Goal: Task Accomplishment & Management: Complete application form

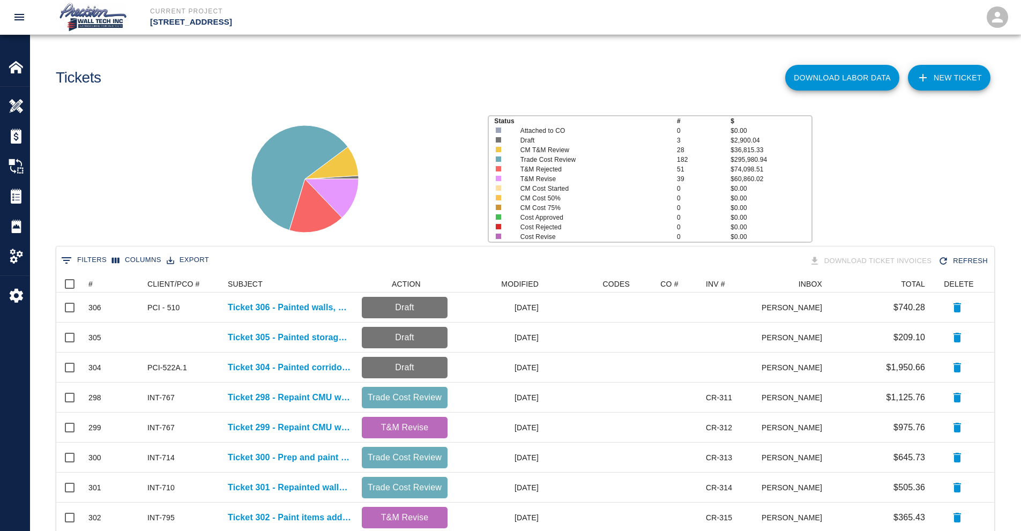
click at [951, 86] on link "NEW TICKET" at bounding box center [949, 78] width 83 height 26
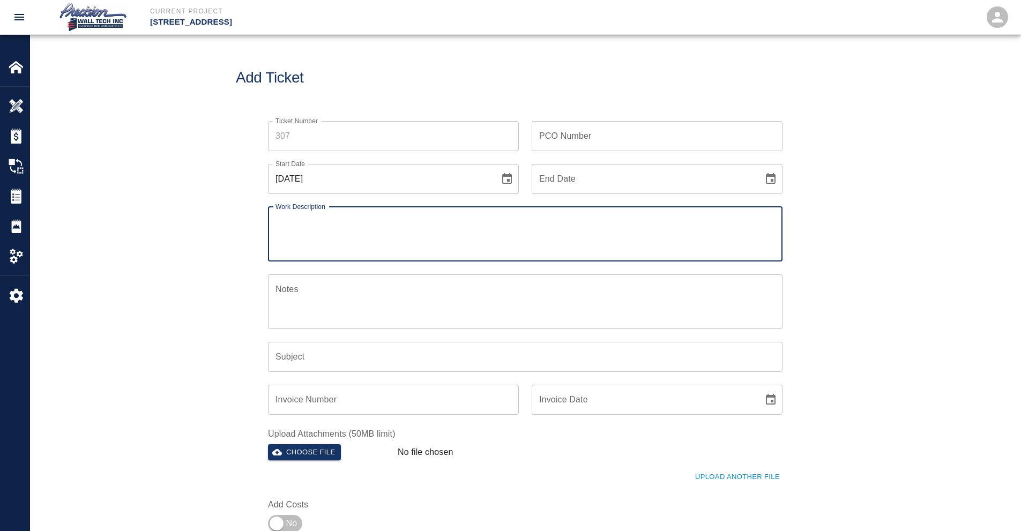
click at [331, 144] on input "Ticket Number" at bounding box center [393, 136] width 251 height 30
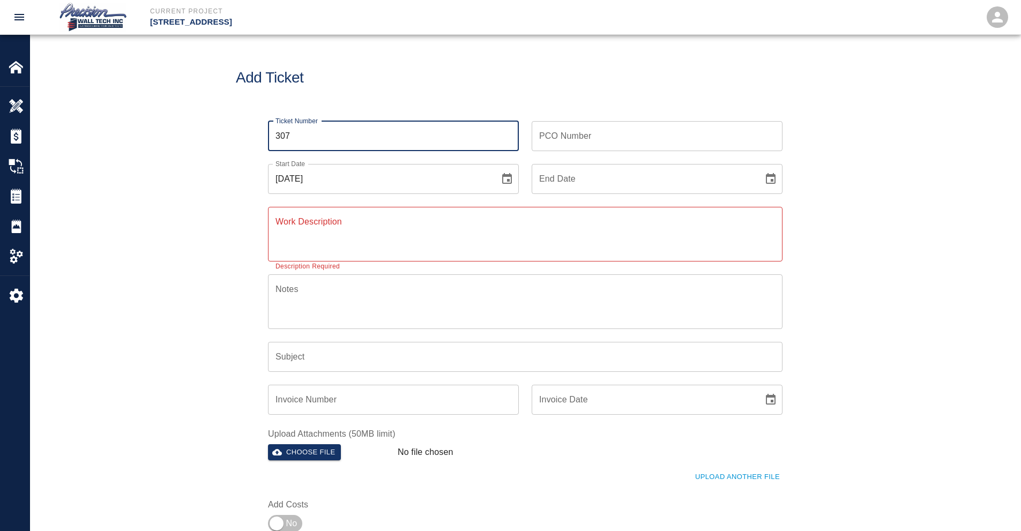
type input "307"
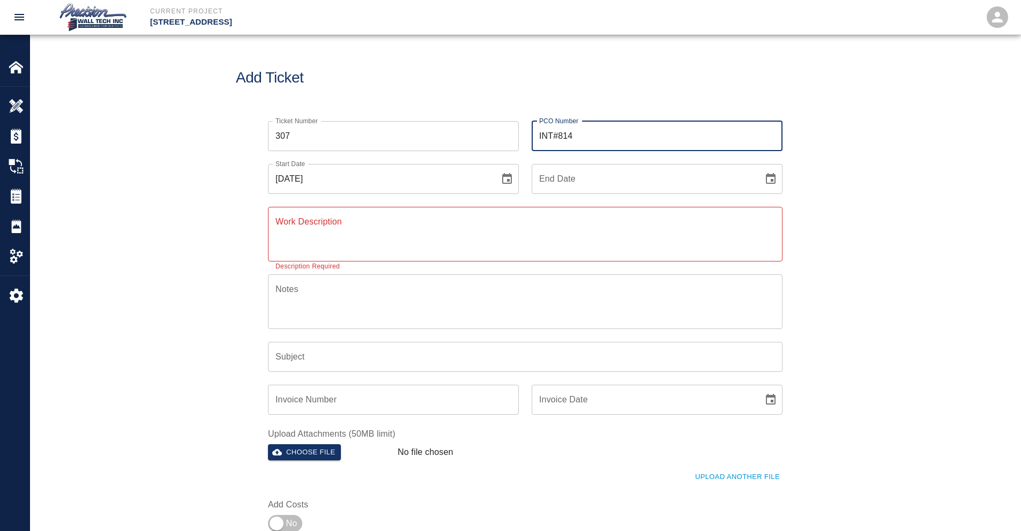
type input "INT#814"
click at [760, 168] on button "Choose date" at bounding box center [770, 178] width 21 height 21
type input "[DATE]"
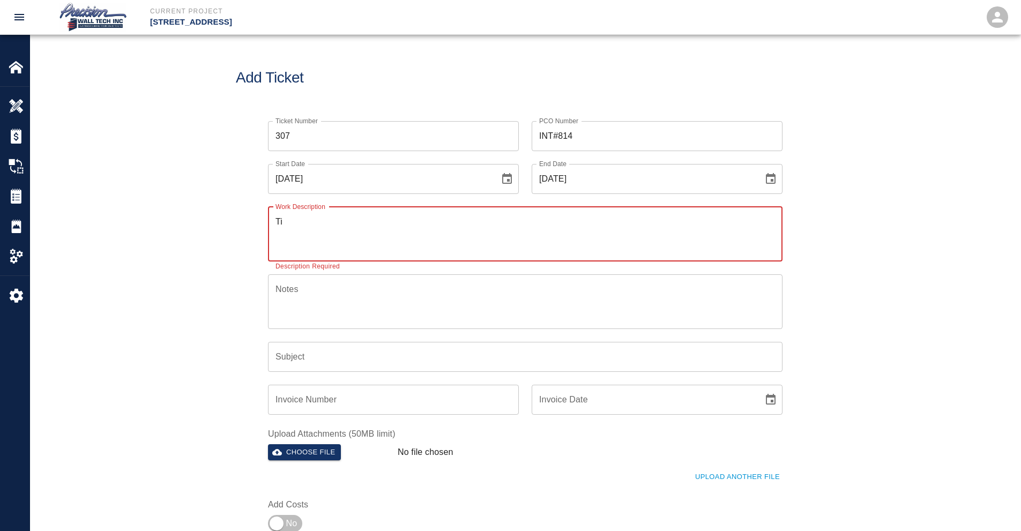
type textarea "T"
type textarea "P"
type textarea "Repainted and prepped the lounge in room 4117 on the 4th floor for the graphic …"
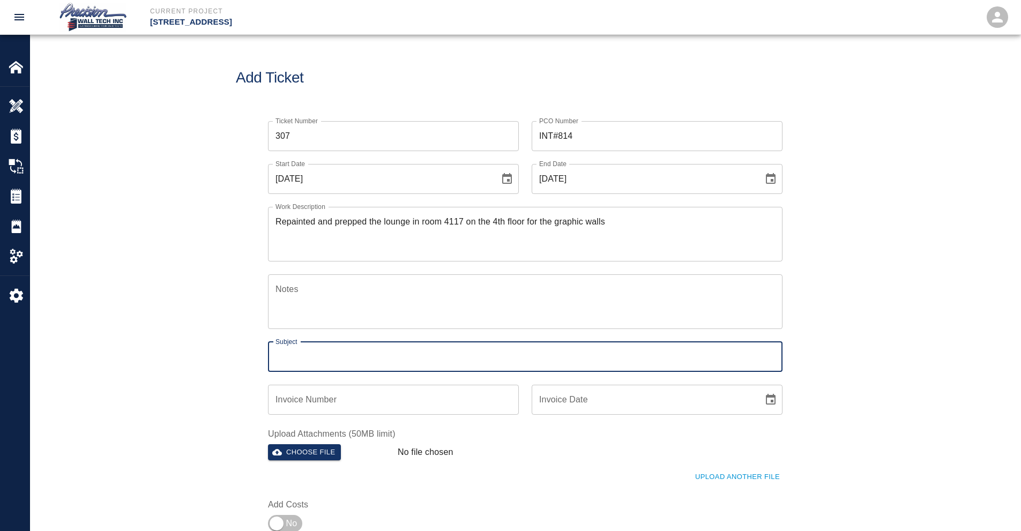
type input "R"
type input "Ticket 307 - Repainted walls in room 4117 on the 4th floor"
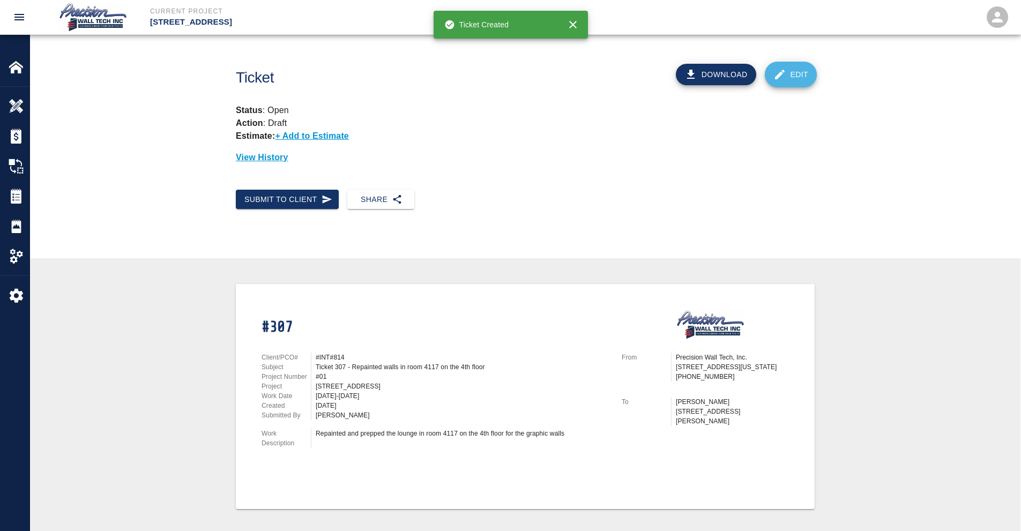
click at [806, 68] on link "Edit" at bounding box center [791, 75] width 53 height 26
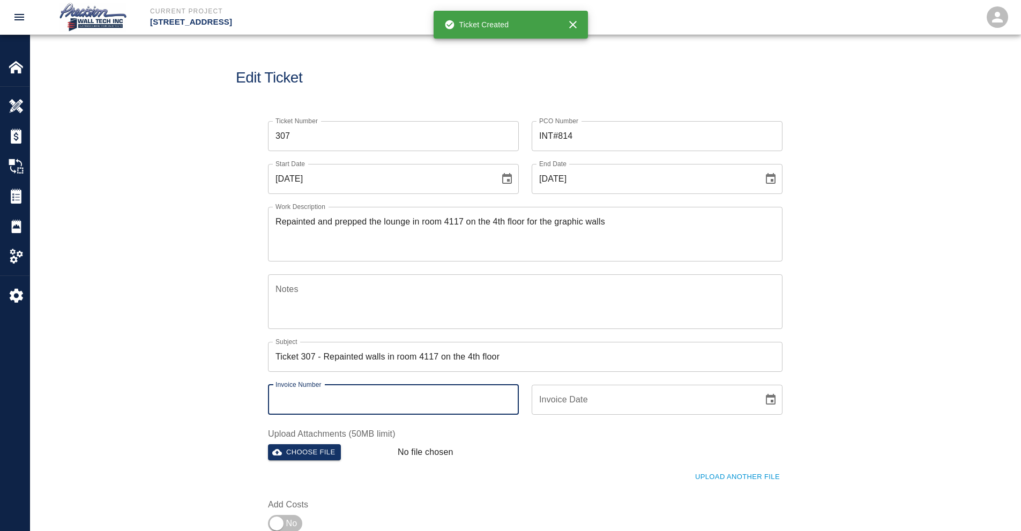
click at [324, 390] on div "Invoice Number Invoice Number" at bounding box center [393, 400] width 251 height 30
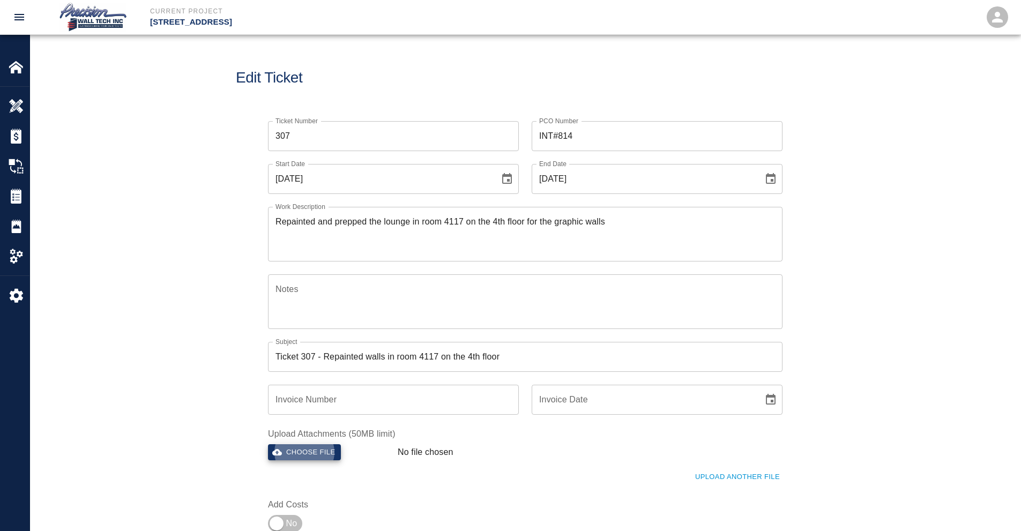
click at [268, 444] on button "Choose file" at bounding box center [304, 452] width 73 height 17
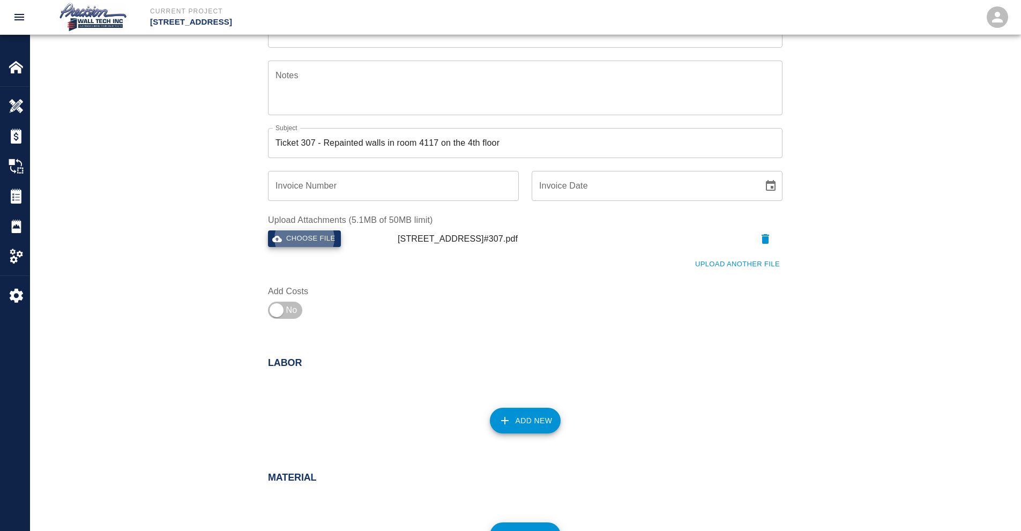
scroll to position [214, 0]
click at [298, 312] on input "checkbox" at bounding box center [276, 310] width 77 height 26
checkbox input "true"
click at [535, 414] on button "Add New" at bounding box center [525, 420] width 71 height 26
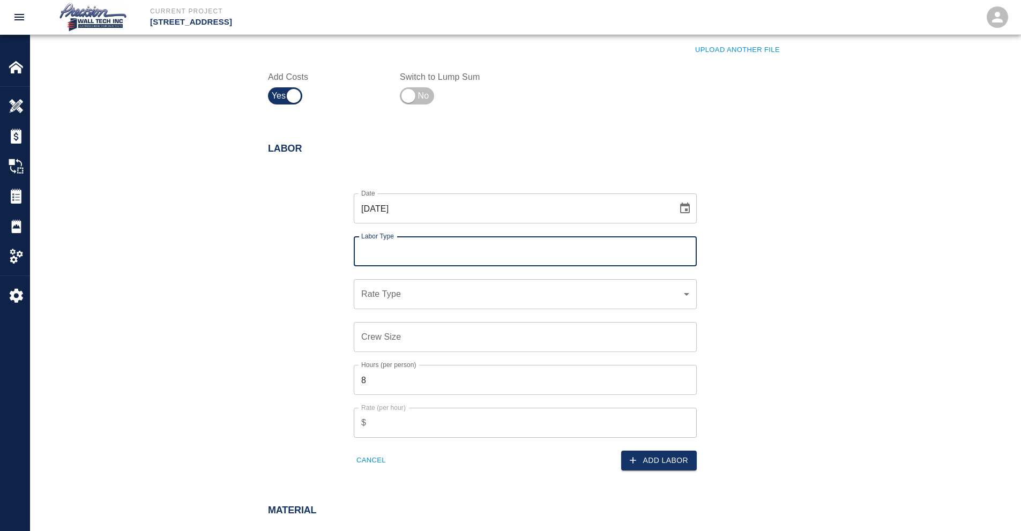
scroll to position [429, 0]
click at [457, 260] on input "Labor Type" at bounding box center [526, 251] width 334 height 20
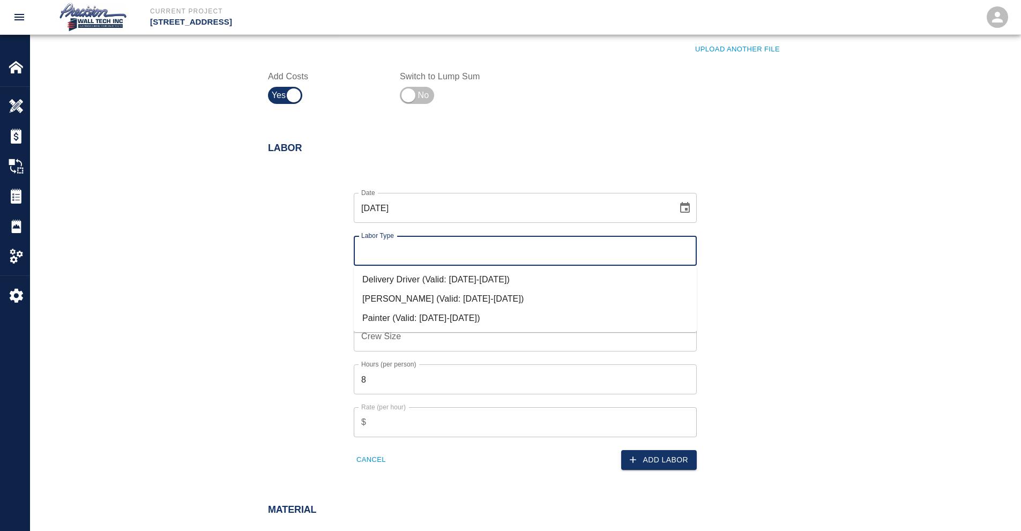
click at [411, 316] on li "Painter (Valid: [DATE]-[DATE])" at bounding box center [525, 318] width 343 height 19
click at [424, 305] on div "​ Rate Type" at bounding box center [525, 294] width 343 height 30
click at [475, 246] on input "Painter" at bounding box center [526, 251] width 334 height 20
click at [426, 300] on li "[PERSON_NAME] (Valid: [DATE]-[DATE])" at bounding box center [525, 299] width 343 height 19
type input "[PERSON_NAME]"
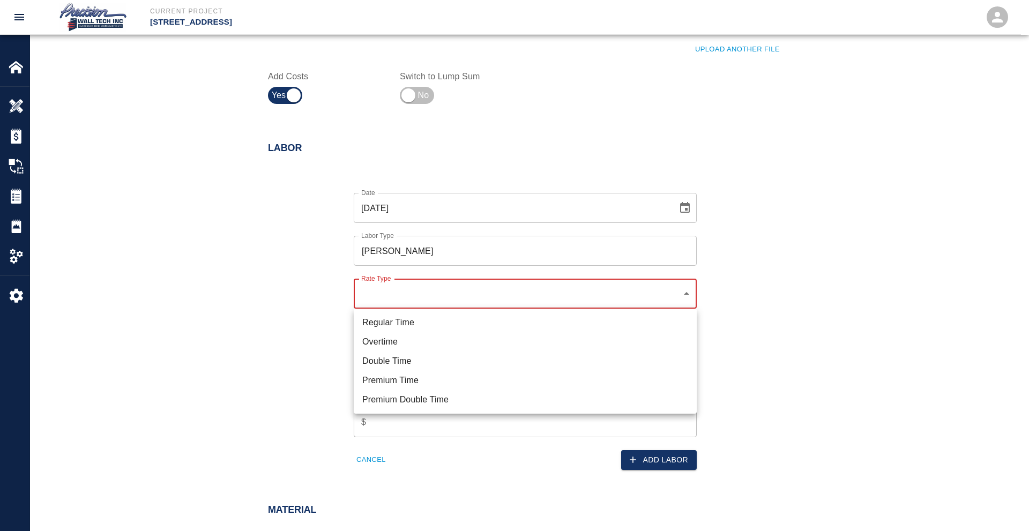
click at [403, 359] on li "Double Time" at bounding box center [525, 361] width 343 height 19
type input "rate_dt"
type input "0.00"
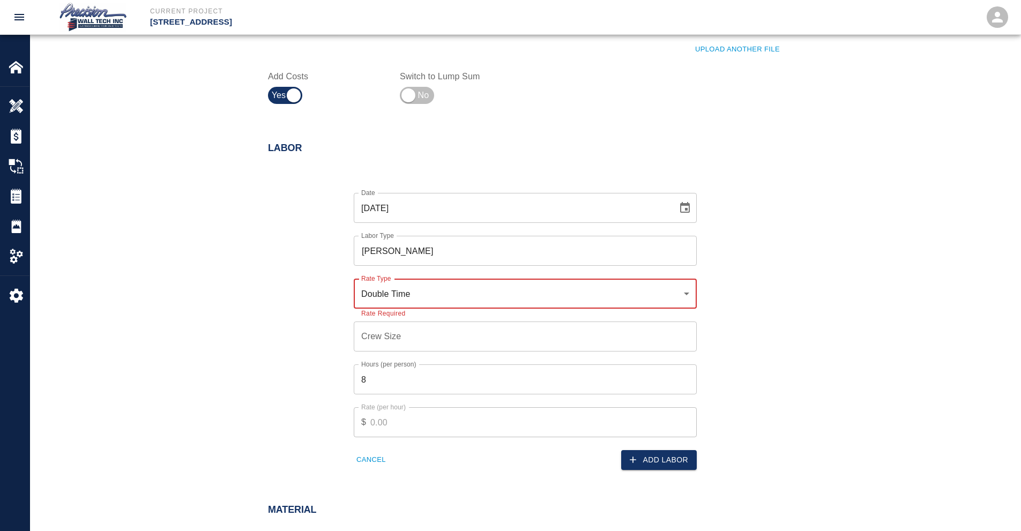
click at [428, 308] on div "Double Time rate_dt Rate Type" at bounding box center [525, 294] width 343 height 30
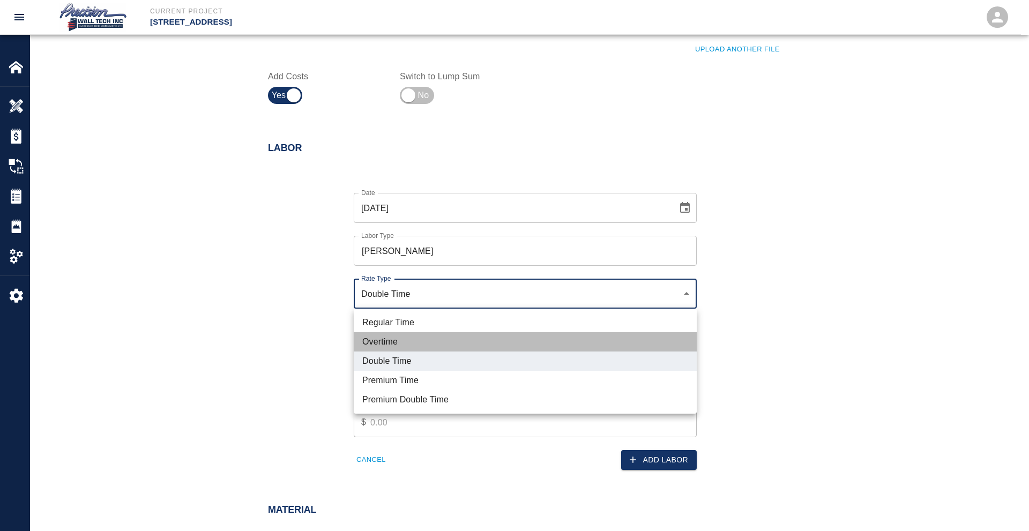
click at [400, 346] on li "Overtime" at bounding box center [525, 341] width 343 height 19
type input "rate_ot"
type input "127.50"
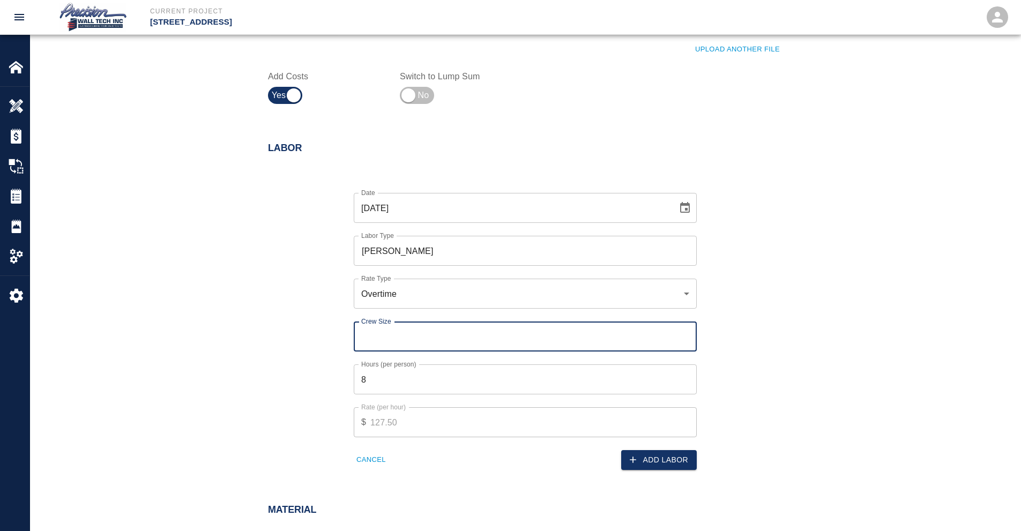
click at [419, 332] on input "Crew Size" at bounding box center [525, 337] width 343 height 30
type input "1"
click at [399, 395] on div "Rate (per hour) $ 127.50 Rate (per hour)" at bounding box center [519, 416] width 356 height 43
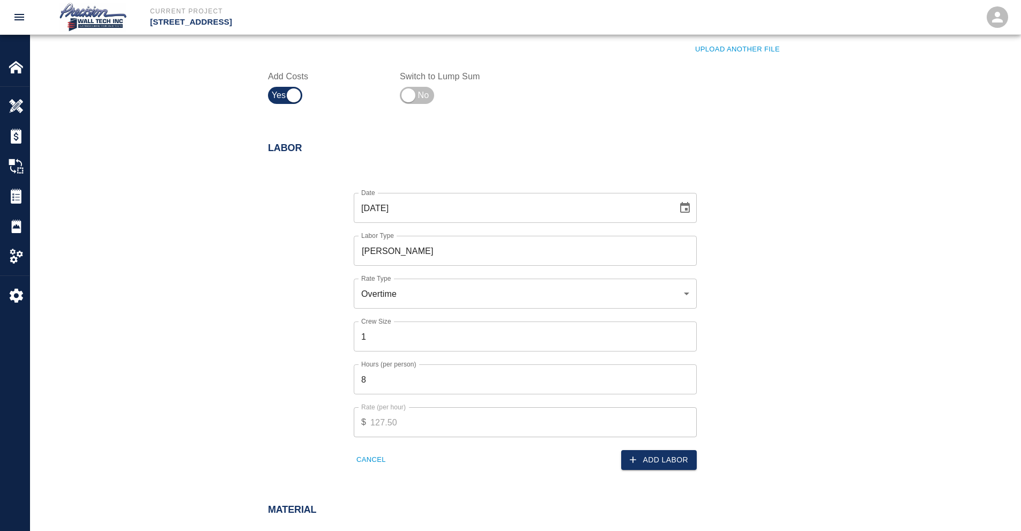
click at [405, 387] on input "8" at bounding box center [525, 380] width 343 height 30
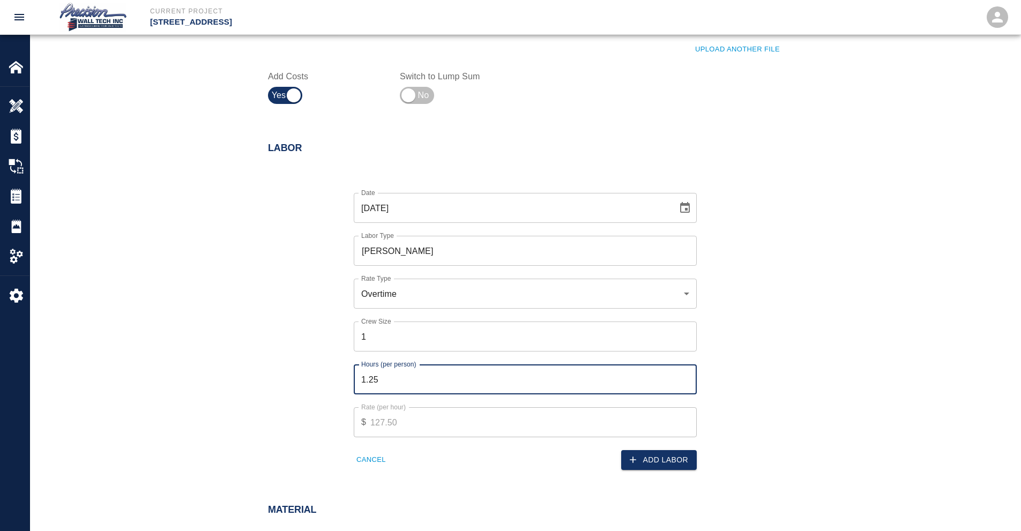
type input "1"
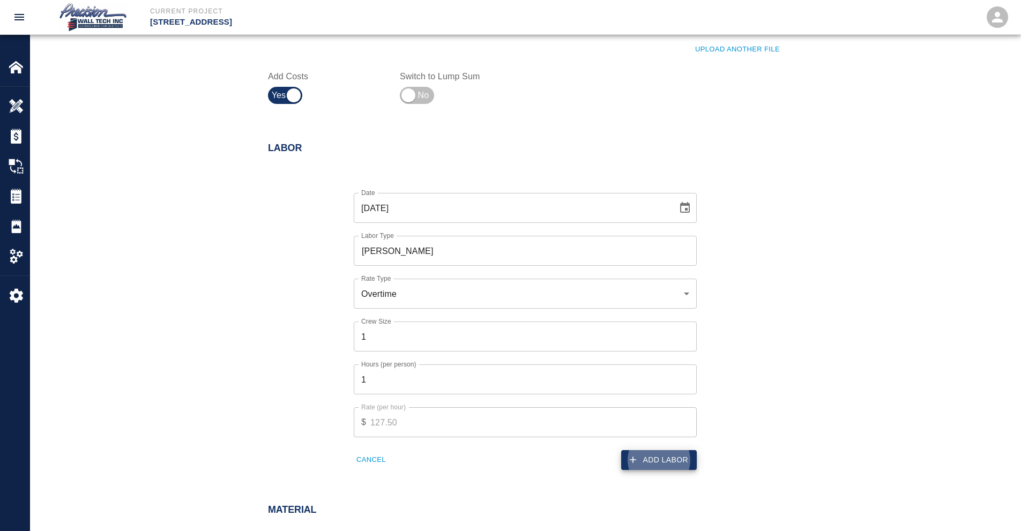
click button "Add Labor" at bounding box center [659, 460] width 76 height 20
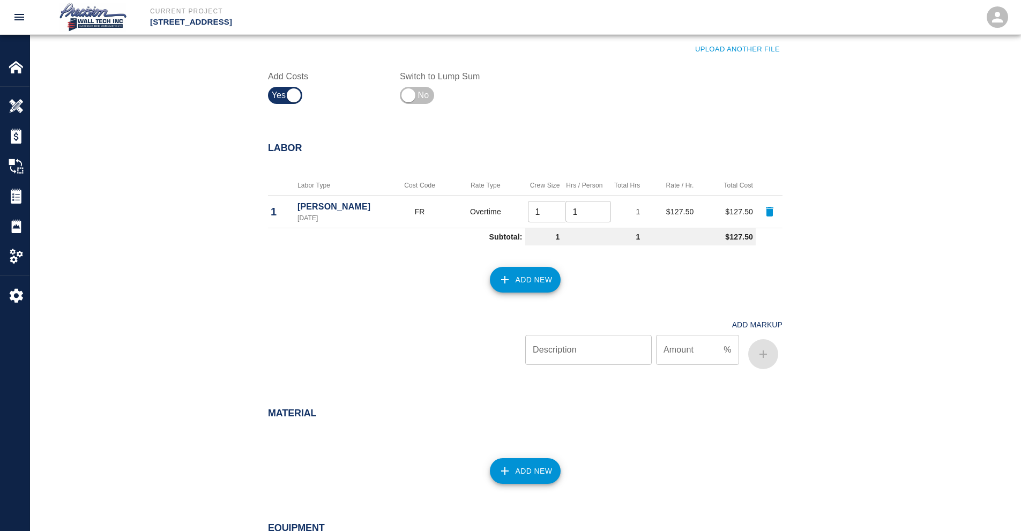
click at [533, 299] on div "Add Markup Description Description Amount % Amount" at bounding box center [519, 335] width 528 height 77
click at [522, 291] on button "Add New" at bounding box center [525, 280] width 71 height 26
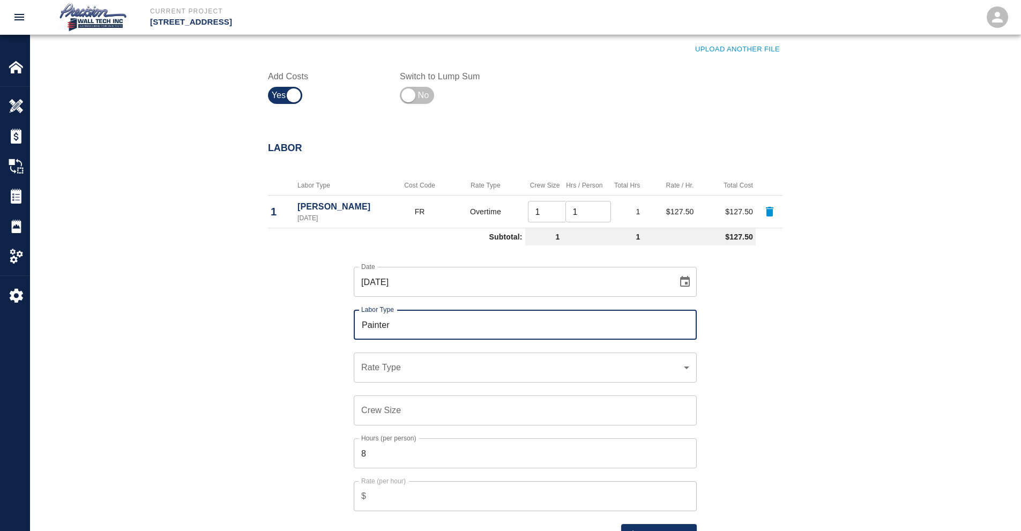
type input "Painter"
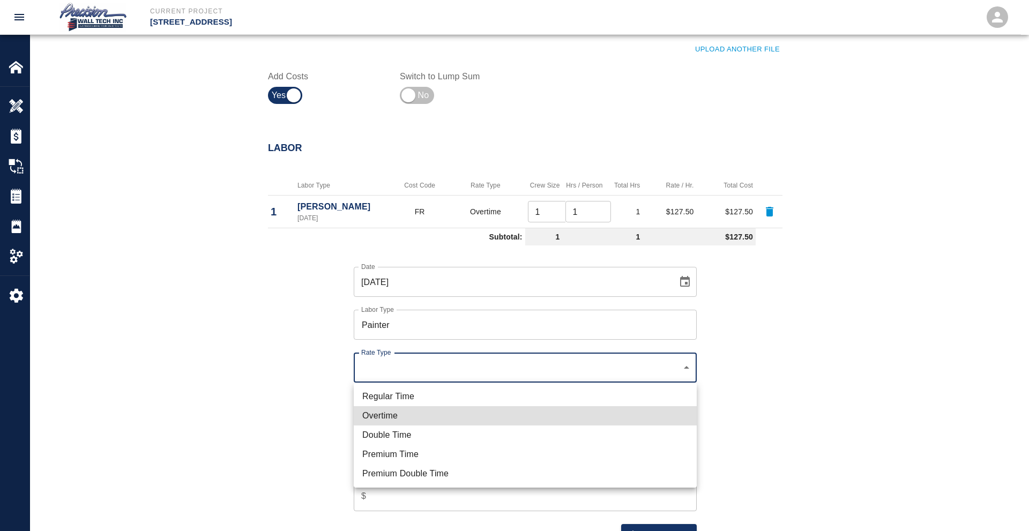
type input "rate_ot"
type input "112.50"
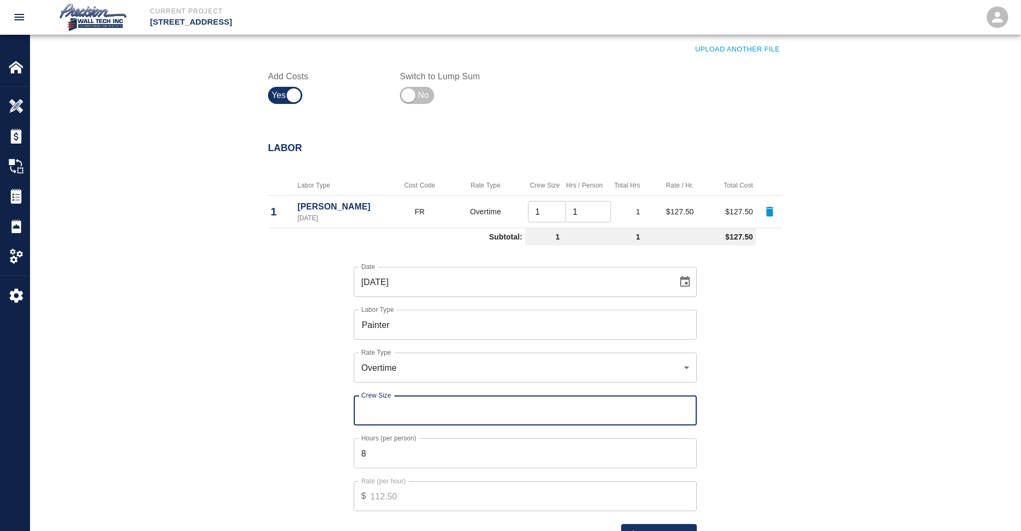
type input "1"
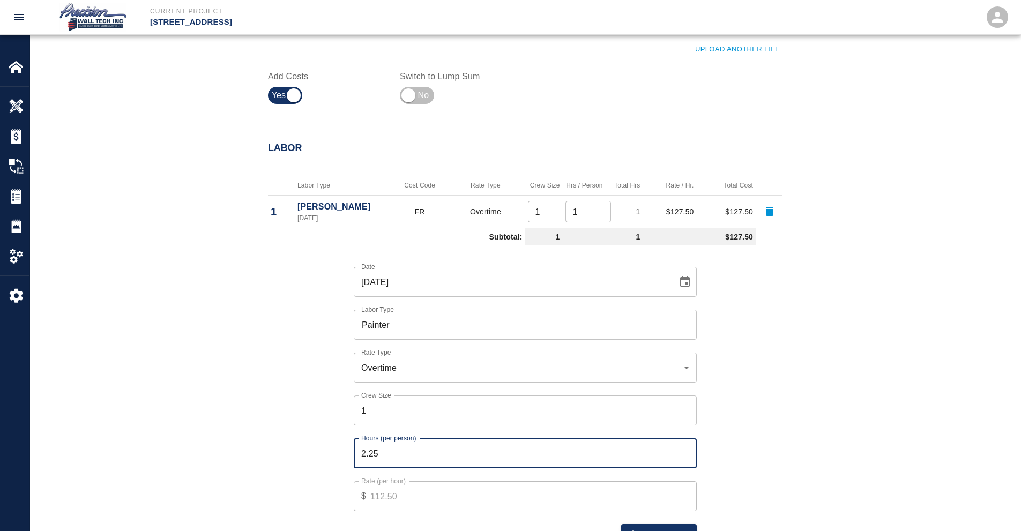
type input "2"
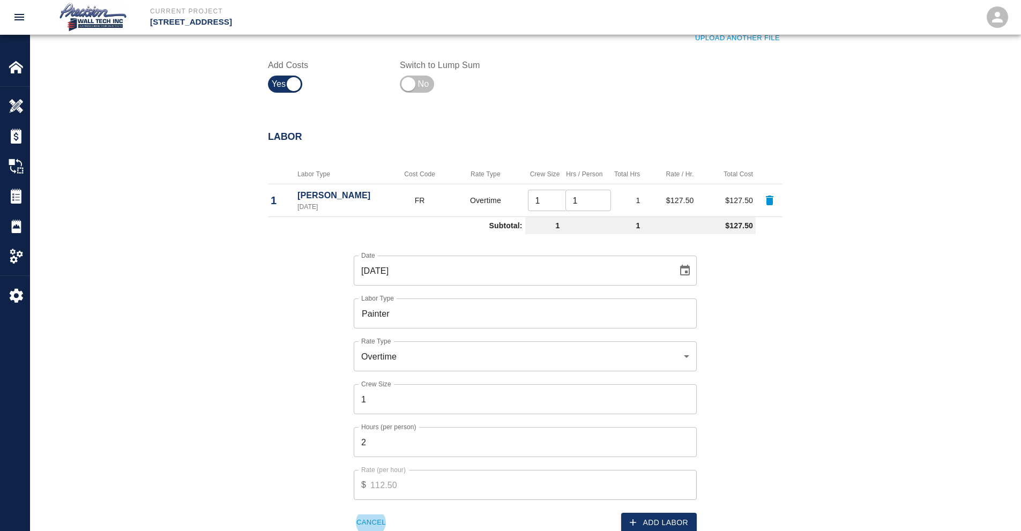
scroll to position [442, 0]
click button "Add Labor" at bounding box center [659, 522] width 76 height 20
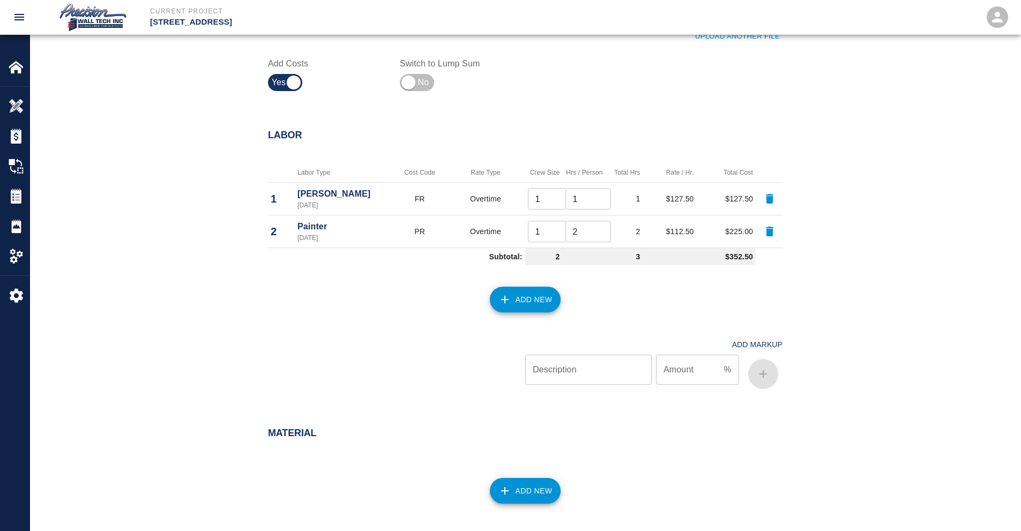
click at [579, 485] on div "Add New" at bounding box center [519, 484] width 528 height 47
click at [538, 479] on button "Add New" at bounding box center [525, 491] width 71 height 26
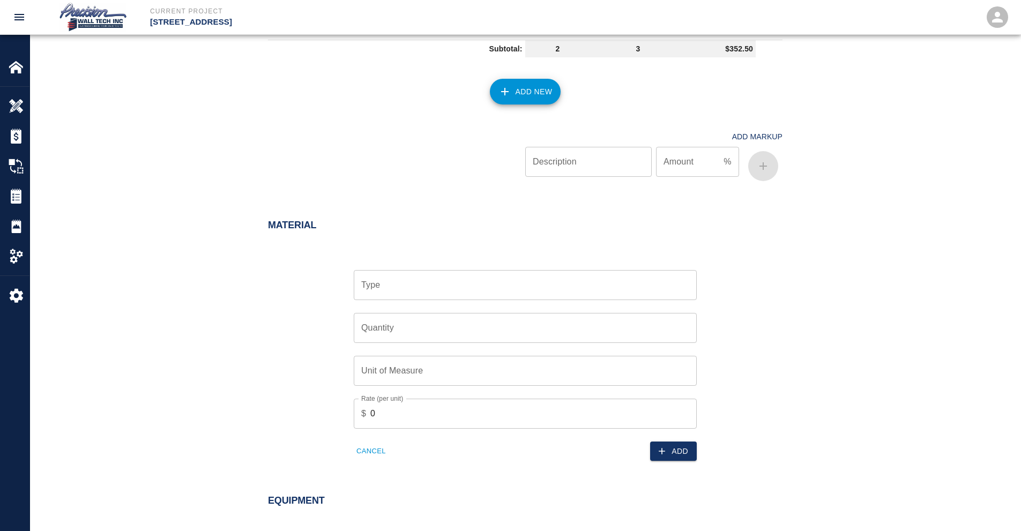
scroll to position [656, 0]
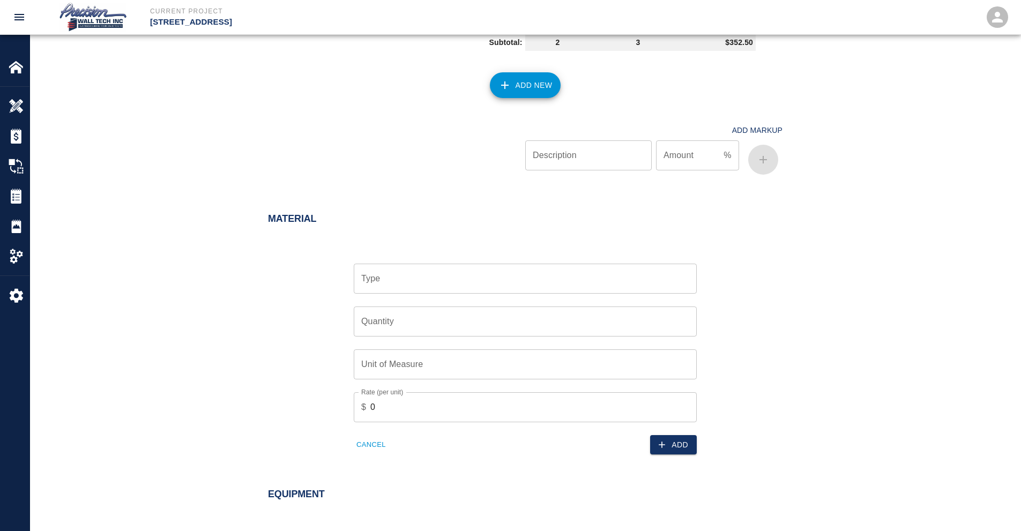
click at [480, 278] on input "Type" at bounding box center [526, 279] width 334 height 20
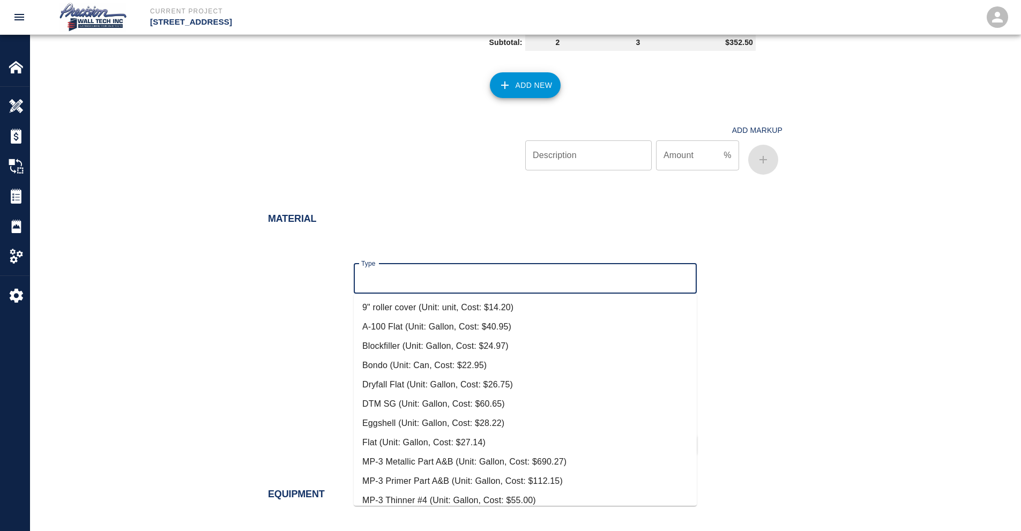
scroll to position [214, 0]
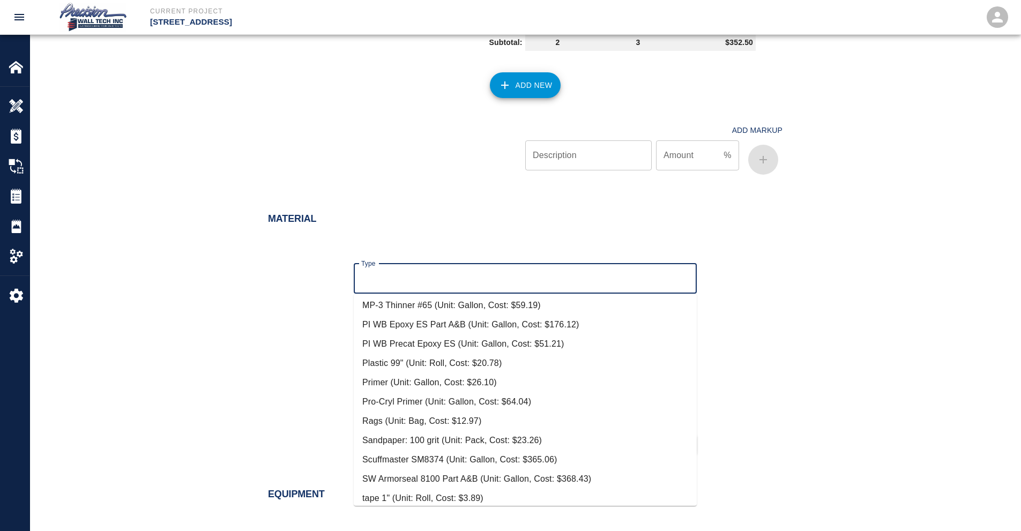
click at [420, 383] on li "Primer (Unit: Gallon, Cost: $26.10)" at bounding box center [525, 382] width 343 height 19
type input "Primer (Unit: Gallon, Cost: $26.10)"
type input "Gallon"
type input "26.1"
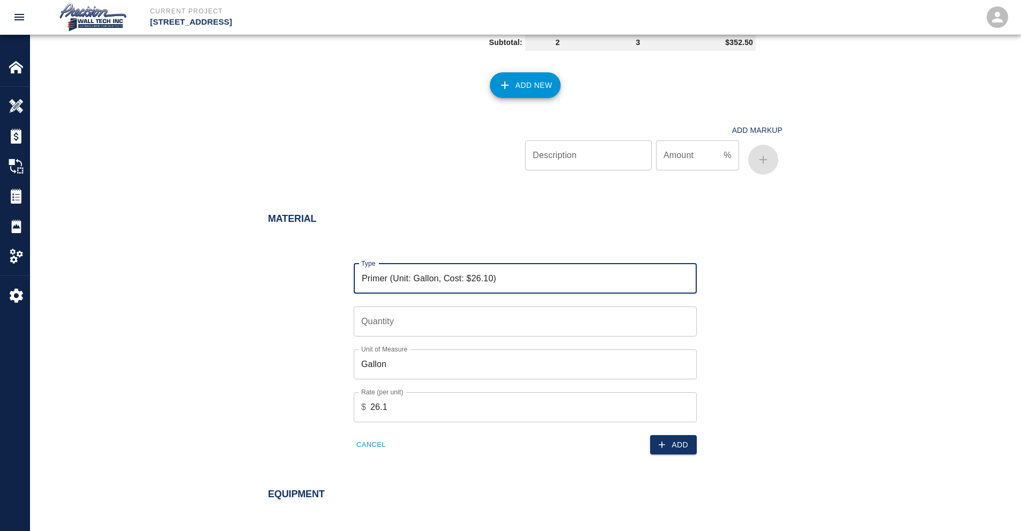
click at [384, 323] on input "Quantity" at bounding box center [525, 322] width 343 height 30
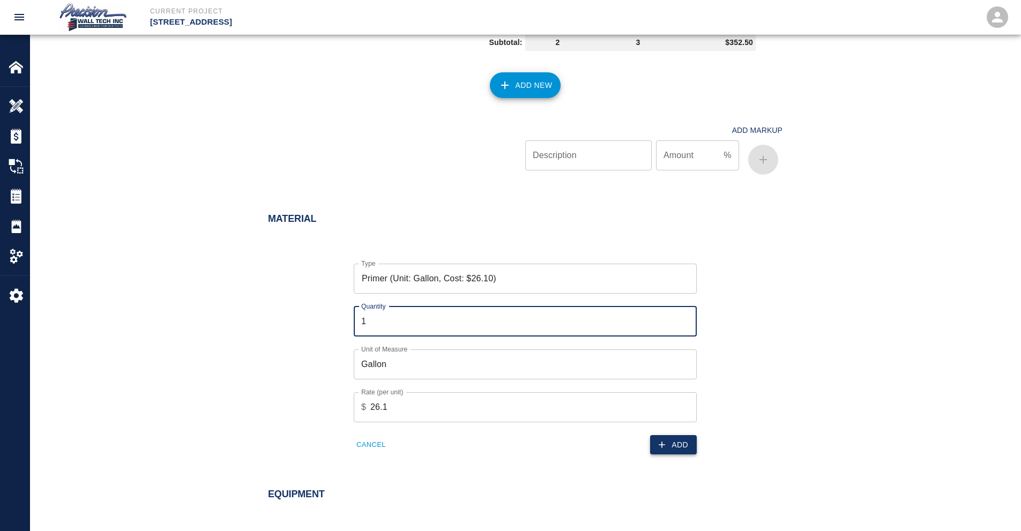
type input "1"
click at [675, 453] on button "Add" at bounding box center [673, 445] width 47 height 20
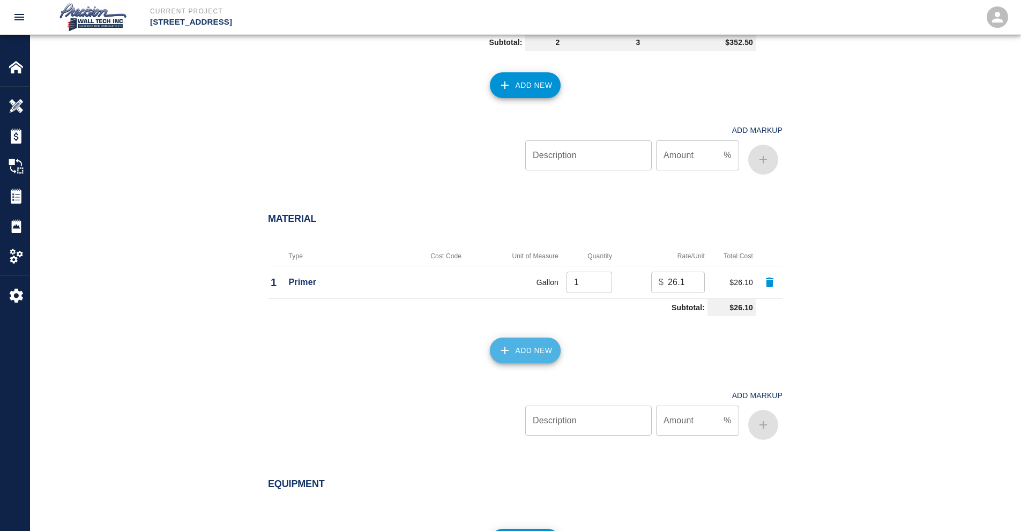
click at [509, 360] on button "Add New" at bounding box center [525, 351] width 71 height 26
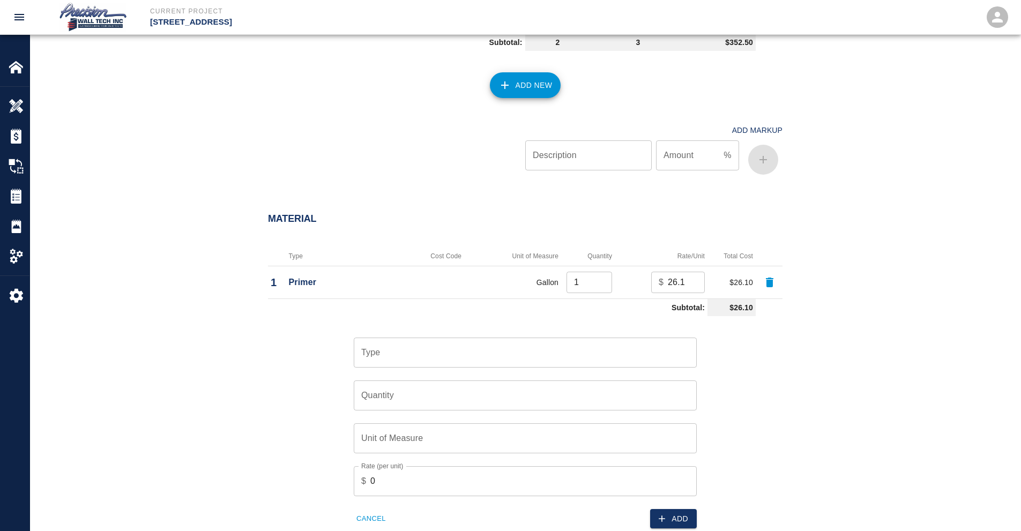
click at [432, 356] on input "Type" at bounding box center [526, 353] width 334 height 20
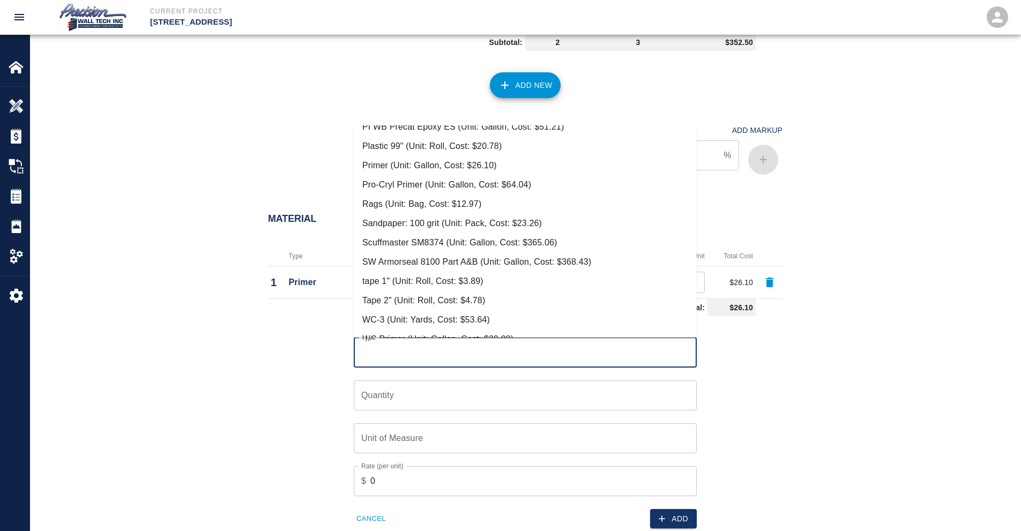
scroll to position [279, 0]
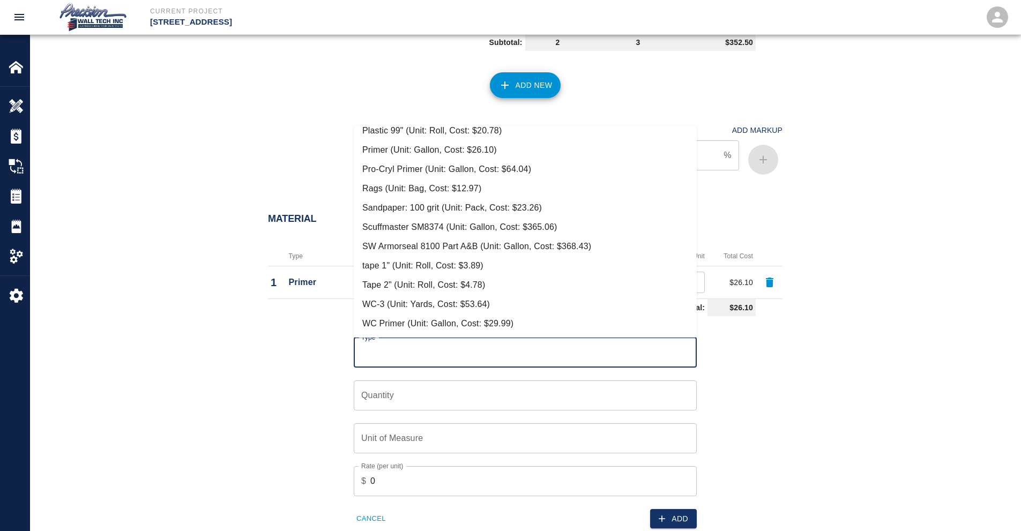
click at [422, 283] on li "Tape 2" (Unit: Roll, Cost: $4.78)" at bounding box center [525, 285] width 343 height 19
type input "Tape 2" (Unit: Roll, Cost: $4.78)"
type input "Roll"
type input "4.78"
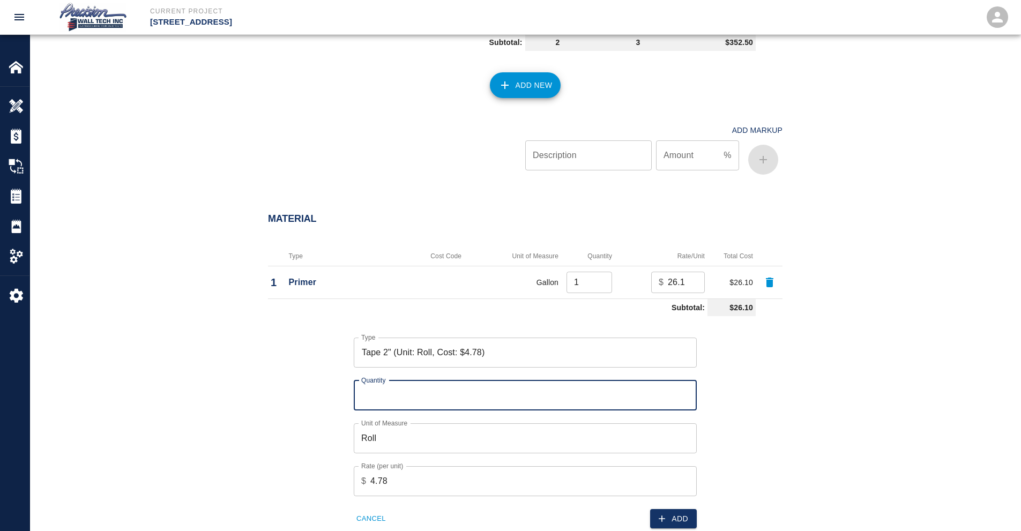
click at [391, 388] on input "Quantity" at bounding box center [525, 396] width 343 height 30
type input "1"
click at [670, 505] on div "Add" at bounding box center [608, 513] width 178 height 33
click at [691, 510] on button "Add" at bounding box center [673, 519] width 47 height 20
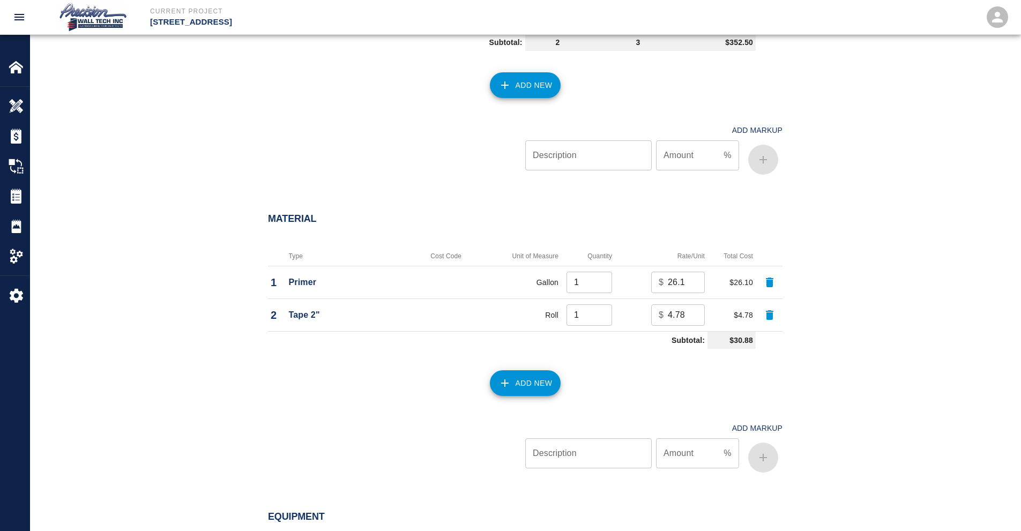
click at [523, 381] on button "Add New" at bounding box center [525, 383] width 71 height 26
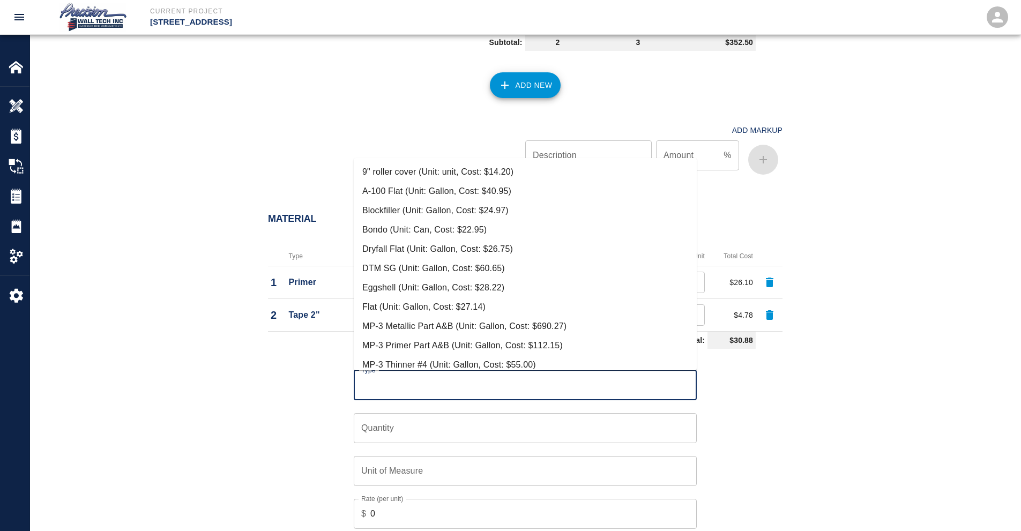
click at [387, 387] on input "Type" at bounding box center [526, 385] width 334 height 20
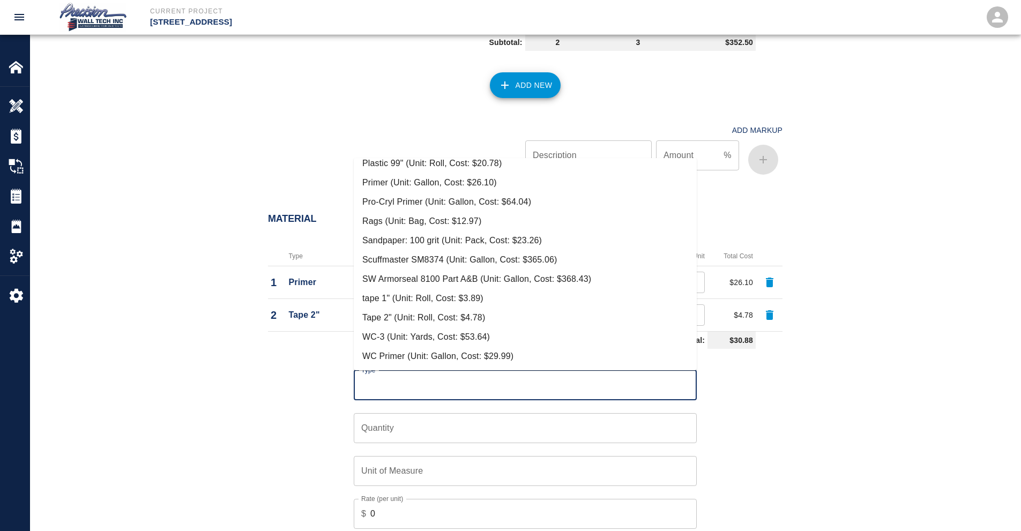
scroll to position [0, 0]
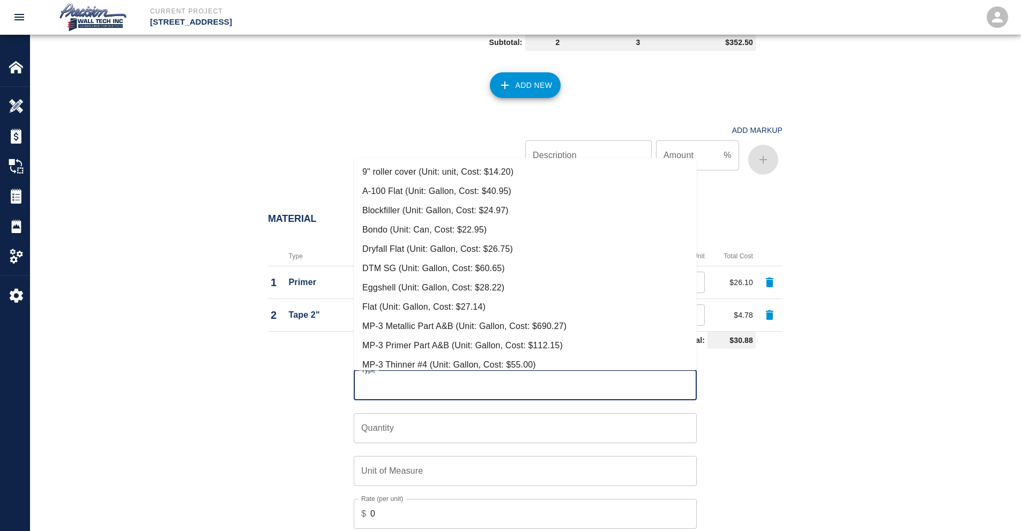
click at [417, 164] on li "9" roller cover (Unit: unit, Cost: $14.20)" at bounding box center [525, 171] width 343 height 19
type input "9" roller cover (Unit: unit, Cost: $14.20)"
type input "unit"
type input "14.2"
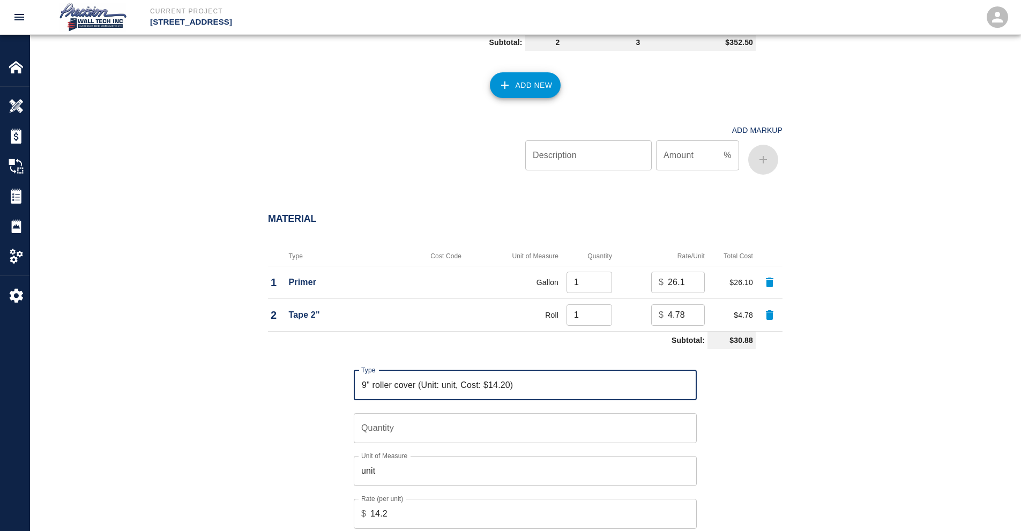
click at [426, 417] on input "Quantity" at bounding box center [525, 428] width 343 height 30
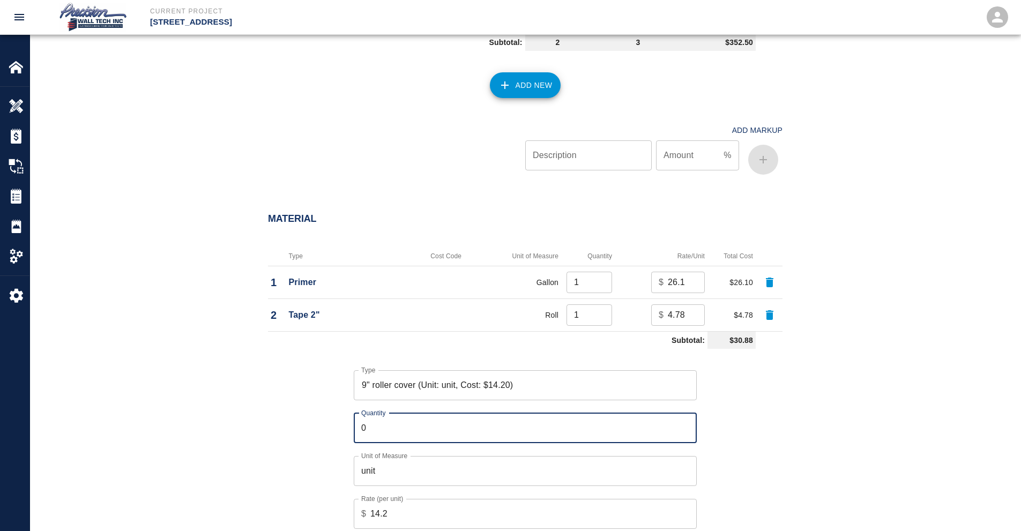
scroll to position [871, 0]
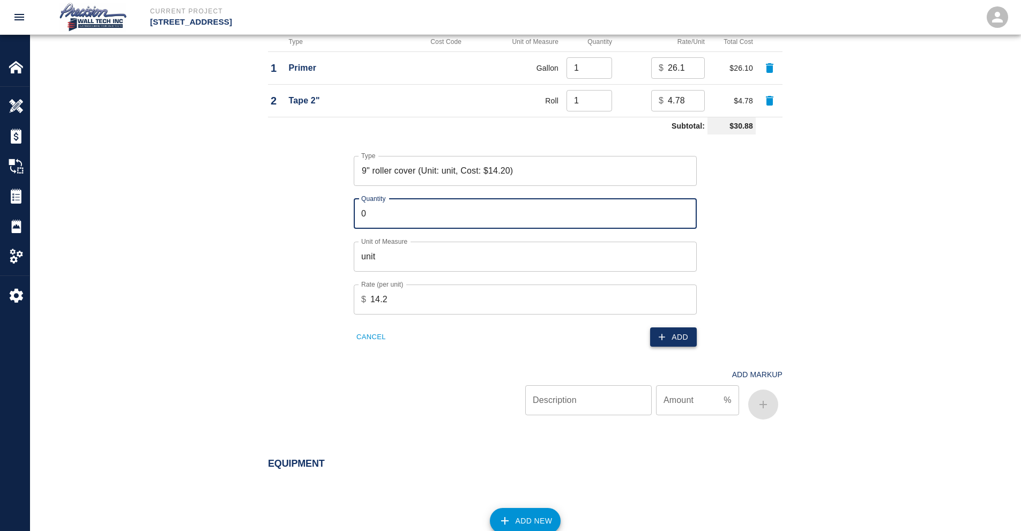
click at [661, 336] on icon "button" at bounding box center [662, 337] width 11 height 11
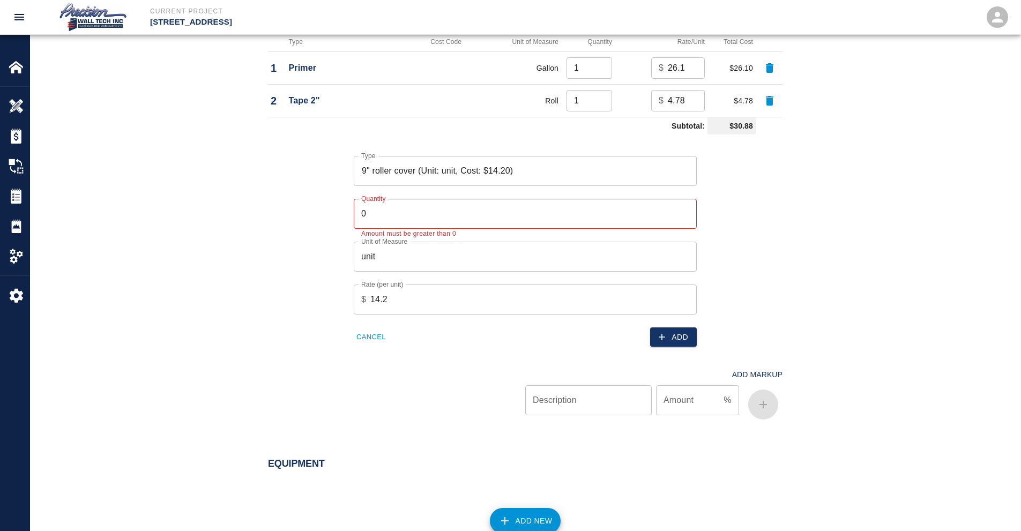
drag, startPoint x: 502, startPoint y: 191, endPoint x: 516, endPoint y: 206, distance: 20.9
click at [502, 191] on div "Quantity 0 Quantity Amount must be greater than 0" at bounding box center [519, 207] width 356 height 43
click at [517, 208] on input "0" at bounding box center [525, 214] width 343 height 30
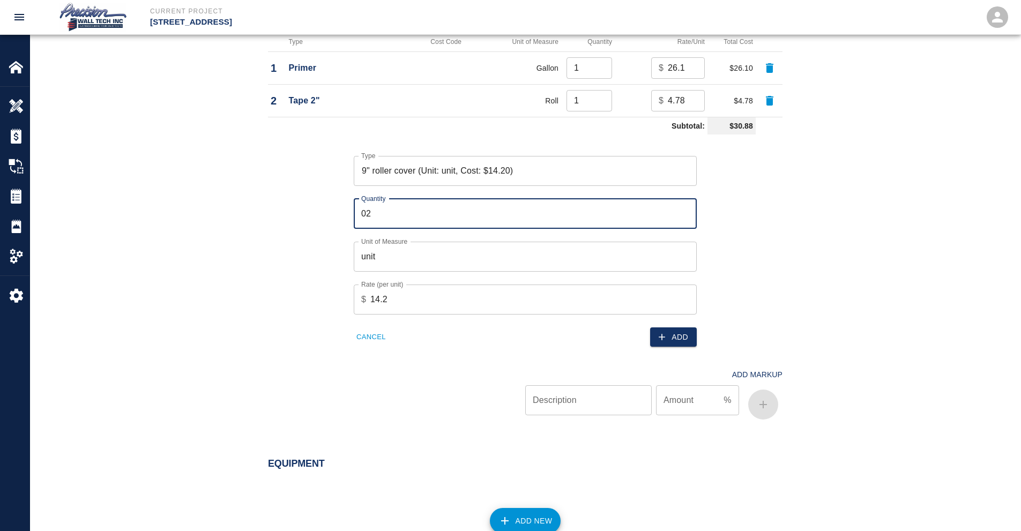
type input "0"
type input "1"
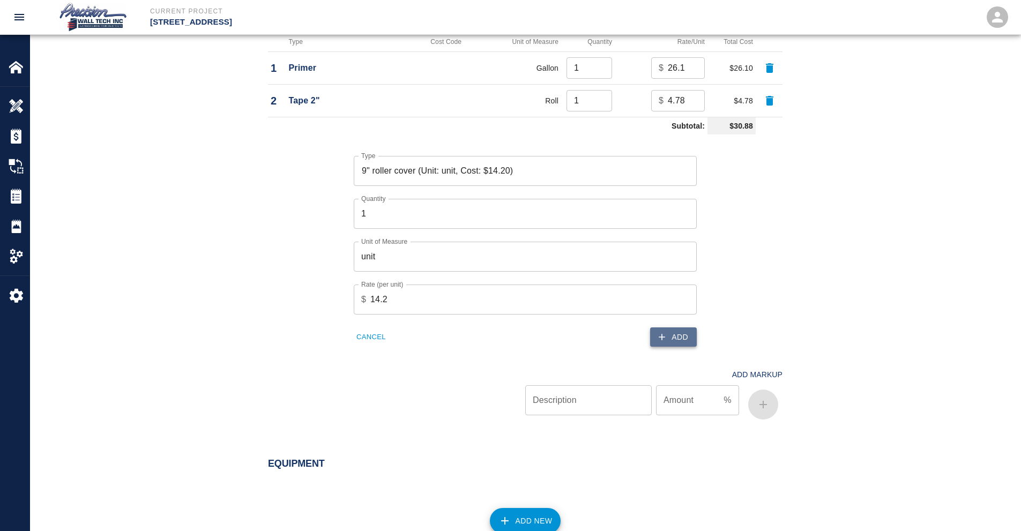
click at [671, 339] on button "Add" at bounding box center [673, 338] width 47 height 20
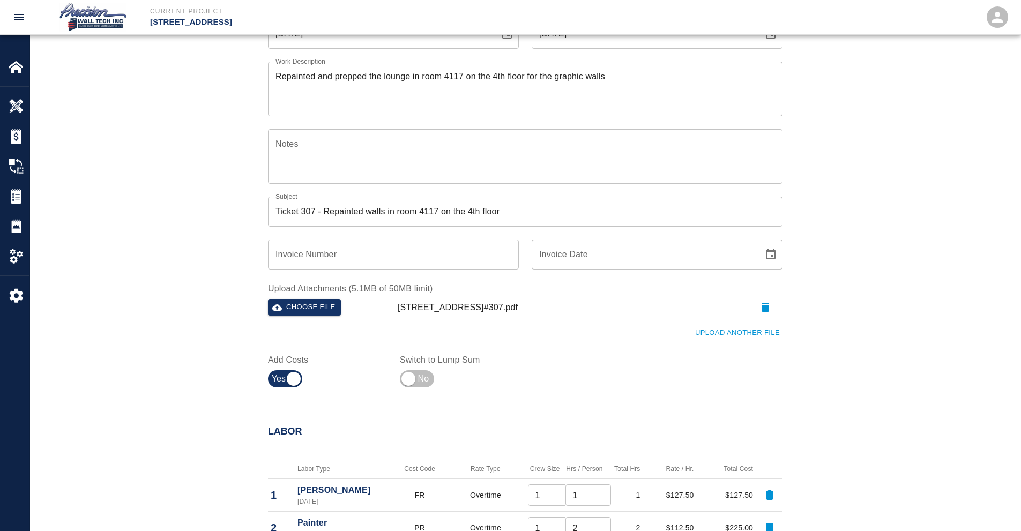
scroll to position [1003, 0]
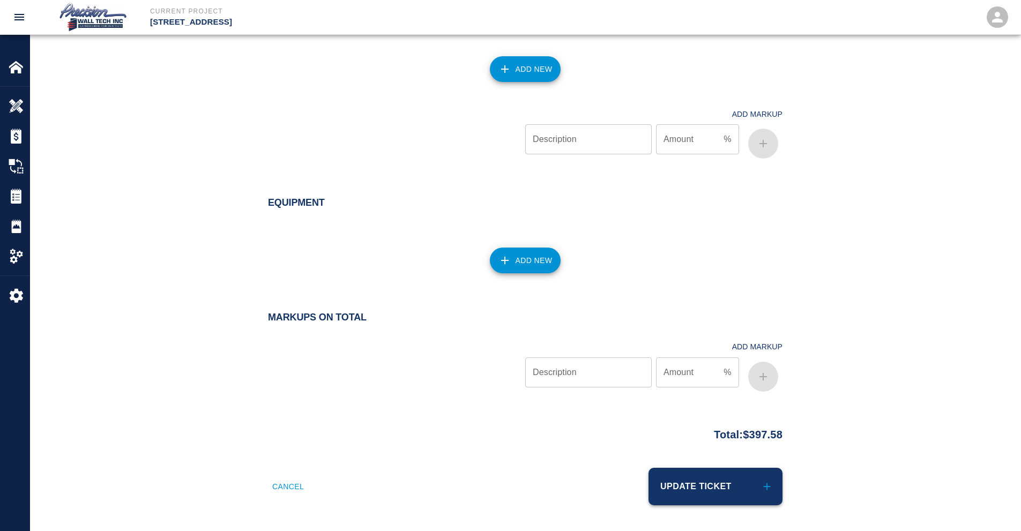
click at [736, 470] on button "Update Ticket" at bounding box center [716, 487] width 134 height 38
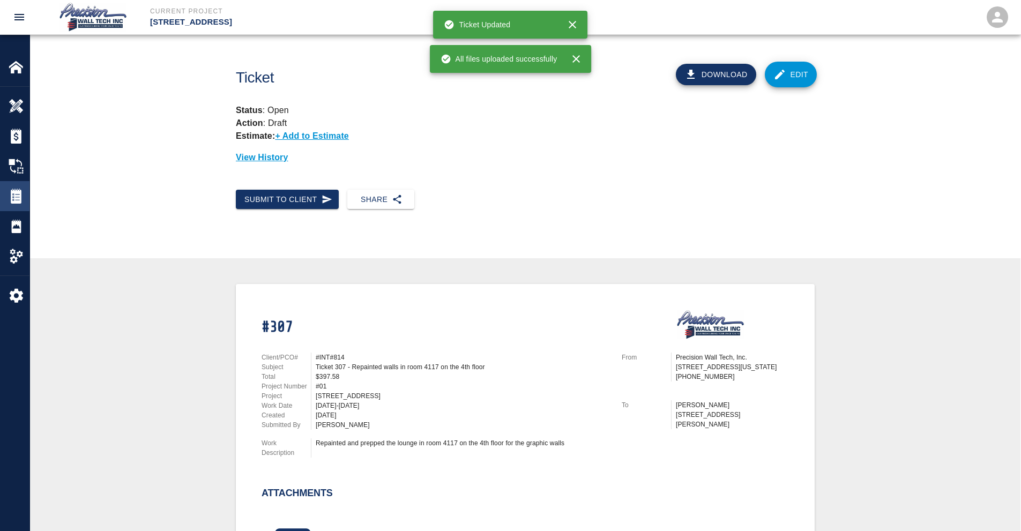
click at [18, 201] on img at bounding box center [16, 196] width 15 height 15
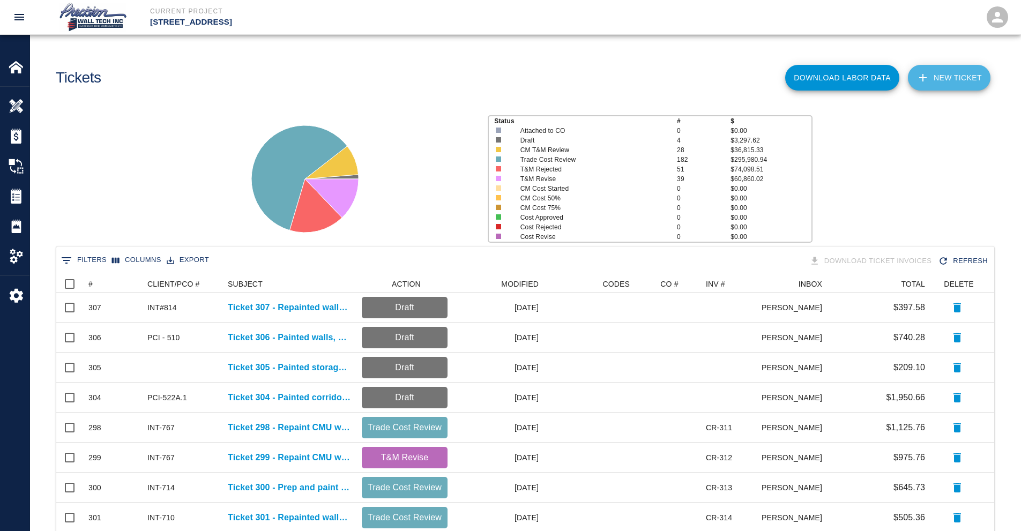
click at [940, 76] on link "NEW TICKET" at bounding box center [949, 78] width 83 height 26
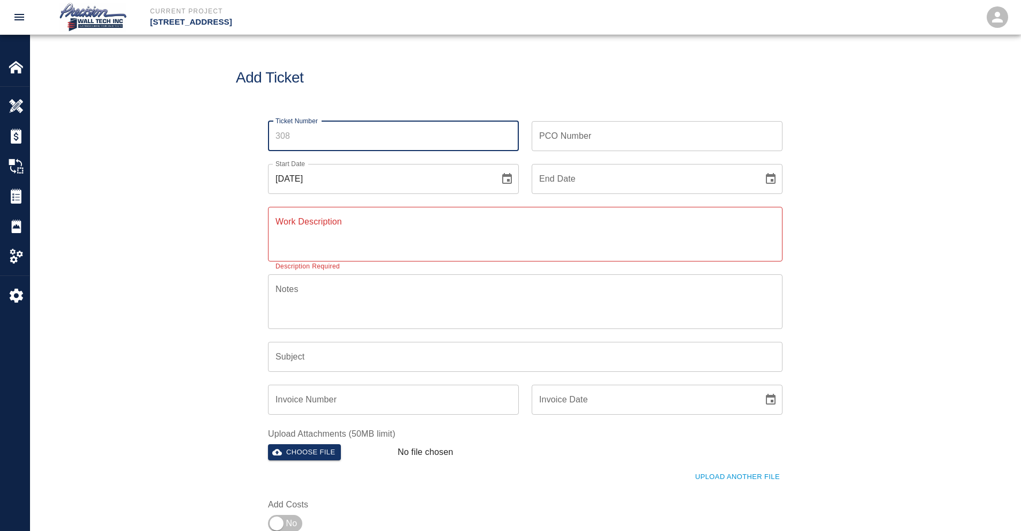
click at [428, 138] on input "Ticket Number" at bounding box center [393, 136] width 251 height 30
type input "308"
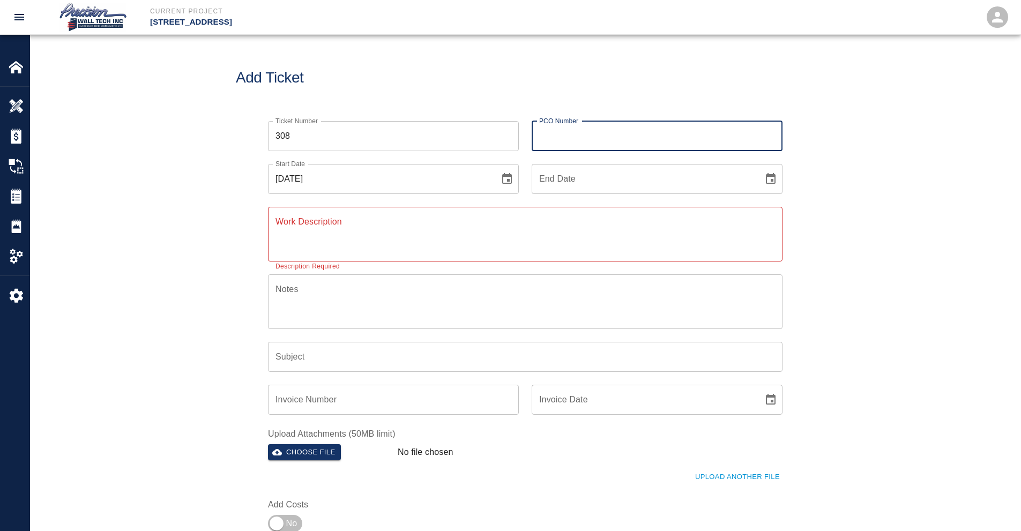
click at [659, 129] on input "PCO Number" at bounding box center [657, 136] width 251 height 30
type input "INT-589"
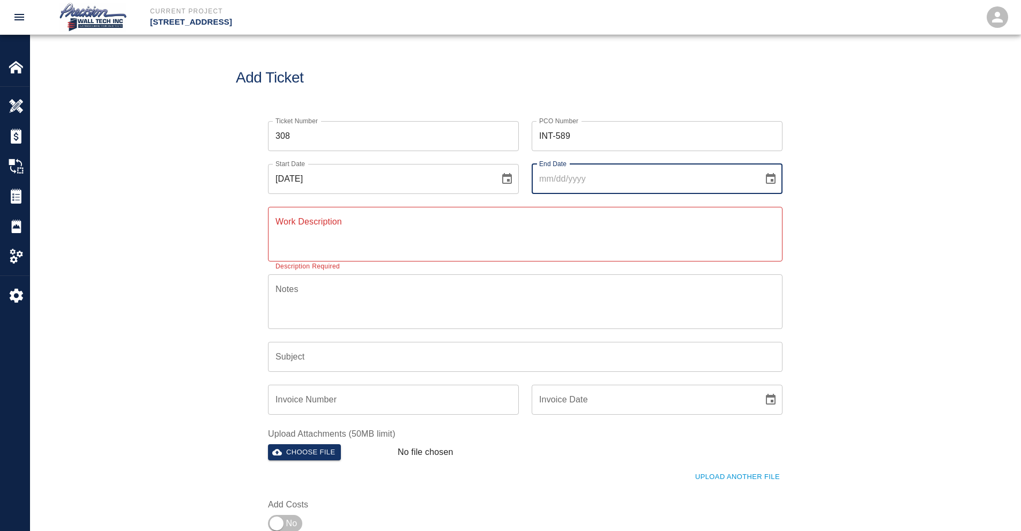
click at [760, 168] on button "Choose date" at bounding box center [770, 178] width 21 height 21
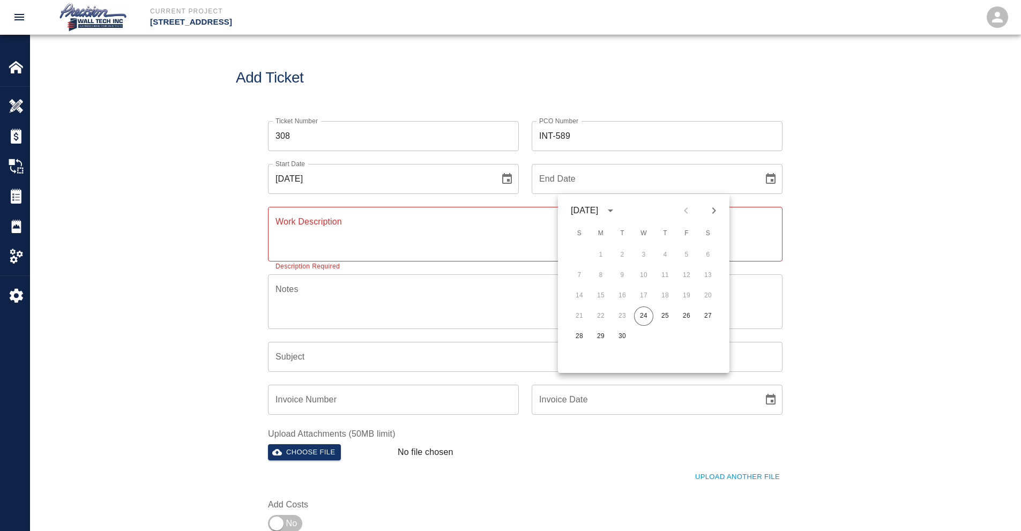
click at [634, 307] on button "24" at bounding box center [643, 316] width 19 height 19
type input "[DATE]"
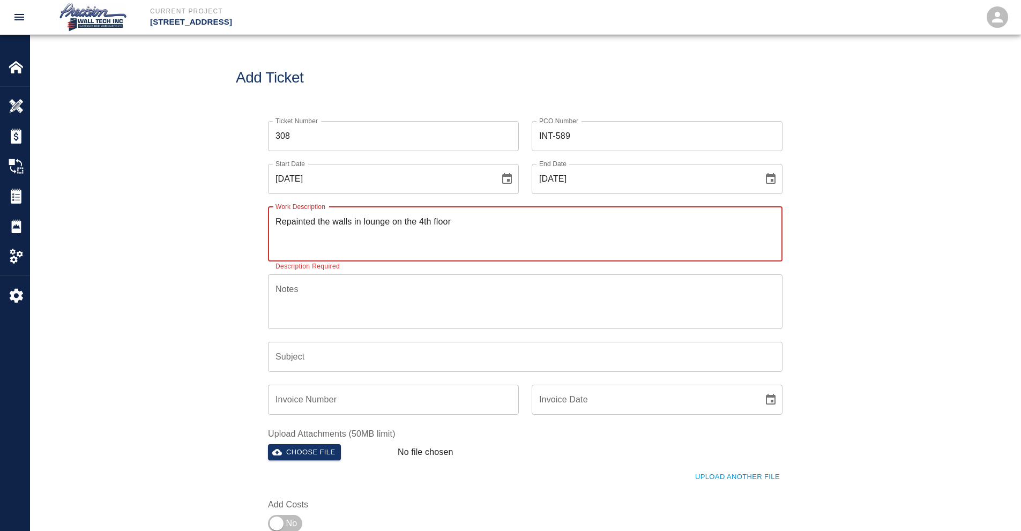
type textarea "Repainted the walls in lounge on the 4th floor"
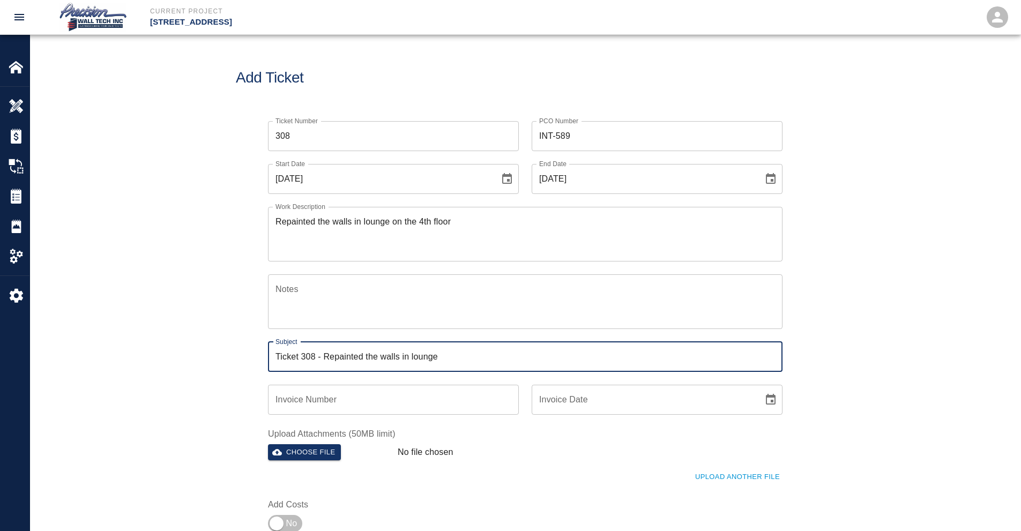
type input "Ticket 308 - Repainted the walls in lounge"
click at [388, 224] on textarea "Repainted the walls in lounge on the 4th floor" at bounding box center [526, 234] width 500 height 37
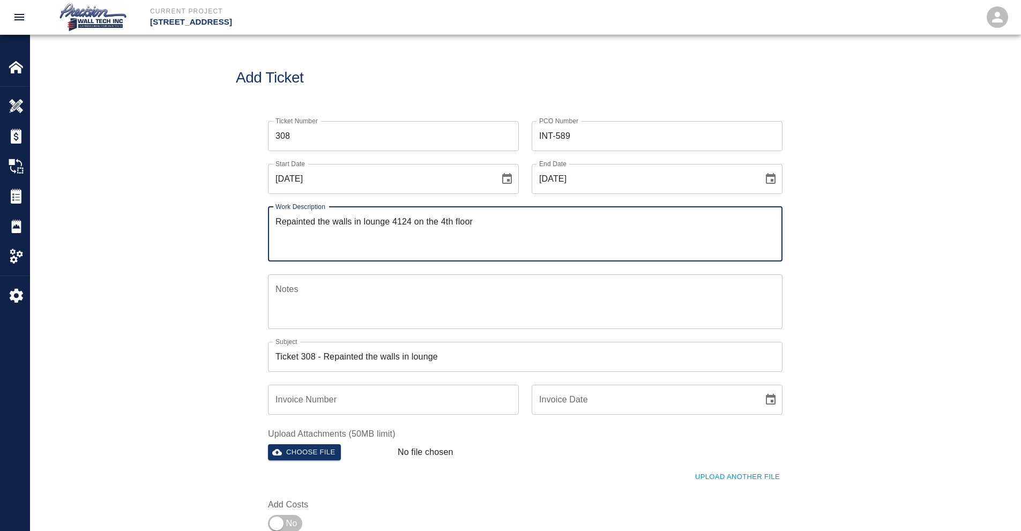
type textarea "Repainted the walls in lounge 4124 on the 4th floor"
click at [465, 353] on input "Ticket 308 - Repainted the walls in lounge" at bounding box center [525, 357] width 515 height 30
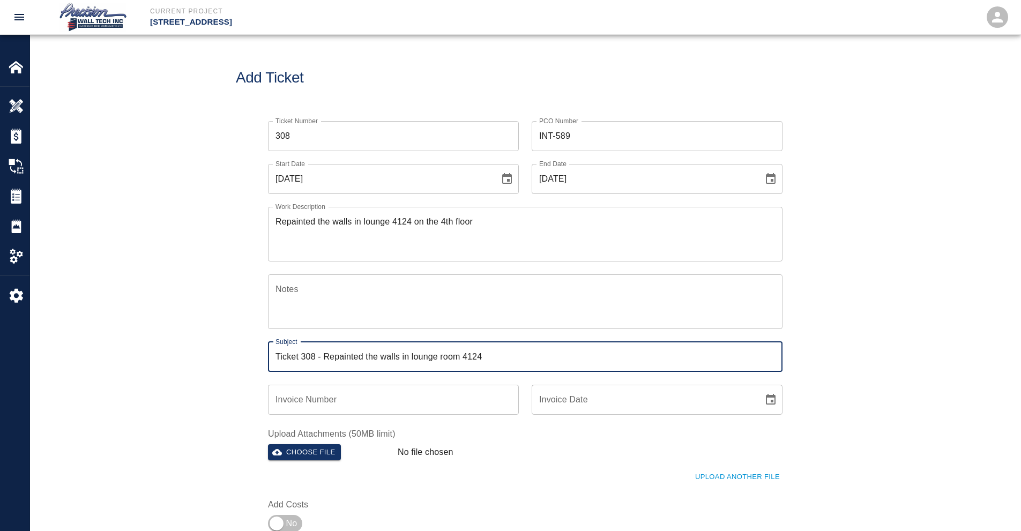
type input "Ticket 308 - Repainted the walls in lounge room 4124"
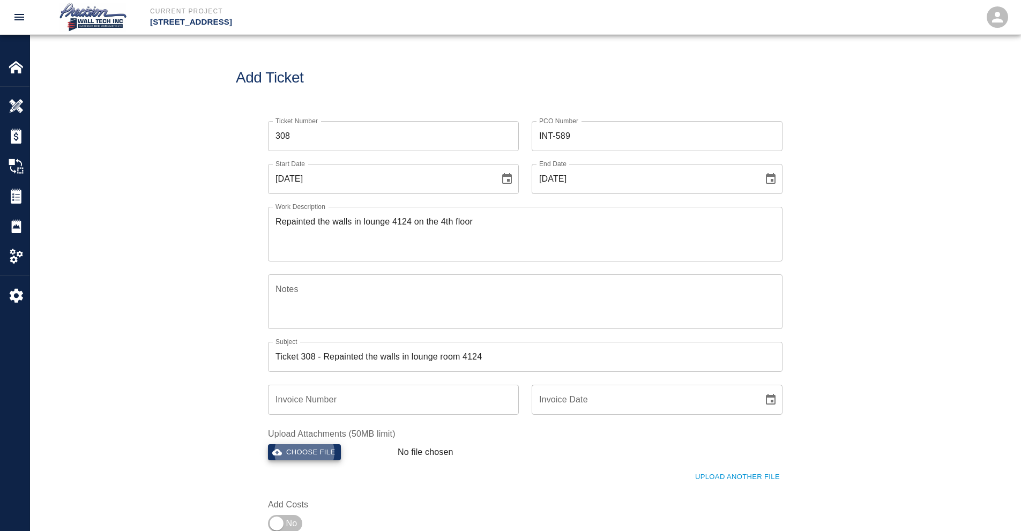
click at [268, 444] on button "Choose file" at bounding box center [304, 452] width 73 height 17
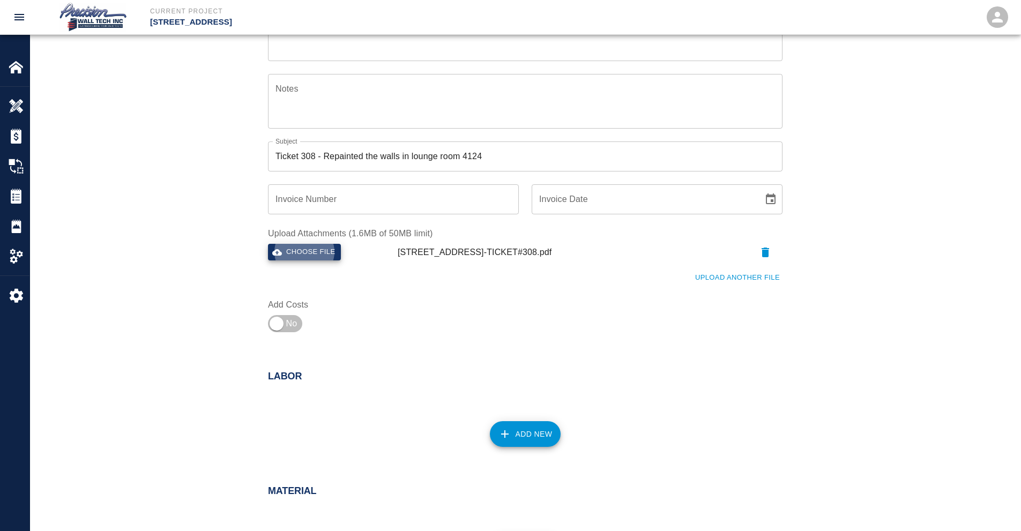
scroll to position [214, 0]
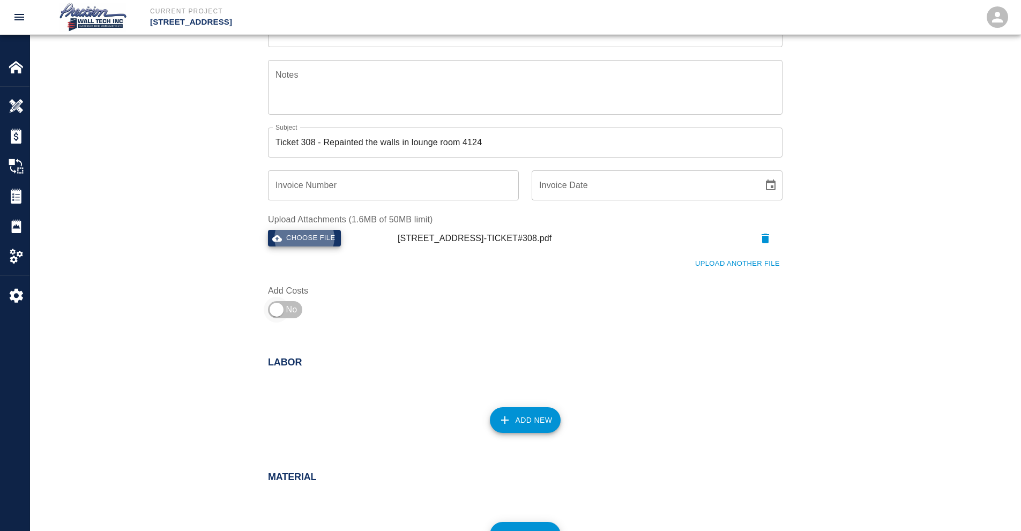
click at [270, 301] on input "checkbox" at bounding box center [276, 310] width 77 height 26
checkbox input "true"
click at [501, 406] on div "Add New" at bounding box center [519, 413] width 528 height 47
click at [504, 412] on button "Add New" at bounding box center [525, 420] width 71 height 26
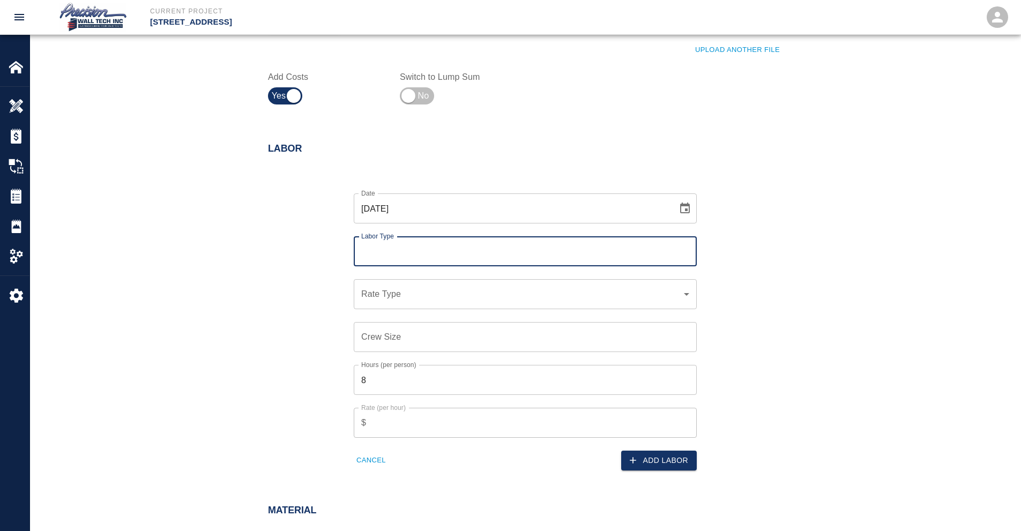
scroll to position [429, 0]
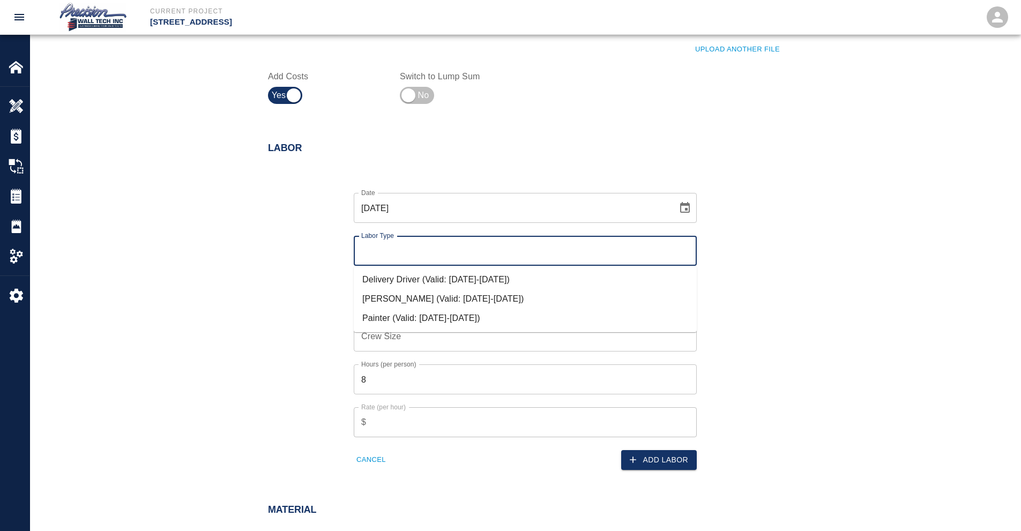
click at [415, 254] on input "Labor Type" at bounding box center [526, 251] width 334 height 20
click at [404, 310] on li "Painter (Valid: [DATE]-[DATE])" at bounding box center [525, 318] width 343 height 19
click at [392, 246] on input "Painter" at bounding box center [526, 251] width 334 height 20
click at [398, 293] on li "[PERSON_NAME] (Valid: [DATE]-[DATE])" at bounding box center [525, 299] width 343 height 19
type input "[PERSON_NAME]"
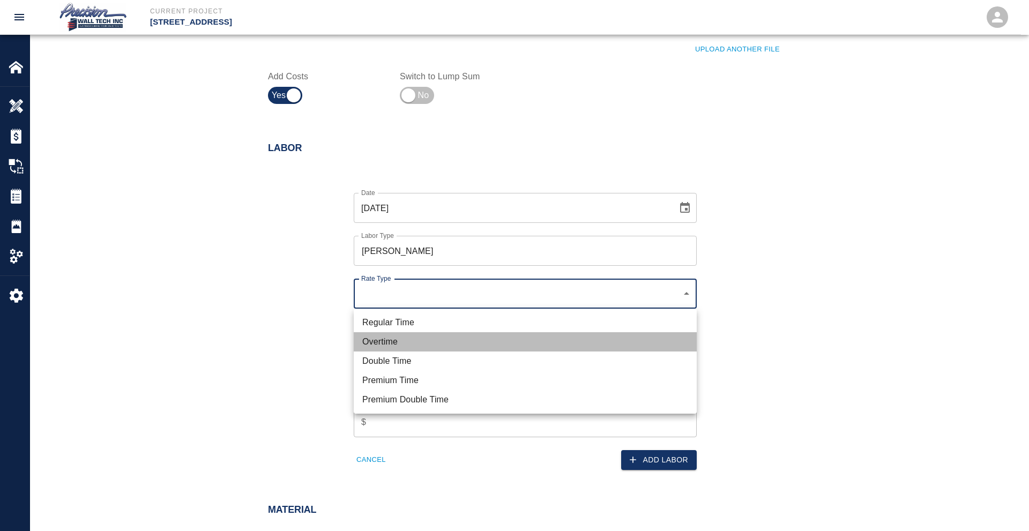
click at [391, 344] on li "Overtime" at bounding box center [525, 341] width 343 height 19
type input "rate_ot"
type input "127.50"
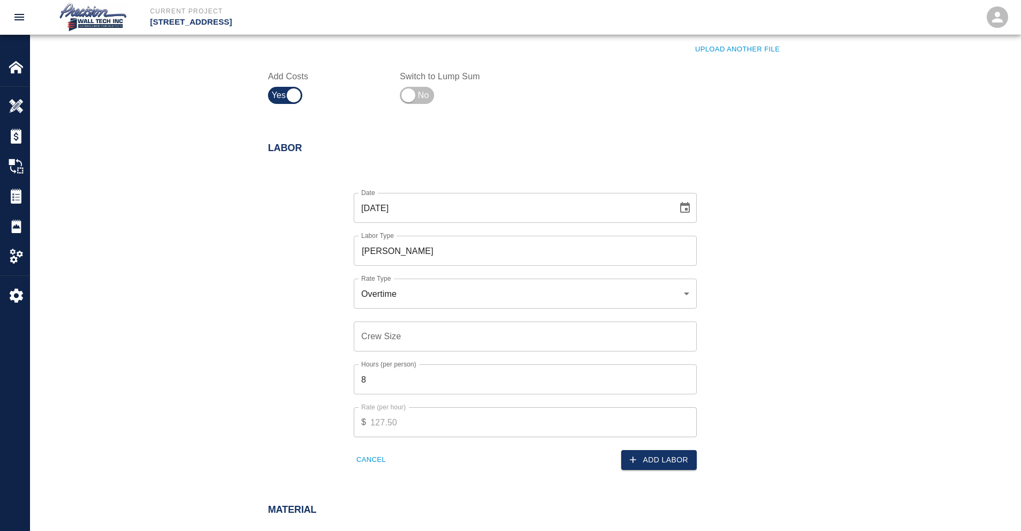
click at [405, 339] on input "Crew Size" at bounding box center [525, 337] width 343 height 30
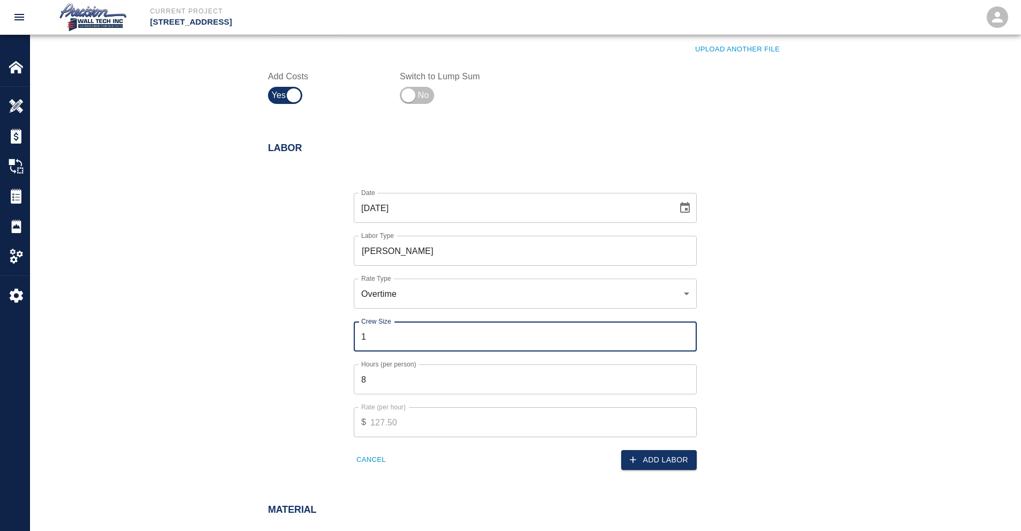
type input "1"
click at [396, 375] on input "8" at bounding box center [525, 380] width 343 height 30
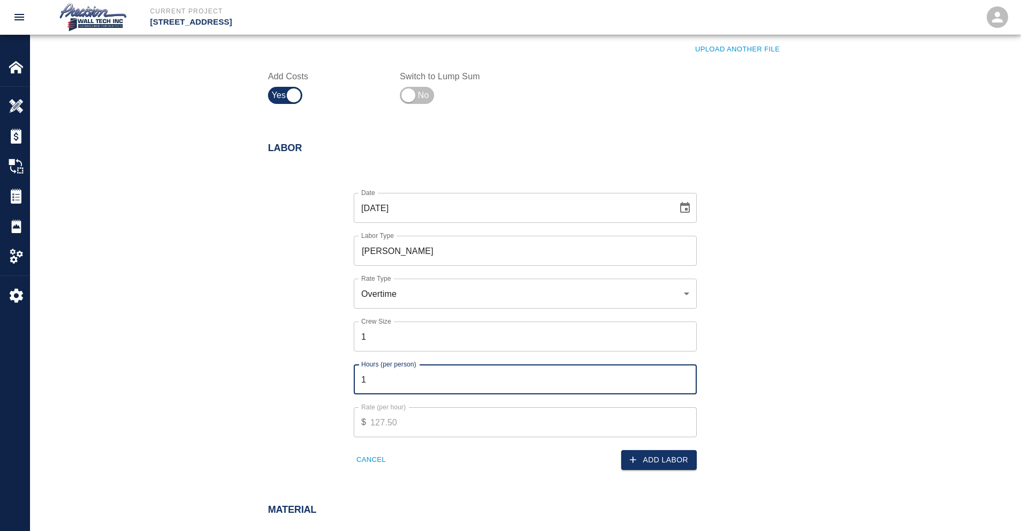
type input "1"
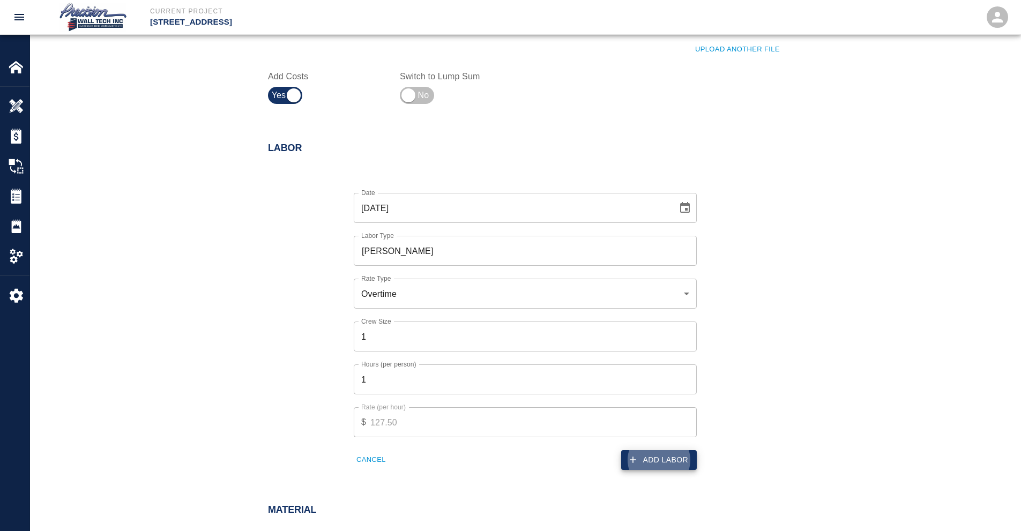
click button "Add Labor" at bounding box center [659, 460] width 76 height 20
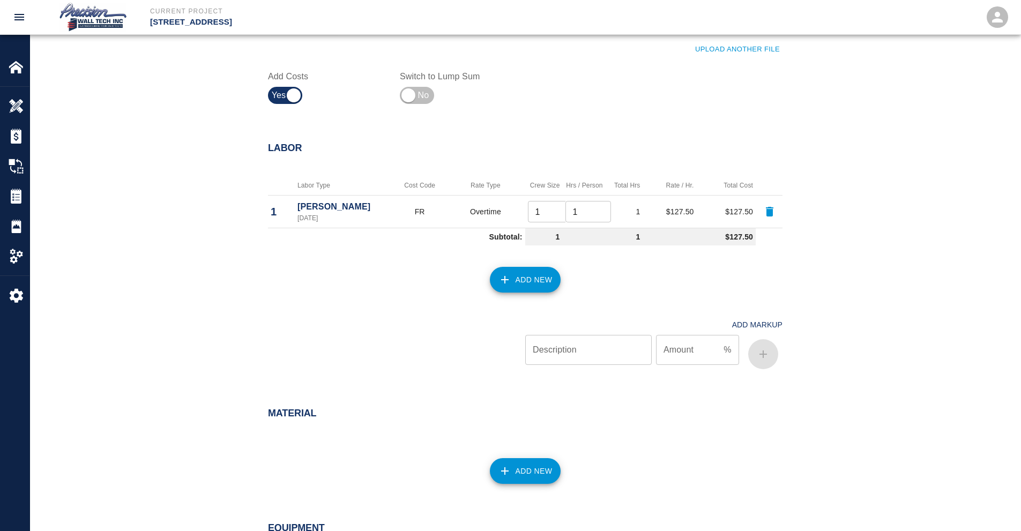
click at [520, 291] on button "Add New" at bounding box center [525, 280] width 71 height 26
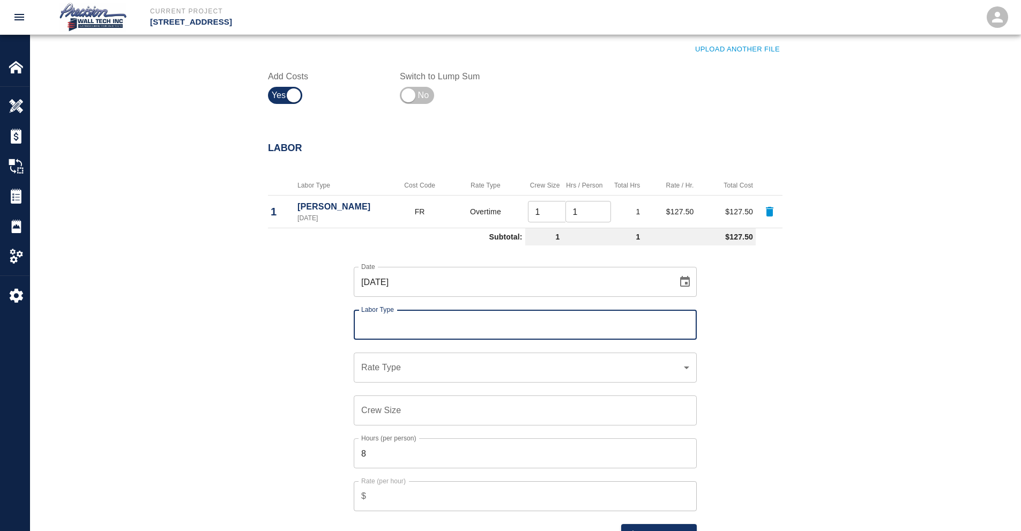
click at [428, 323] on input "Labor Type" at bounding box center [526, 325] width 334 height 20
click at [407, 387] on li "Painter (Valid: [DATE]-[DATE])" at bounding box center [525, 392] width 343 height 19
type input "Painter"
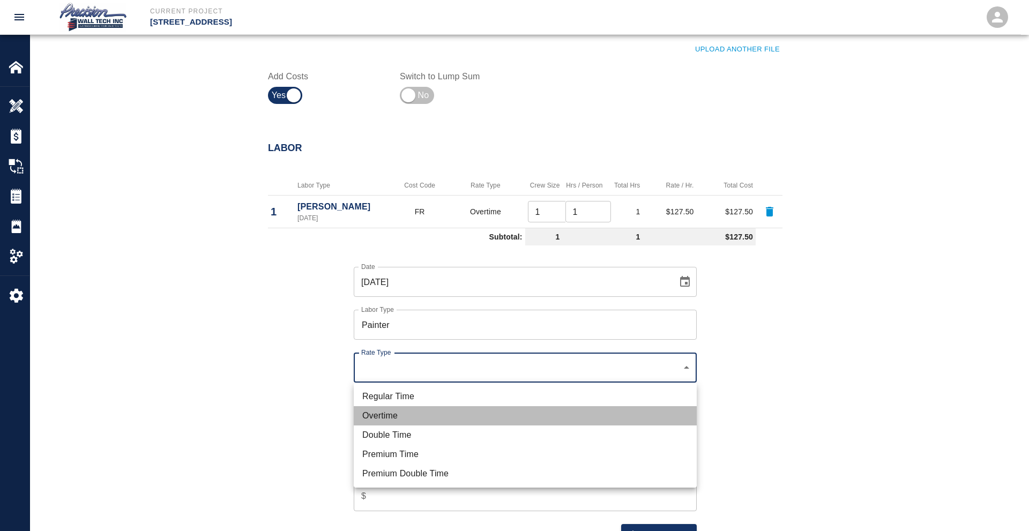
click at [403, 410] on li "Overtime" at bounding box center [525, 415] width 343 height 19
type input "rate_ot"
type input "112.50"
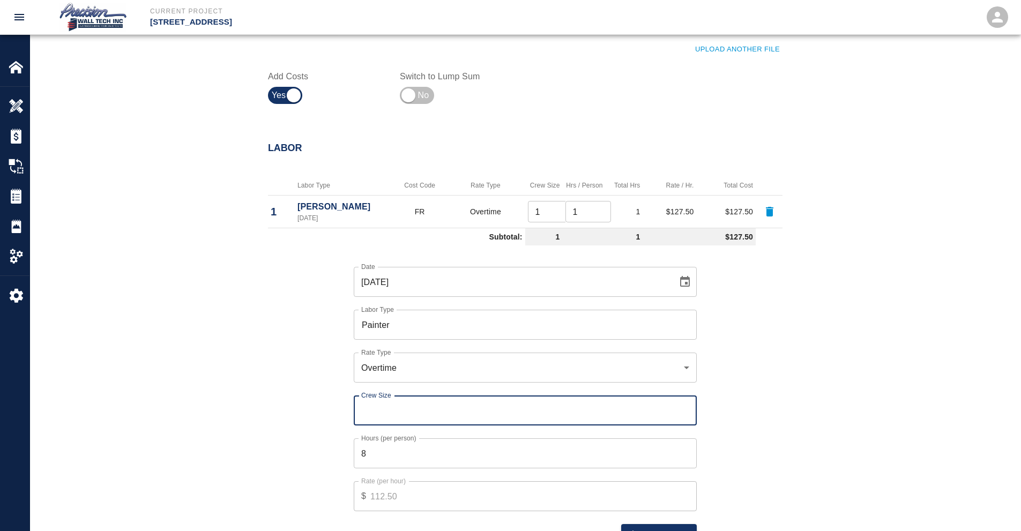
click at [433, 405] on input "Crew Size" at bounding box center [525, 411] width 343 height 30
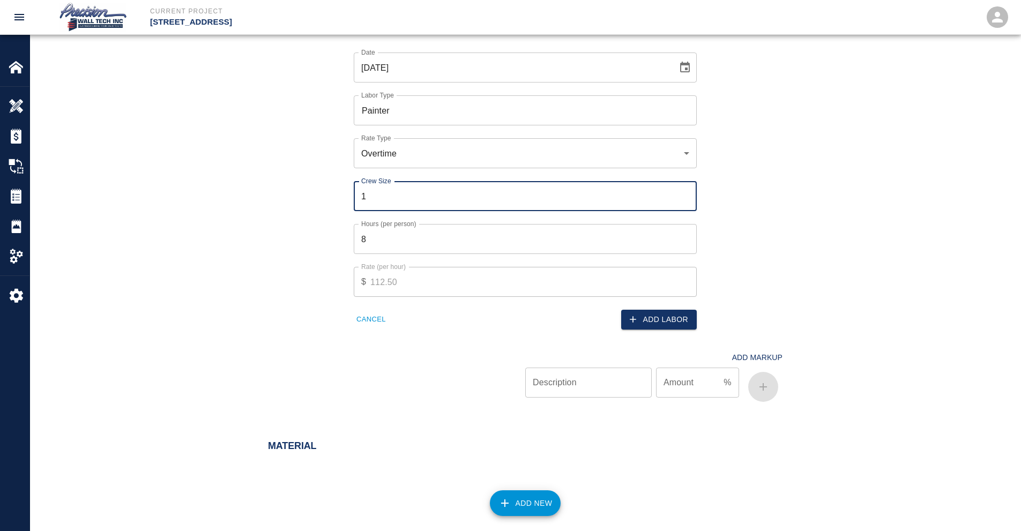
type input "1"
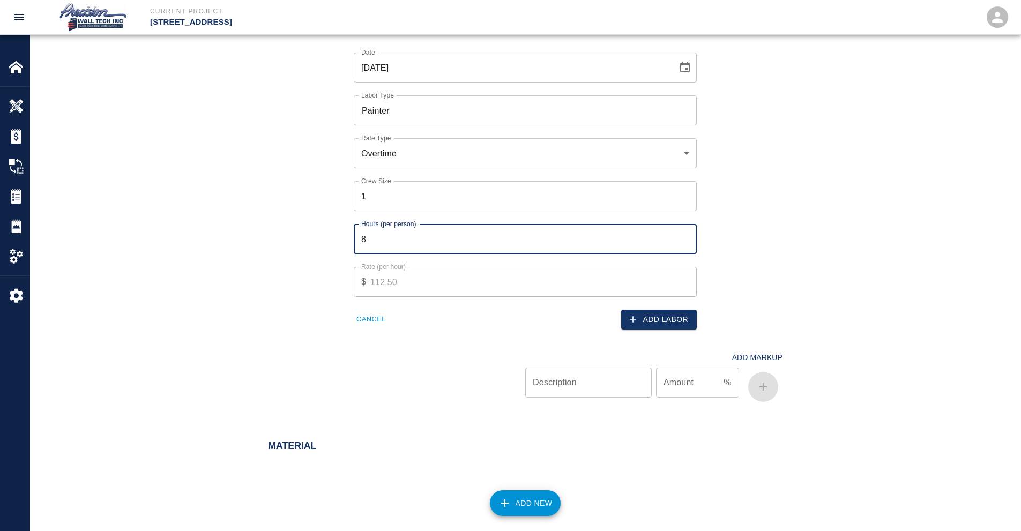
drag, startPoint x: 498, startPoint y: 235, endPoint x: 288, endPoint y: 247, distance: 210.0
click at [303, 247] on div "Date 09/24/2025 Date Labor Type Painter Labor Type Rate Type Overtime rate_ot R…" at bounding box center [519, 182] width 528 height 294
type input "2"
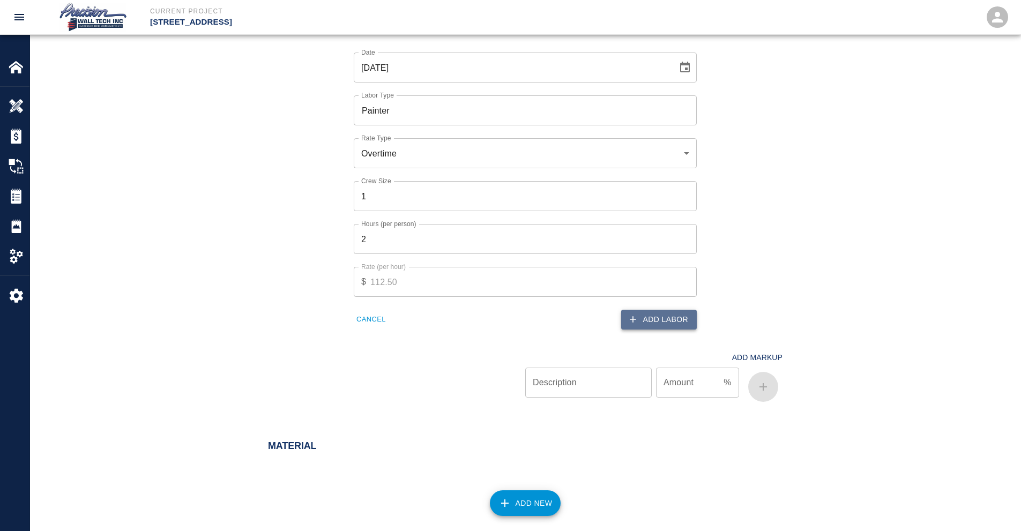
click at [633, 322] on icon "button" at bounding box center [633, 319] width 11 height 11
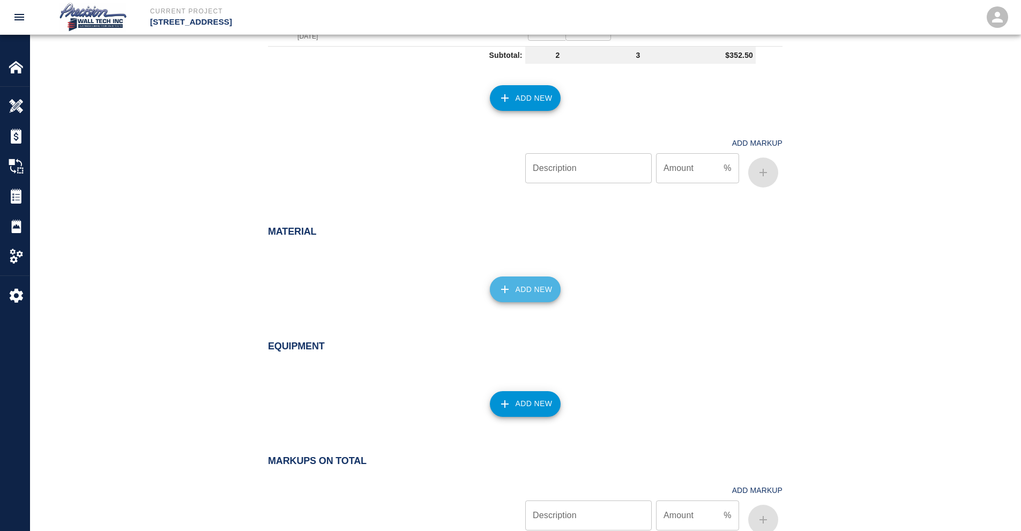
click at [532, 297] on button "Add New" at bounding box center [525, 290] width 71 height 26
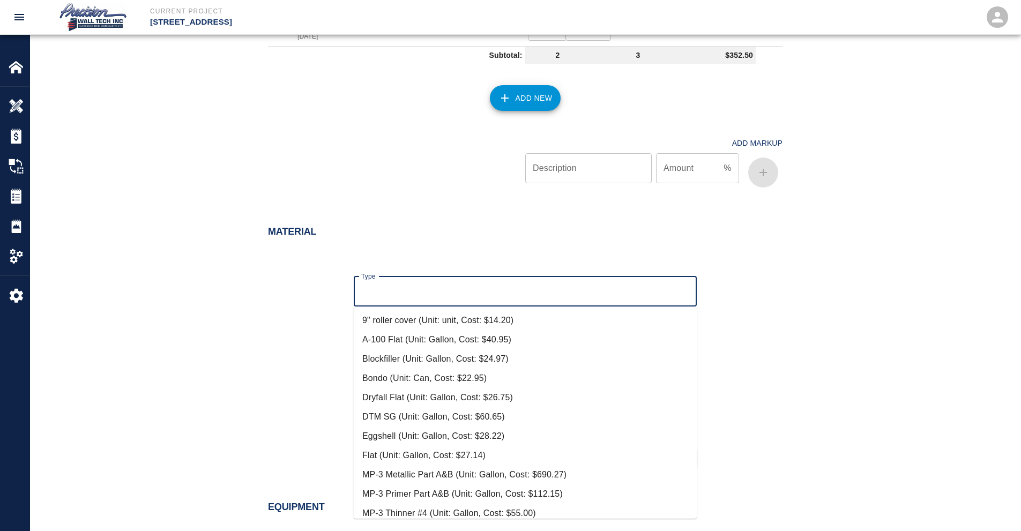
click at [473, 299] on input "Type" at bounding box center [526, 291] width 334 height 20
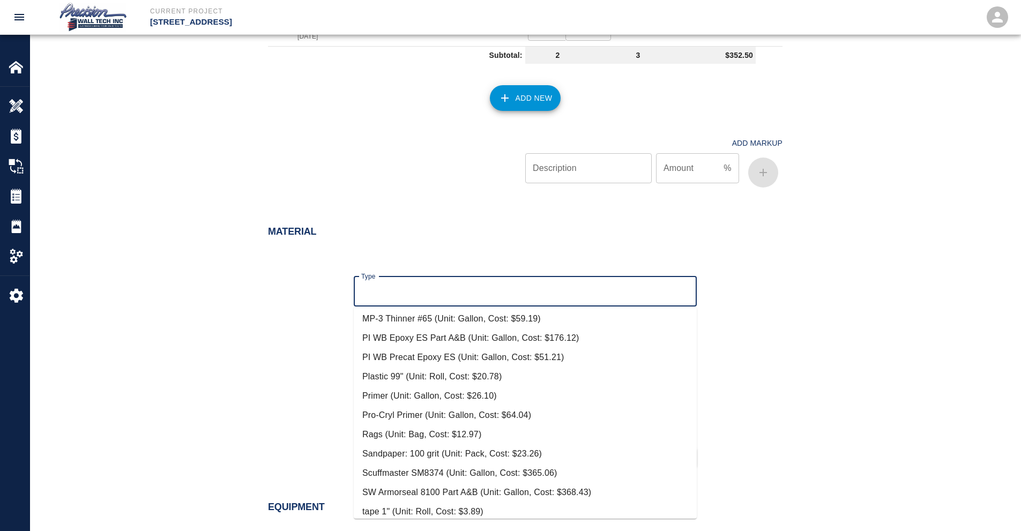
scroll to position [214, 0]
click at [393, 390] on li "Primer (Unit: Gallon, Cost: $26.10)" at bounding box center [525, 395] width 343 height 19
type input "Primer (Unit: Gallon, Cost: $26.10)"
type input "Gallon"
type input "26.1"
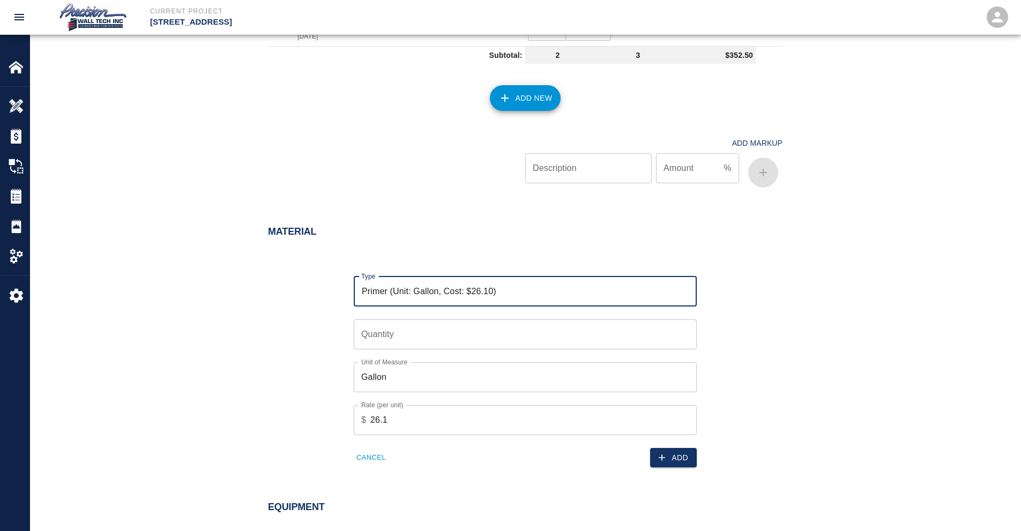
click at [461, 338] on input "Quantity" at bounding box center [525, 335] width 343 height 30
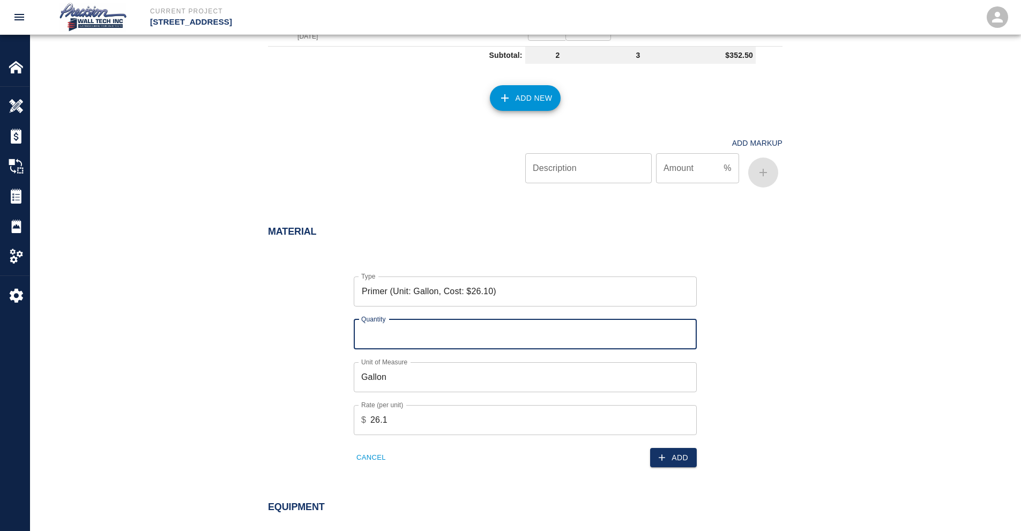
click at [461, 338] on input "Quantity" at bounding box center [525, 335] width 343 height 30
type input "1"
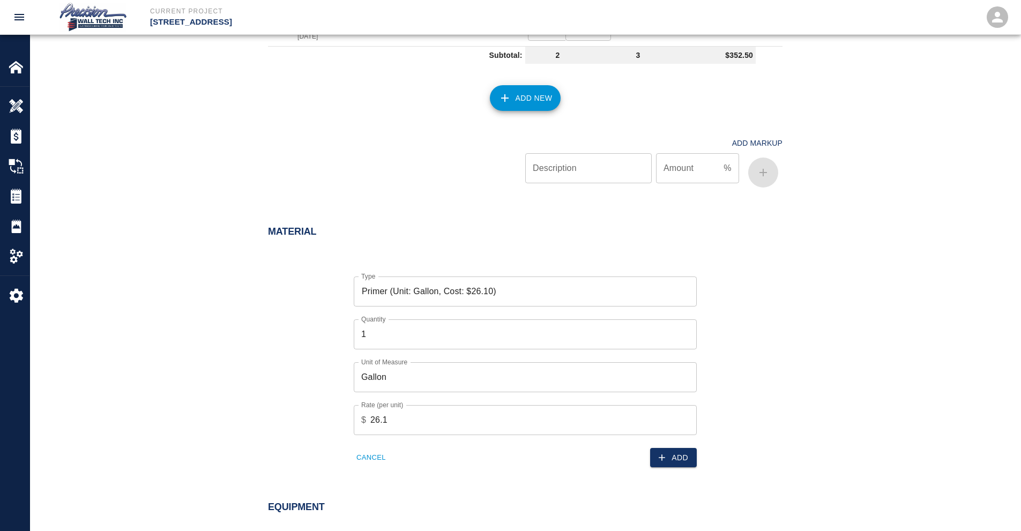
click at [671, 472] on div "Material Type Primer (Unit: Gallon, Cost: $26.10) Type Quantity 1 Quantity Unit…" at bounding box center [525, 349] width 991 height 288
click at [678, 462] on button "Add" at bounding box center [673, 458] width 47 height 20
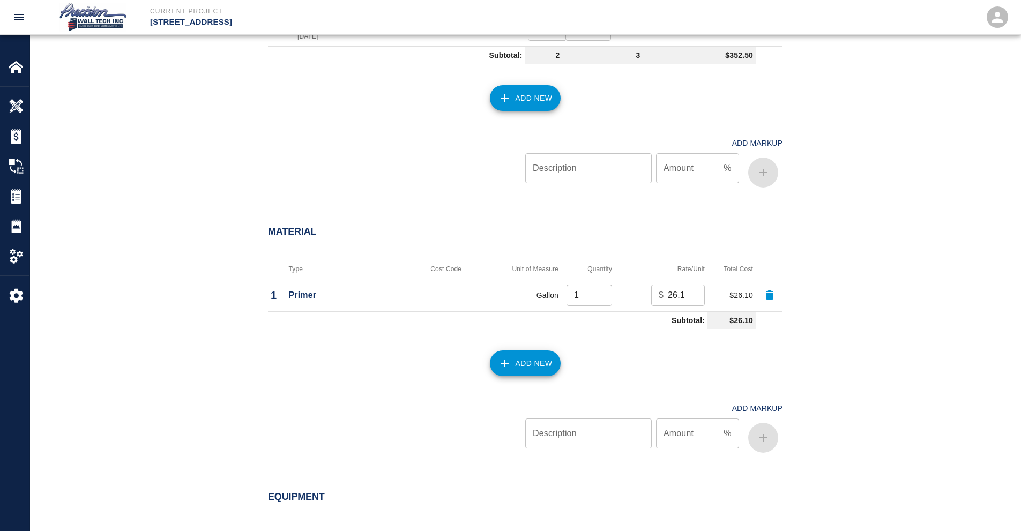
click at [523, 363] on button "Add New" at bounding box center [525, 364] width 71 height 26
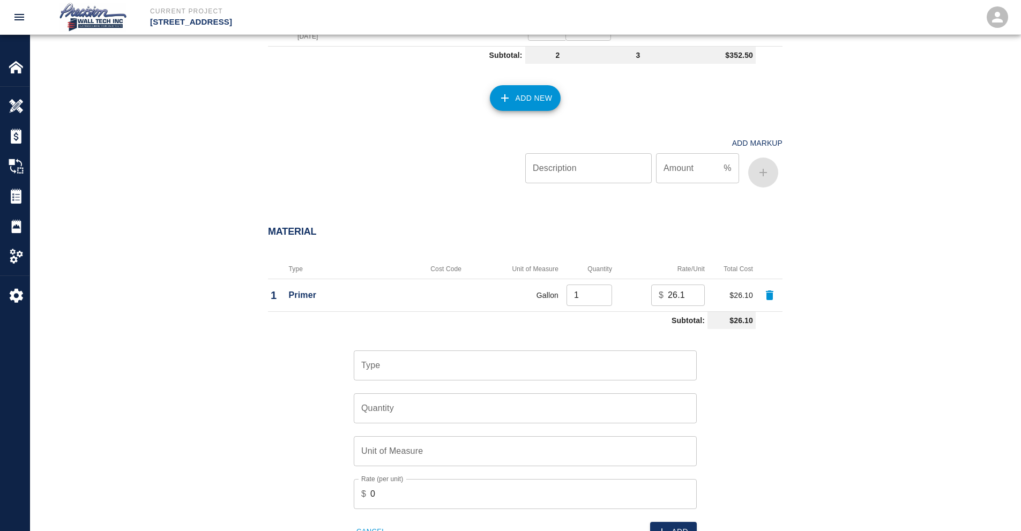
click at [404, 362] on input "Type" at bounding box center [526, 365] width 334 height 20
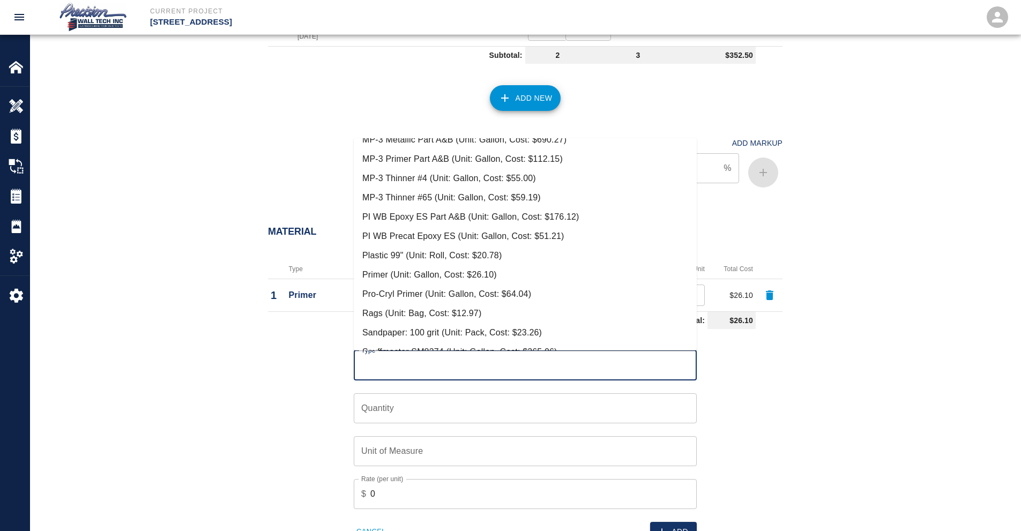
scroll to position [279, 0]
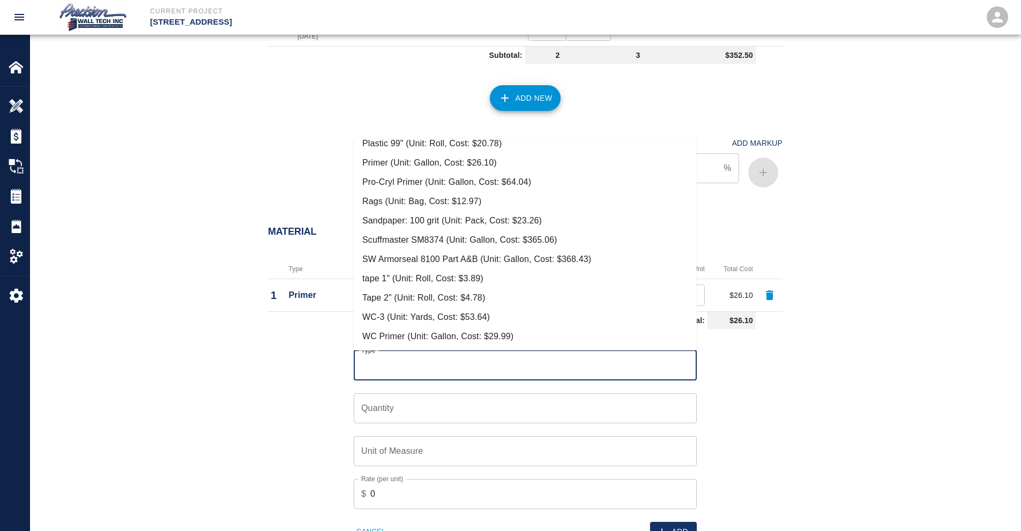
click at [422, 297] on li "Tape 2" (Unit: Roll, Cost: $4.78)" at bounding box center [525, 297] width 343 height 19
type input "Tape 2" (Unit: Roll, Cost: $4.78)"
type input "Roll"
type input "4.78"
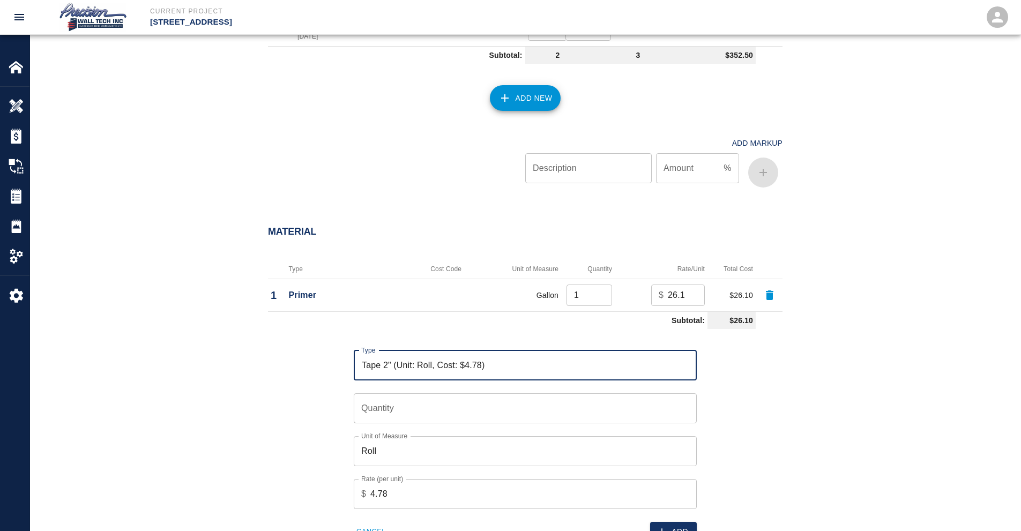
click at [393, 419] on input "Quantity" at bounding box center [525, 409] width 343 height 30
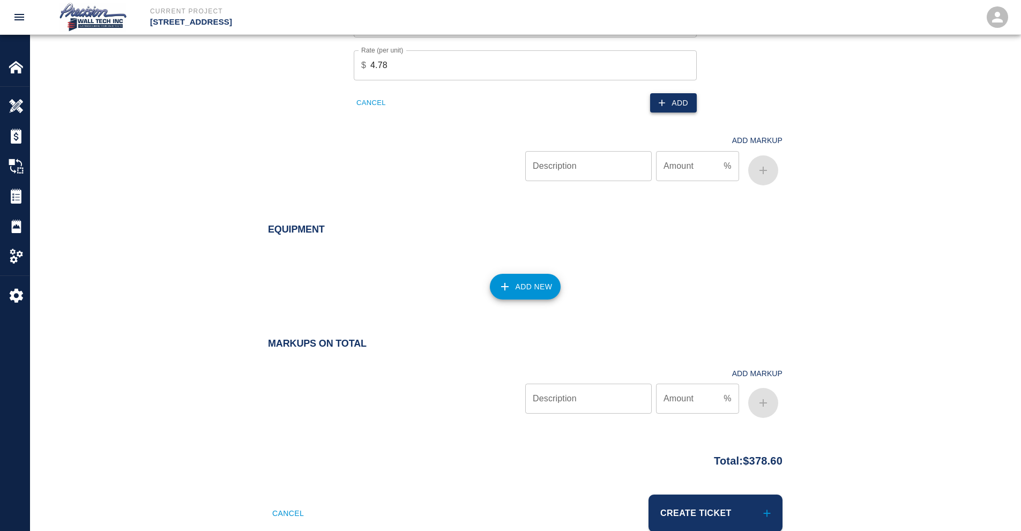
type input "1"
click at [662, 94] on button "Add" at bounding box center [673, 103] width 47 height 20
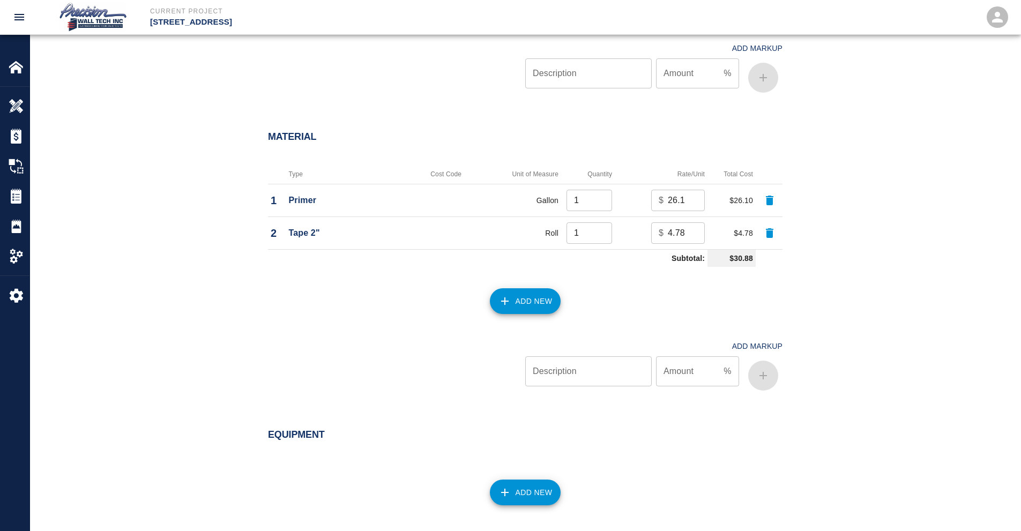
scroll to position [970, 0]
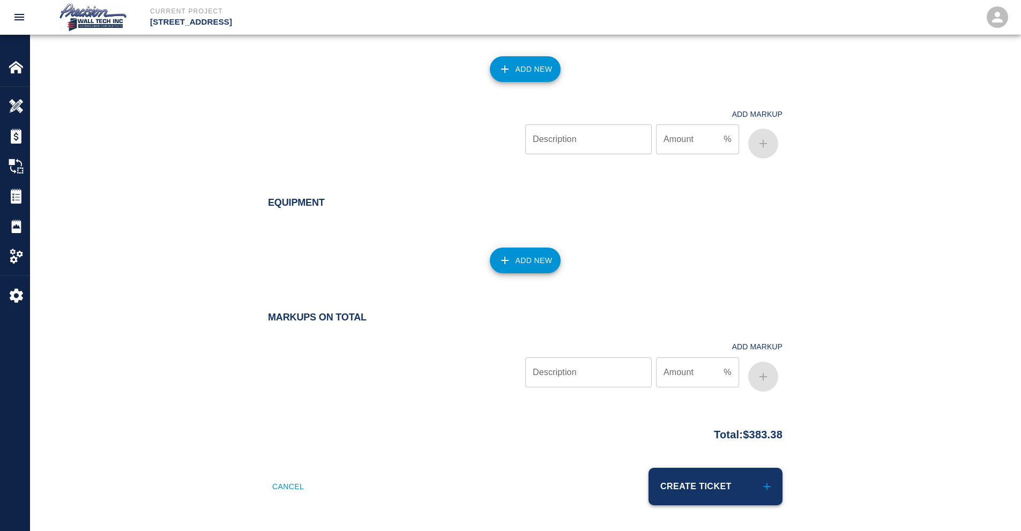
click at [698, 475] on button "Create Ticket" at bounding box center [716, 487] width 134 height 38
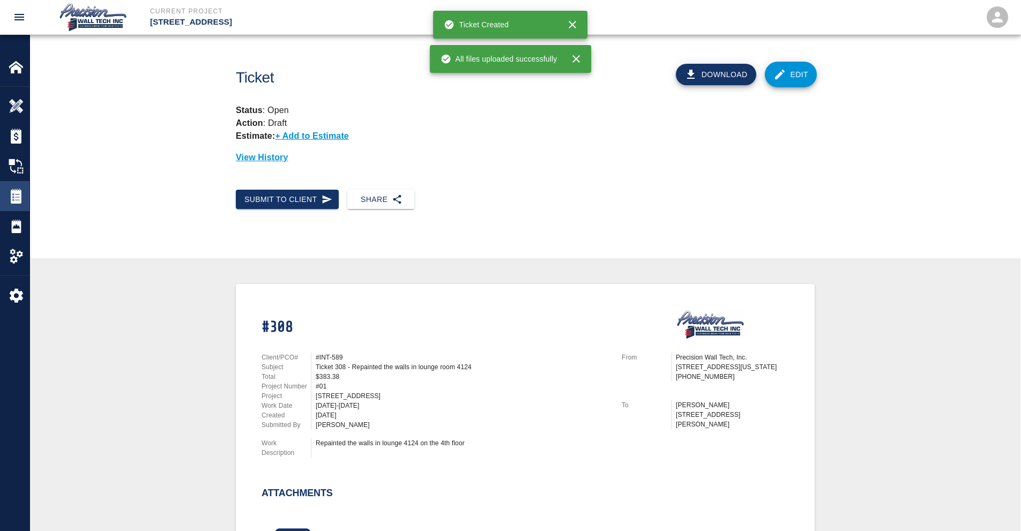
click at [14, 197] on img at bounding box center [16, 196] width 15 height 15
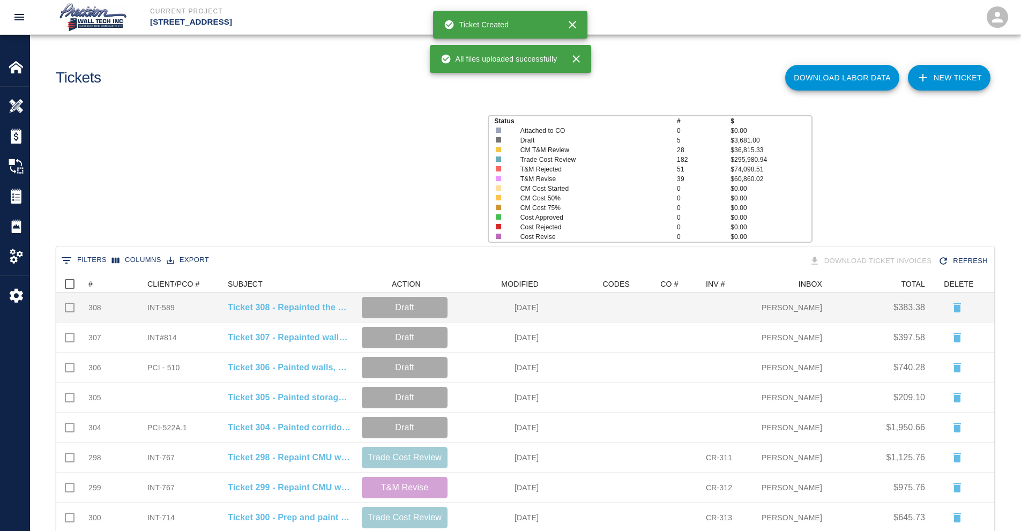
scroll to position [610, 930]
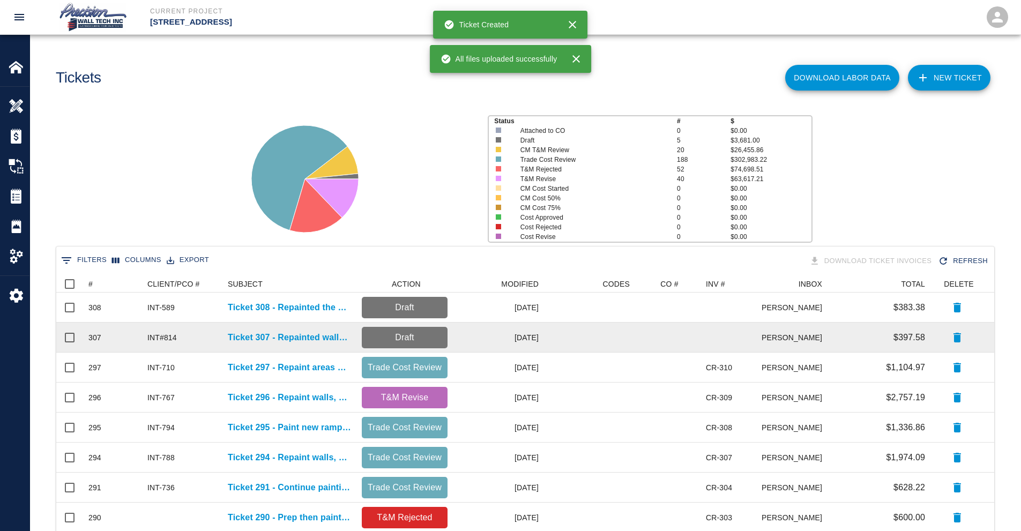
click at [285, 353] on div "Ticket 297 - Repaint areas on floors 4,5,6,7" at bounding box center [290, 368] width 134 height 30
click at [285, 347] on div "Ticket 307 - Repainted walls in room 4117 on the 4th floor" at bounding box center [290, 338] width 134 height 30
click at [287, 342] on p "Ticket 307 - Repainted walls in room 4117 on the 4th floor" at bounding box center [289, 337] width 123 height 13
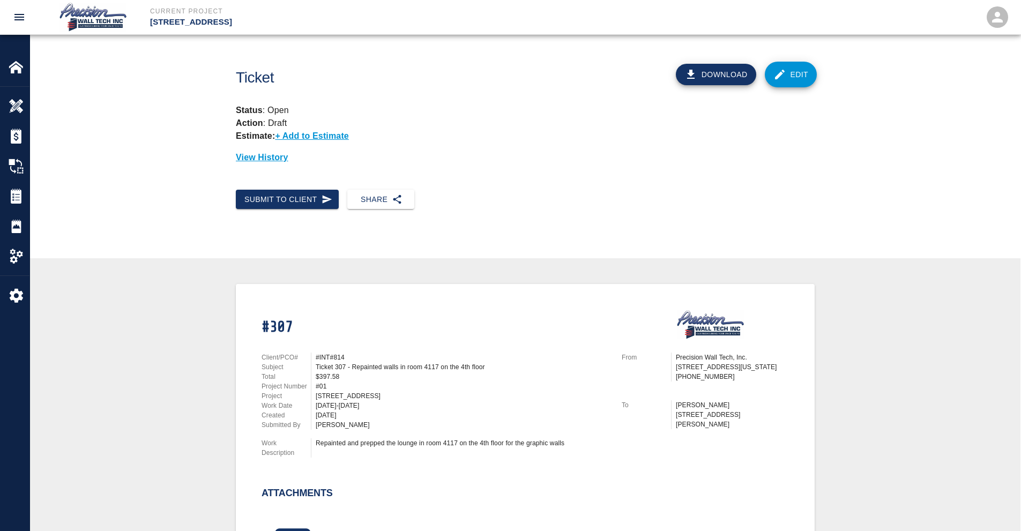
click at [781, 76] on icon at bounding box center [780, 74] width 13 height 13
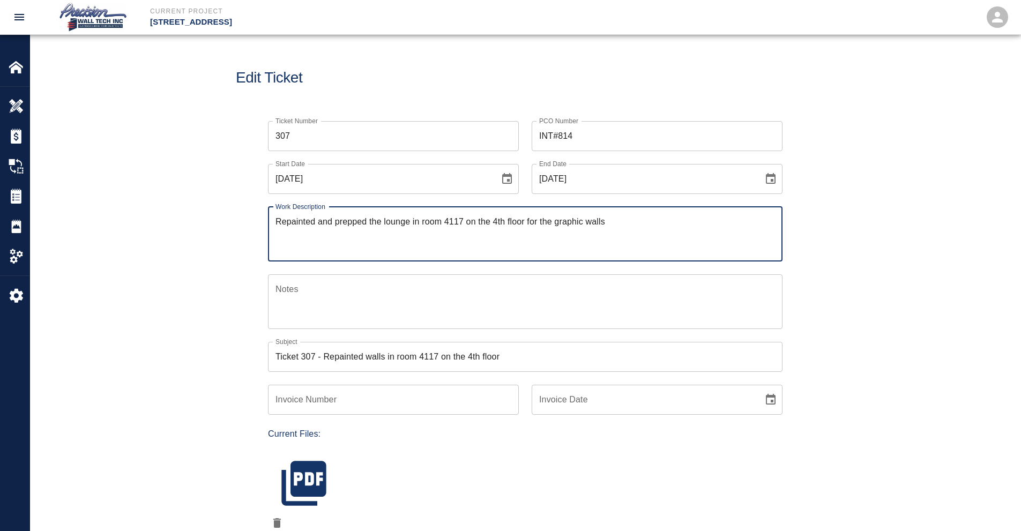
click at [448, 240] on textarea "Repainted and prepped the lounge in room 4117 on the 4th floor for the graphic …" at bounding box center [526, 234] width 500 height 37
click at [446, 233] on textarea "Repainted and prepped the lounge in room 4117 on the 4th floor for the graphic …" at bounding box center [526, 234] width 500 height 37
click at [446, 229] on textarea "Repainted and prepped the lounge in room 4117 on the 4th floor for the graphic …" at bounding box center [526, 234] width 500 height 37
click at [447, 226] on textarea "Repainted and prepped the lounge in room 4117 on the 4th floor for the graphic …" at bounding box center [526, 234] width 500 height 37
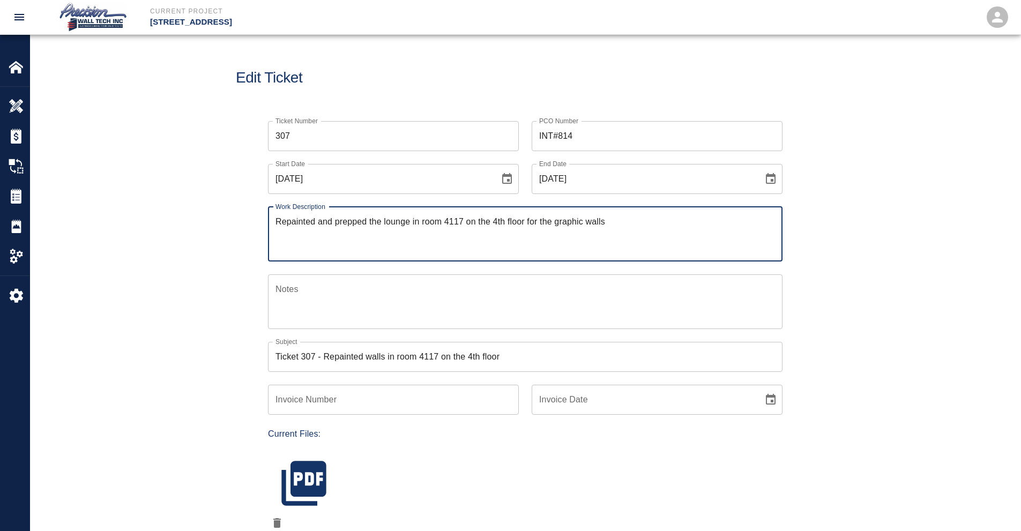
click at [447, 226] on textarea "Repainted and prepped the lounge in room 4117 on the 4th floor for the graphic …" at bounding box center [526, 234] width 500 height 37
click at [337, 363] on input "Ticket 307 - Repainted walls in room 4117 on the 4th floor" at bounding box center [525, 357] width 515 height 30
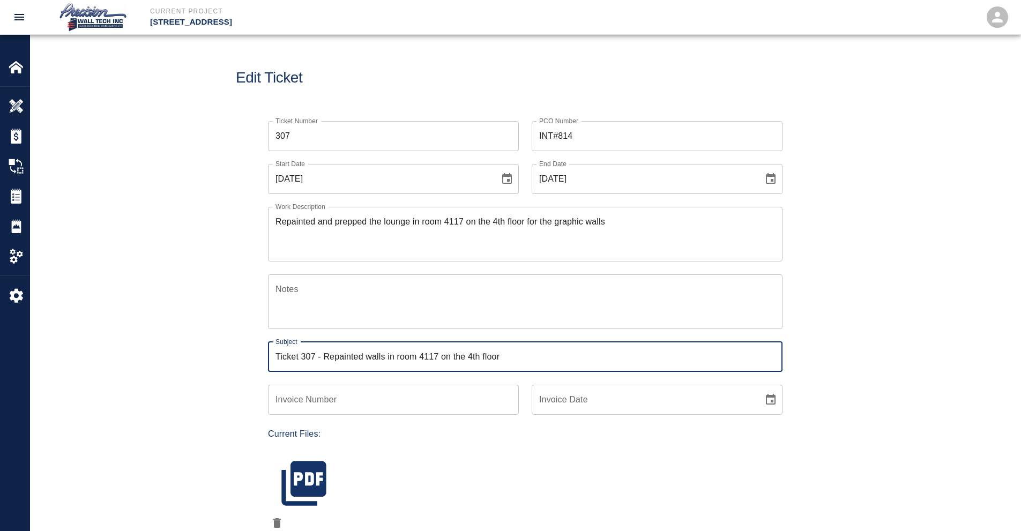
click at [337, 363] on input "Ticket 307 - Repainted walls in room 4117 on the 4th floor" at bounding box center [525, 357] width 515 height 30
click at [566, 138] on input "INT#814" at bounding box center [657, 136] width 251 height 30
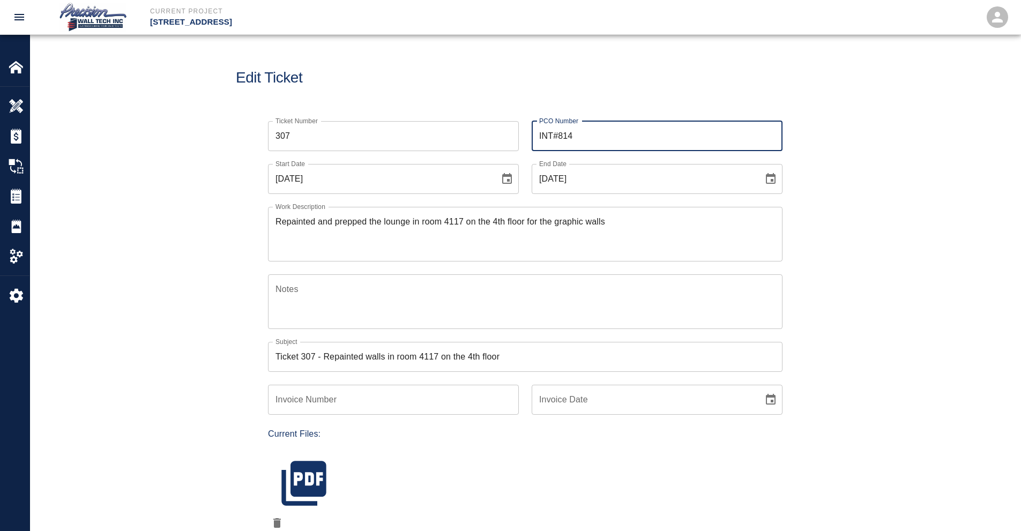
click at [566, 138] on input "INT#814" at bounding box center [657, 136] width 251 height 30
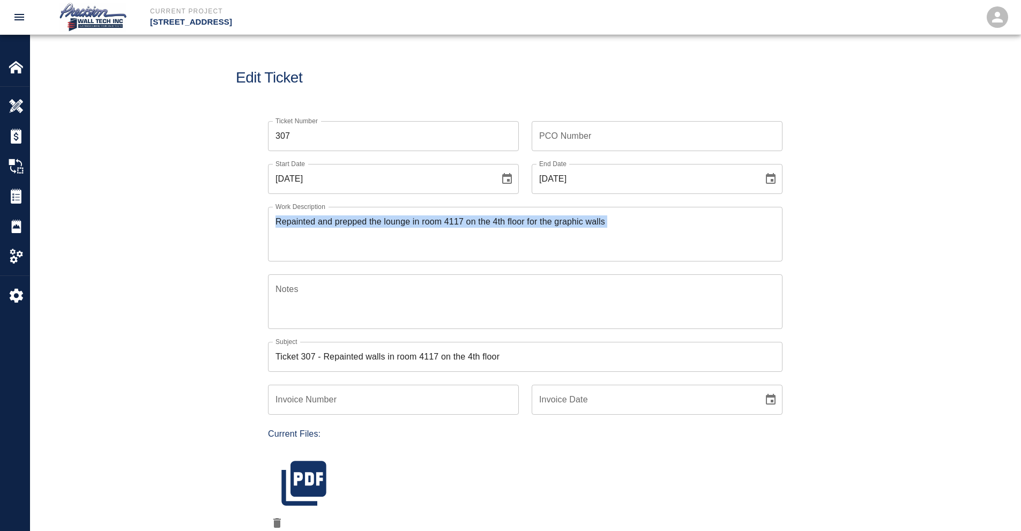
drag, startPoint x: 644, startPoint y: 214, endPoint x: 98, endPoint y: 303, distance: 553.0
click at [0, 276] on div "Current Project 111 Mass Ave Renovation Home 111 Mass Ave Renovation Overview E…" at bounding box center [510, 265] width 1021 height 531
click at [678, 279] on div "x Notes" at bounding box center [525, 302] width 515 height 55
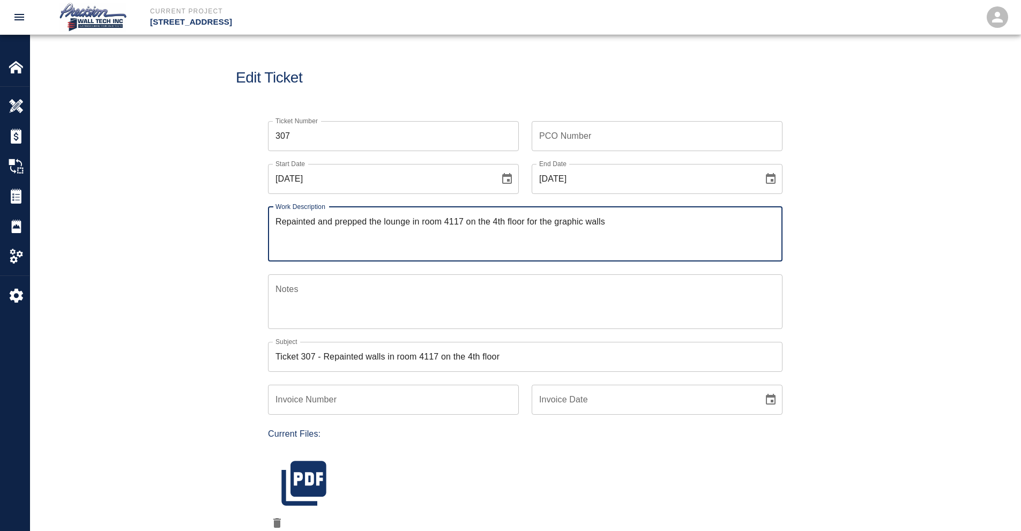
drag, startPoint x: 681, startPoint y: 238, endPoint x: 99, endPoint y: 290, distance: 584.6
click at [146, 284] on div "Ticket Number 307 Ticket Number PCO Number PCO Number Start Date 09/24/2025 Sta…" at bounding box center [525, 396] width 991 height 576
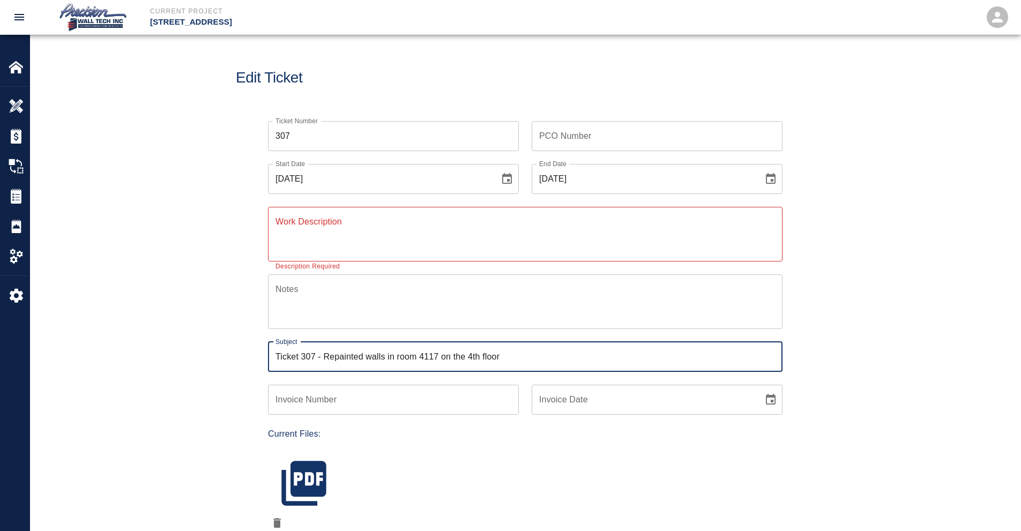
drag, startPoint x: 538, startPoint y: 350, endPoint x: 0, endPoint y: 327, distance: 538.8
click at [0, 340] on div "Current Project 111 Mass Ave Renovation Home 111 Mass Ave Renovation Overview E…" at bounding box center [510, 265] width 1021 height 531
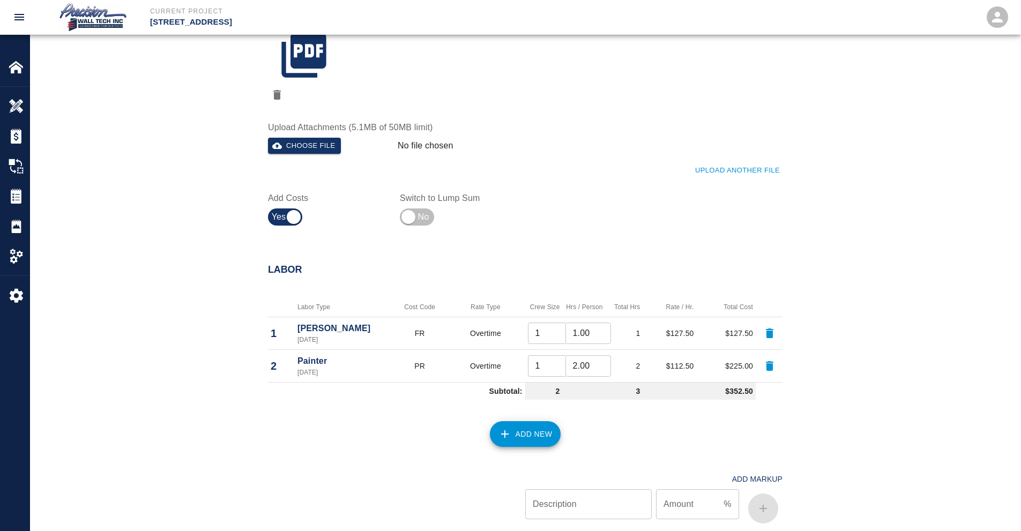
scroll to position [429, 0]
click at [286, 58] on icon "button" at bounding box center [303, 54] width 45 height 45
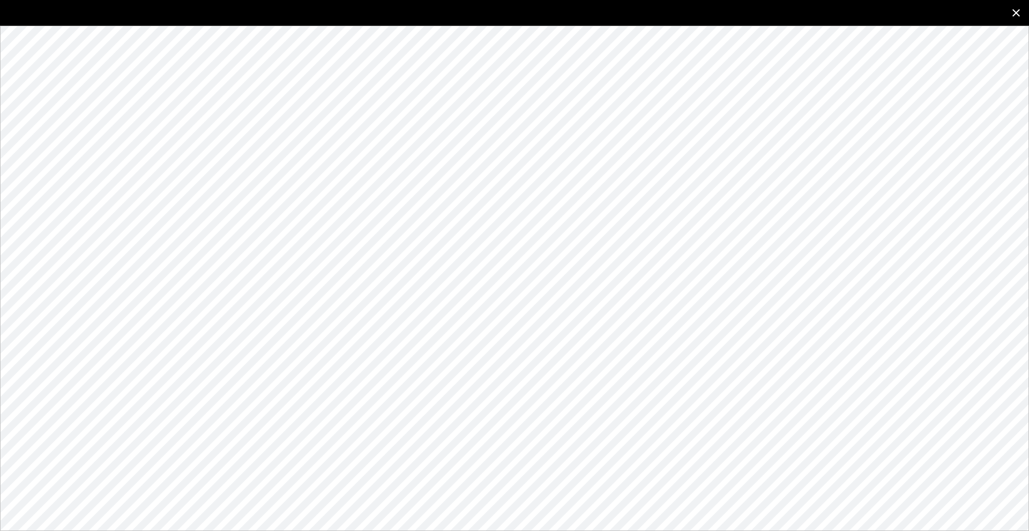
click at [1011, 12] on icon "close" at bounding box center [1016, 12] width 13 height 13
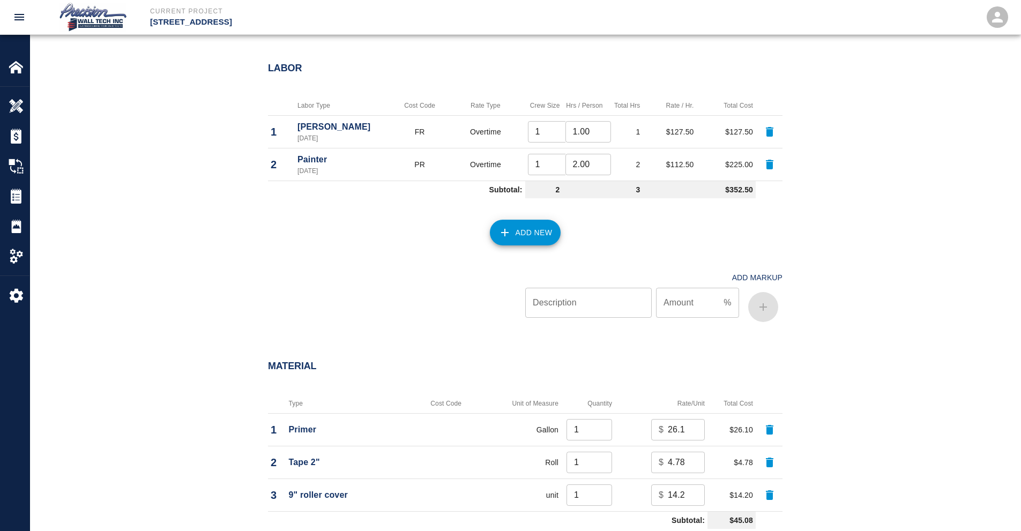
scroll to position [643, 0]
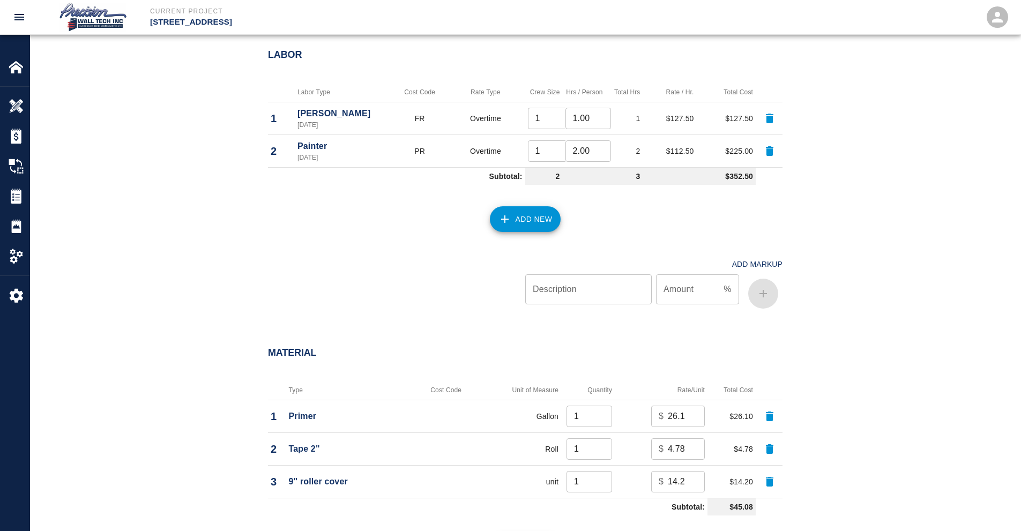
click at [758, 118] on td at bounding box center [769, 118] width 27 height 33
click at [761, 117] on button "button" at bounding box center [770, 119] width 26 height 26
type input "2.00"
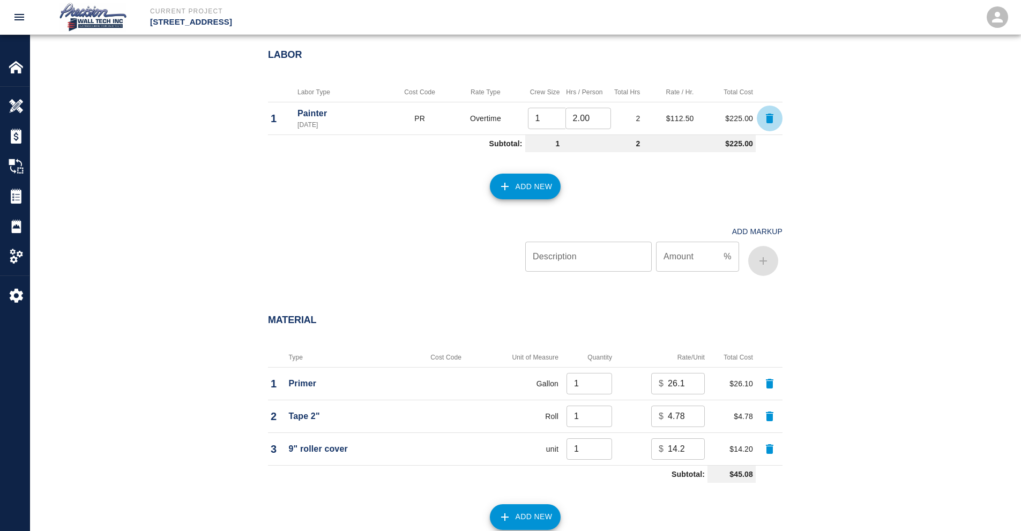
click at [761, 117] on button "button" at bounding box center [770, 119] width 26 height 26
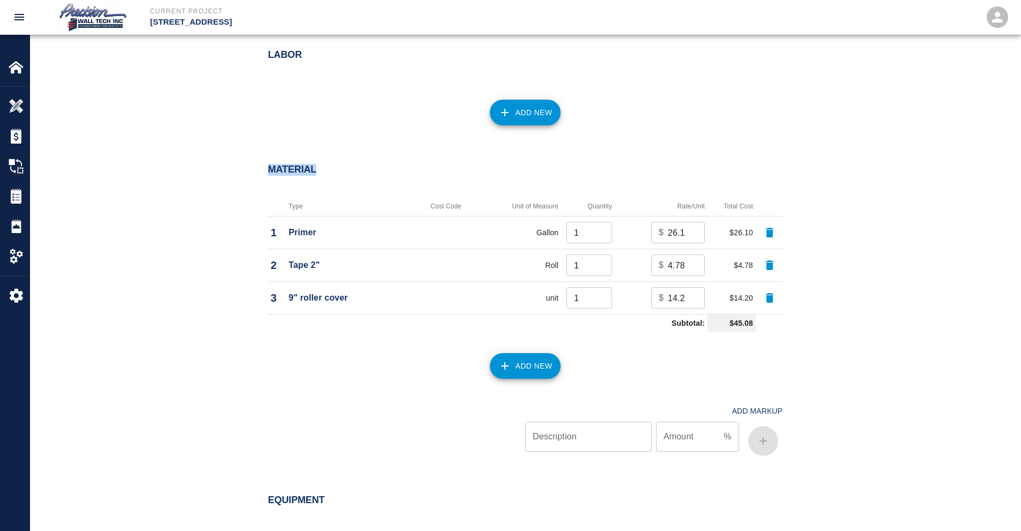
click at [761, 117] on div "Add New" at bounding box center [519, 106] width 528 height 47
click at [770, 230] on icon "button" at bounding box center [770, 232] width 13 height 13
type input "4.78"
type input "14.2"
click at [770, 230] on icon "button" at bounding box center [770, 232] width 13 height 13
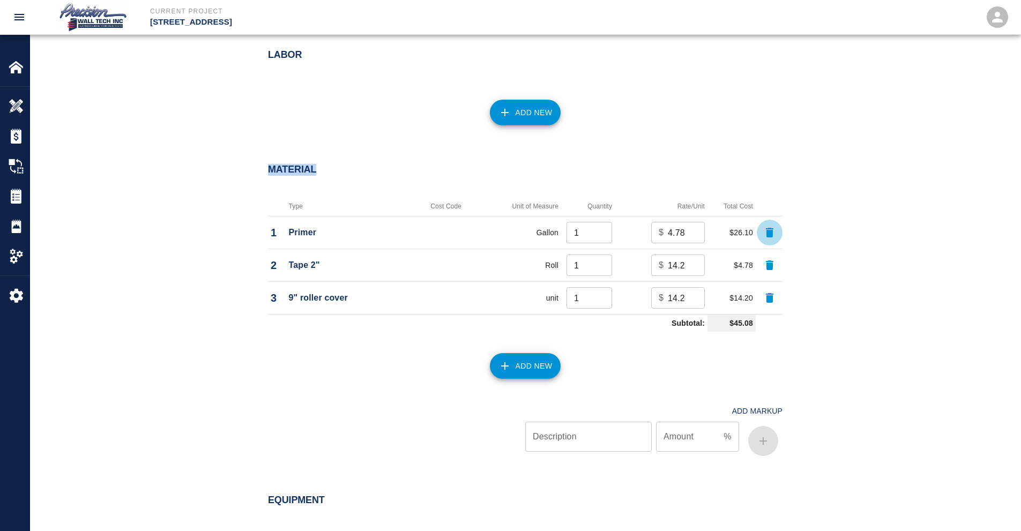
type input "14.2"
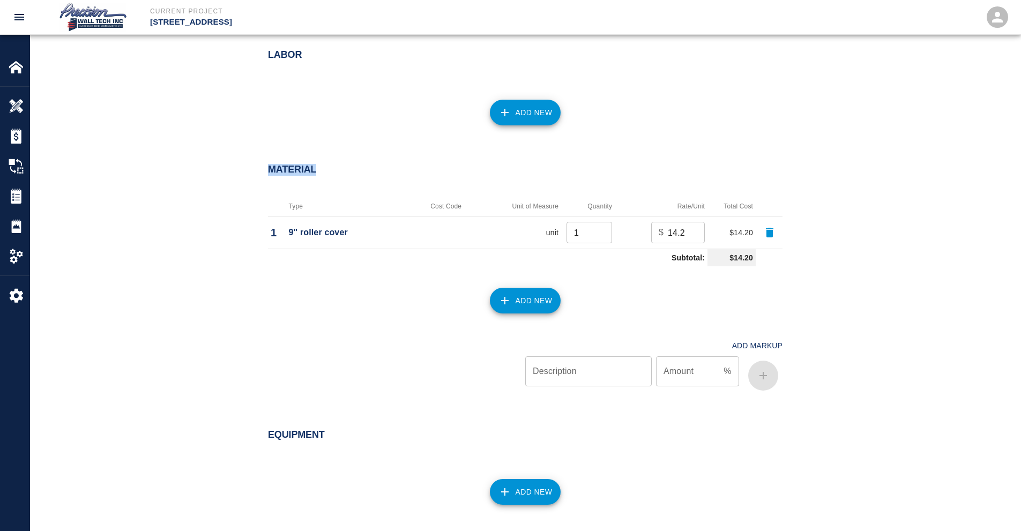
click at [770, 230] on icon "button" at bounding box center [770, 232] width 13 height 13
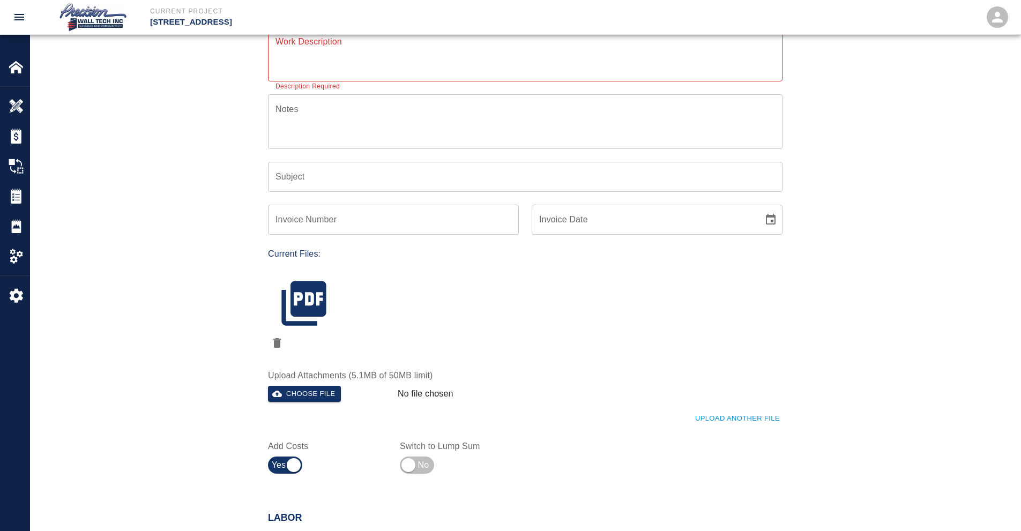
scroll to position [0, 0]
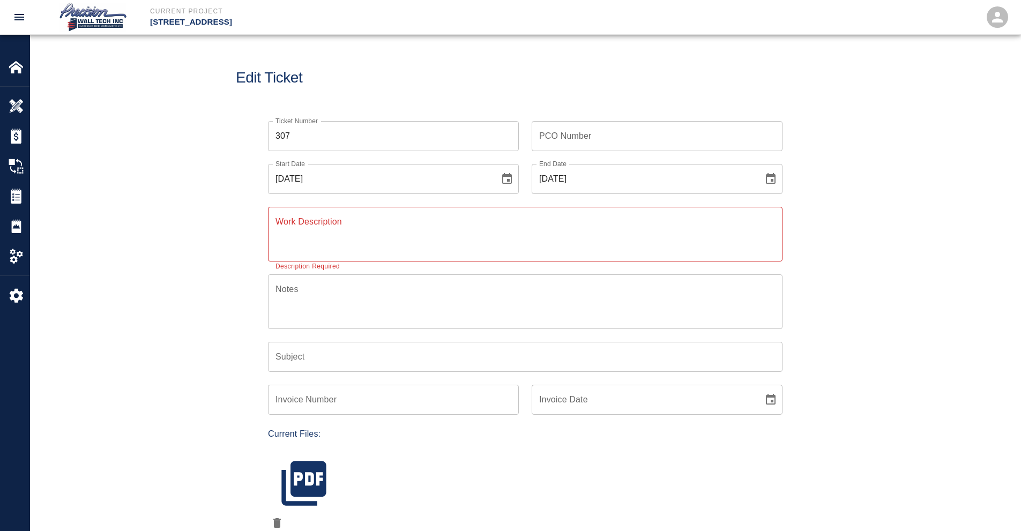
click at [635, 127] on input "PCO Number" at bounding box center [657, 136] width 251 height 30
type input "INT-824"
click at [397, 232] on textarea "Work Description" at bounding box center [526, 234] width 500 height 37
type textarea "P"
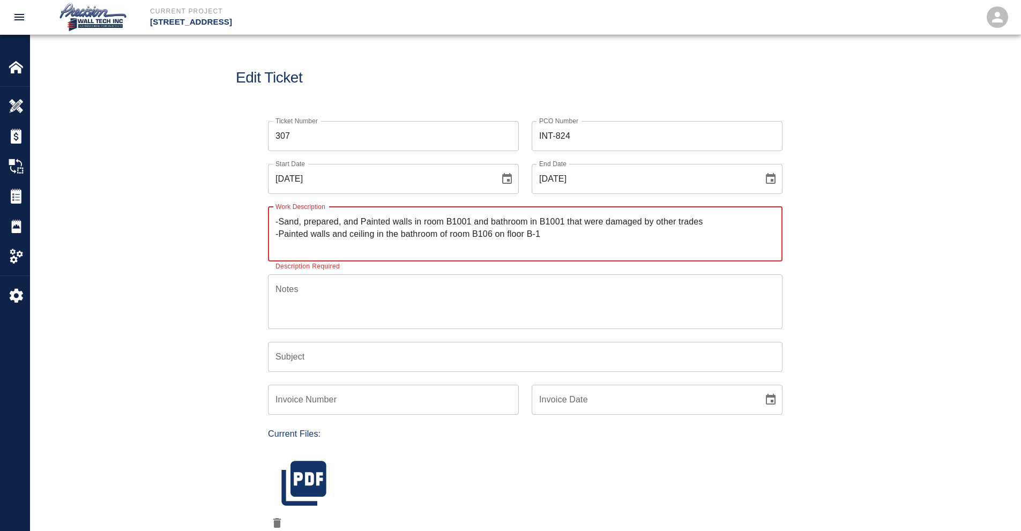
type textarea "-Sand, prepared, and Painted walls in room B1001 and bathroom in B1001 that wer…"
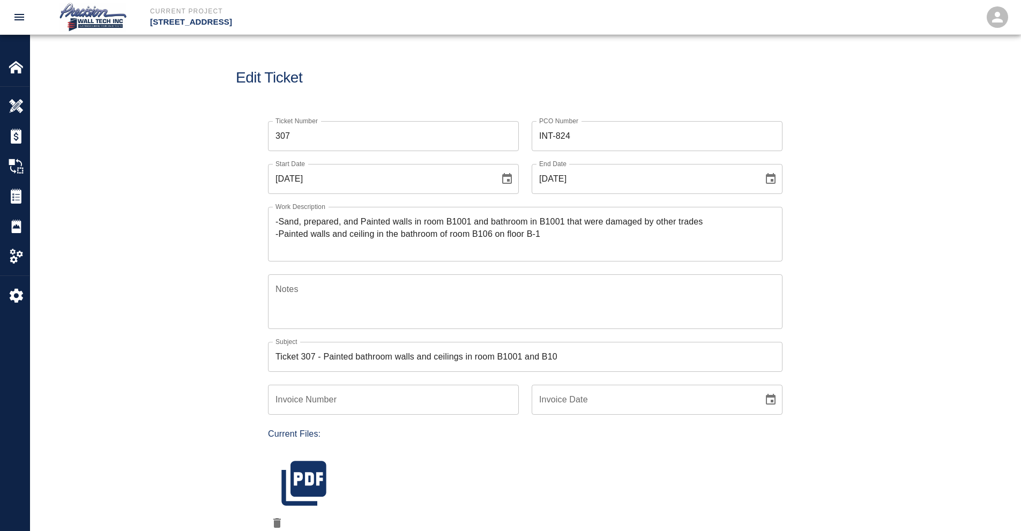
click at [605, 359] on input "Ticket 307 - Painted bathroom walls and ceilings in room B1001 and B10" at bounding box center [525, 357] width 515 height 30
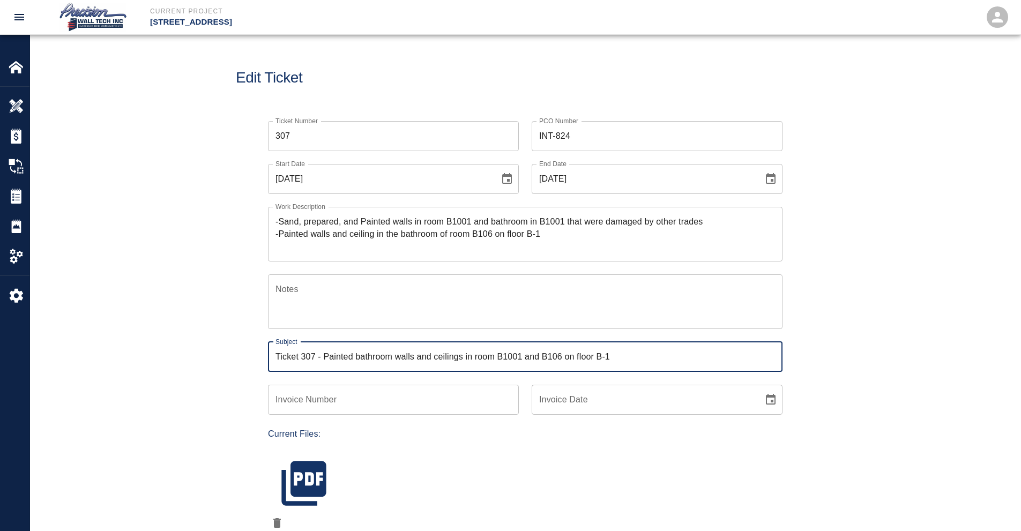
type input "Ticket 307 - Painted bathroom walls and ceilings in room B1001 and B106 on floo…"
click at [786, 404] on div "Ticket Number 307 Ticket Number PCO Number INT-824 PCO Number Start Date 09/24/…" at bounding box center [525, 383] width 579 height 551
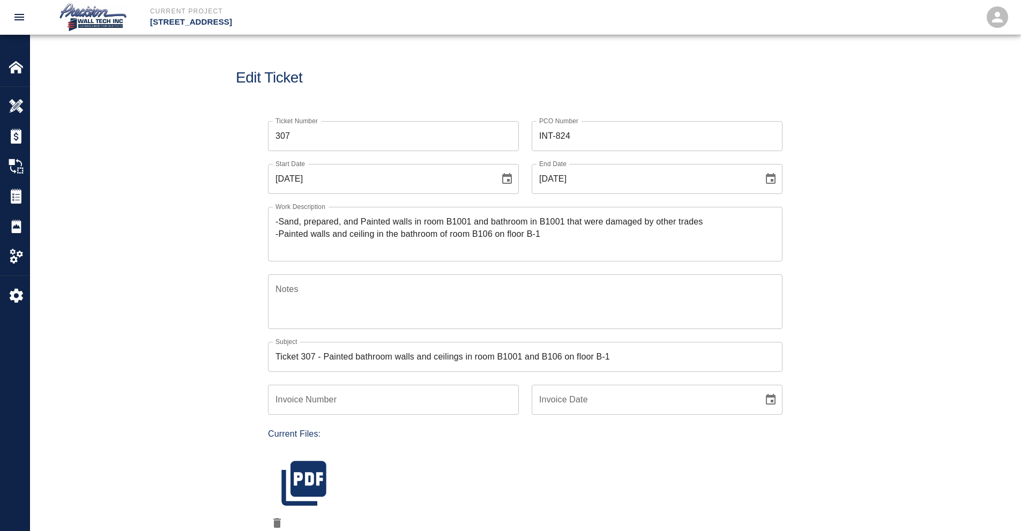
click at [768, 404] on icon "Choose date" at bounding box center [771, 399] width 10 height 11
click at [634, 318] on button "24" at bounding box center [643, 327] width 19 height 19
type input "[DATE]"
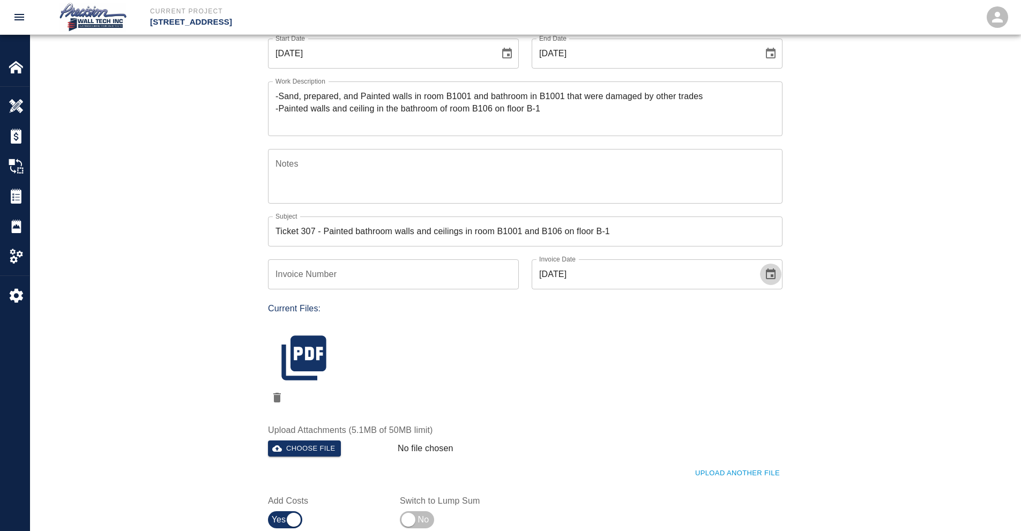
scroll to position [429, 0]
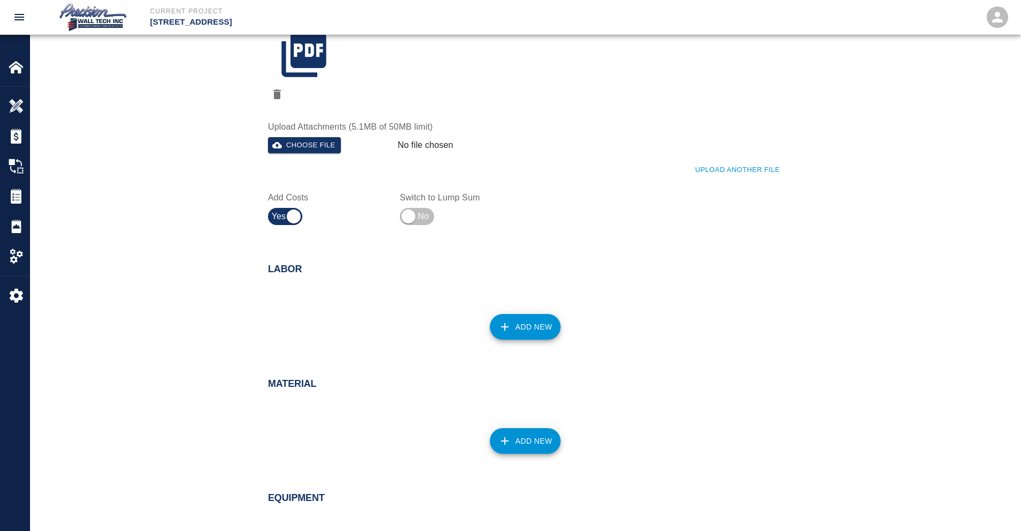
click at [549, 323] on button "Add New" at bounding box center [525, 327] width 71 height 26
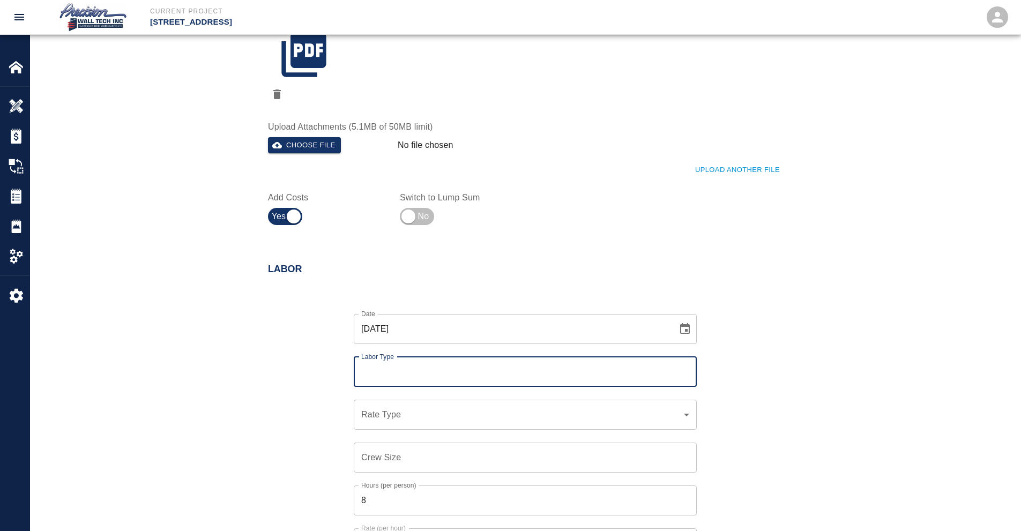
click at [436, 366] on input "Labor Type" at bounding box center [526, 372] width 334 height 20
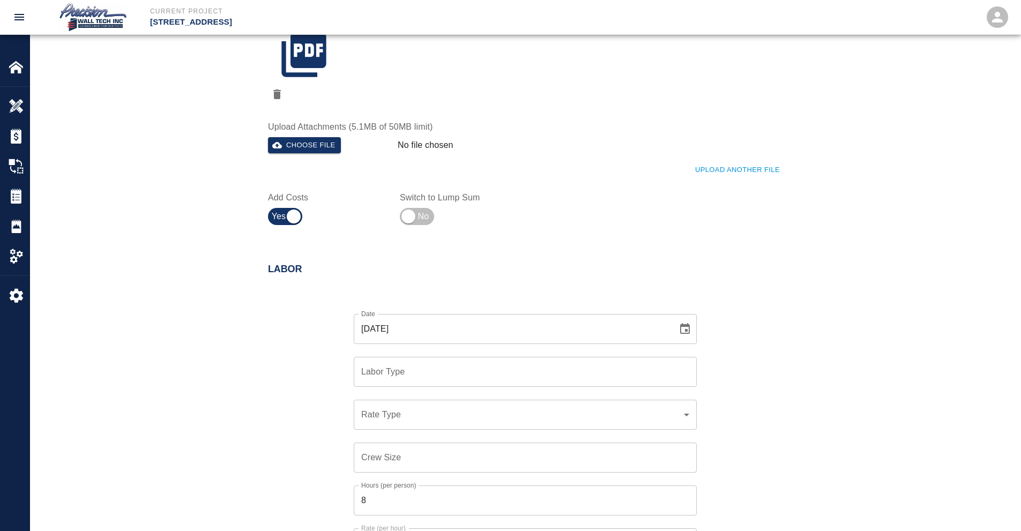
click at [586, 382] on input "Labor Type" at bounding box center [526, 372] width 334 height 20
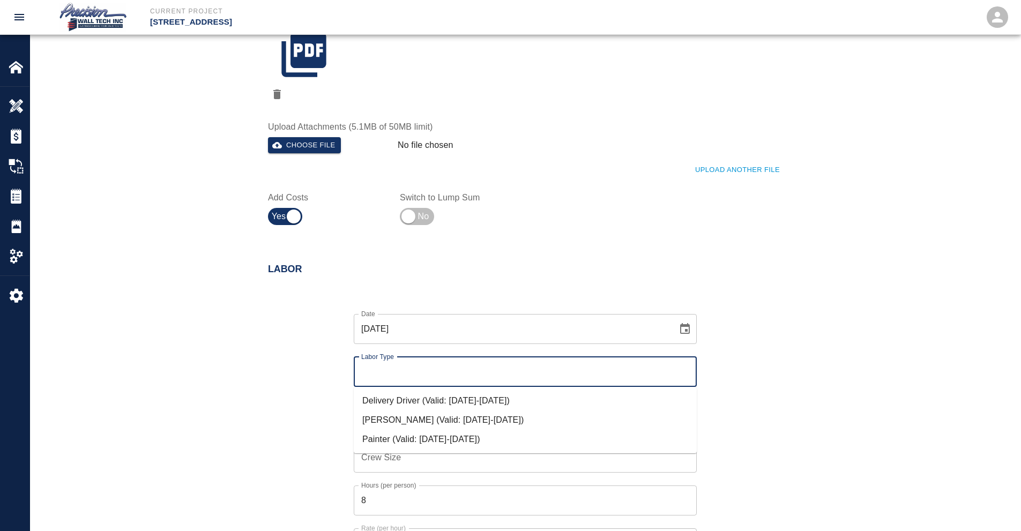
click at [436, 436] on li "Painter (Valid: [DATE]-[DATE])" at bounding box center [525, 439] width 343 height 19
type input "Painter"
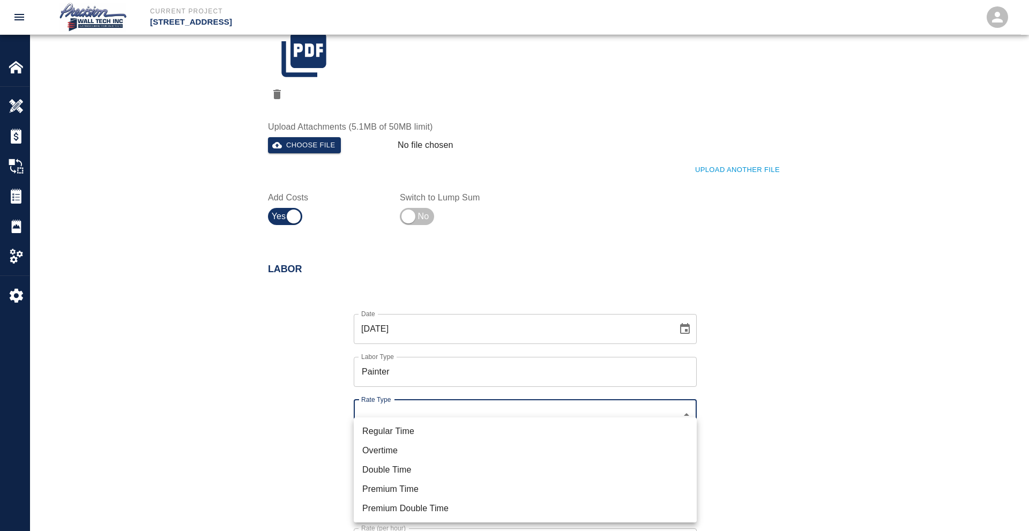
click at [407, 433] on li "Regular Time" at bounding box center [525, 431] width 343 height 19
type input "rate_rt"
type input "75.00"
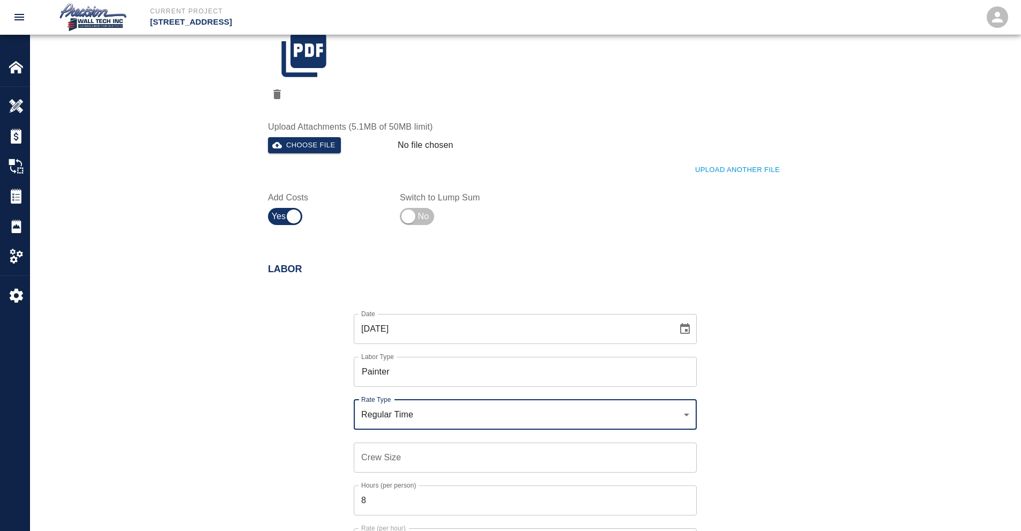
click at [404, 452] on input "Crew Size" at bounding box center [525, 458] width 343 height 30
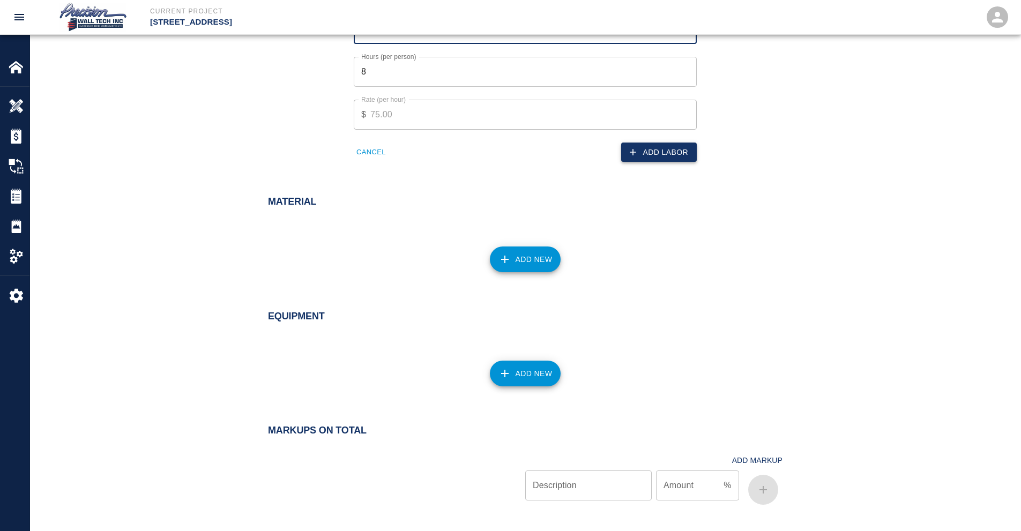
type input "1"
click at [684, 143] on button "Add Labor" at bounding box center [659, 153] width 76 height 20
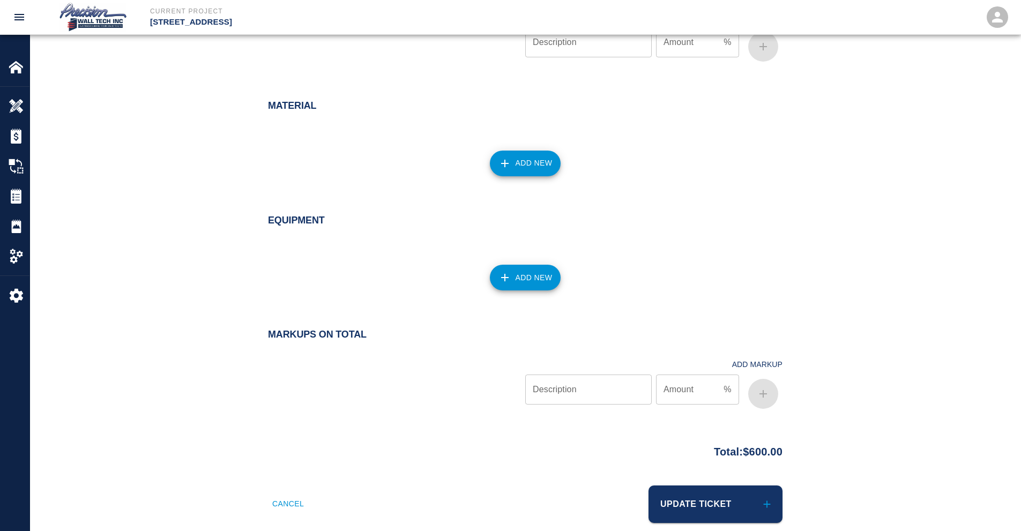
scroll to position [876, 0]
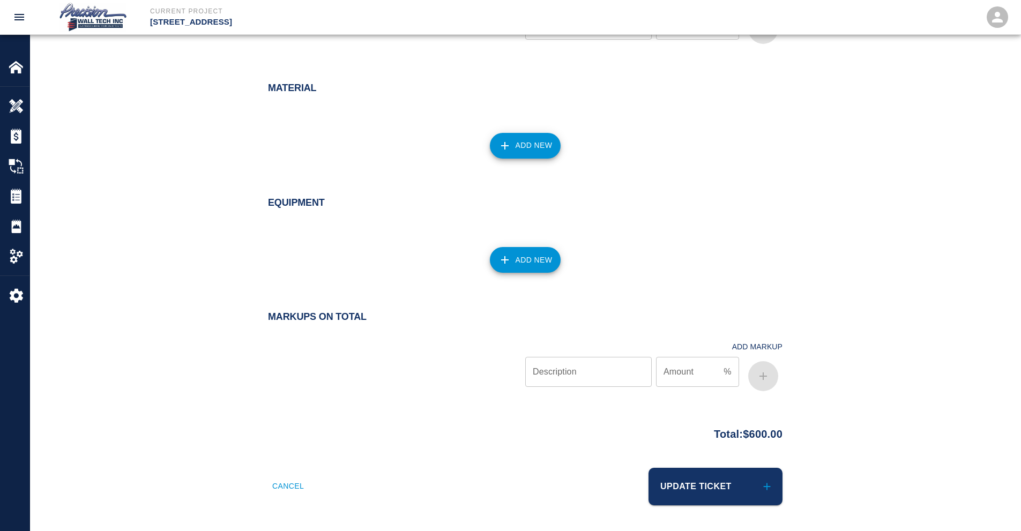
click at [542, 142] on button "Add New" at bounding box center [525, 146] width 71 height 26
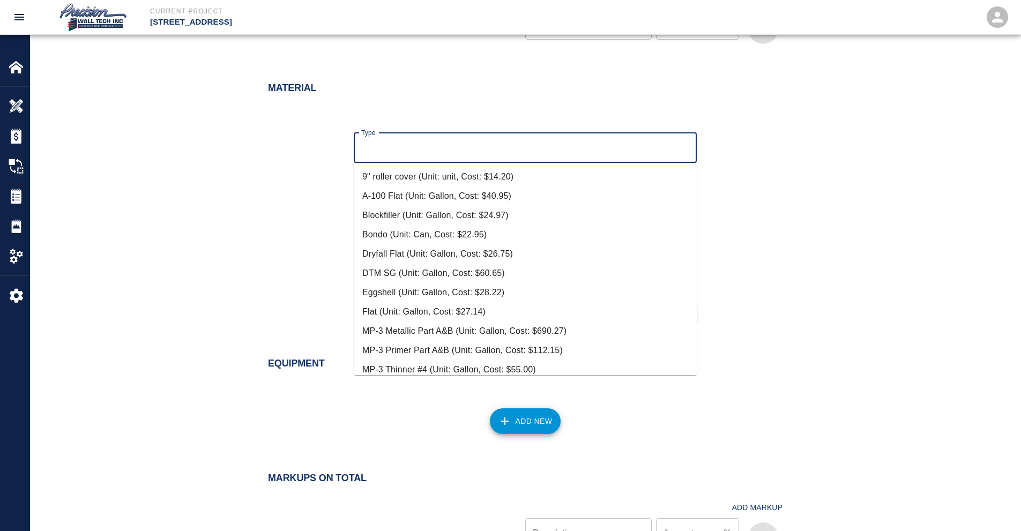
click at [523, 147] on input "Type" at bounding box center [526, 148] width 334 height 20
click at [428, 287] on li "Eggshell (Unit: Gallon, Cost: $28.22)" at bounding box center [525, 292] width 343 height 19
type input "Eggshell (Unit: Gallon, Cost: $28.22)"
type input "Gallon"
type input "28.22"
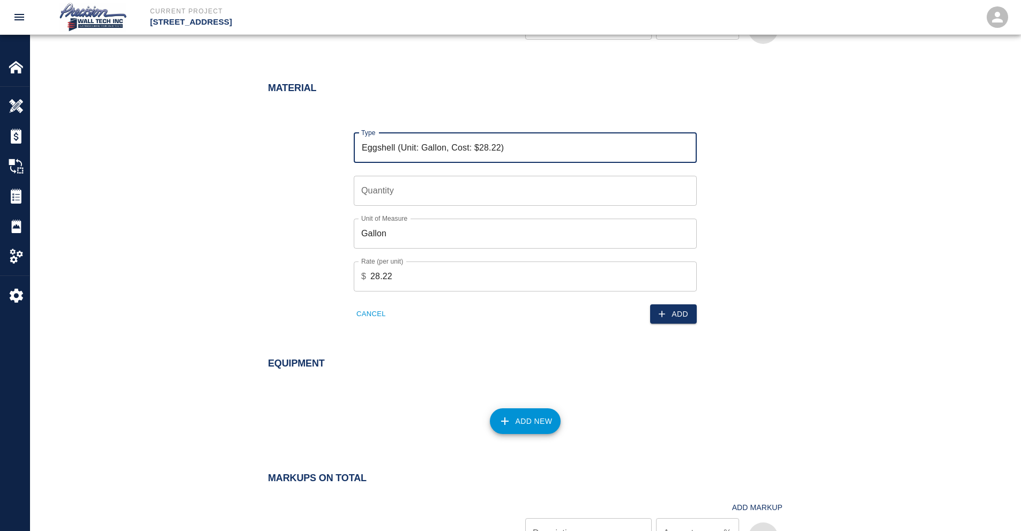
click at [466, 197] on input "Quantity" at bounding box center [525, 191] width 343 height 30
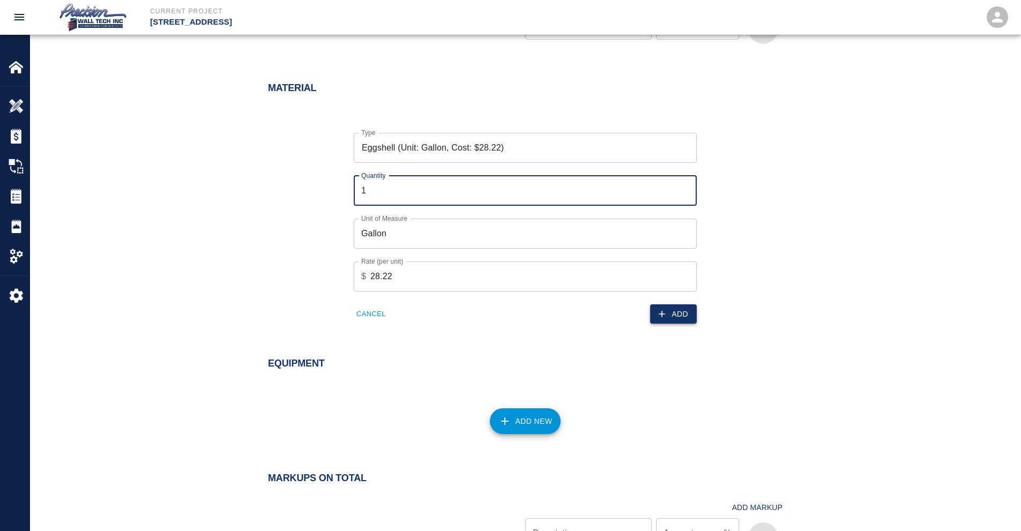
type input "1"
click at [672, 318] on button "Add" at bounding box center [673, 315] width 47 height 20
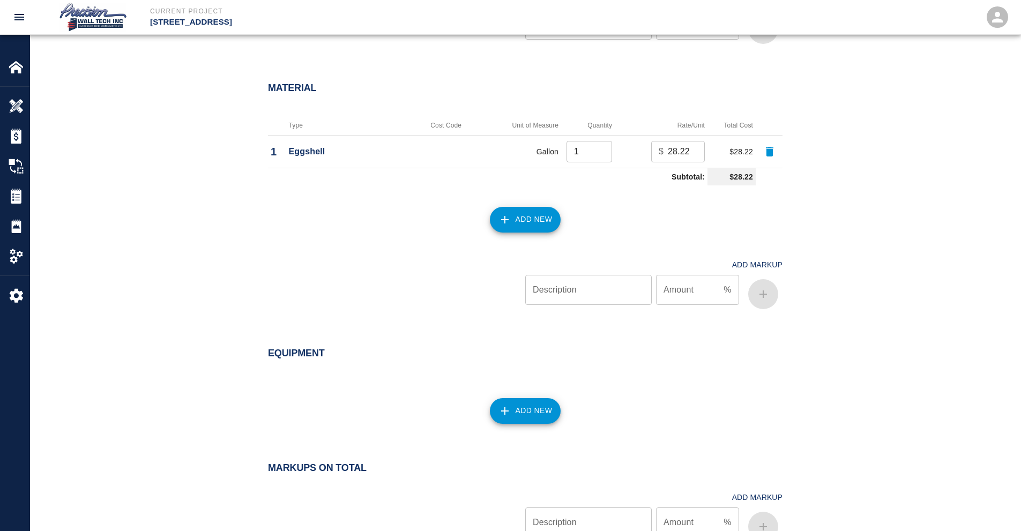
click at [507, 210] on button "Add New" at bounding box center [525, 220] width 71 height 26
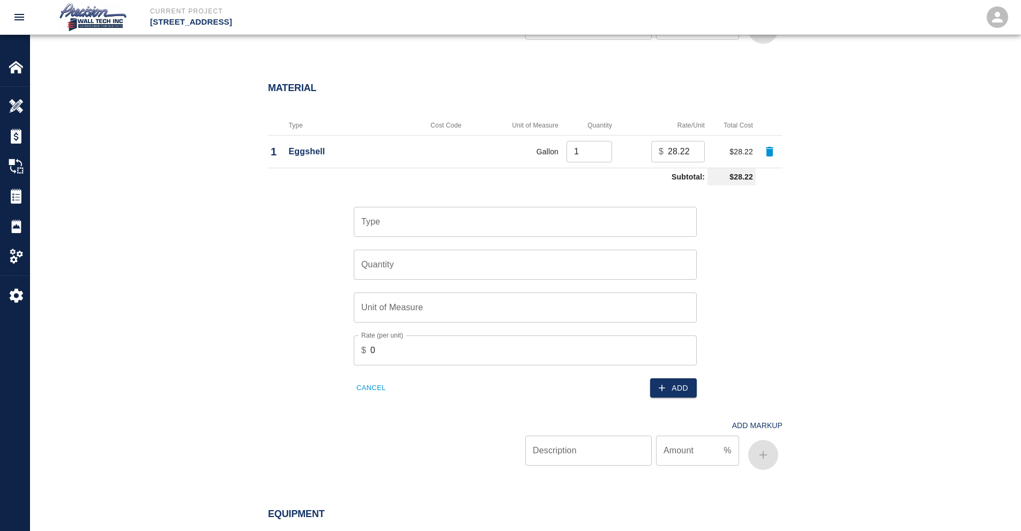
click at [451, 206] on div "Type Type" at bounding box center [519, 215] width 356 height 43
click at [446, 221] on input "Type" at bounding box center [526, 222] width 334 height 20
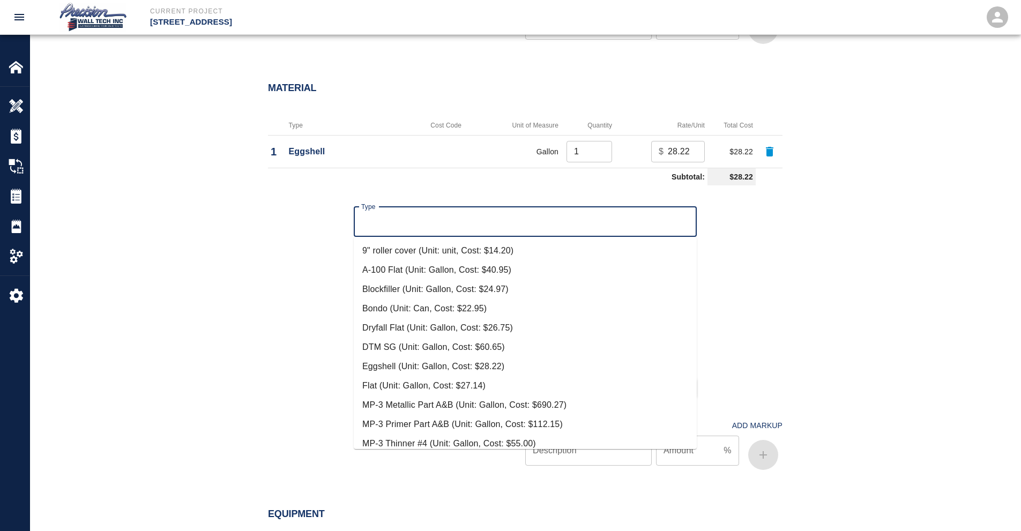
scroll to position [279, 0]
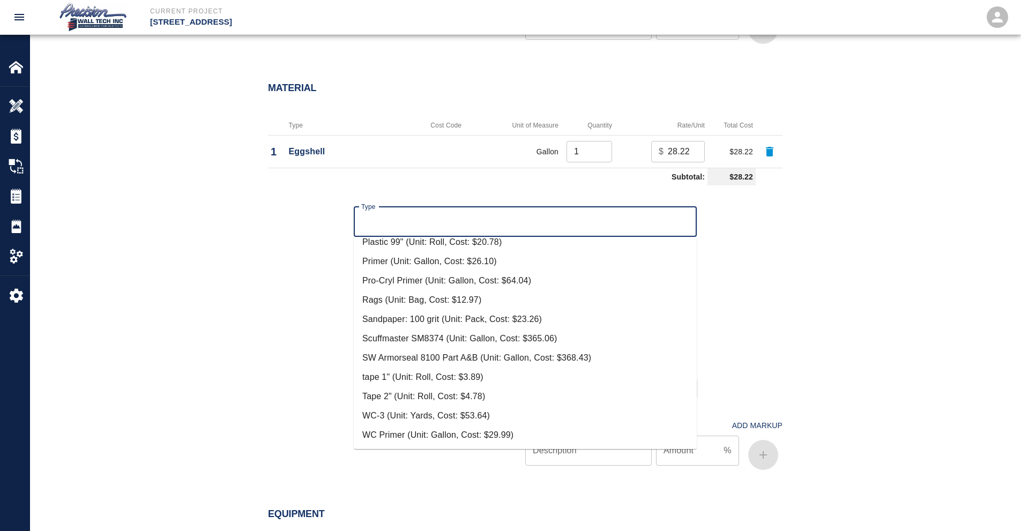
click at [426, 389] on li "Tape 2" (Unit: Roll, Cost: $4.78)" at bounding box center [525, 396] width 343 height 19
type input "Tape 2" (Unit: Roll, Cost: $4.78)"
type input "Roll"
type input "4.78"
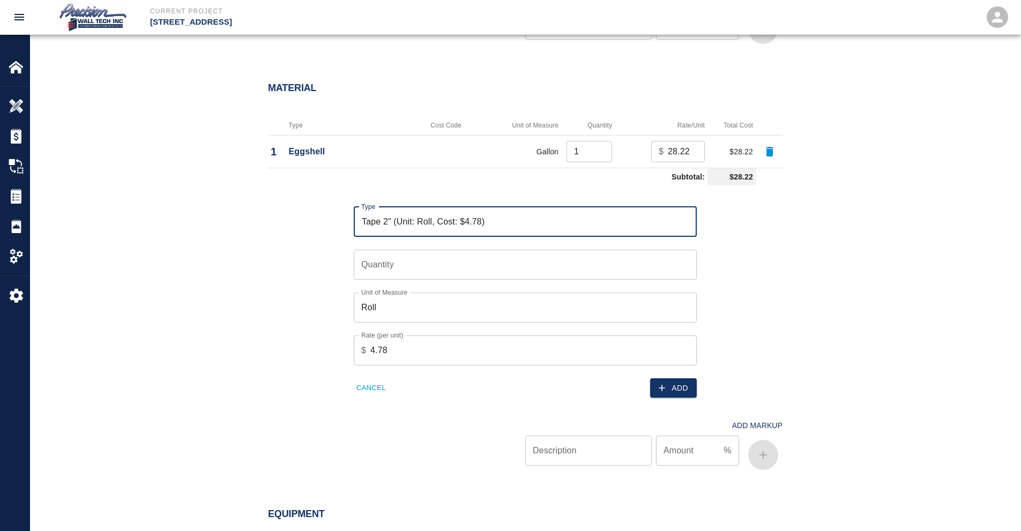
click at [463, 275] on input "Quantity" at bounding box center [525, 265] width 343 height 30
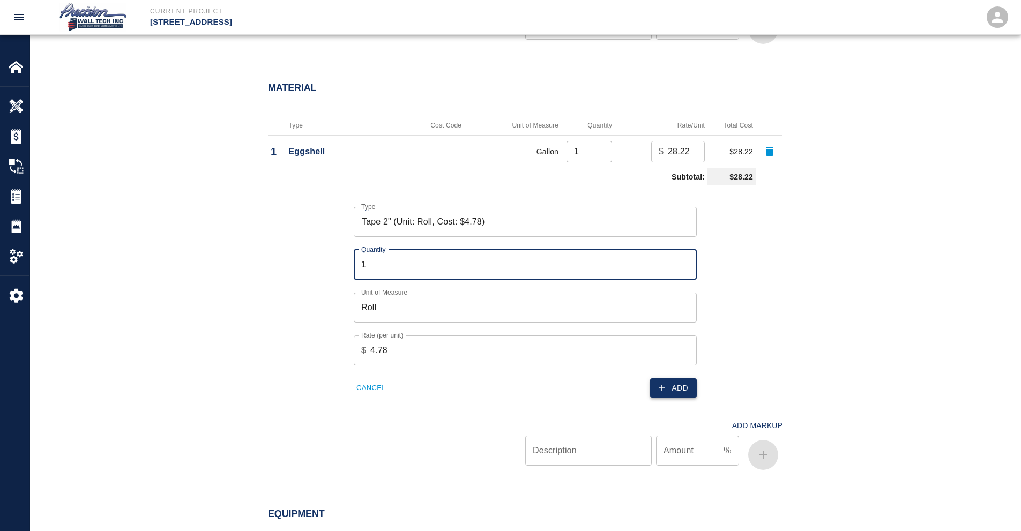
type input "1"
click at [666, 382] on button "Add" at bounding box center [673, 389] width 47 height 20
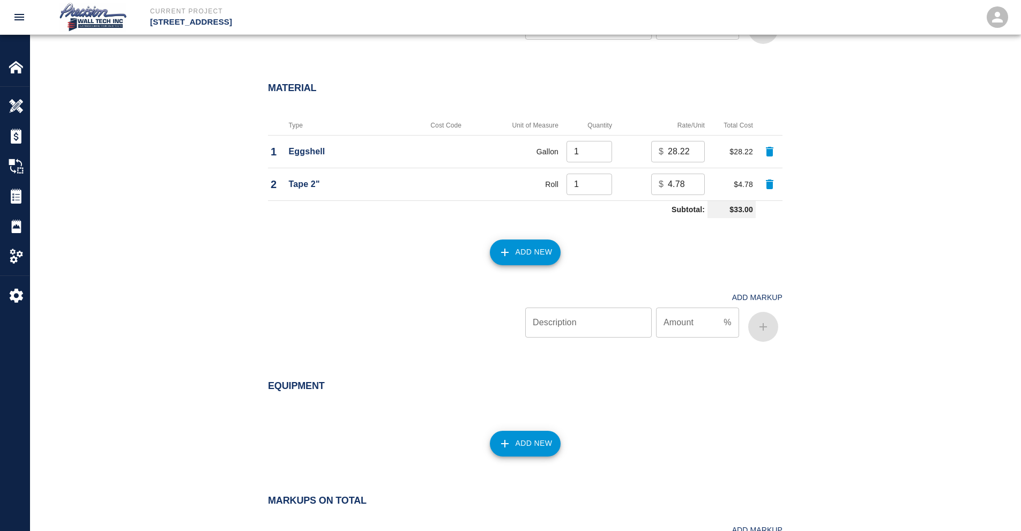
click at [533, 268] on div "Add New" at bounding box center [519, 246] width 528 height 47
click at [527, 258] on button "Add New" at bounding box center [525, 253] width 71 height 26
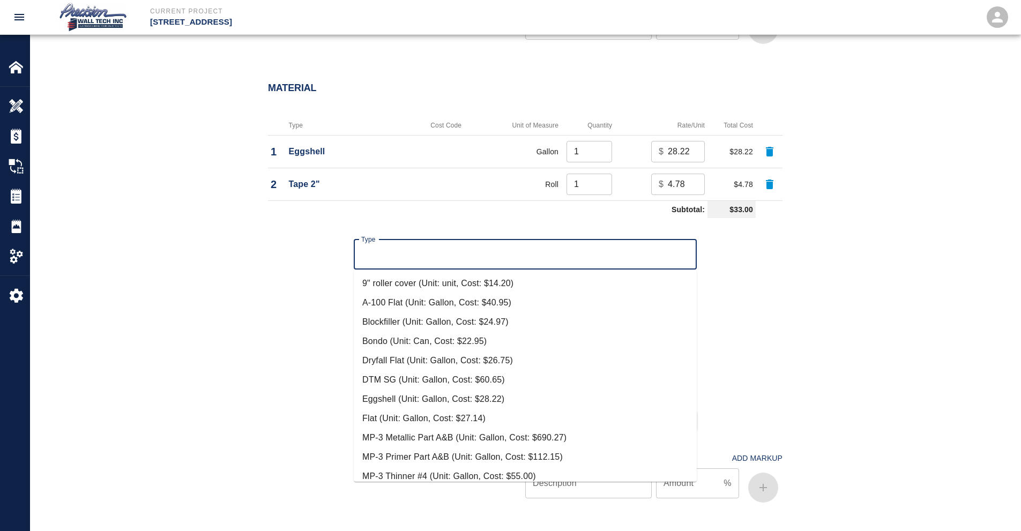
click at [436, 253] on input "Type" at bounding box center [526, 254] width 334 height 20
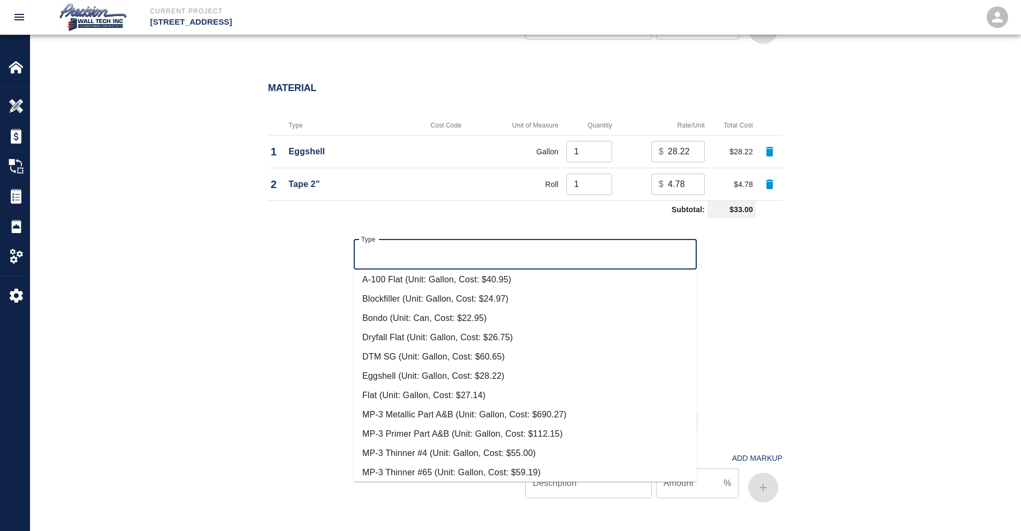
scroll to position [0, 0]
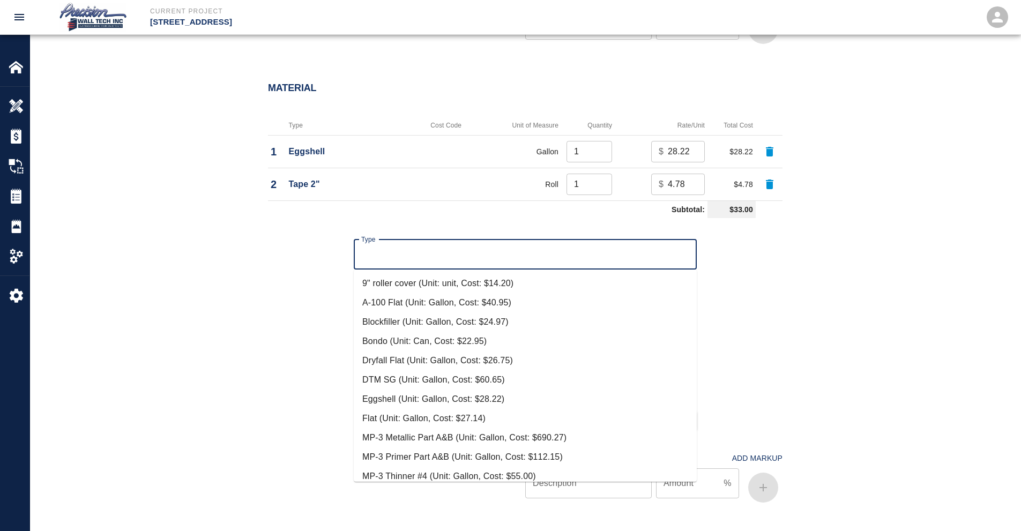
drag, startPoint x: 688, startPoint y: 329, endPoint x: 688, endPoint y: 337, distance: 7.5
click at [688, 337] on ul "9" roller cover (Unit: unit, Cost: $14.20) A-100 Flat (Unit: Gallon, Cost: $40.…" at bounding box center [525, 376] width 343 height 212
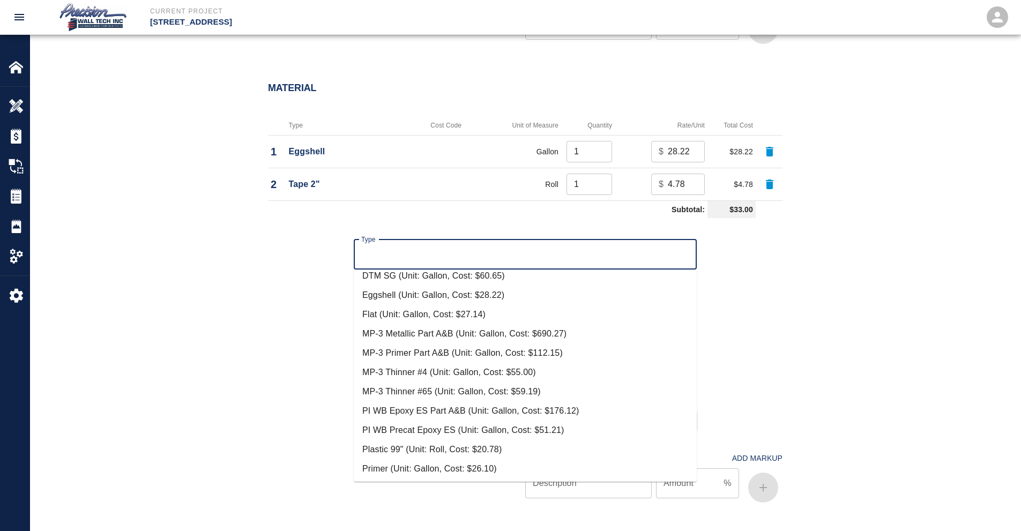
scroll to position [127, 0]
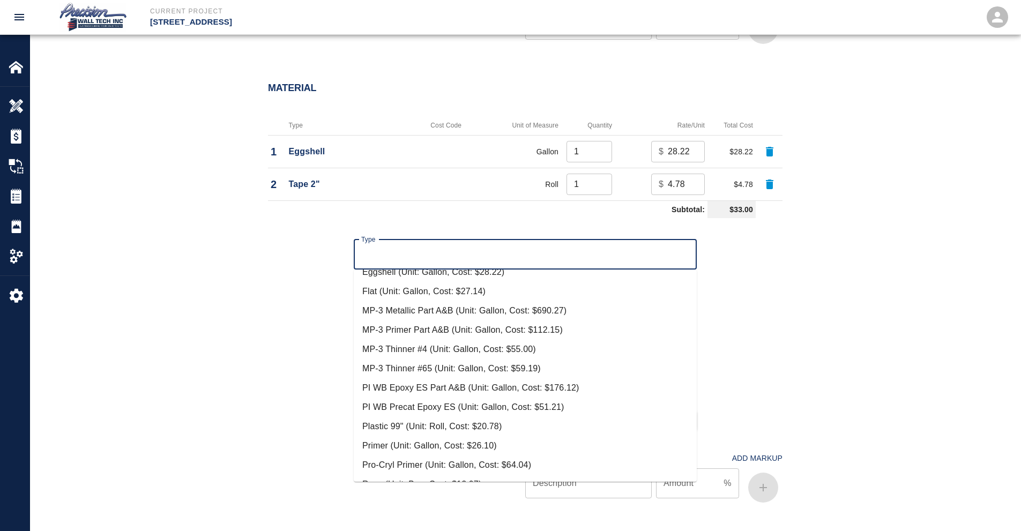
click at [449, 429] on li "Plastic 99" (Unit: Roll, Cost: $20.78)" at bounding box center [525, 426] width 343 height 19
type input "Plastic 99" (Unit: Roll, Cost: $20.78)"
type input "Roll"
type input "20.78"
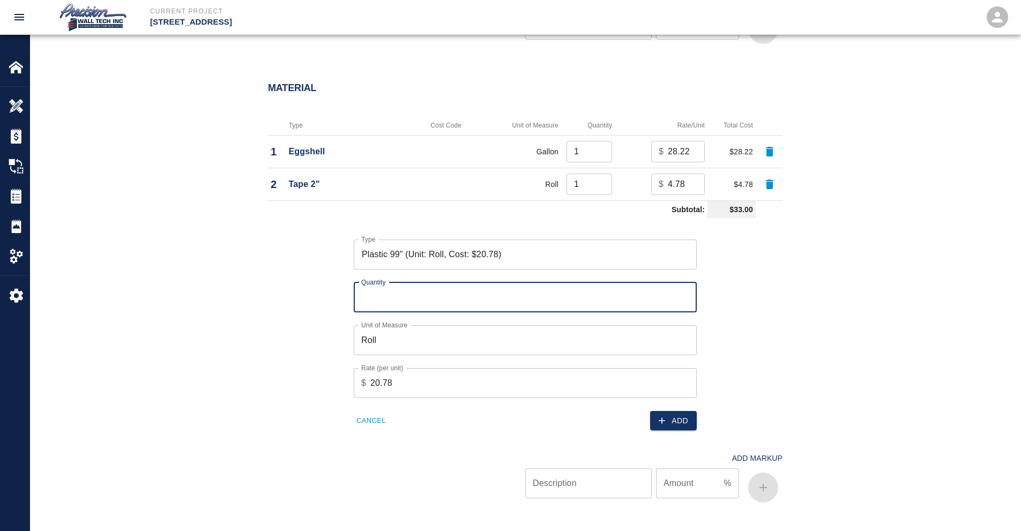
click at [432, 302] on input "Quantity" at bounding box center [525, 298] width 343 height 30
type input "1"
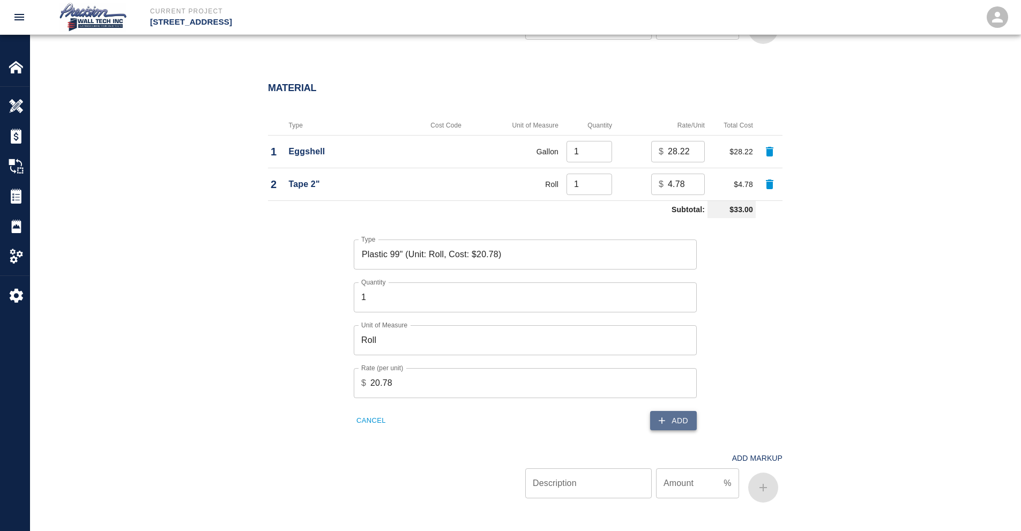
click at [664, 411] on button "Add" at bounding box center [673, 421] width 47 height 20
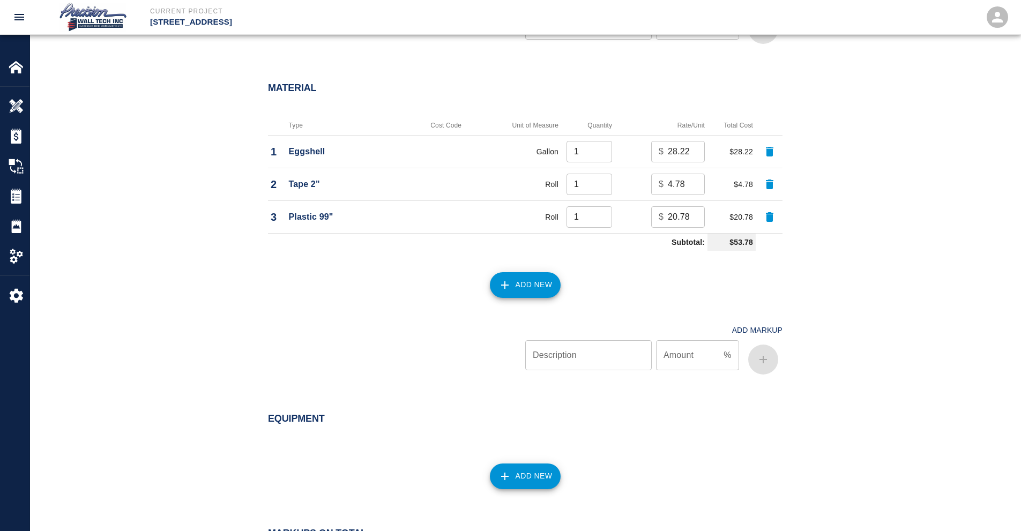
scroll to position [1092, 0]
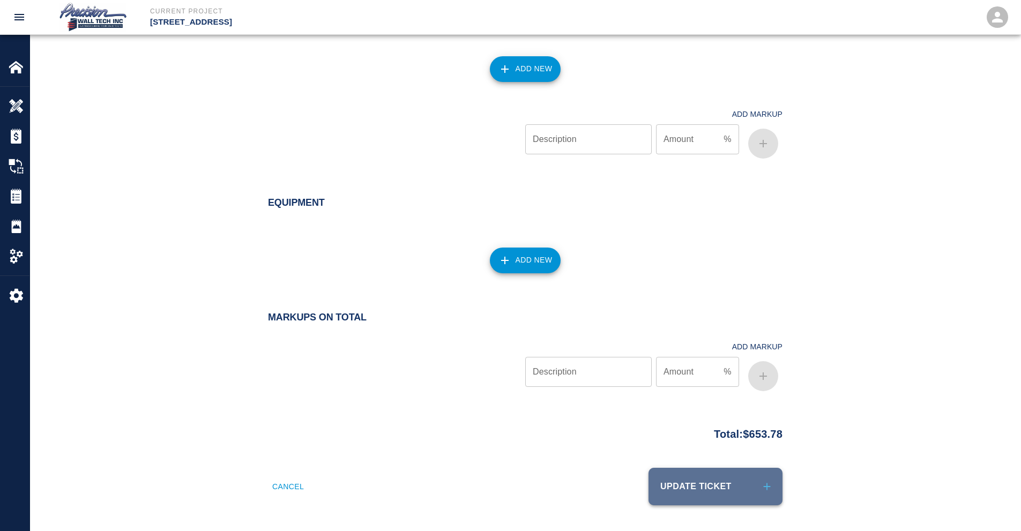
click at [729, 485] on button "Update Ticket" at bounding box center [716, 487] width 134 height 38
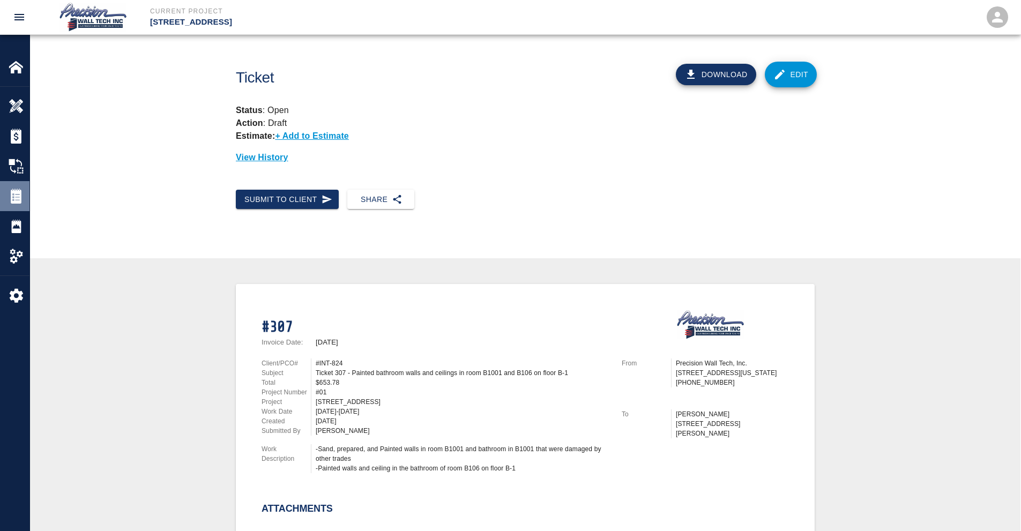
click at [18, 203] on img at bounding box center [16, 196] width 15 height 15
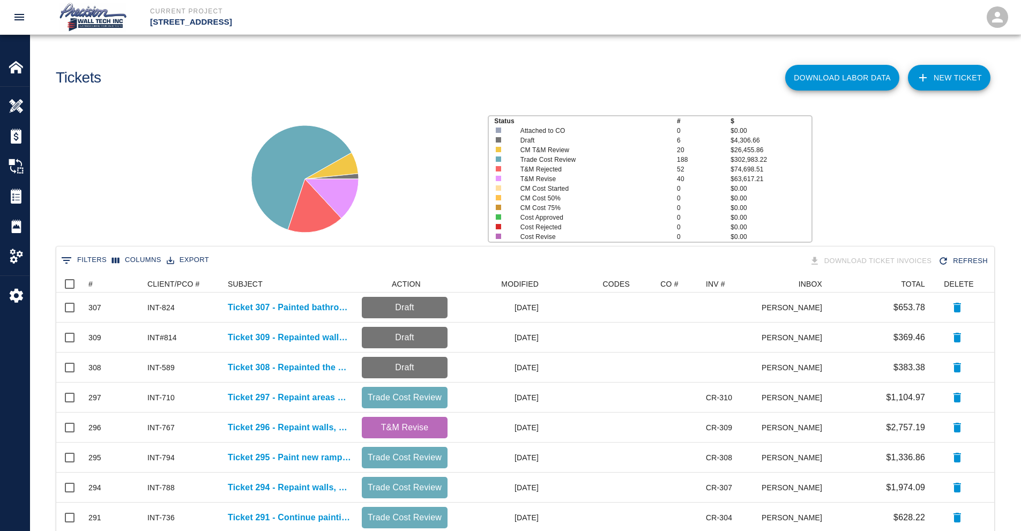
scroll to position [610, 930]
click at [984, 73] on link "NEW TICKET" at bounding box center [949, 78] width 83 height 26
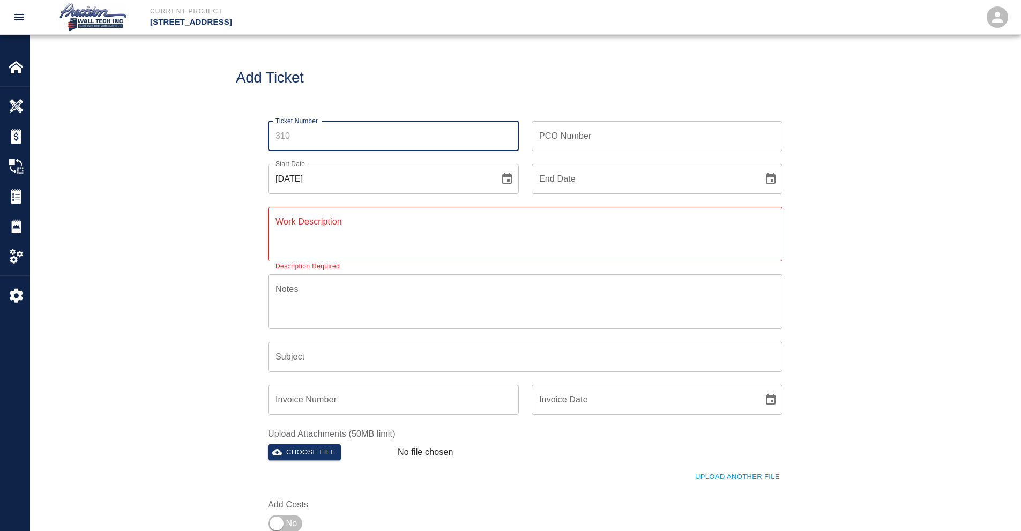
click at [439, 140] on input "Ticket Number" at bounding box center [393, 136] width 251 height 30
type input "310"
click at [574, 138] on div "PCO Number PCO Number" at bounding box center [657, 136] width 251 height 30
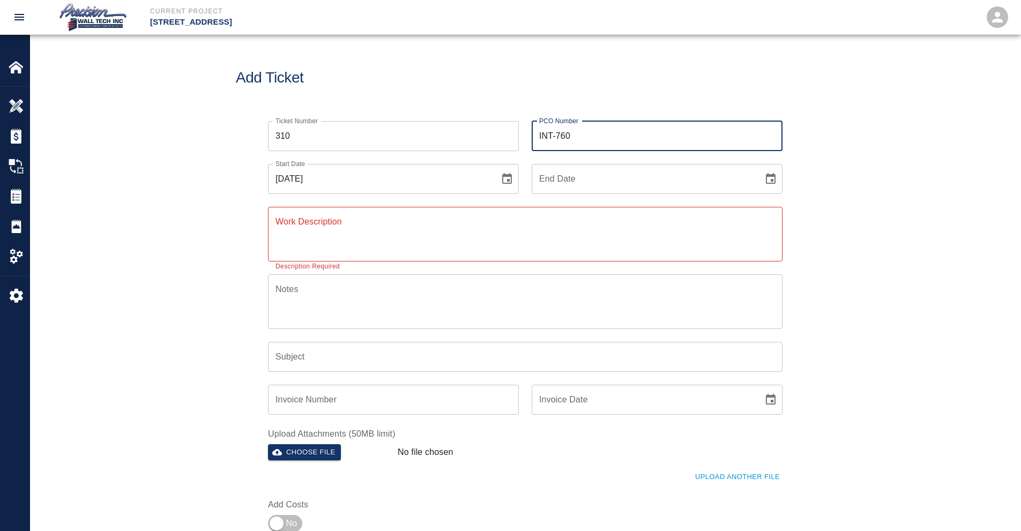
type input "INT-760"
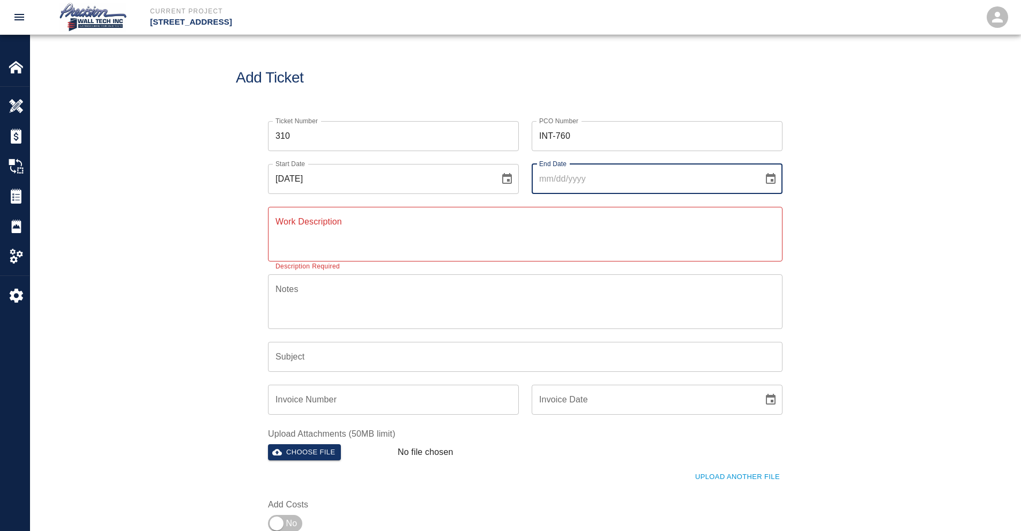
click at [760, 168] on button "Choose date" at bounding box center [770, 178] width 21 height 21
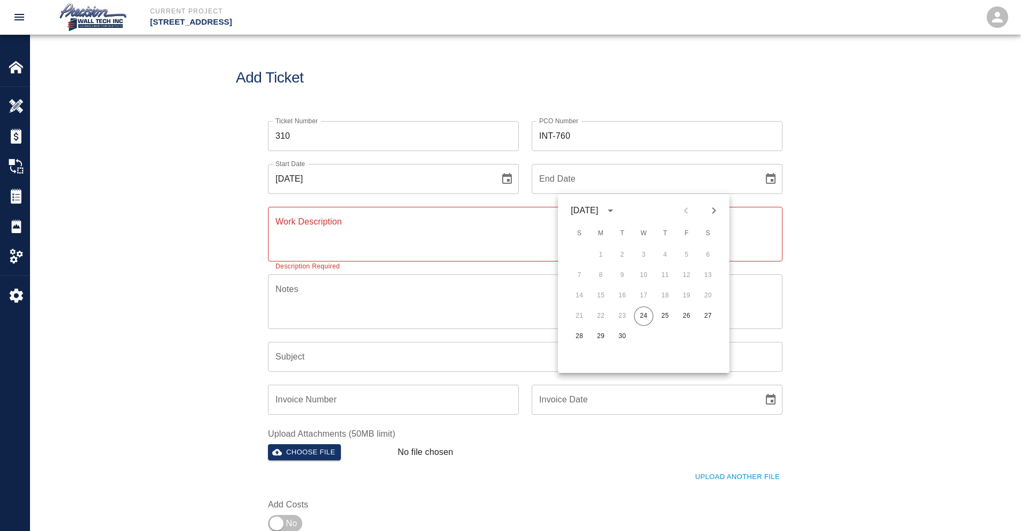
click at [634, 307] on button "24" at bounding box center [643, 316] width 19 height 19
type input "[DATE]"
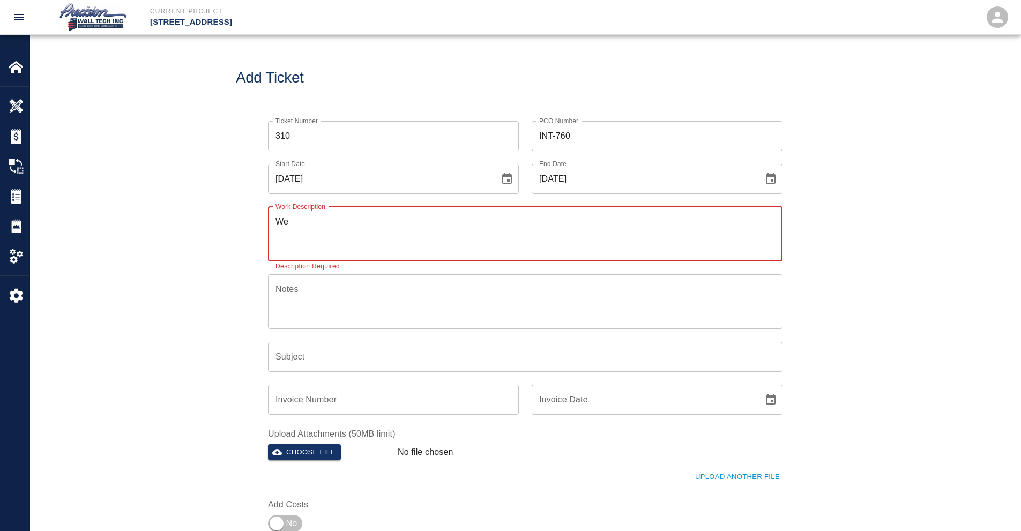
type textarea "W"
type textarea "Painted aisle island in garage entrance as requested by GC"
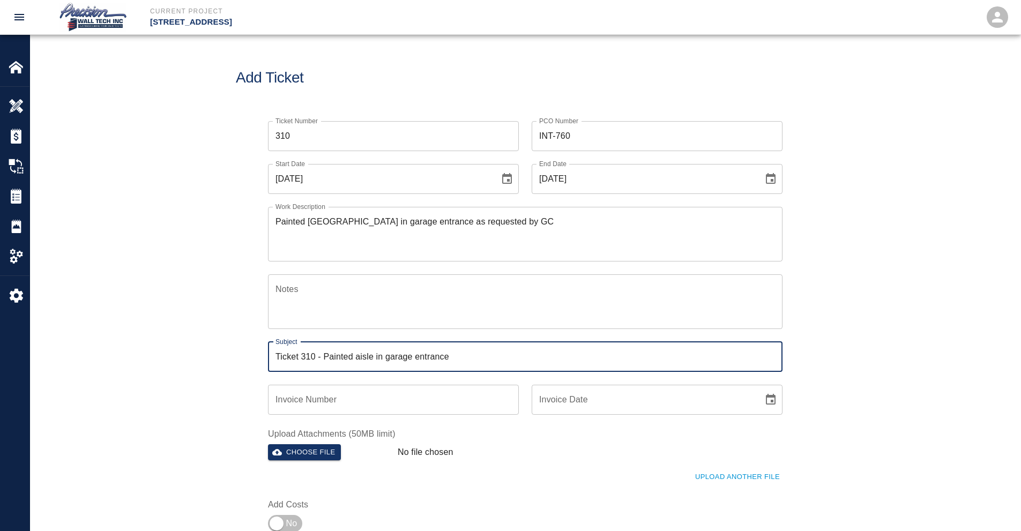
click at [470, 363] on input "Ticket 310 - Painted aisle in garage entrance" at bounding box center [525, 357] width 515 height 30
type input "Ticket 310 - Painted aisle in garage entrance"
click at [302, 449] on button "Choose file" at bounding box center [304, 452] width 73 height 17
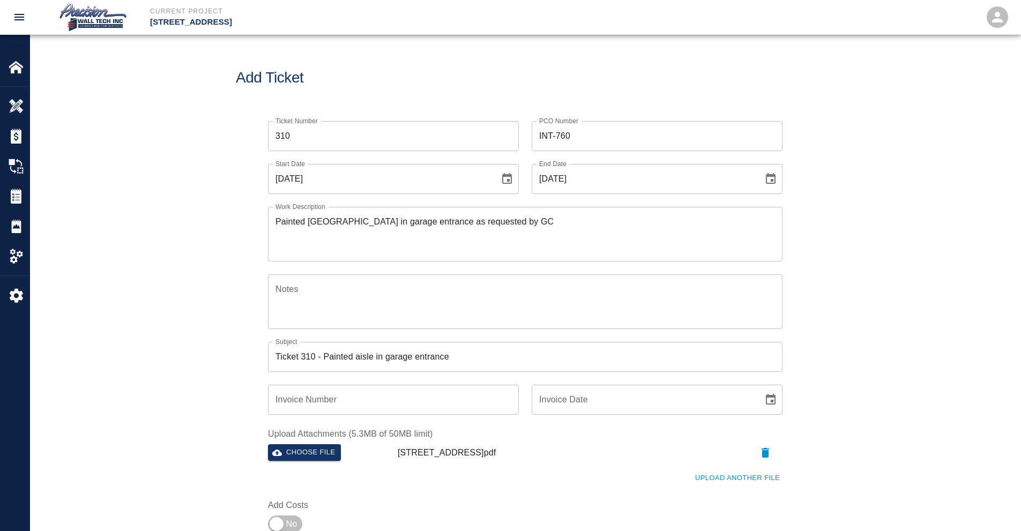
scroll to position [429, 0]
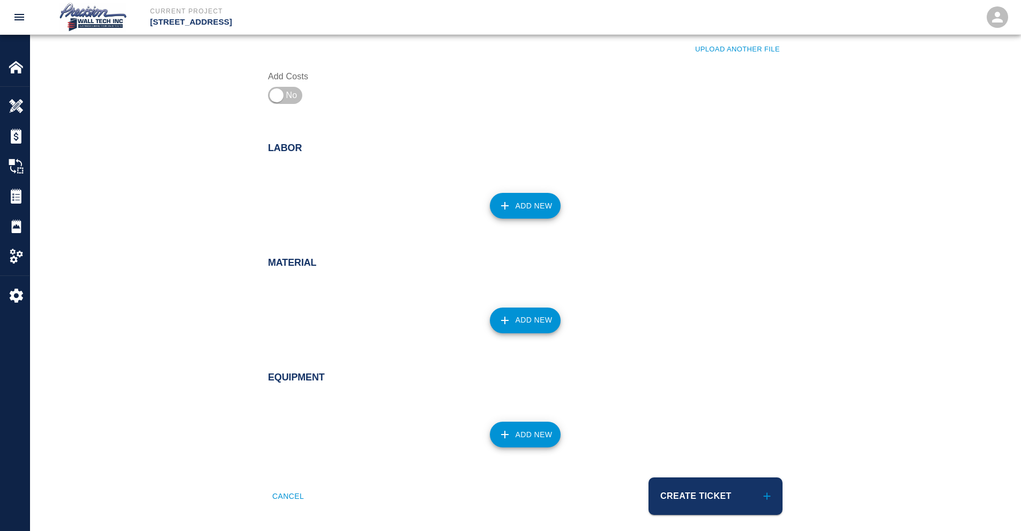
click at [283, 77] on label "Add Costs" at bounding box center [327, 76] width 119 height 12
click at [283, 90] on input "checkbox" at bounding box center [276, 96] width 77 height 26
checkbox input "true"
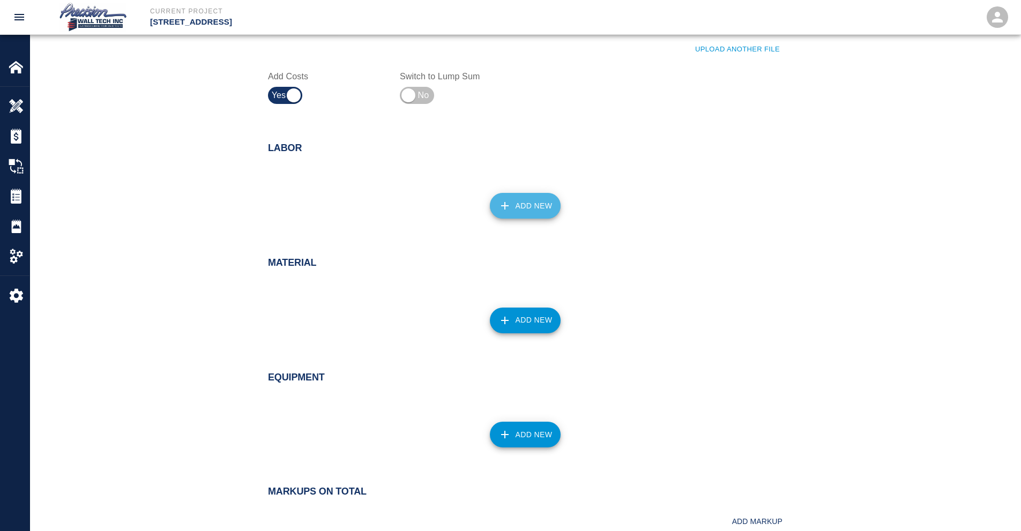
click at [536, 219] on button "Add New" at bounding box center [525, 206] width 71 height 26
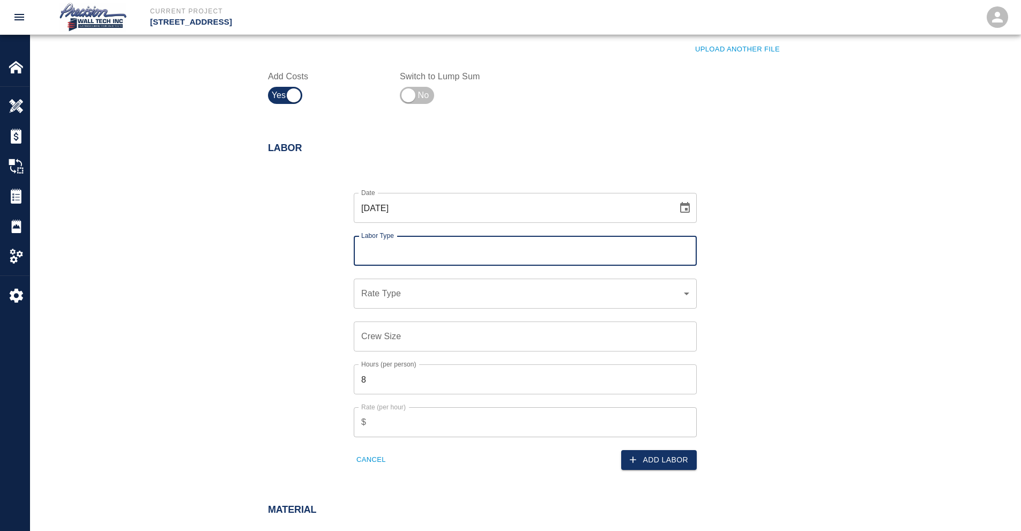
click at [487, 244] on input "Labor Type" at bounding box center [526, 251] width 334 height 20
click at [458, 303] on li "[PERSON_NAME] (Valid: [DATE]-[DATE])" at bounding box center [525, 299] width 343 height 19
type input "[PERSON_NAME]"
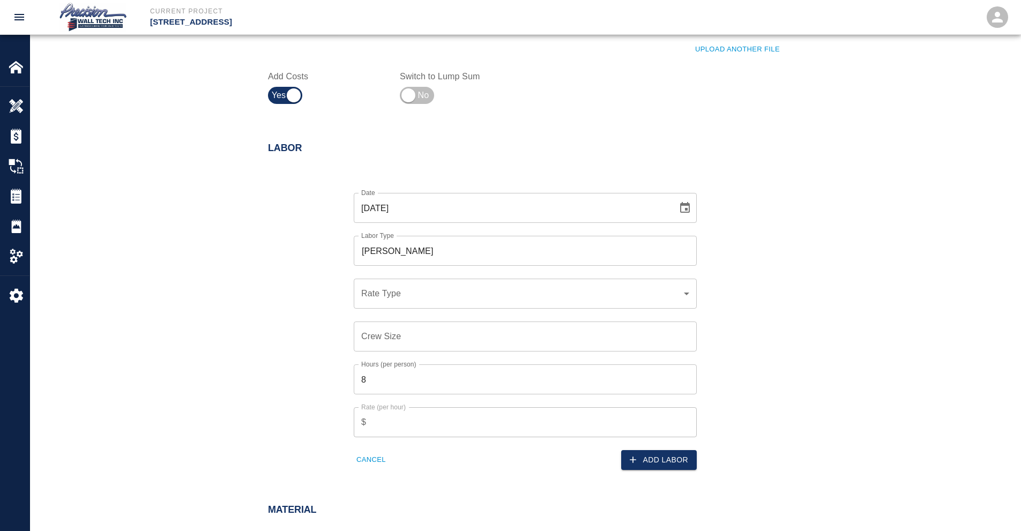
click at [424, 303] on div "​ Rate Type" at bounding box center [525, 294] width 343 height 30
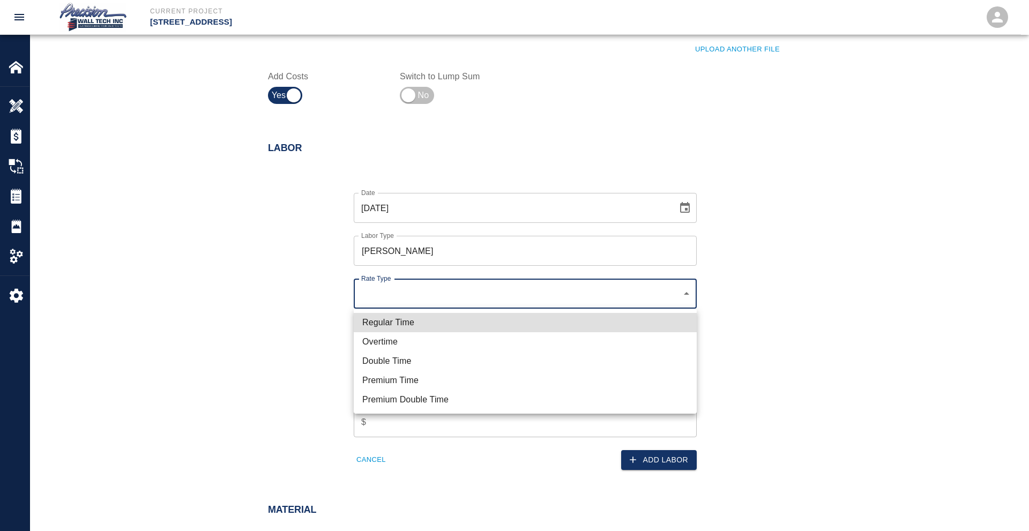
click at [381, 340] on li "Overtime" at bounding box center [525, 341] width 343 height 19
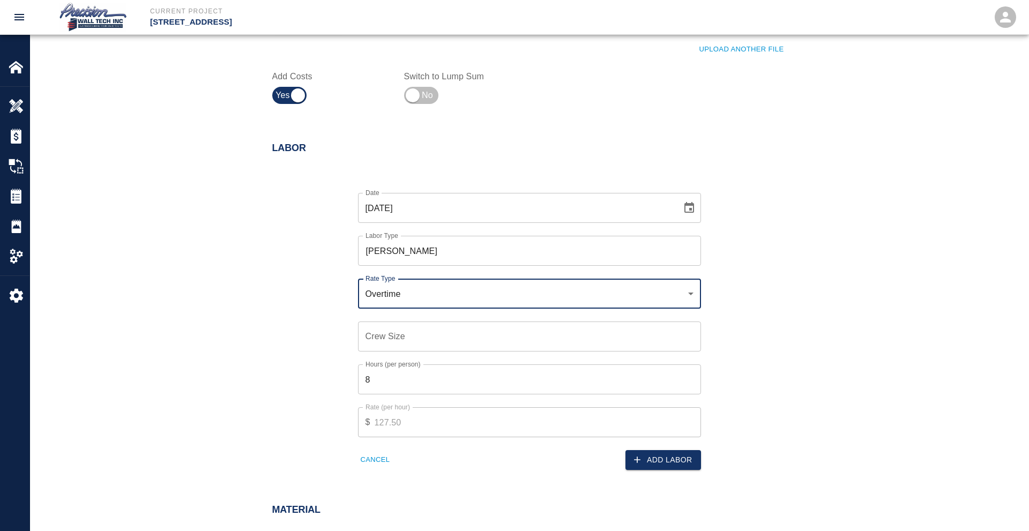
type input "rate_ot"
type input "127.50"
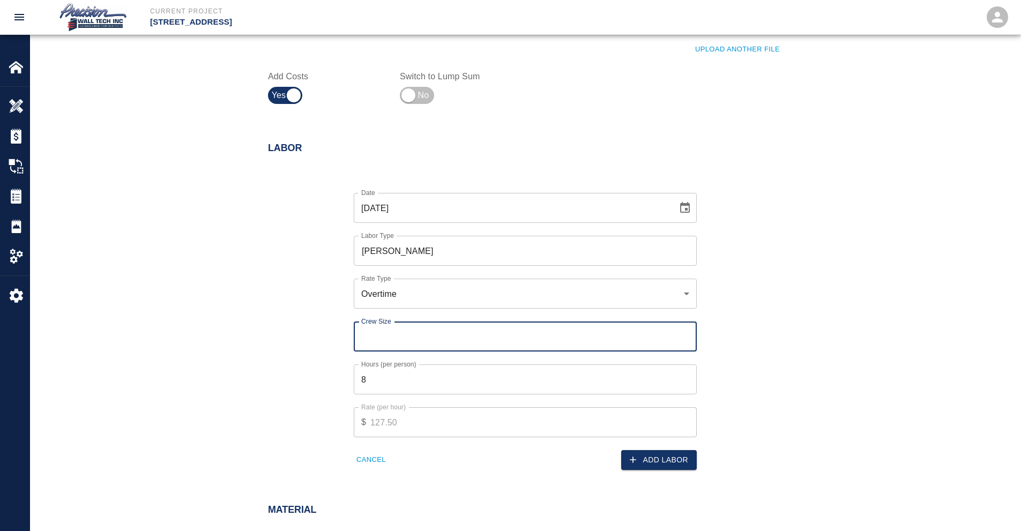
click at [413, 325] on input "Crew Size" at bounding box center [525, 337] width 343 height 30
type input "1"
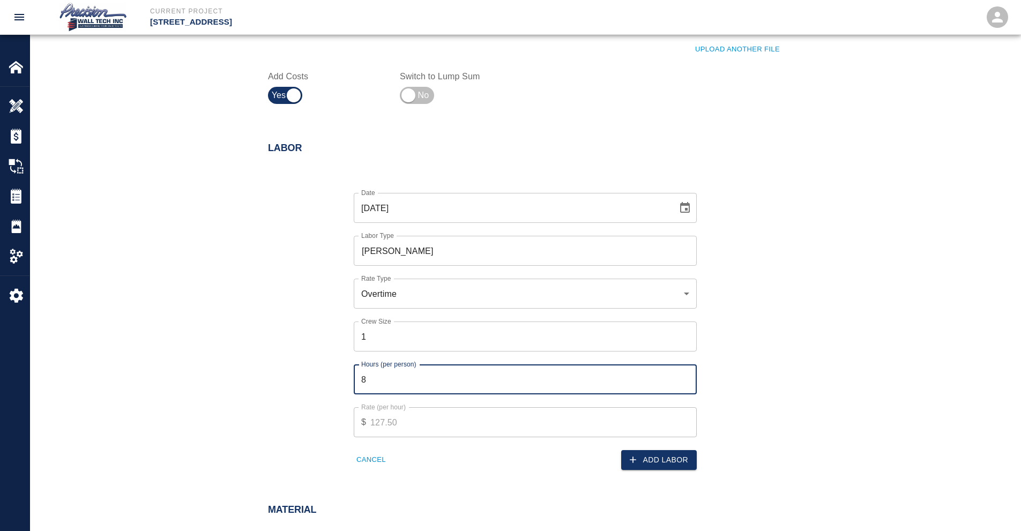
drag, startPoint x: 375, startPoint y: 375, endPoint x: 307, endPoint y: 379, distance: 67.7
click at [307, 379] on div "Date 09/24/2025 Date Labor Type Foreman Labor Type Rate Type Overtime rate_ot R…" at bounding box center [519, 323] width 528 height 294
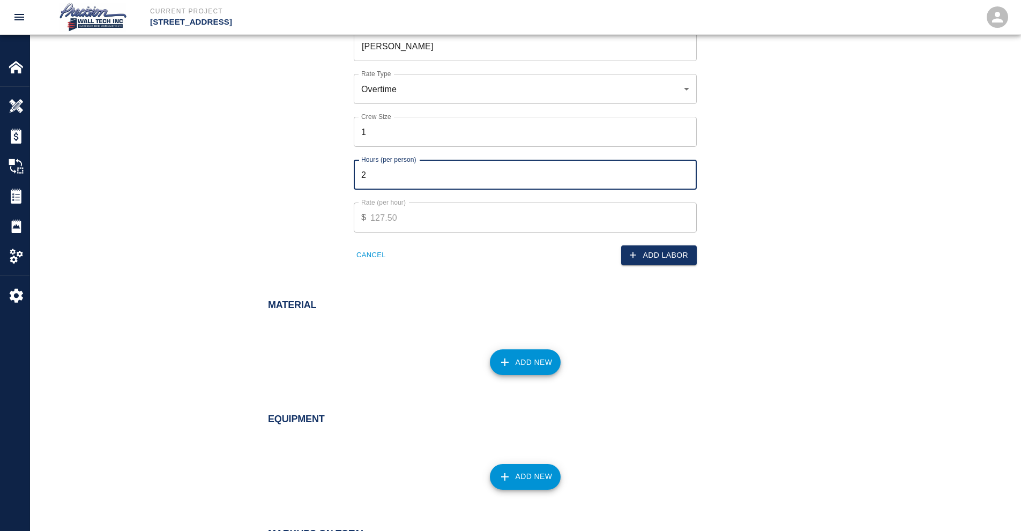
scroll to position [643, 0]
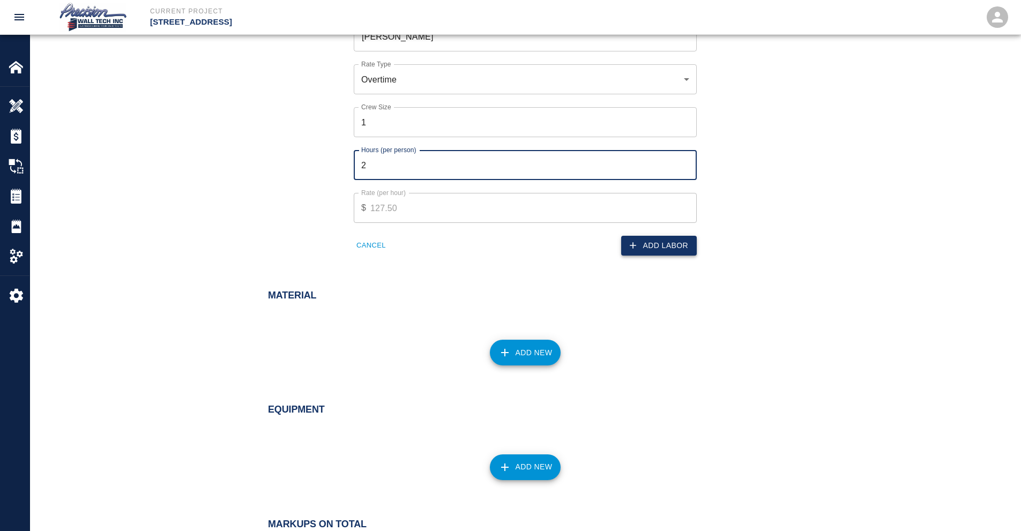
type input "2"
click at [641, 240] on button "Add Labor" at bounding box center [659, 246] width 76 height 20
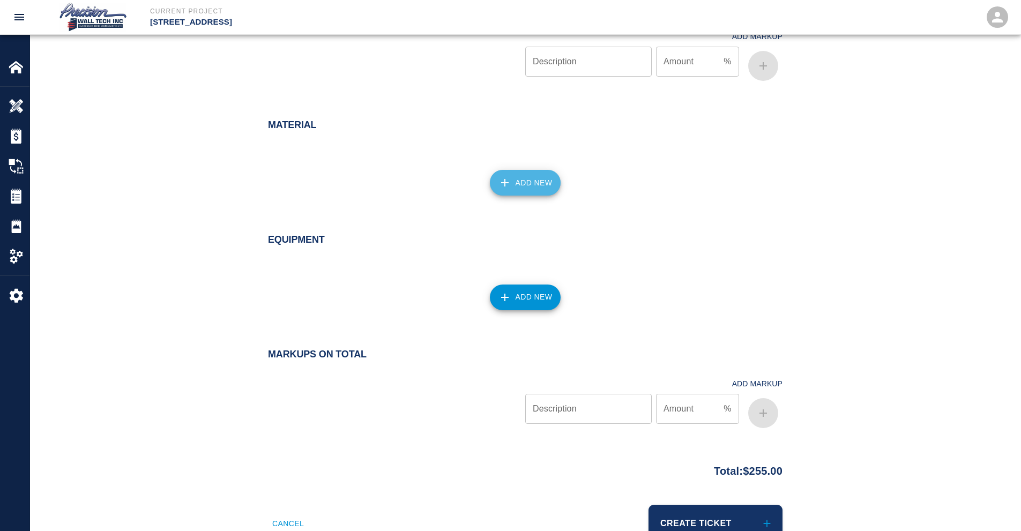
click at [508, 190] on button "Add New" at bounding box center [525, 183] width 71 height 26
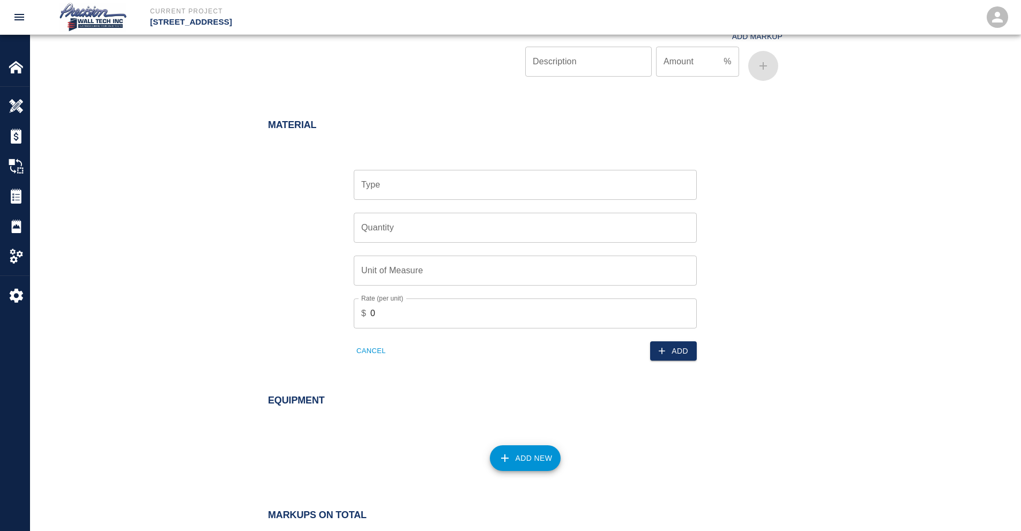
click at [500, 192] on input "Type" at bounding box center [526, 185] width 334 height 20
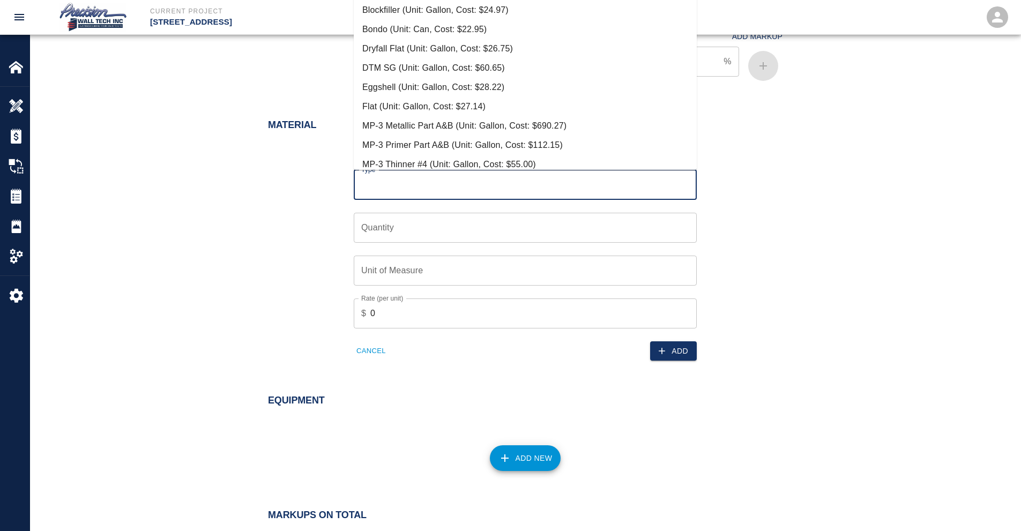
scroll to position [503, 0]
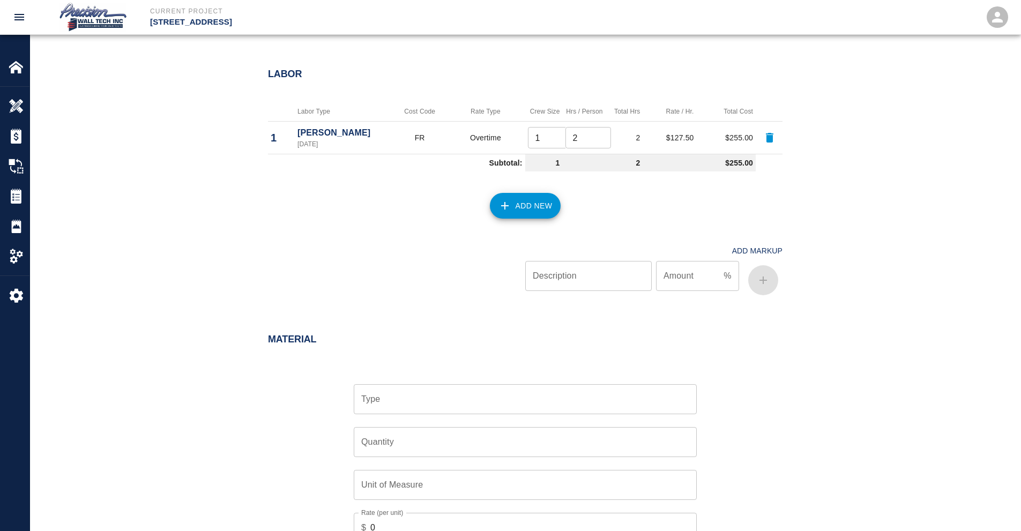
click at [565, 77] on h2 "Labor" at bounding box center [525, 75] width 515 height 12
click at [526, 200] on button "Add New" at bounding box center [525, 206] width 71 height 26
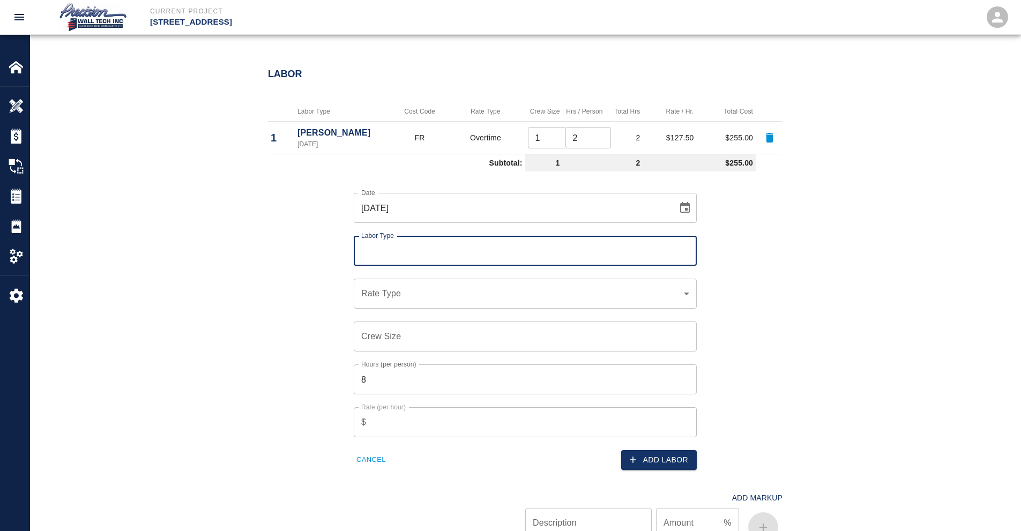
click at [448, 243] on input "Labor Type" at bounding box center [526, 251] width 334 height 20
click at [423, 316] on li "Painter (Valid: [DATE]-[DATE])" at bounding box center [525, 318] width 343 height 19
type input "Painter"
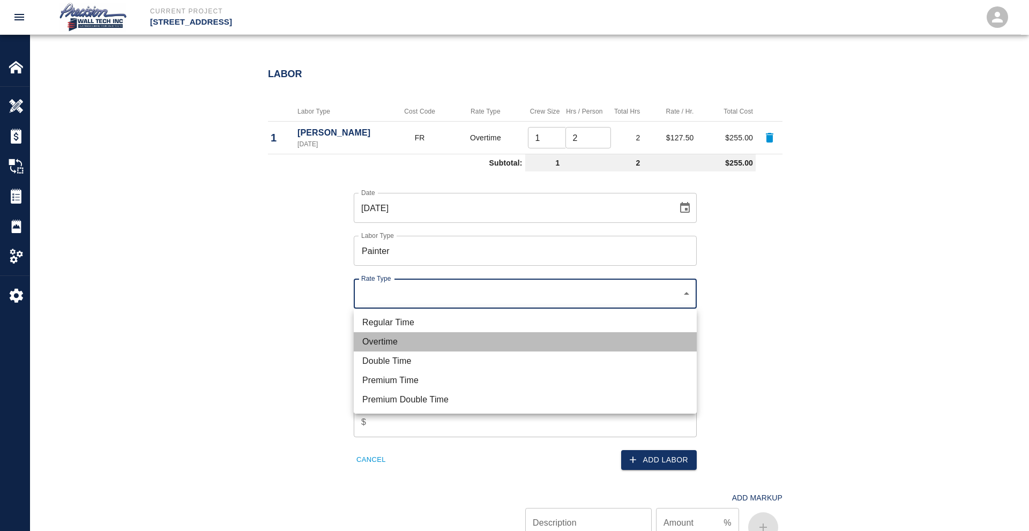
click at [397, 344] on li "Overtime" at bounding box center [525, 341] width 343 height 19
type input "rate_ot"
type input "112.50"
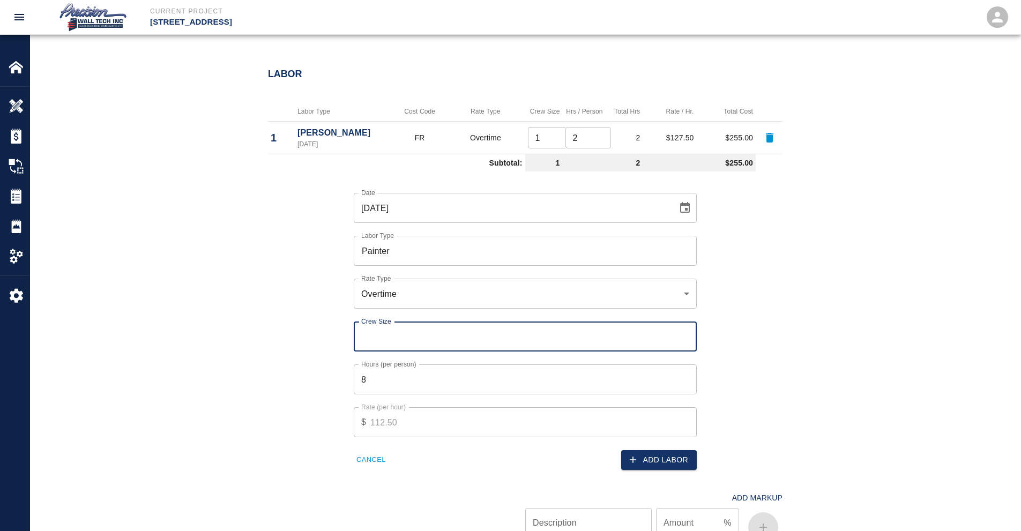
click at [417, 334] on input "Crew Size" at bounding box center [525, 337] width 343 height 30
type input "1"
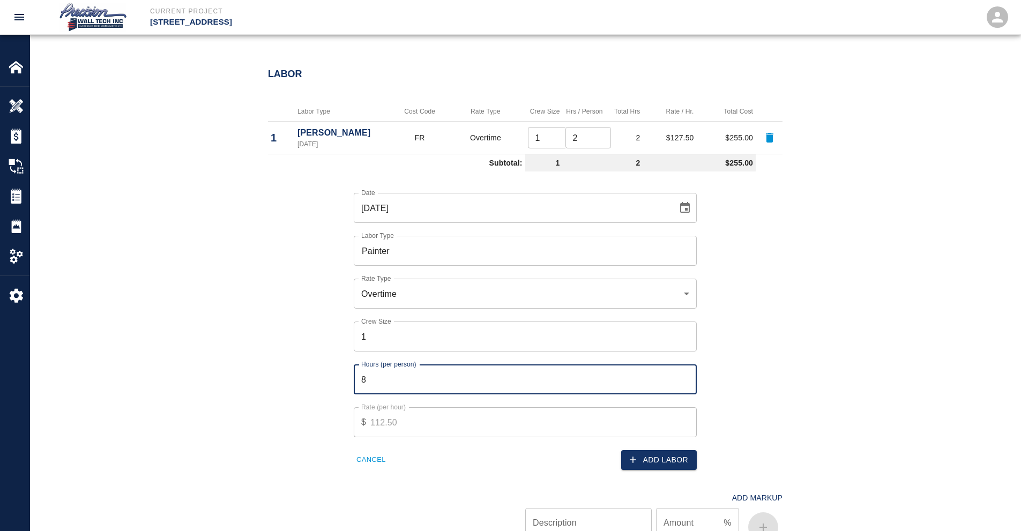
click at [395, 375] on input "8" at bounding box center [525, 380] width 343 height 30
drag, startPoint x: 395, startPoint y: 375, endPoint x: 0, endPoint y: 284, distance: 404.9
type input "4"
click at [638, 469] on button "Add Labor" at bounding box center [659, 460] width 76 height 20
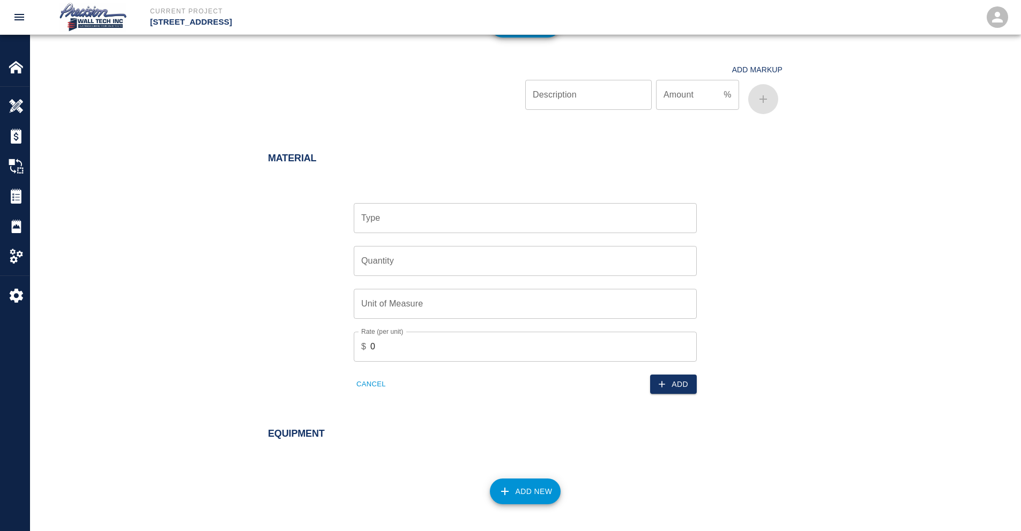
scroll to position [717, 0]
click at [496, 225] on input "Type" at bounding box center [526, 218] width 334 height 20
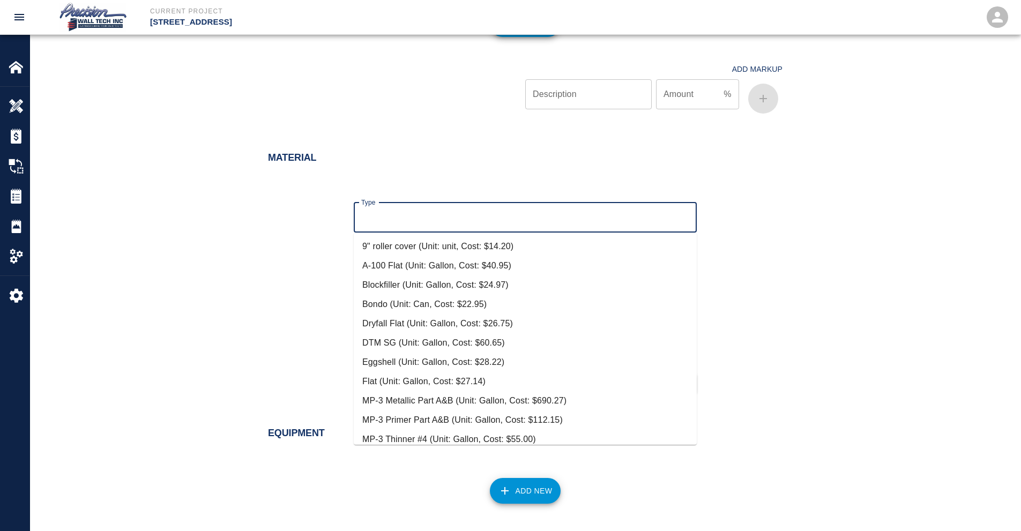
click at [432, 317] on li "Dryfall Flat (Unit: Gallon, Cost: $26.75)" at bounding box center [525, 323] width 343 height 19
type input "Dryfall Flat (Unit: Gallon, Cost: $26.75)"
type input "Gallon"
type input "26.75"
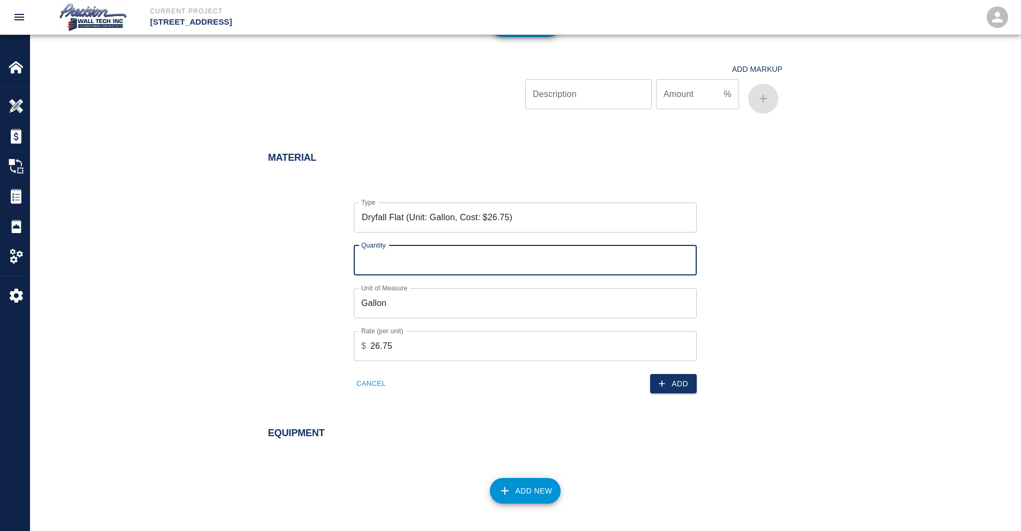
click at [498, 262] on input "Quantity" at bounding box center [525, 261] width 343 height 30
drag, startPoint x: 543, startPoint y: 228, endPoint x: 547, endPoint y: 212, distance: 16.3
click at [546, 216] on div "Dryfall Flat (Unit: Gallon, Cost: $26.75) Type" at bounding box center [525, 218] width 343 height 30
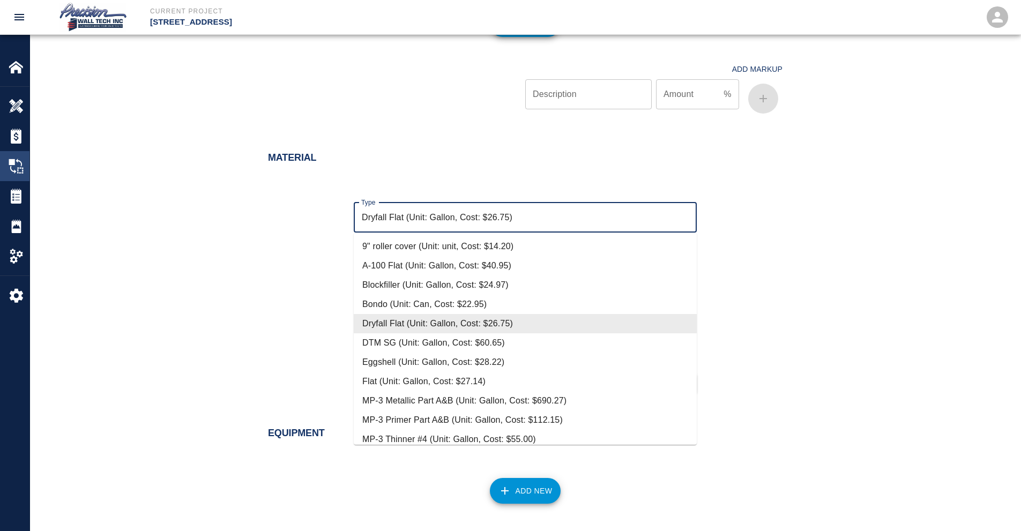
drag, startPoint x: 547, startPoint y: 212, endPoint x: 0, endPoint y: 179, distance: 548.5
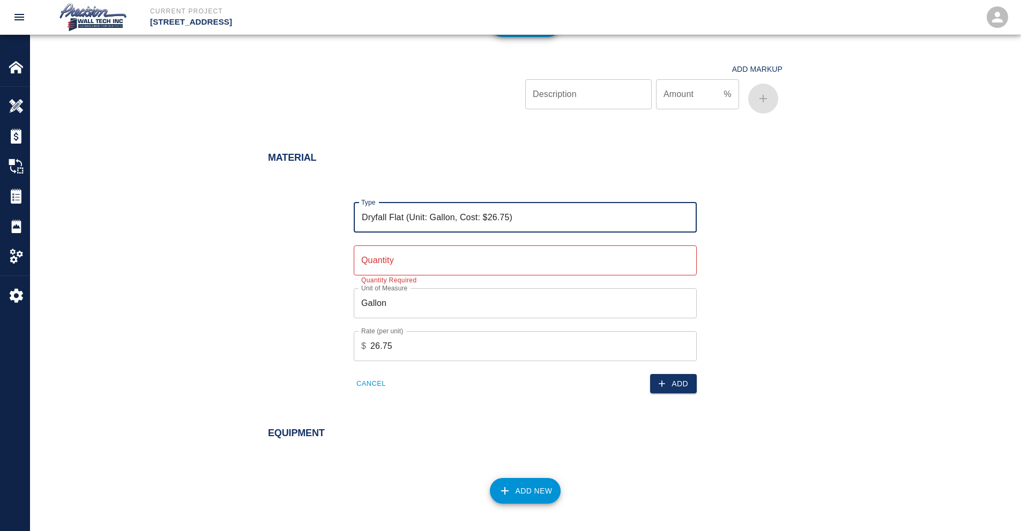
click at [452, 257] on input "Quantity" at bounding box center [525, 261] width 343 height 30
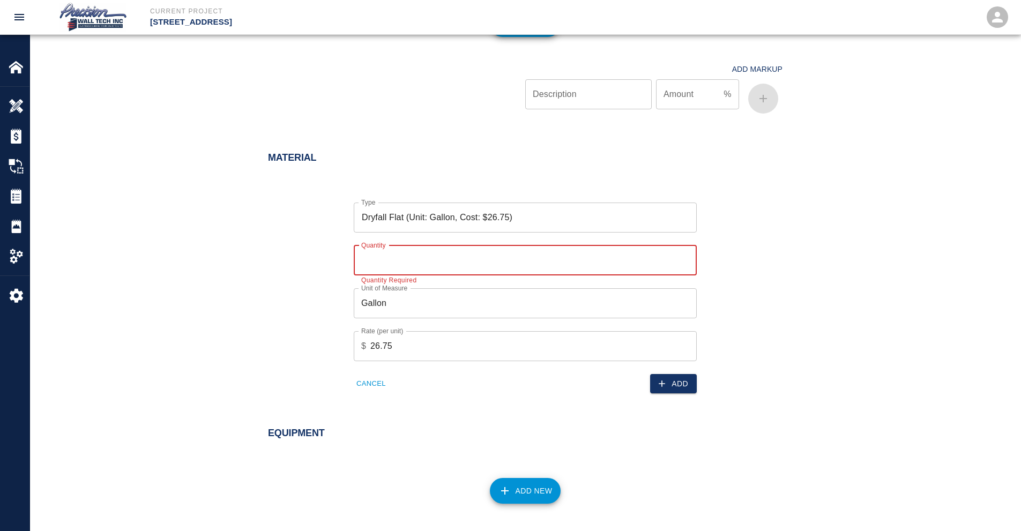
click at [425, 266] on input "Quantity" at bounding box center [525, 261] width 343 height 30
click at [638, 229] on div "Dryfall Flat (Unit: Gallon, Cost: $26.75) Type" at bounding box center [525, 218] width 343 height 30
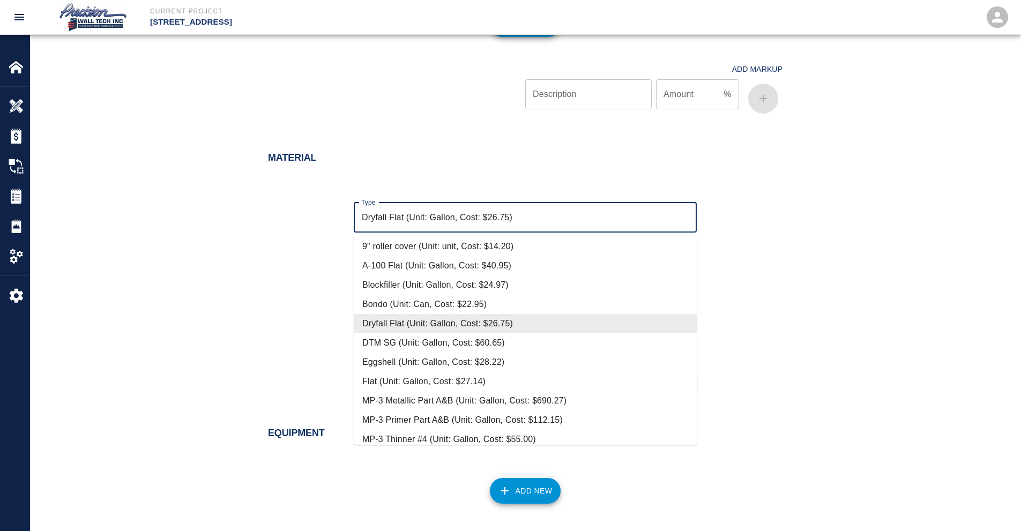
drag, startPoint x: 537, startPoint y: 216, endPoint x: 138, endPoint y: 192, distance: 399.1
click at [141, 191] on div "Material Type Dryfall Flat (Unit: Gallon, Cost: $26.75) Type Quantity Quantity …" at bounding box center [525, 275] width 991 height 288
type input "0"
click at [441, 343] on li "DTM SG (Unit: Gallon, Cost: $60.65)" at bounding box center [525, 343] width 343 height 19
type input "DTM SG (Unit: Gallon, Cost: $60.65)"
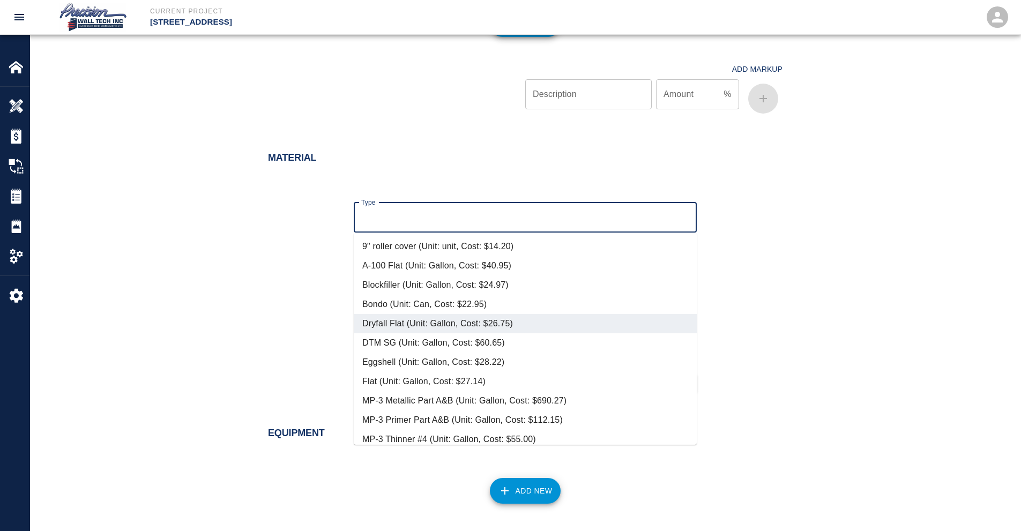
type input "Gallon"
type input "60.65"
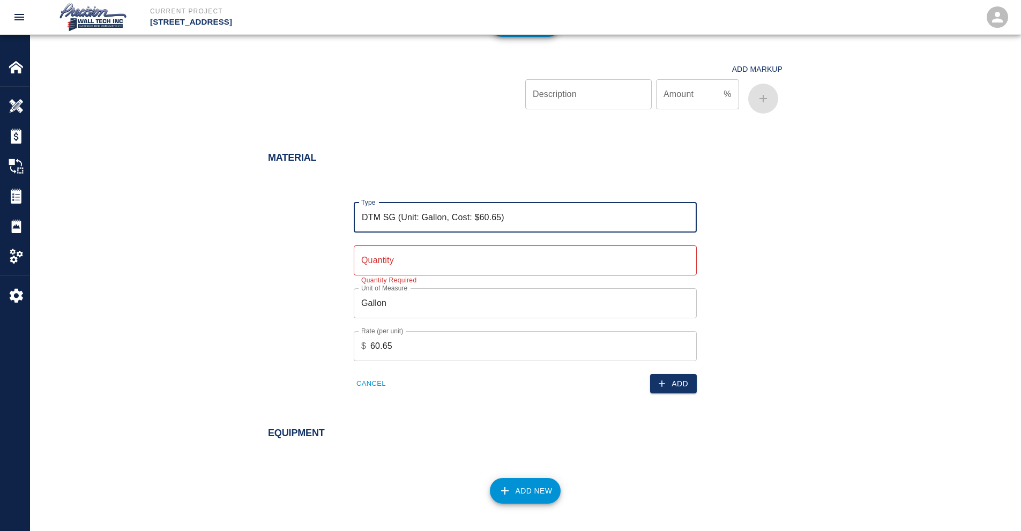
type input "DTM SG (Unit: Gallon, Cost: $60.65)"
click at [454, 266] on input "Quantity" at bounding box center [525, 261] width 343 height 30
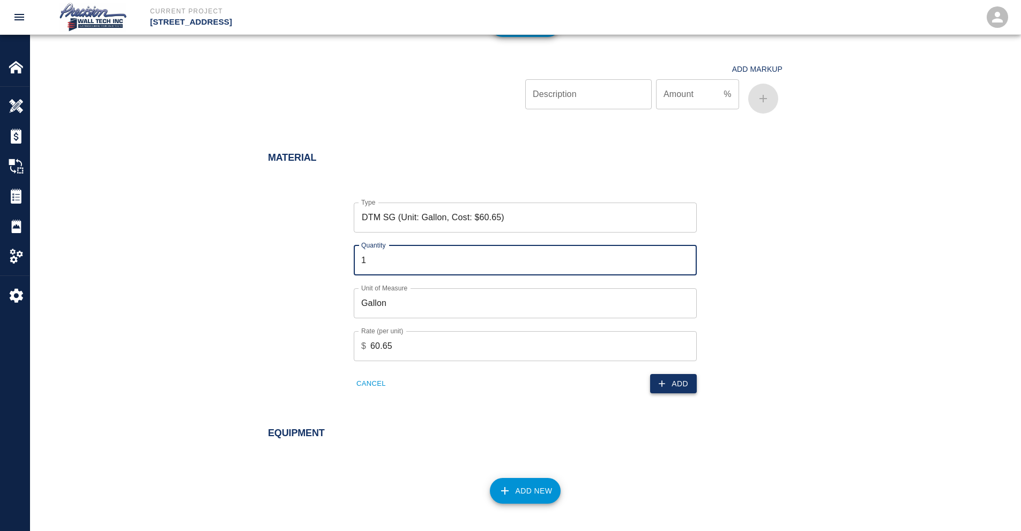
type input "1"
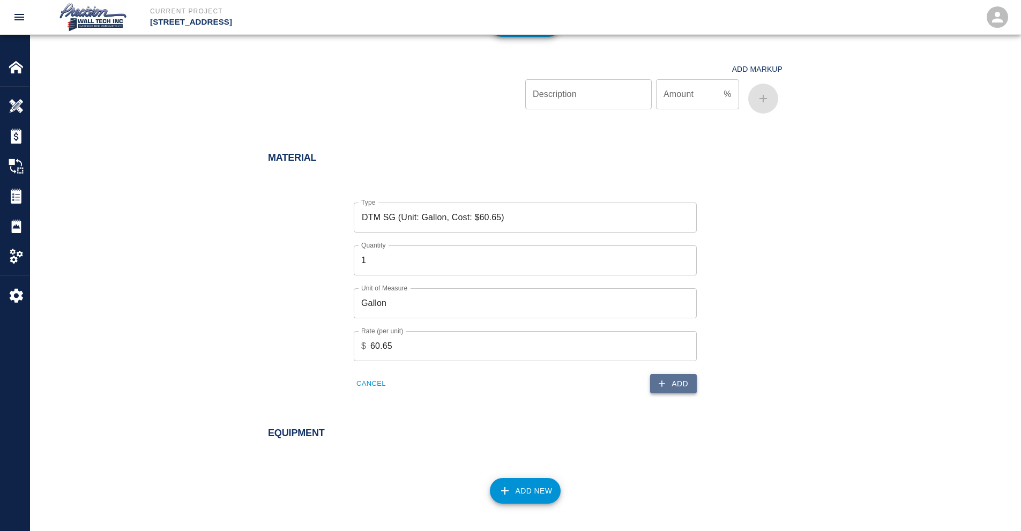
click at [667, 375] on button "Add" at bounding box center [673, 384] width 47 height 20
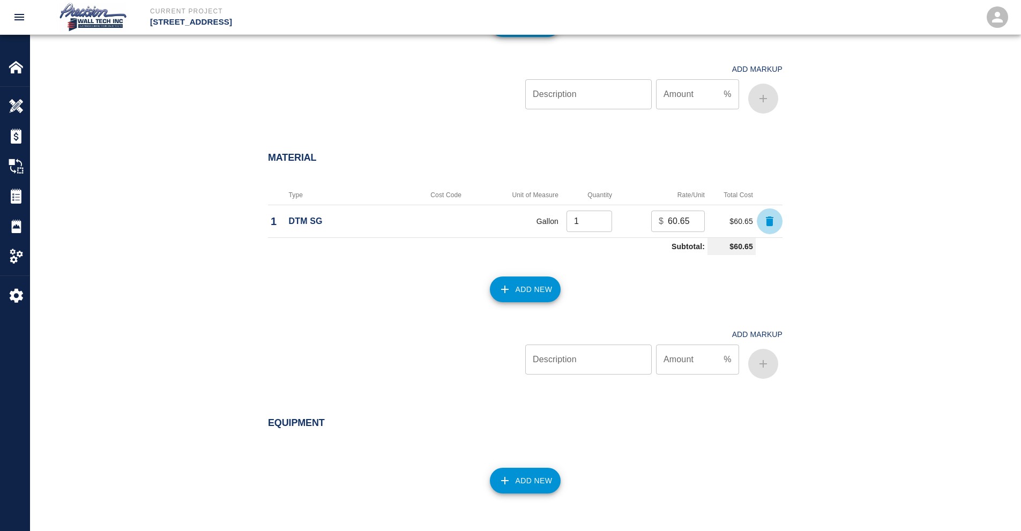
click at [768, 219] on icon "button" at bounding box center [770, 222] width 8 height 10
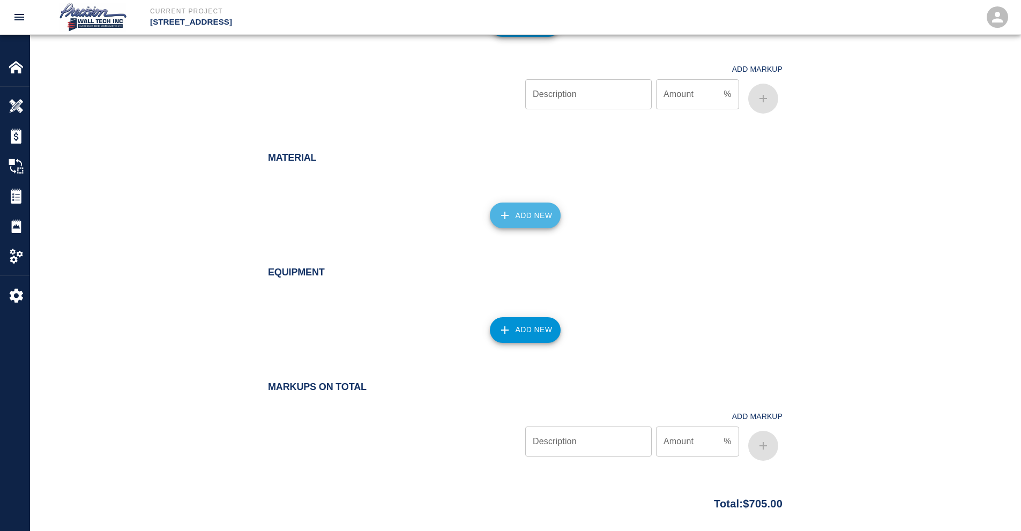
click at [527, 223] on button "Add New" at bounding box center [525, 216] width 71 height 26
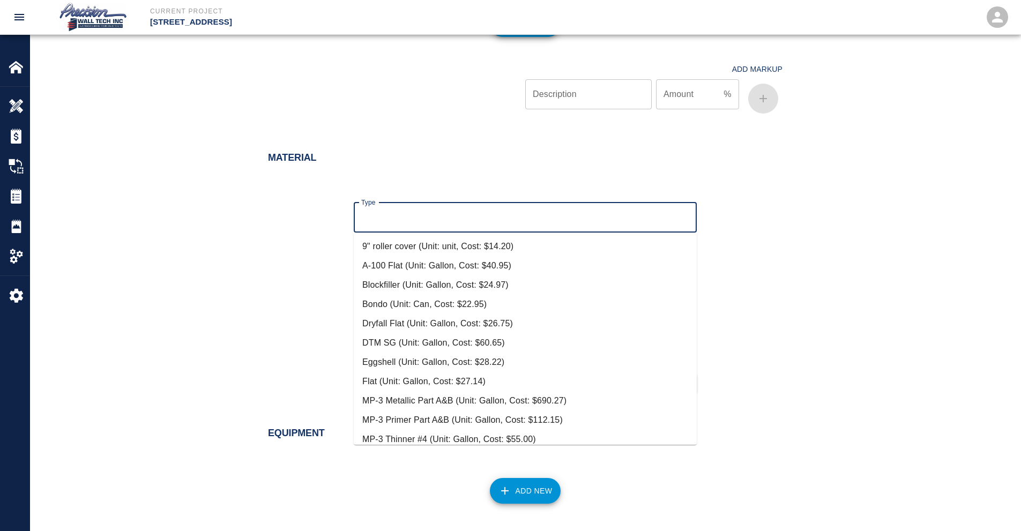
click at [519, 225] on input "Type" at bounding box center [526, 218] width 334 height 20
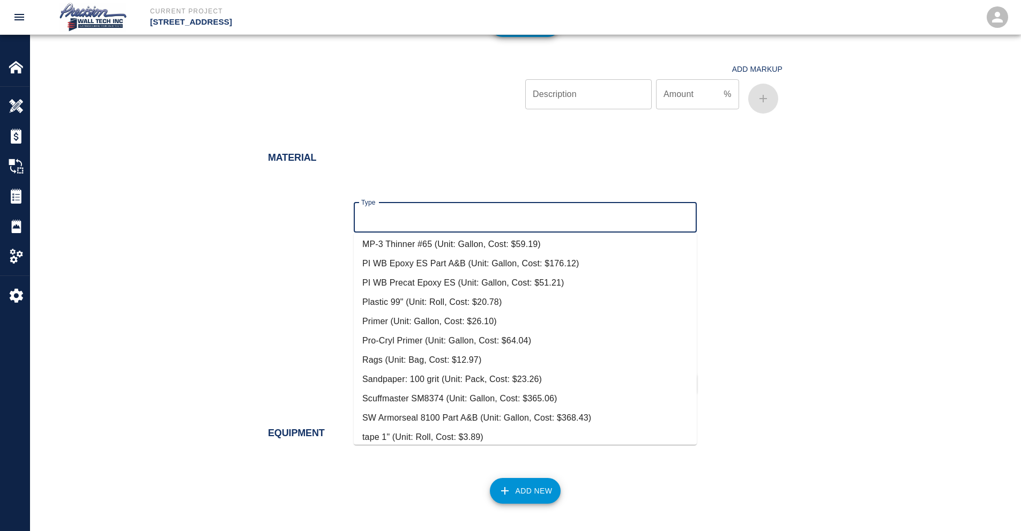
scroll to position [0, 0]
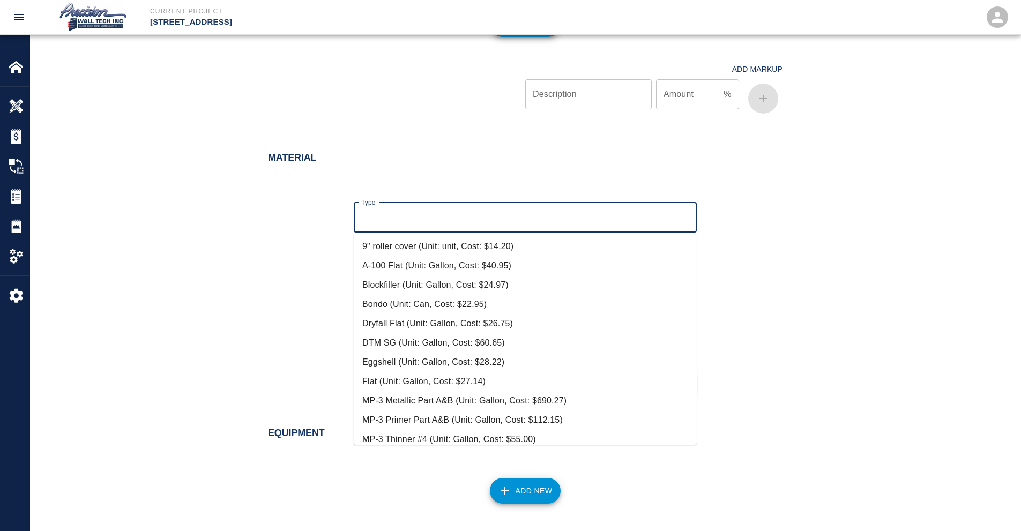
click at [424, 361] on li "Eggshell (Unit: Gallon, Cost: $28.22)" at bounding box center [525, 362] width 343 height 19
type input "Eggshell (Unit: Gallon, Cost: $28.22)"
type input "Gallon"
type input "28.22"
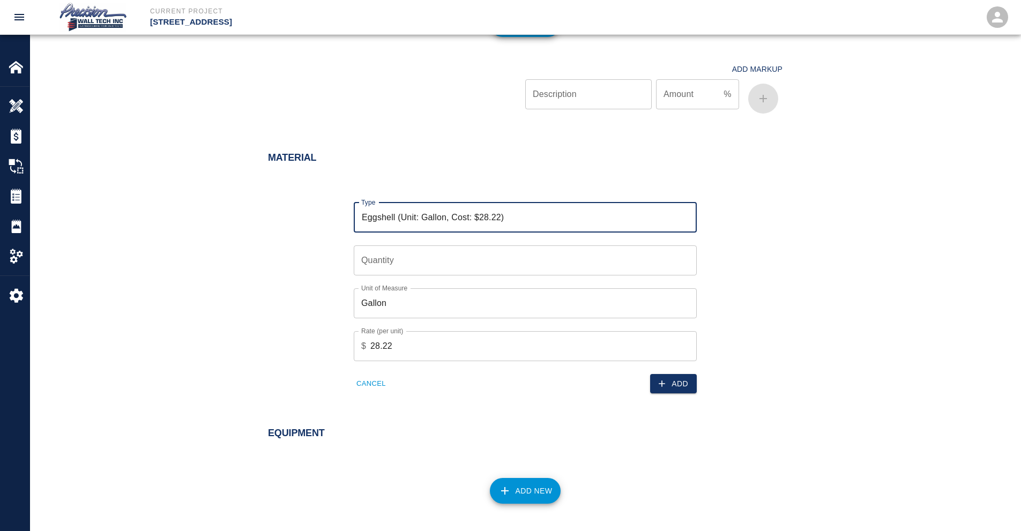
click at [461, 259] on input "Quantity" at bounding box center [525, 261] width 343 height 30
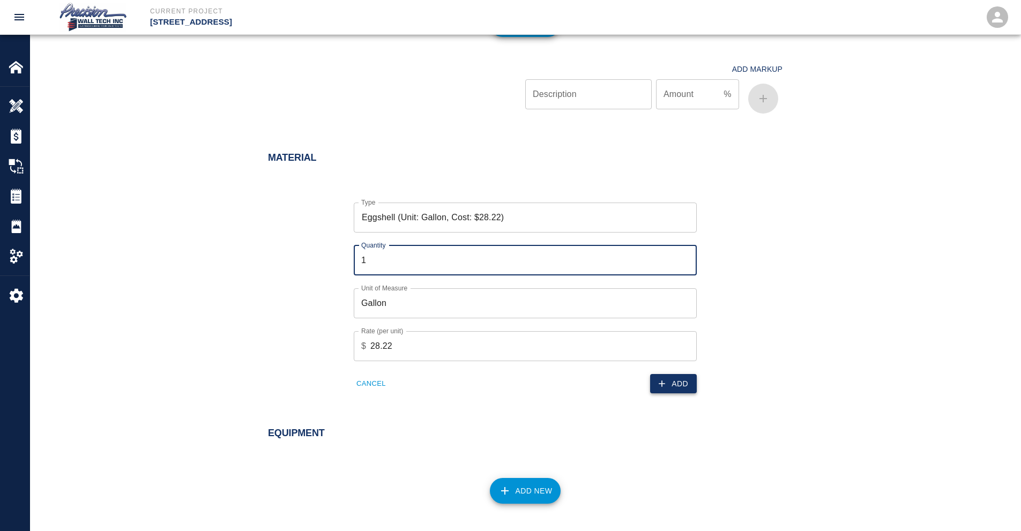
type input "1"
click at [670, 380] on button "Add" at bounding box center [673, 384] width 47 height 20
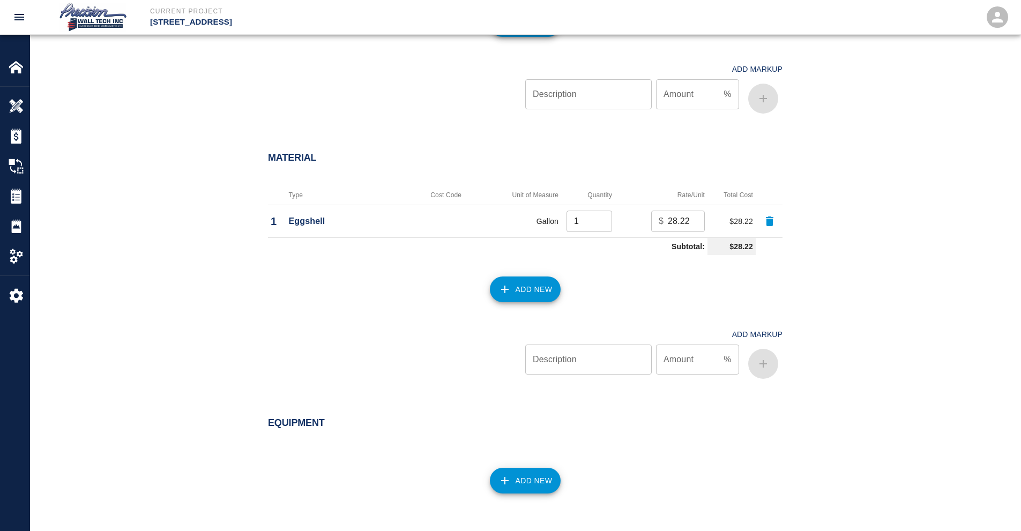
click at [529, 482] on button "Add New" at bounding box center [525, 481] width 71 height 26
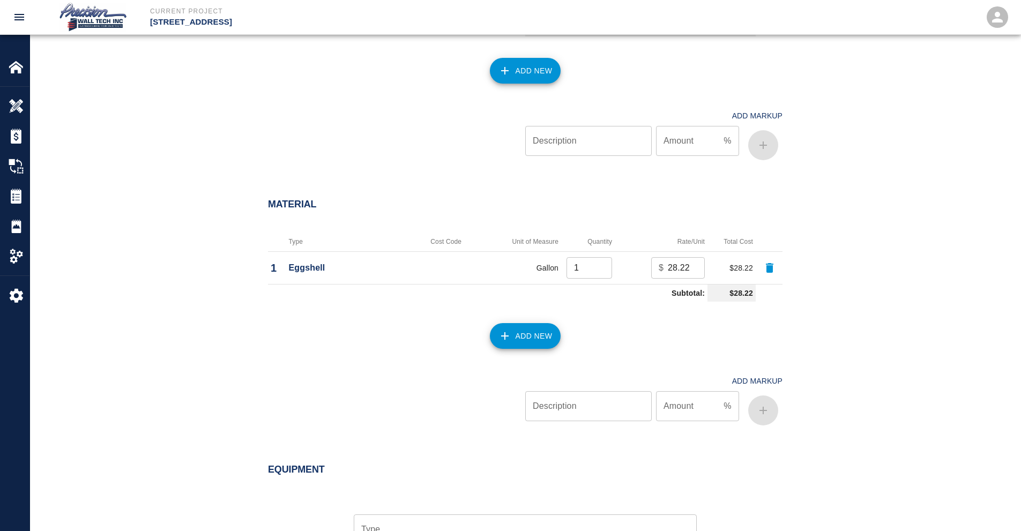
scroll to position [670, 0]
click at [529, 341] on button "Add New" at bounding box center [525, 337] width 71 height 26
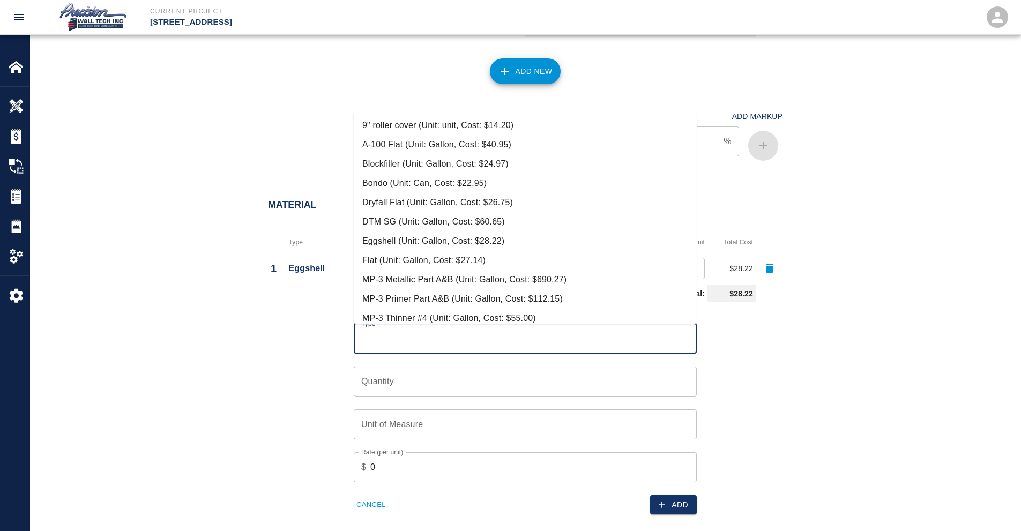
click at [529, 341] on input "Type" at bounding box center [526, 339] width 334 height 20
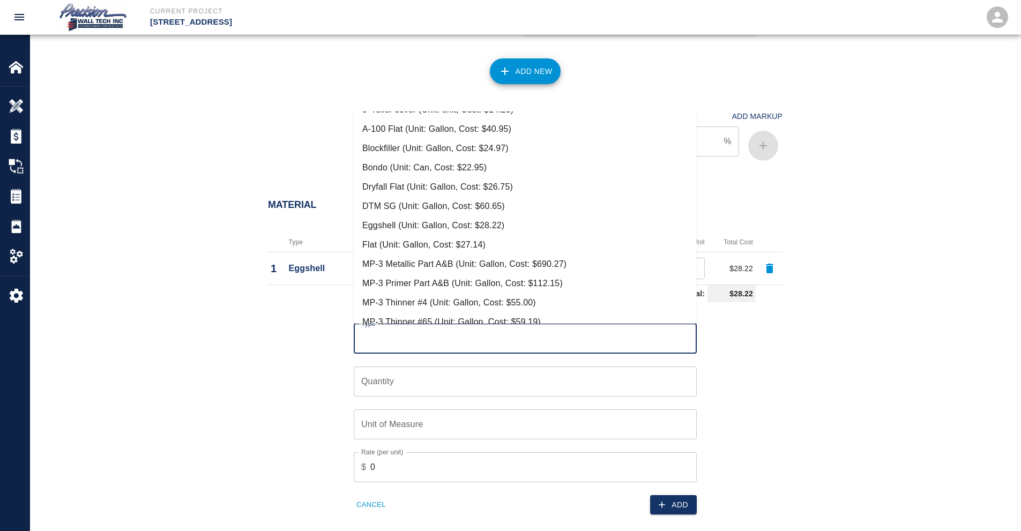
scroll to position [0, 0]
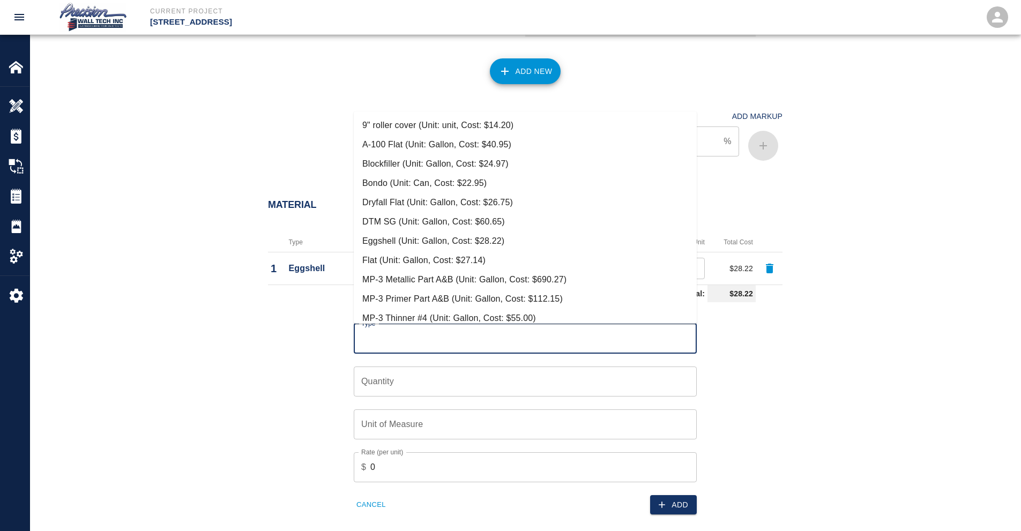
click at [432, 122] on li "9" roller cover (Unit: unit, Cost: $14.20)" at bounding box center [525, 125] width 343 height 19
type input "9" roller cover (Unit: unit, Cost: $14.20)"
type input "unit"
type input "14.2"
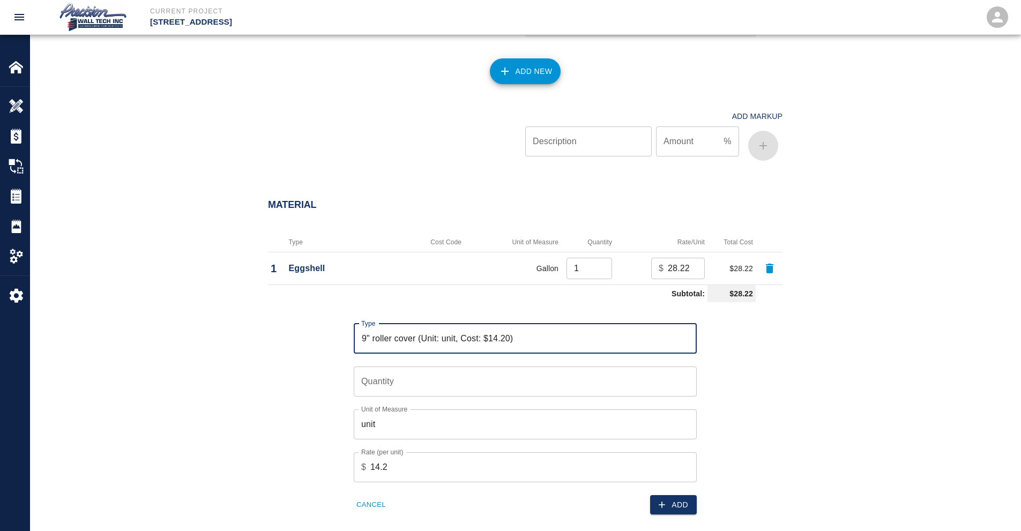
click at [398, 397] on div "Unit of Measure unit Unit of Measure" at bounding box center [519, 418] width 356 height 43
click at [493, 387] on input "Quantity" at bounding box center [525, 382] width 343 height 30
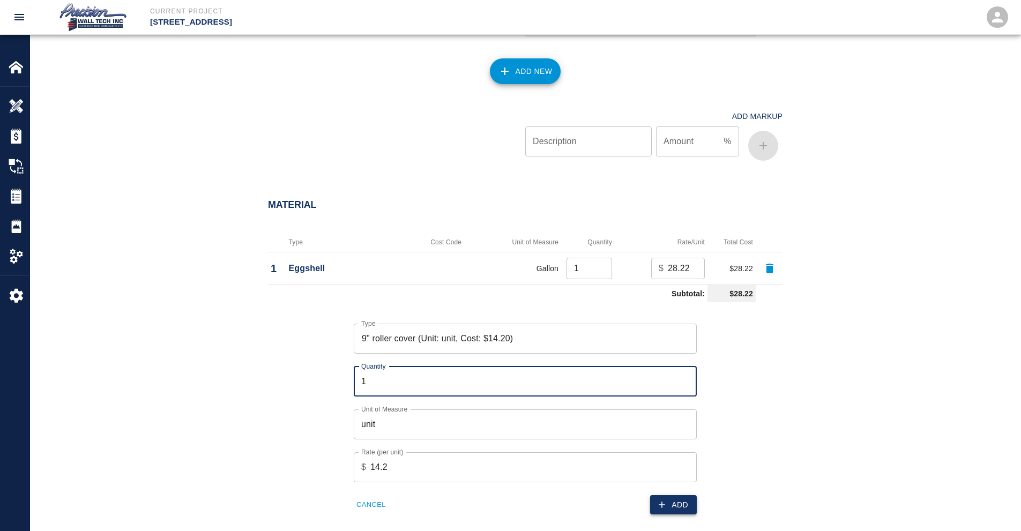
type input "1"
click at [673, 502] on button "Add" at bounding box center [673, 505] width 47 height 20
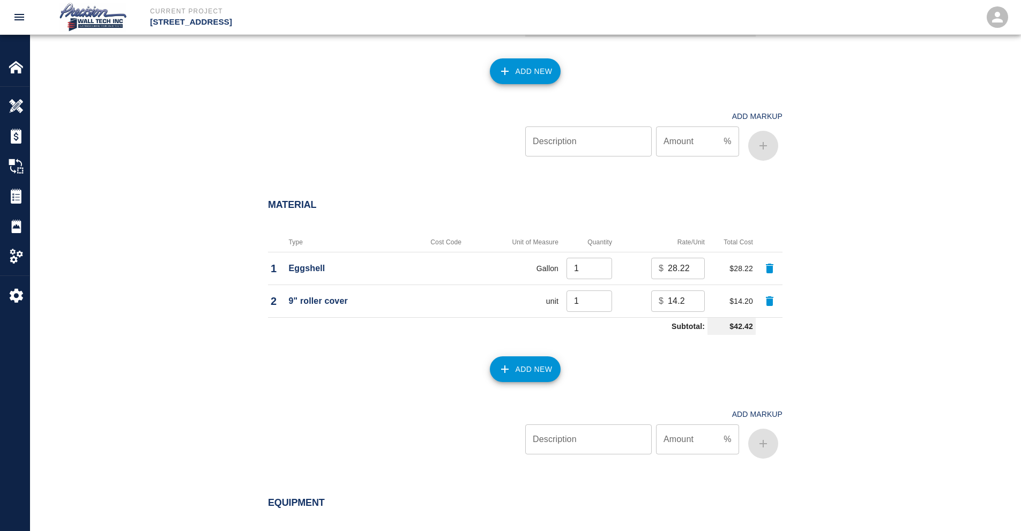
click at [537, 368] on button "Add New" at bounding box center [525, 370] width 71 height 26
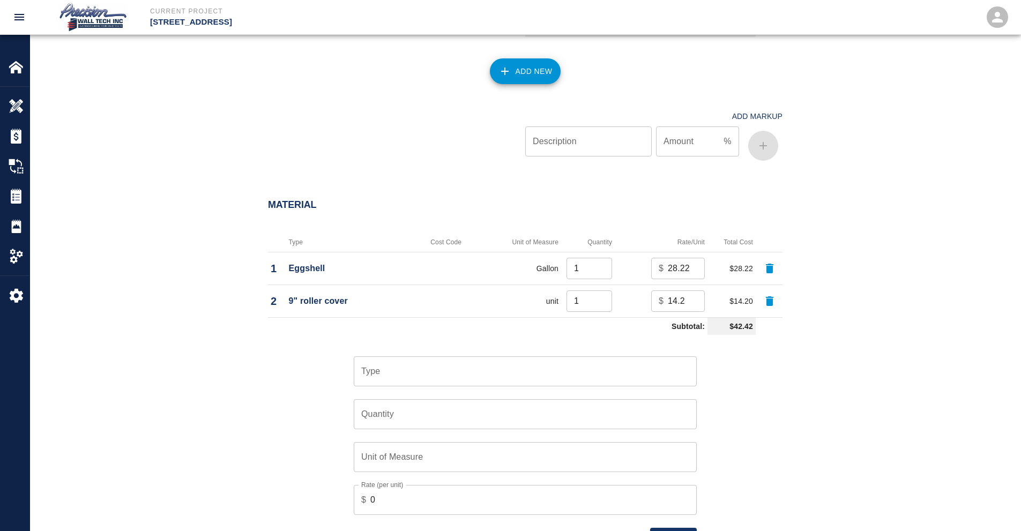
click at [459, 366] on input "Type" at bounding box center [526, 371] width 334 height 20
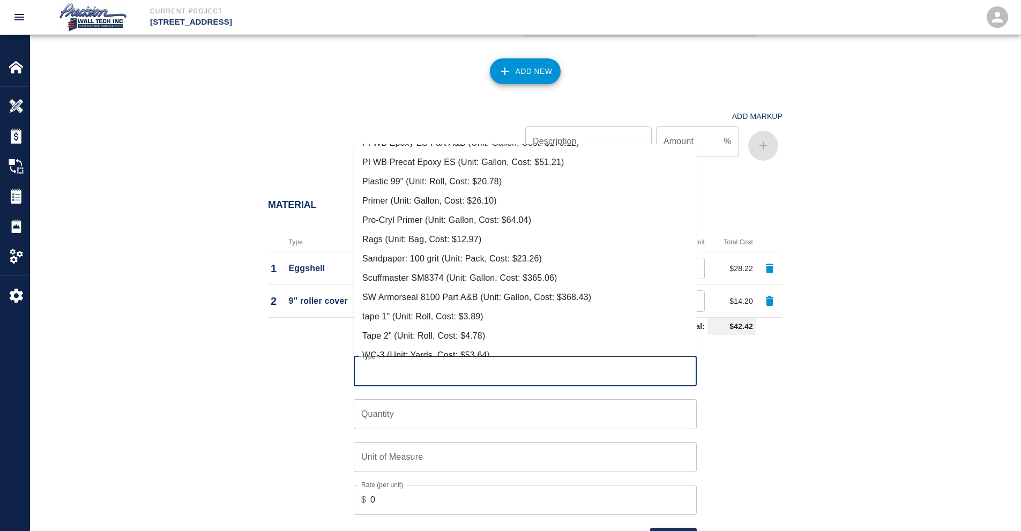
scroll to position [279, 0]
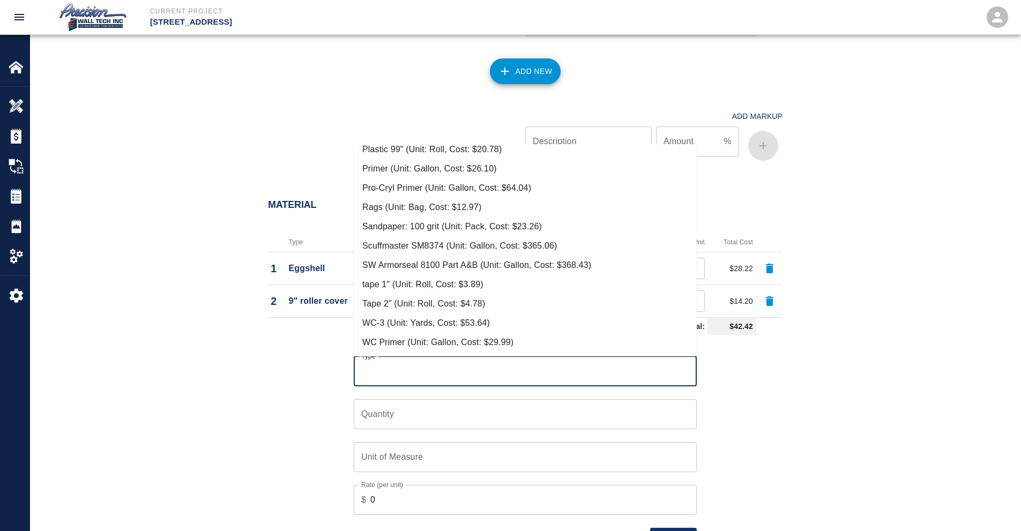
click at [411, 309] on li "Tape 2" (Unit: Roll, Cost: $4.78)" at bounding box center [525, 303] width 343 height 19
type input "Tape 2" (Unit: Roll, Cost: $4.78)"
type input "Roll"
type input "4.78"
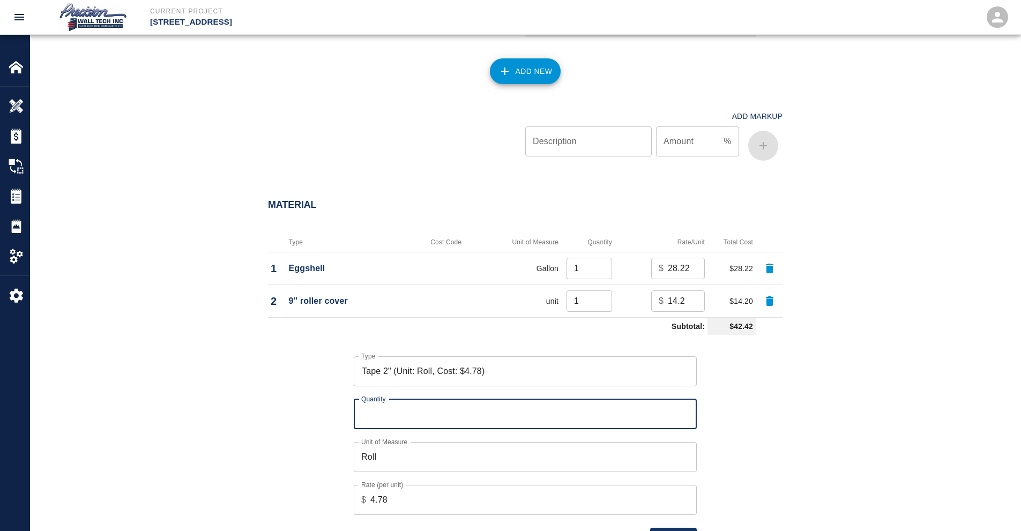
click at [390, 423] on input "Quantity" at bounding box center [525, 414] width 343 height 30
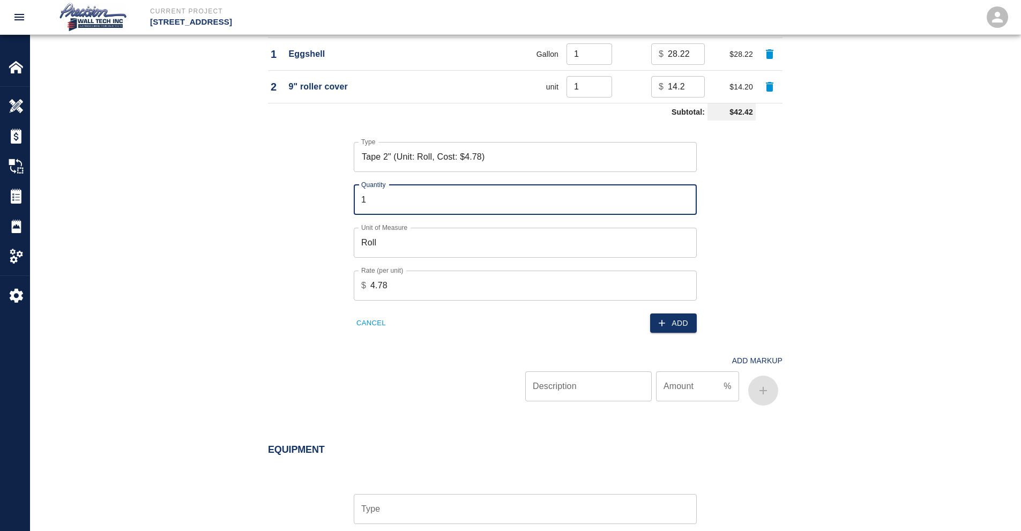
type input "1"
drag, startPoint x: 661, startPoint y: 309, endPoint x: 669, endPoint y: 319, distance: 13.3
click at [661, 309] on div "Add" at bounding box center [608, 317] width 178 height 33
click at [669, 320] on button "Add" at bounding box center [673, 324] width 47 height 20
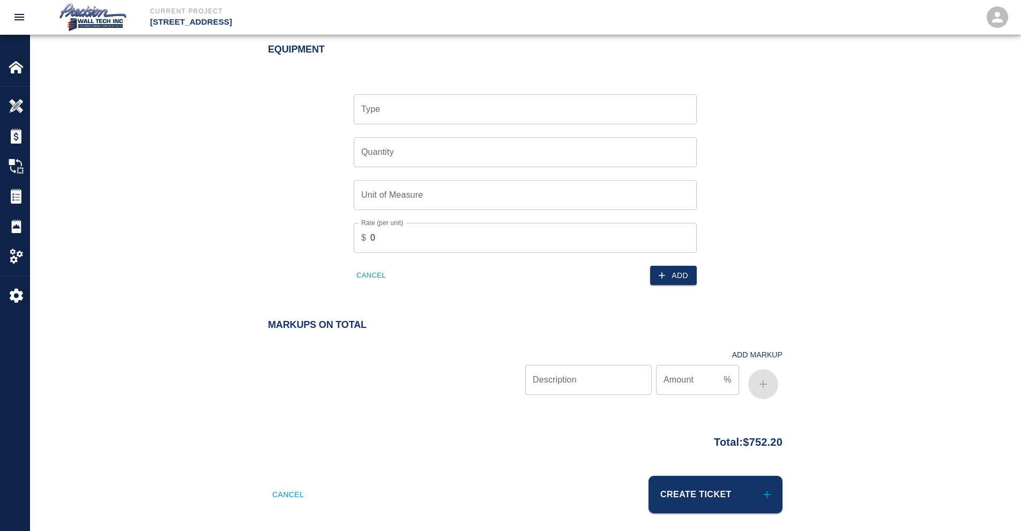
scroll to position [1165, 0]
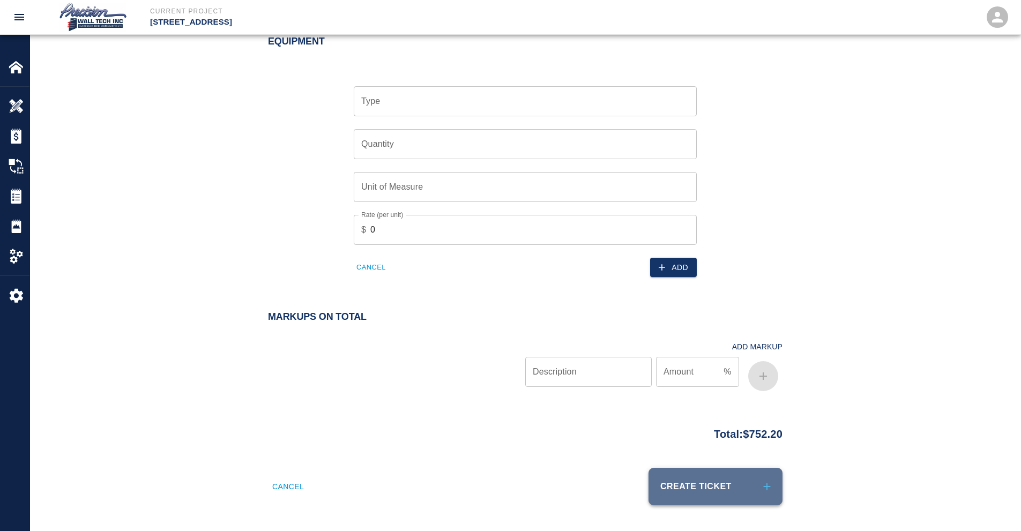
click at [691, 486] on button "Create Ticket" at bounding box center [716, 487] width 134 height 38
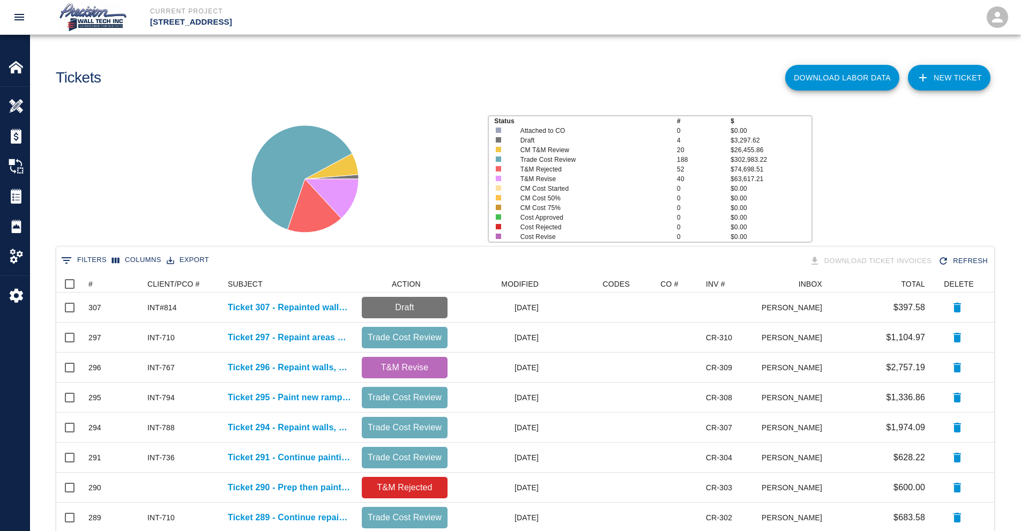
click at [928, 75] on icon at bounding box center [923, 77] width 13 height 13
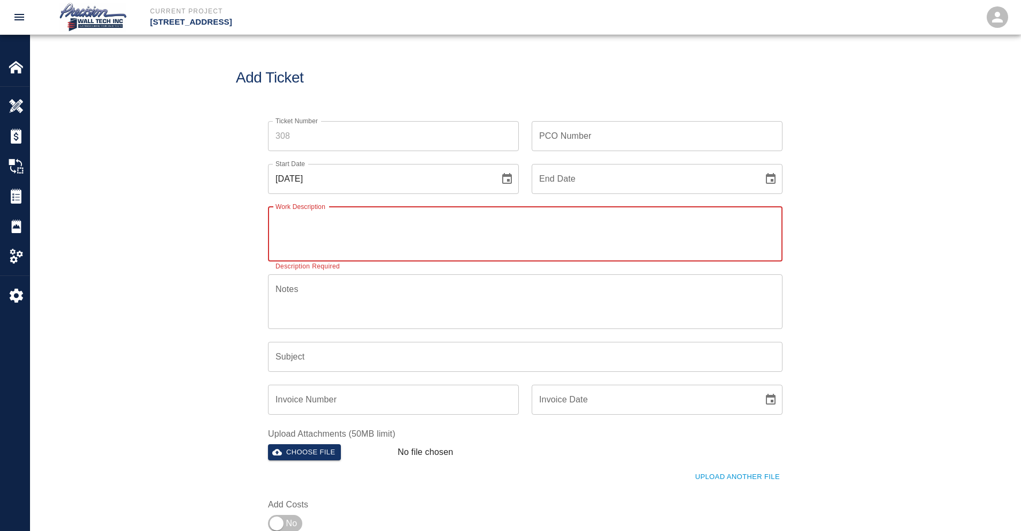
click at [335, 238] on textarea "Work Description" at bounding box center [526, 234] width 500 height 37
paste textarea "Repainted and prepped the lounge in room 4117 on the 4th floor for the graphic …"
type textarea "Repainted and prepped the lounge in room 4117 on the 4th floor for the graphic …"
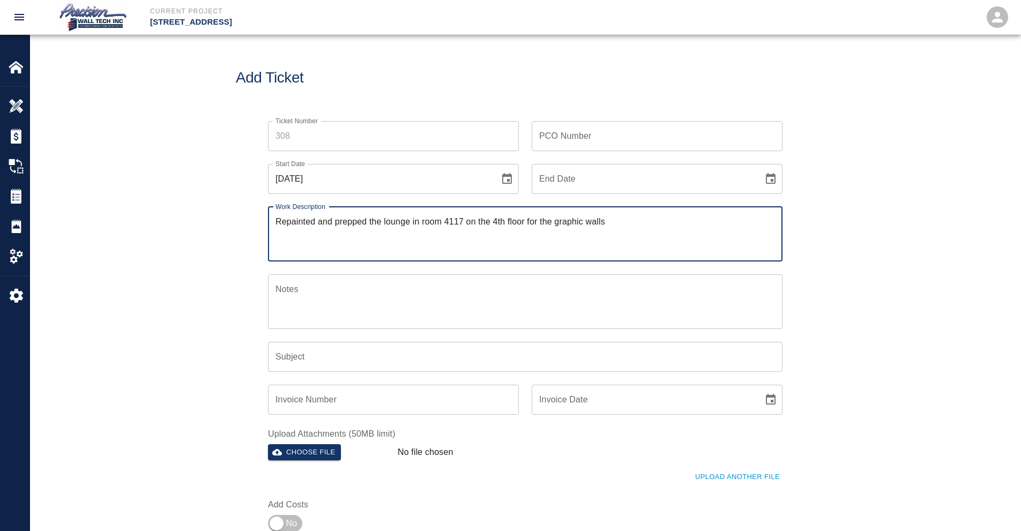
click at [315, 358] on input "Subject" at bounding box center [525, 357] width 515 height 30
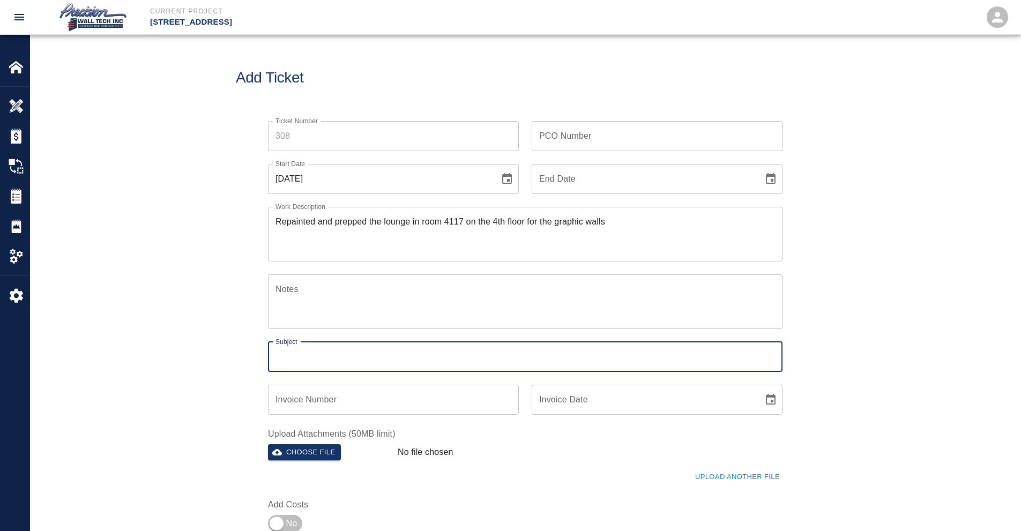
paste input "Ticket 307 - Repainted walls in room 4117 on the 4th floor"
click at [315, 358] on input "Ticket 307 - Repainted walls in room 4117 on the 4th floor" at bounding box center [525, 357] width 515 height 30
type input "Ticket 309 - Repainted walls in room 4117 on the 4th floor"
click at [555, 133] on input "PCO Number" at bounding box center [657, 136] width 251 height 30
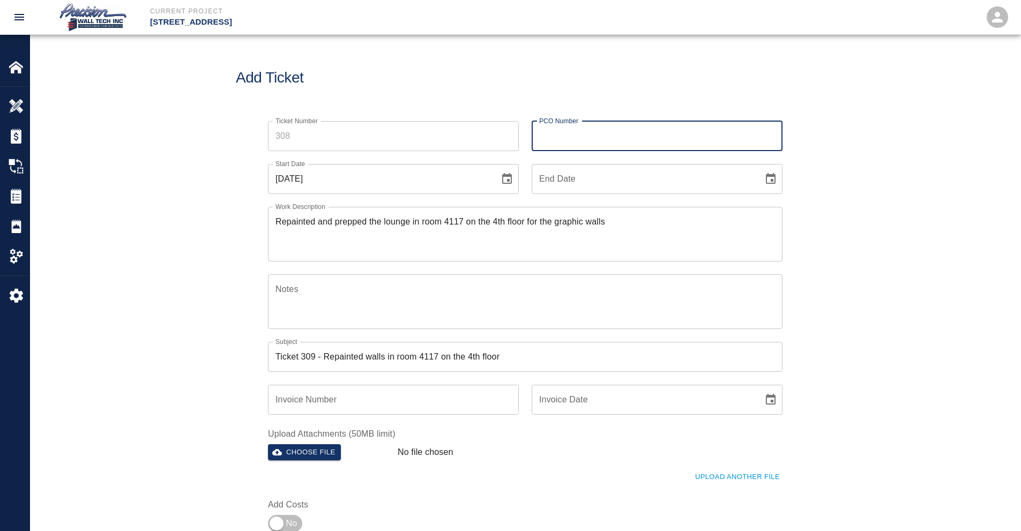
paste input "INT#814"
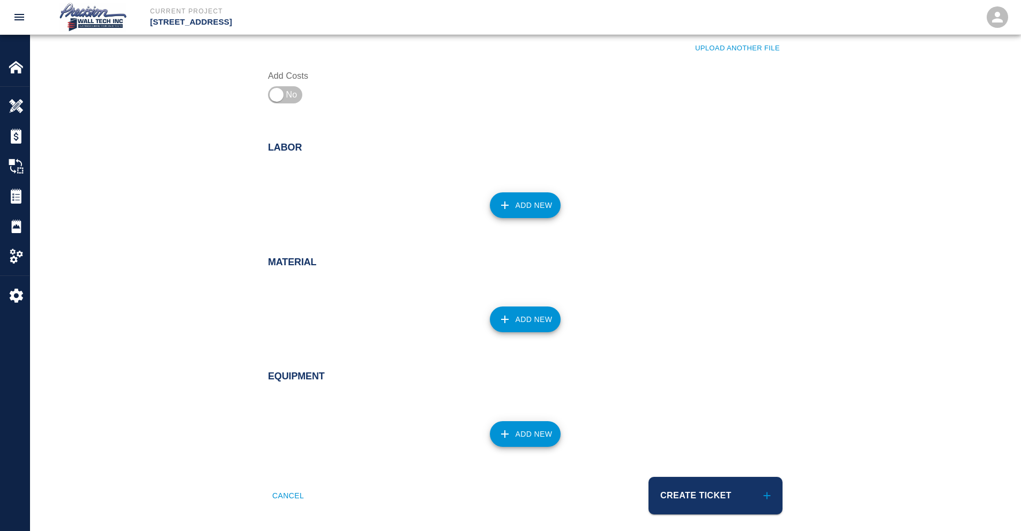
scroll to position [214, 0]
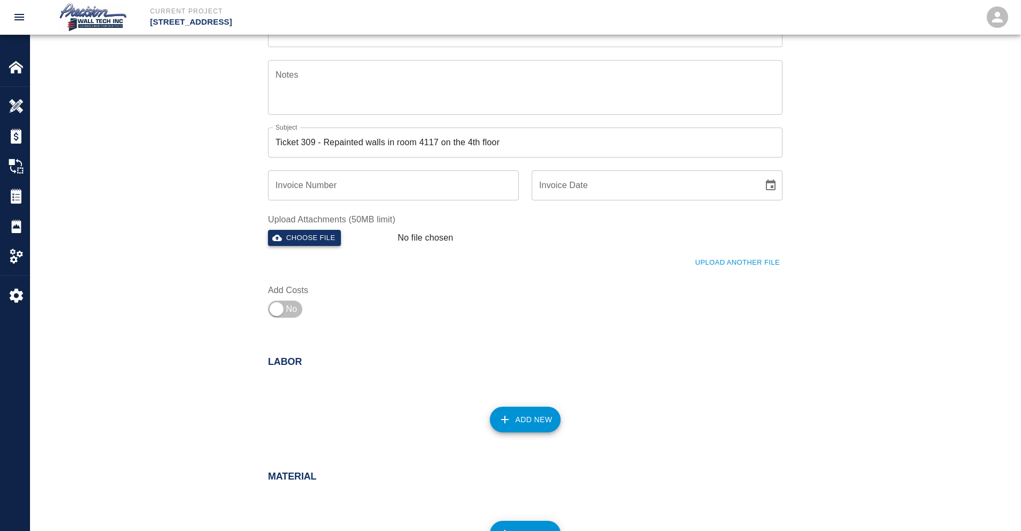
type input "INT#814"
click at [334, 243] on button "Choose file" at bounding box center [304, 238] width 73 height 17
click at [285, 294] on label "Add Costs" at bounding box center [327, 291] width 119 height 12
click at [287, 305] on input "checkbox" at bounding box center [276, 310] width 77 height 26
checkbox input "true"
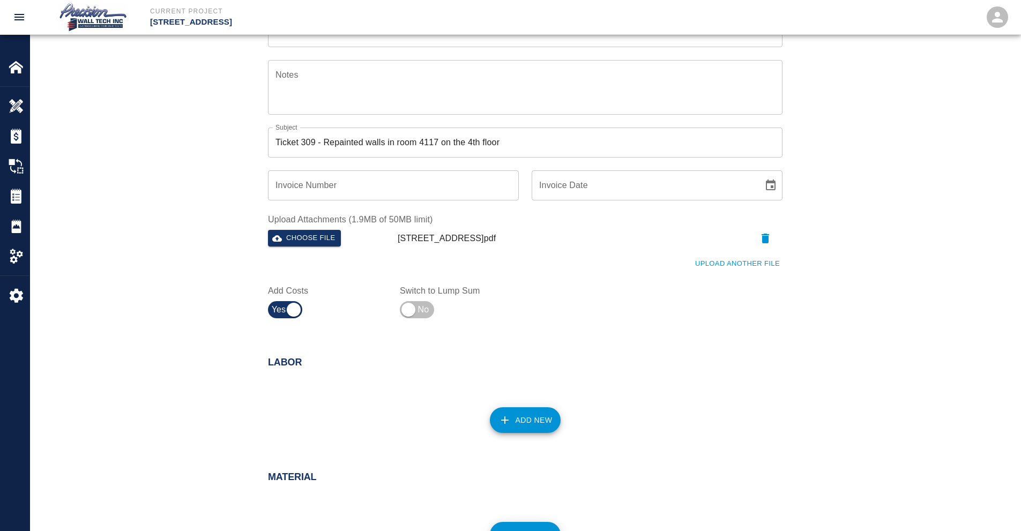
click at [476, 415] on div "Add New" at bounding box center [519, 413] width 528 height 47
click at [513, 420] on button "Add New" at bounding box center [525, 420] width 71 height 26
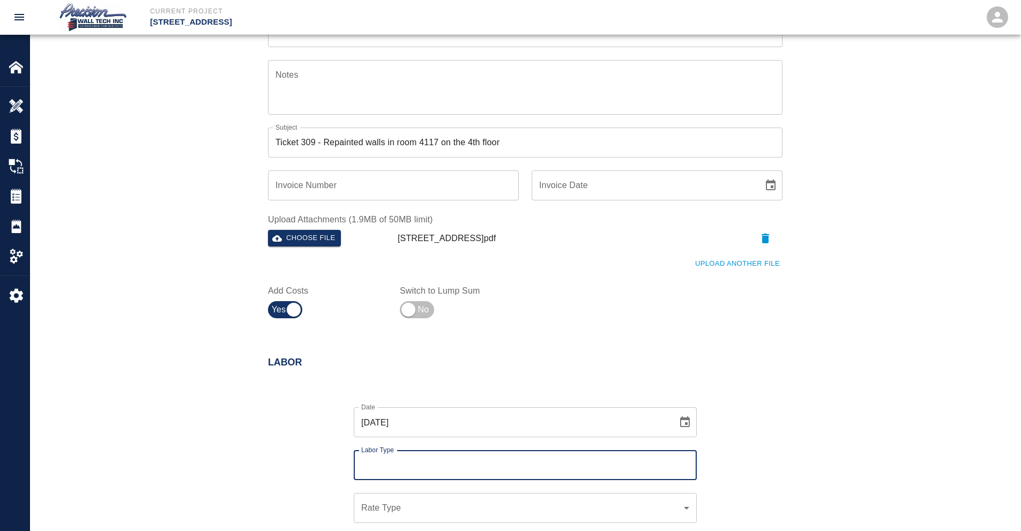
scroll to position [429, 0]
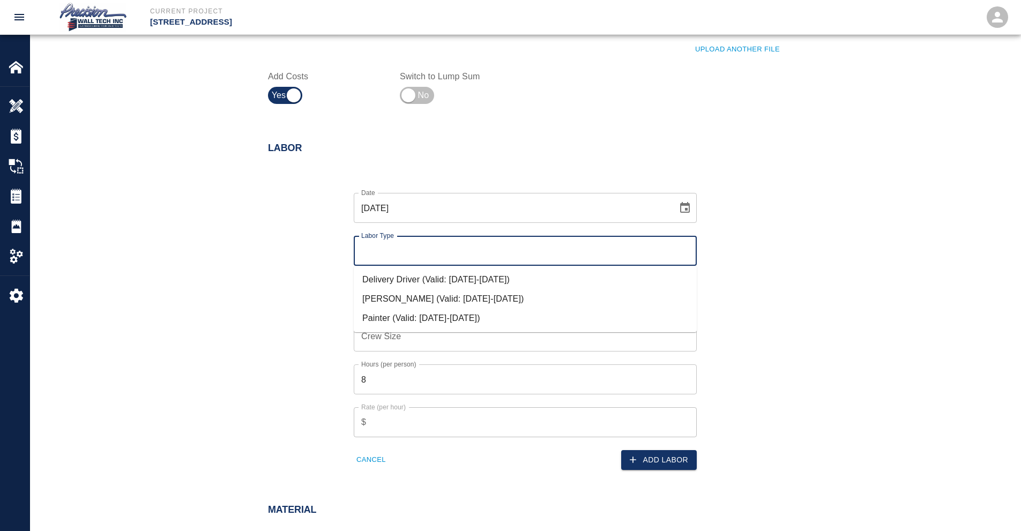
click at [403, 254] on input "Labor Type" at bounding box center [526, 251] width 334 height 20
click at [401, 300] on li "[PERSON_NAME] (Valid: [DATE]-[DATE])" at bounding box center [525, 299] width 343 height 19
type input "[PERSON_NAME]"
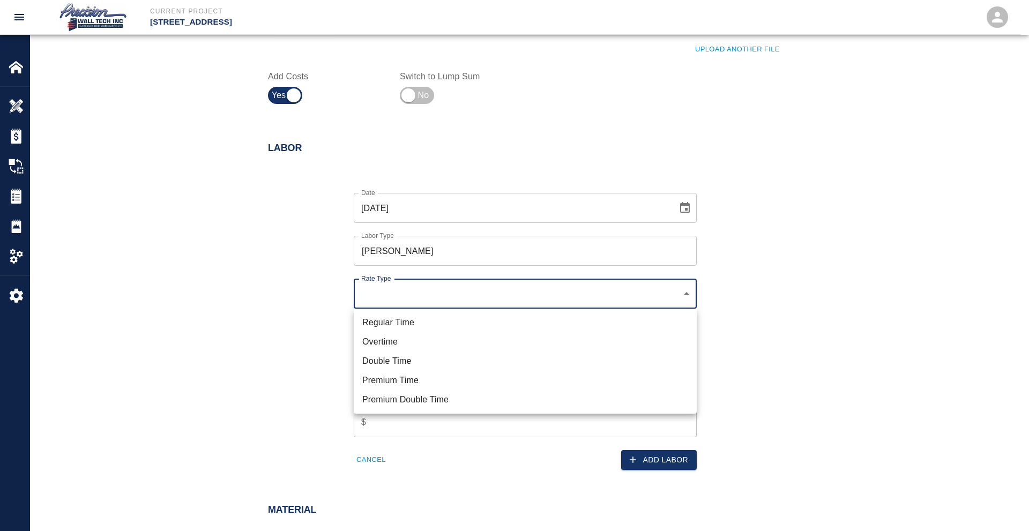
click at [391, 344] on li "Overtime" at bounding box center [525, 341] width 343 height 19
type input "rate_ot"
type input "127.50"
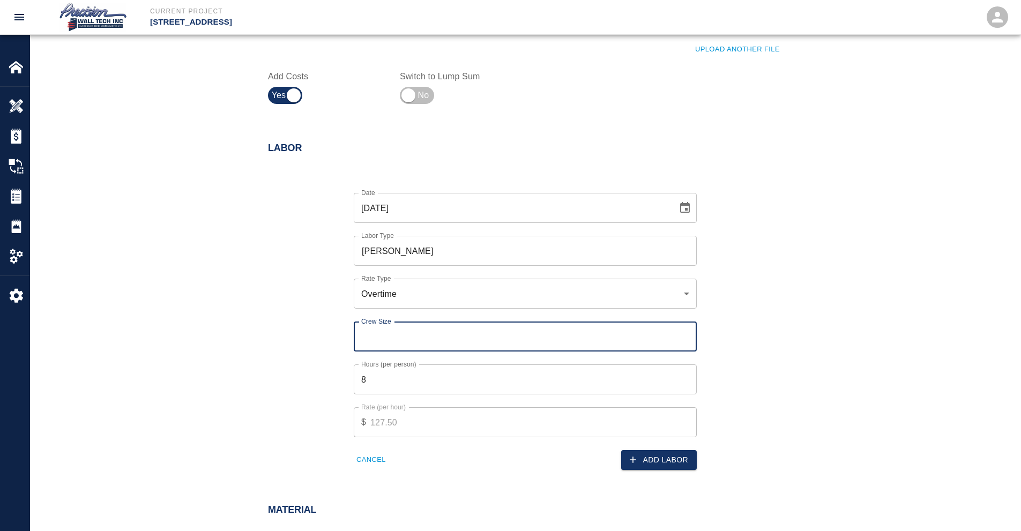
click at [405, 327] on input "Crew Size" at bounding box center [525, 337] width 343 height 30
type input "2"
type input "1"
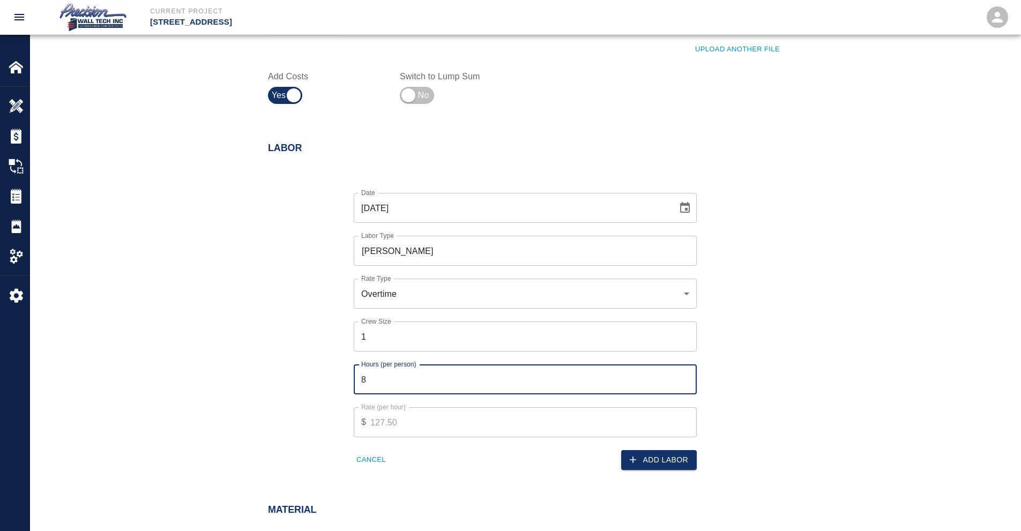
drag, startPoint x: 379, startPoint y: 389, endPoint x: 154, endPoint y: 337, distance: 230.5
click at [177, 337] on div "Labor Date [DATE] Date Labor Type [PERSON_NAME] Labor Type Rate Type Overtime r…" at bounding box center [525, 308] width 991 height 374
type input "1"
click at [644, 458] on button "Add Labor" at bounding box center [659, 460] width 76 height 20
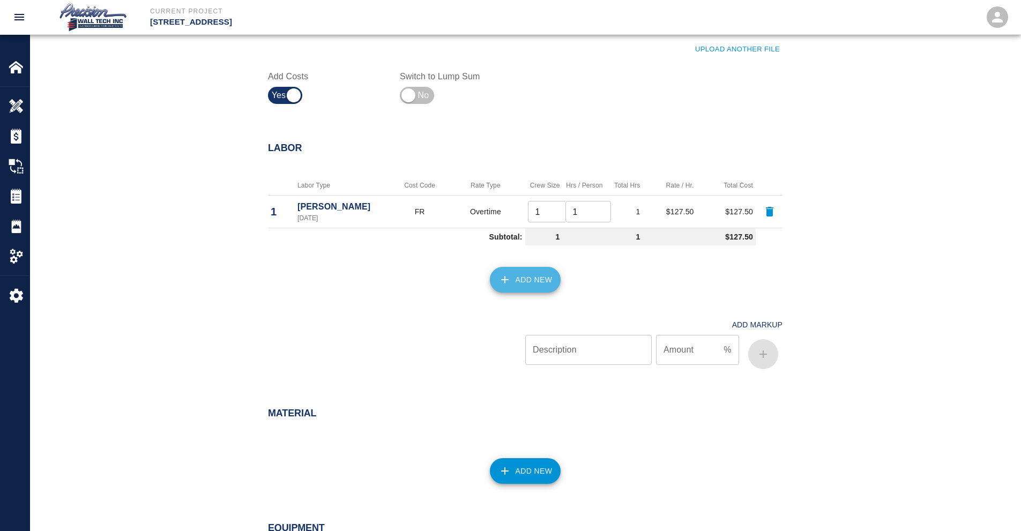
click at [543, 290] on button "Add New" at bounding box center [525, 280] width 71 height 26
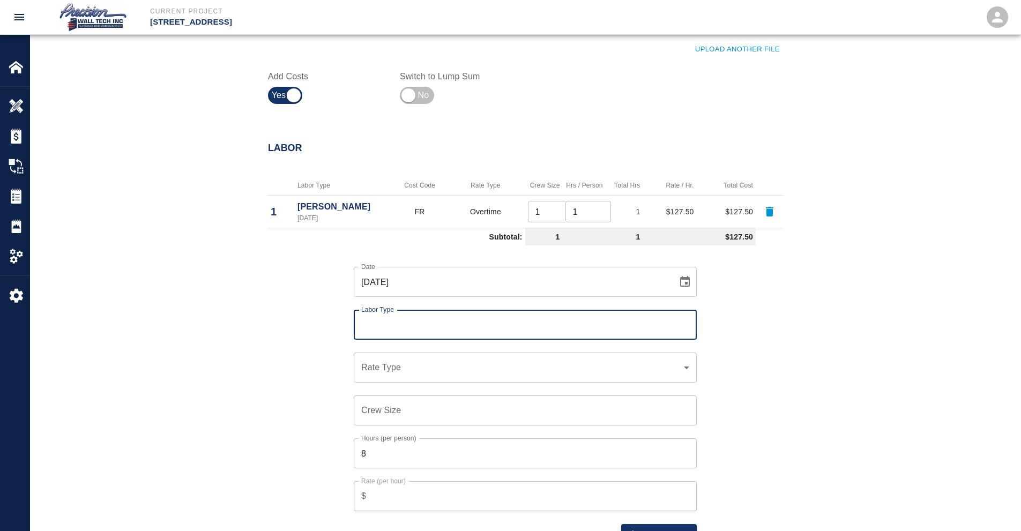
click at [410, 330] on input "Labor Type" at bounding box center [526, 325] width 334 height 20
click at [396, 393] on li "Painter (Valid: [DATE]-[DATE])" at bounding box center [525, 392] width 343 height 19
type input "Painter"
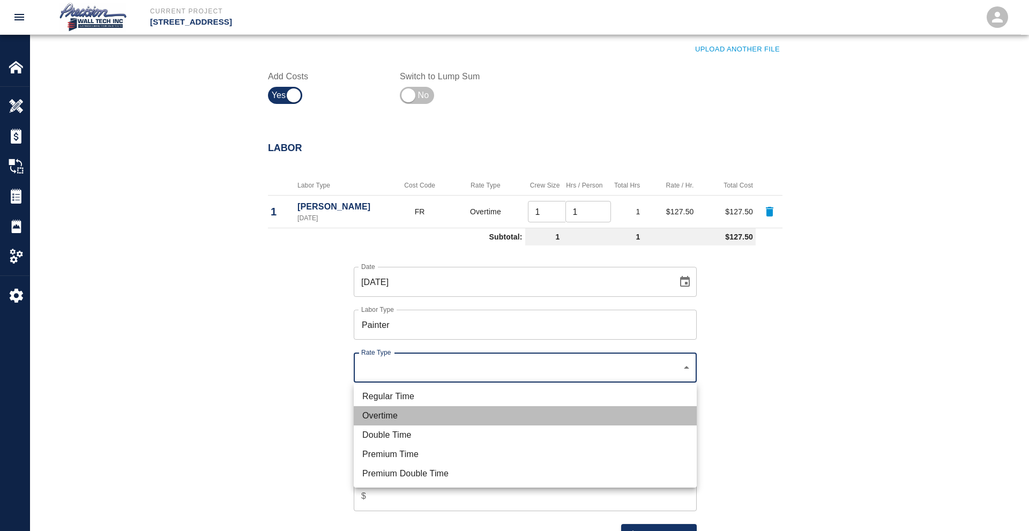
click at [387, 414] on li "Overtime" at bounding box center [525, 415] width 343 height 19
type input "rate_ot"
type input "112.50"
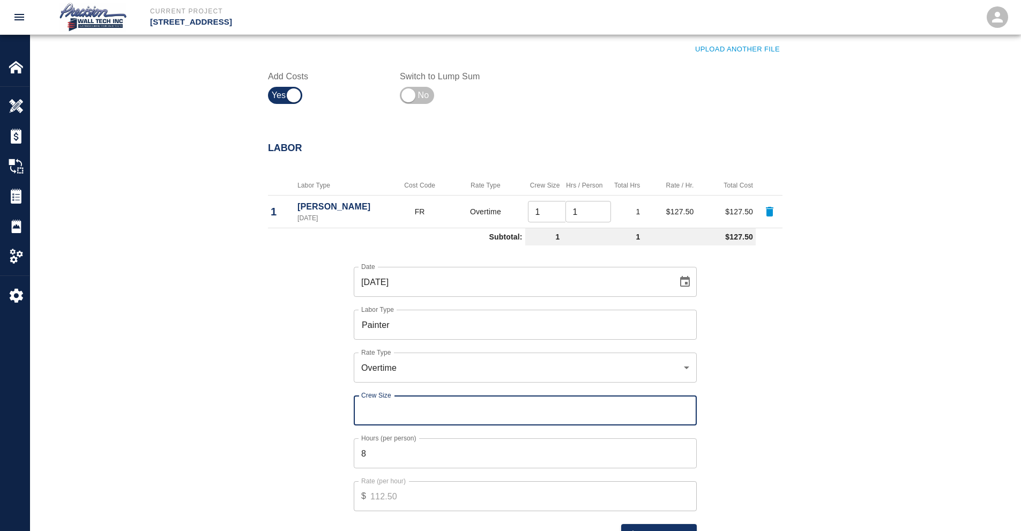
click at [406, 401] on input "Crew Size" at bounding box center [525, 411] width 343 height 30
type input "1"
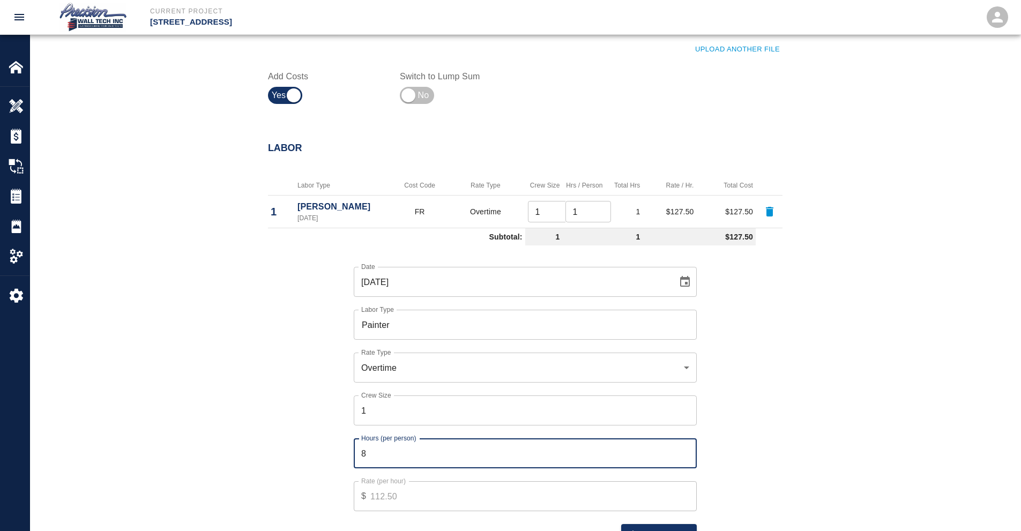
click at [396, 460] on input "8" at bounding box center [525, 454] width 343 height 30
drag, startPoint x: 396, startPoint y: 460, endPoint x: 113, endPoint y: 439, distance: 283.3
click at [166, 444] on div "Labor Labor Type Cost Code Rate Type Crew Size Hrs / Person Total Hrs Rate / Hr…" at bounding box center [525, 383] width 991 height 525
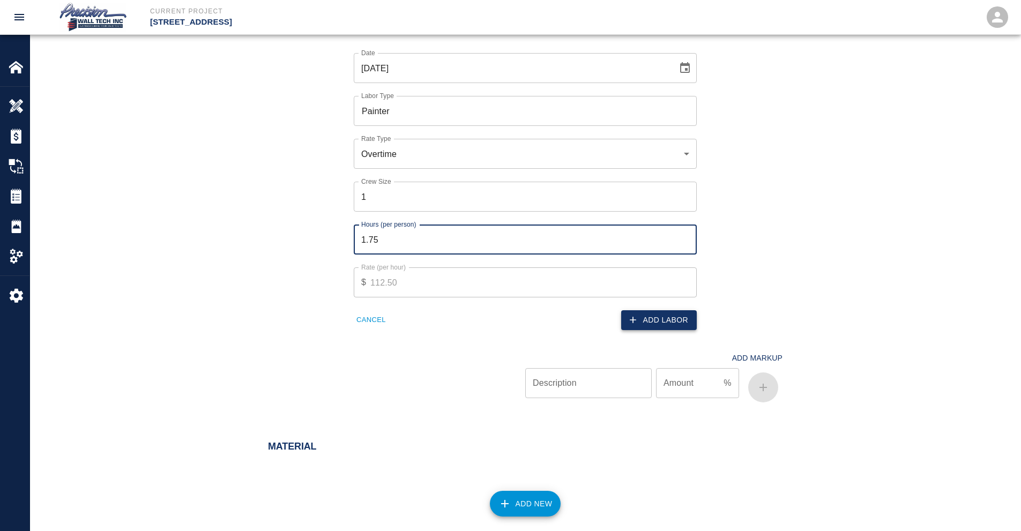
scroll to position [643, 0]
type input "1.75"
click at [645, 314] on button "Add Labor" at bounding box center [659, 320] width 76 height 20
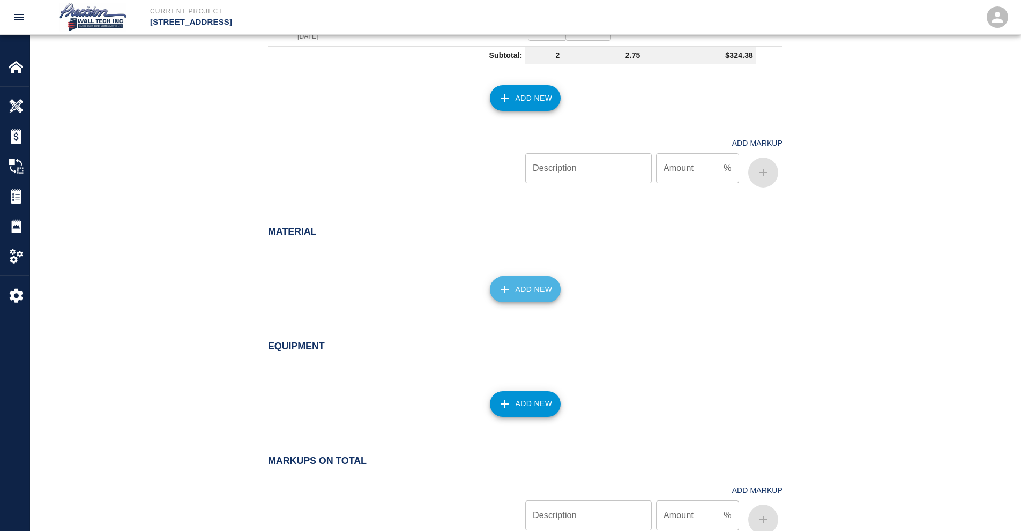
click at [531, 280] on button "Add New" at bounding box center [525, 290] width 71 height 26
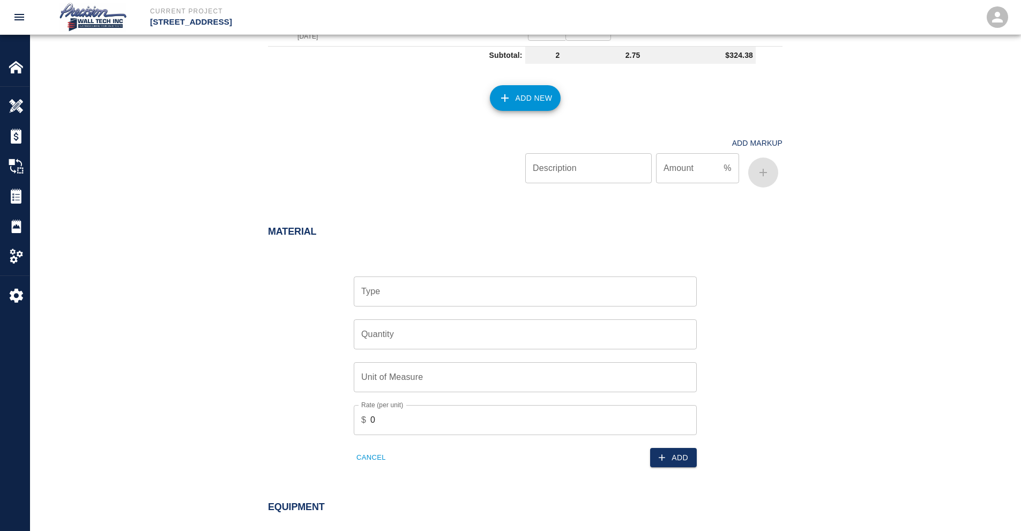
click at [435, 297] on input "Type" at bounding box center [526, 291] width 334 height 20
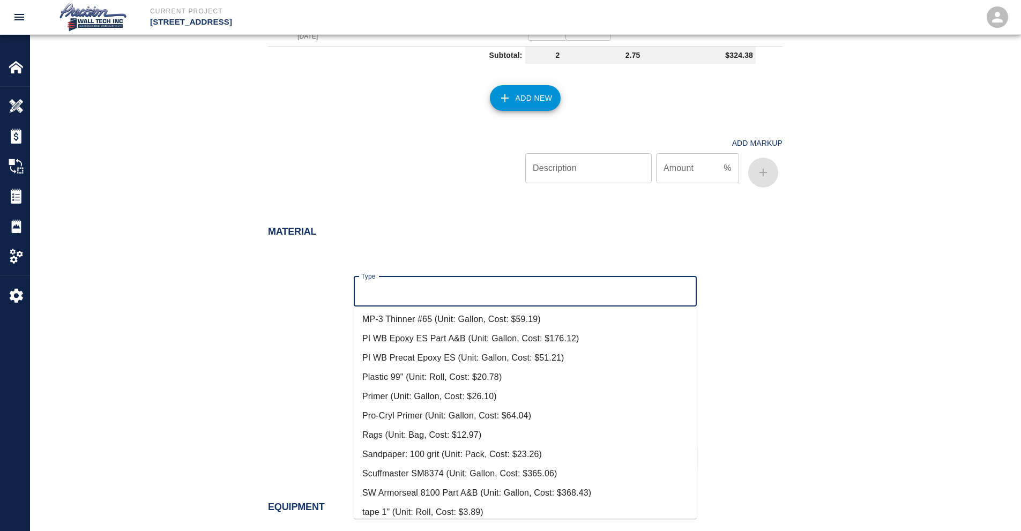
scroll to position [279, 0]
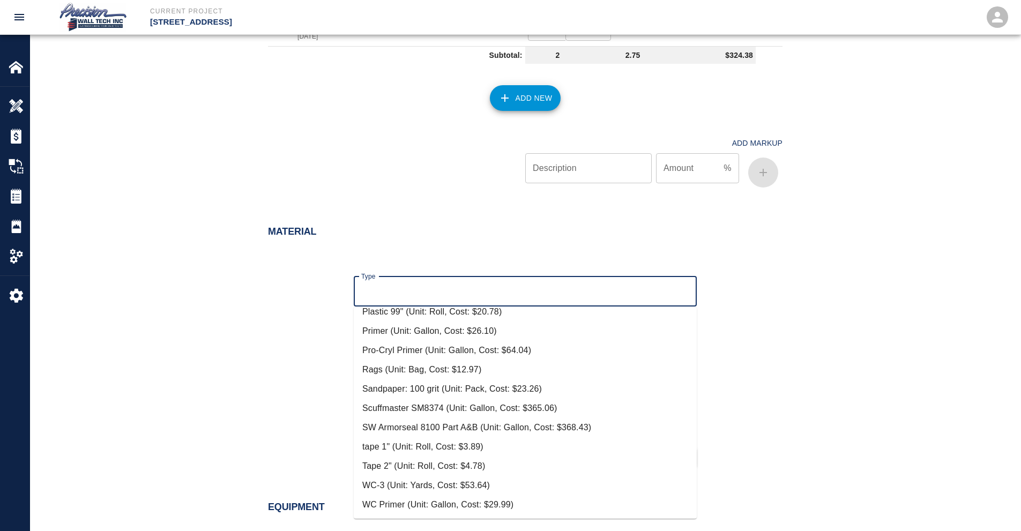
click at [412, 331] on li "Primer (Unit: Gallon, Cost: $26.10)" at bounding box center [525, 331] width 343 height 19
type input "Primer (Unit: Gallon, Cost: $26.10)"
type input "Gallon"
type input "26.1"
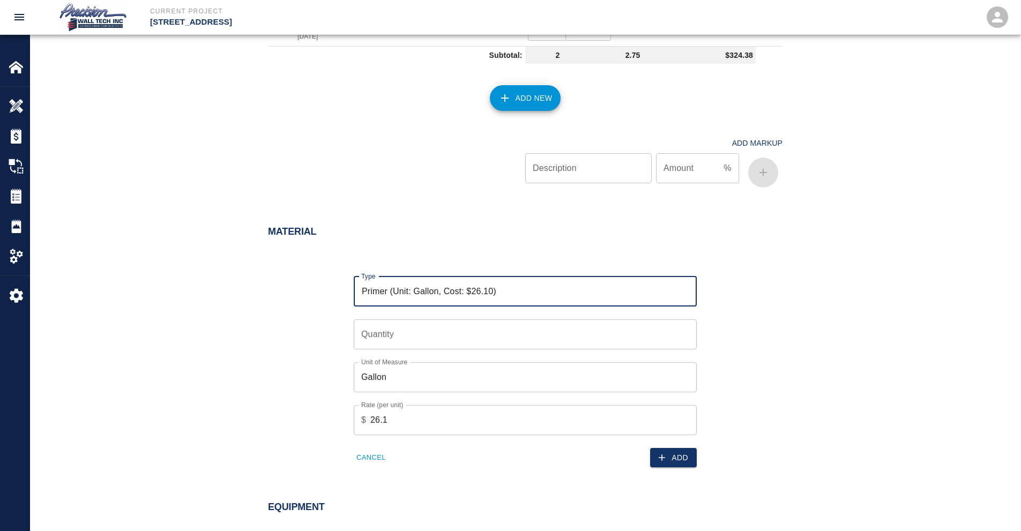
click at [398, 340] on input "Quantity" at bounding box center [525, 335] width 343 height 30
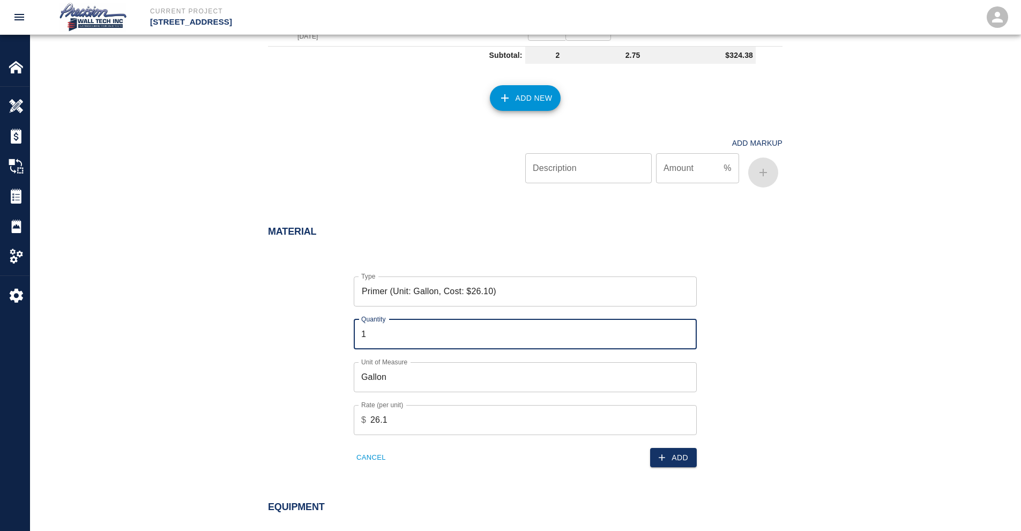
type input "1"
click at [668, 456] on icon "button" at bounding box center [662, 458] width 11 height 11
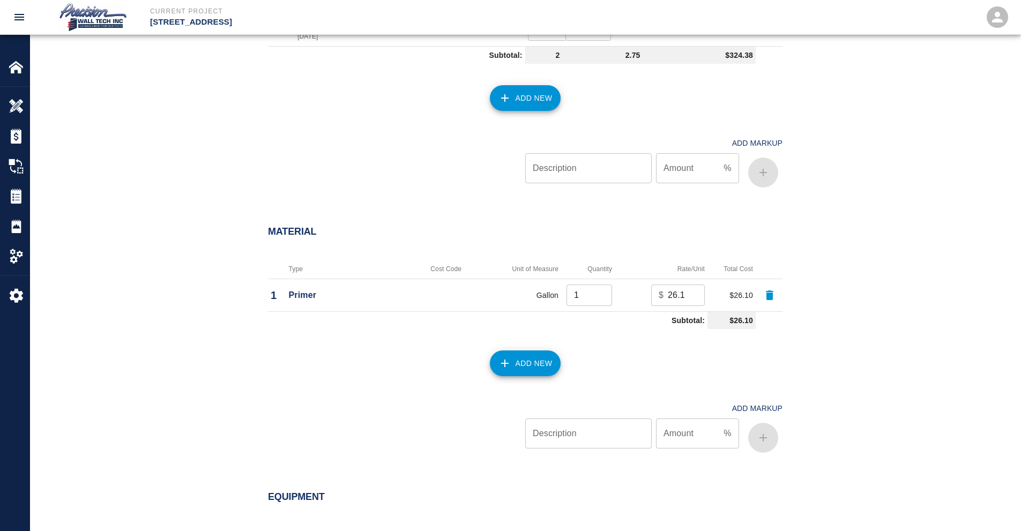
click at [516, 371] on button "Add New" at bounding box center [525, 364] width 71 height 26
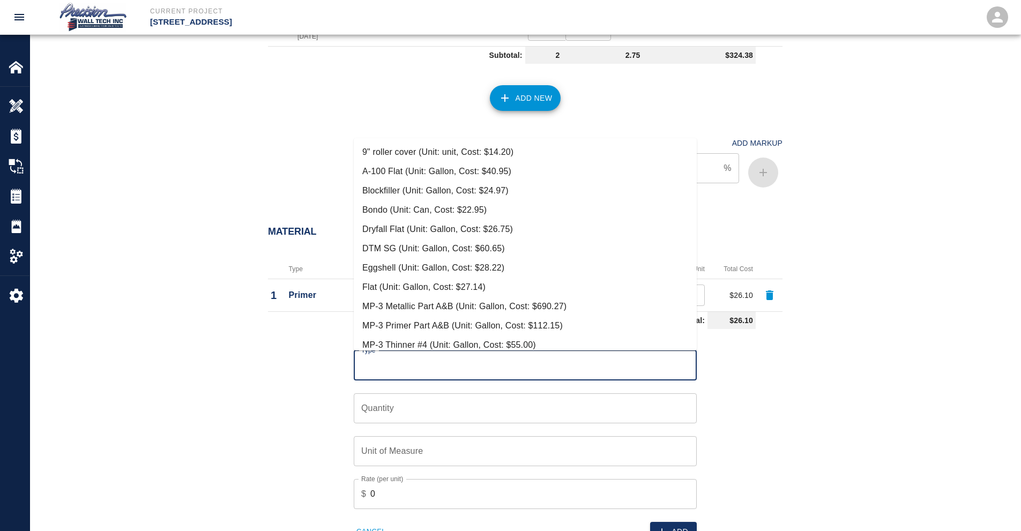
click at [412, 365] on input "Type" at bounding box center [526, 365] width 334 height 20
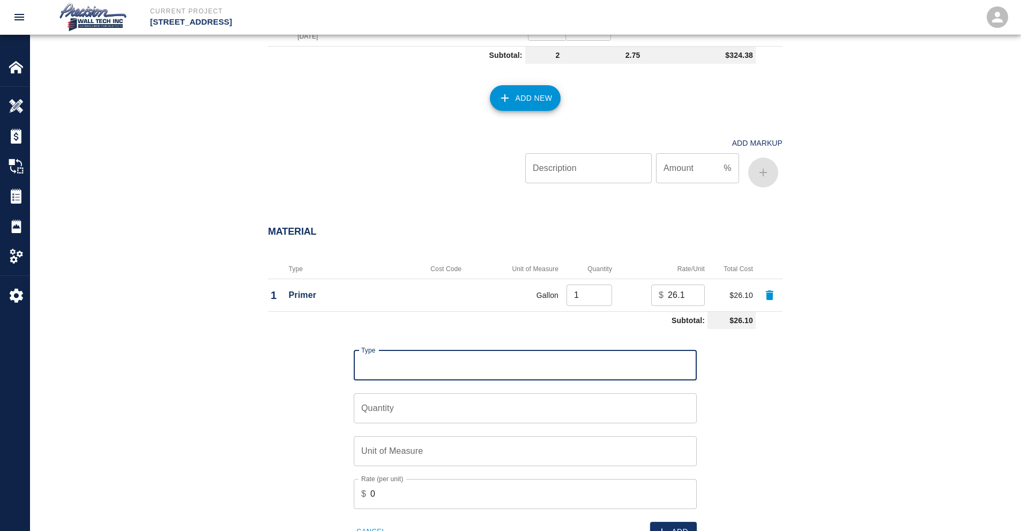
click at [406, 353] on div "Type" at bounding box center [525, 366] width 343 height 30
click at [399, 369] on input "Type" at bounding box center [526, 365] width 334 height 20
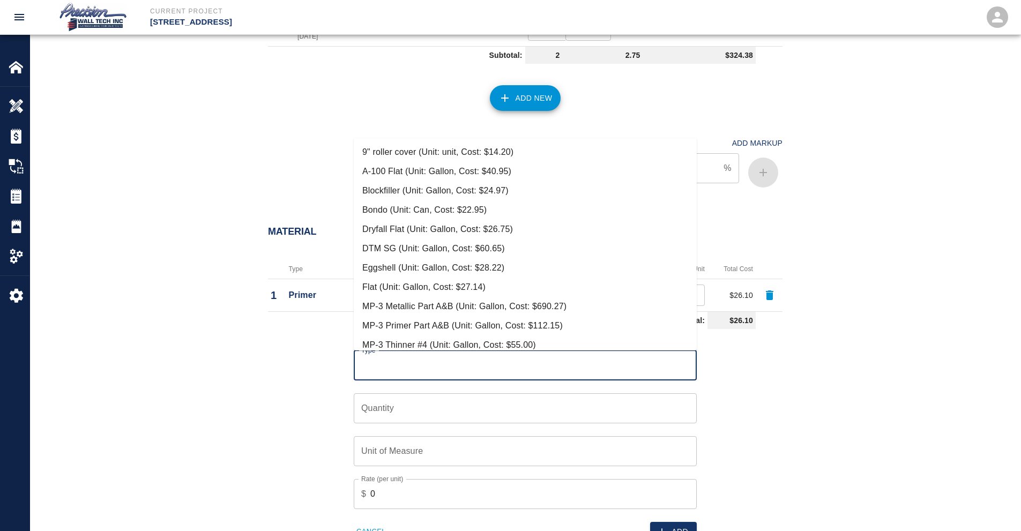
drag, startPoint x: 429, startPoint y: 149, endPoint x: 417, endPoint y: 189, distance: 41.5
click at [423, 166] on ul "9" roller cover (Unit: unit, Cost: $14.20) A-100 Flat (Unit: Gallon, Cost: $40.…" at bounding box center [525, 244] width 343 height 212
click at [375, 414] on input "Quantity" at bounding box center [525, 409] width 343 height 30
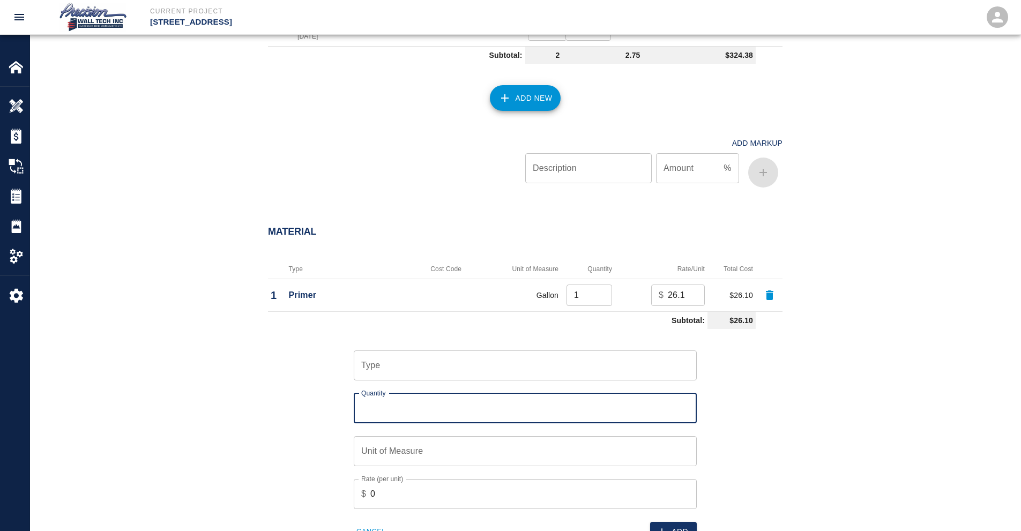
click at [401, 377] on div "Type" at bounding box center [525, 366] width 343 height 30
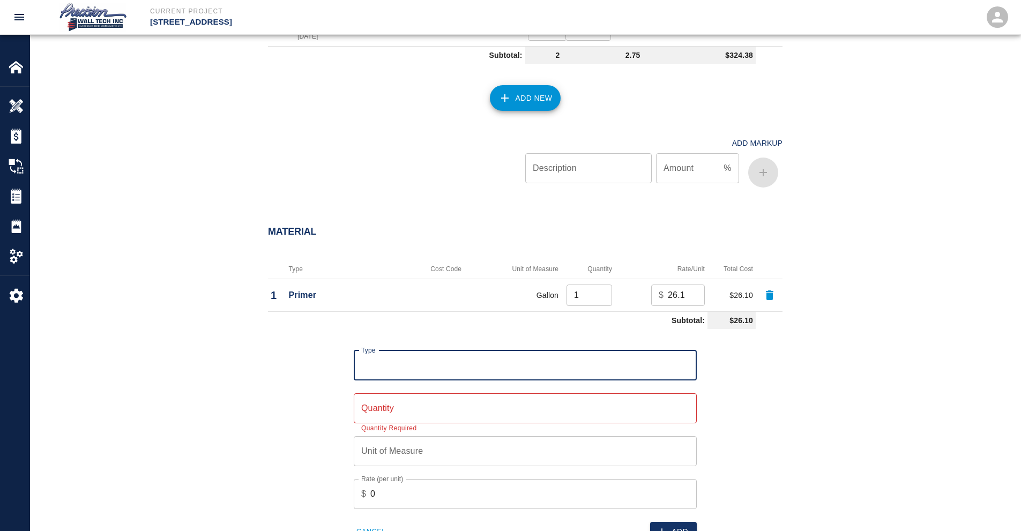
click at [390, 372] on input "Type" at bounding box center [526, 365] width 334 height 20
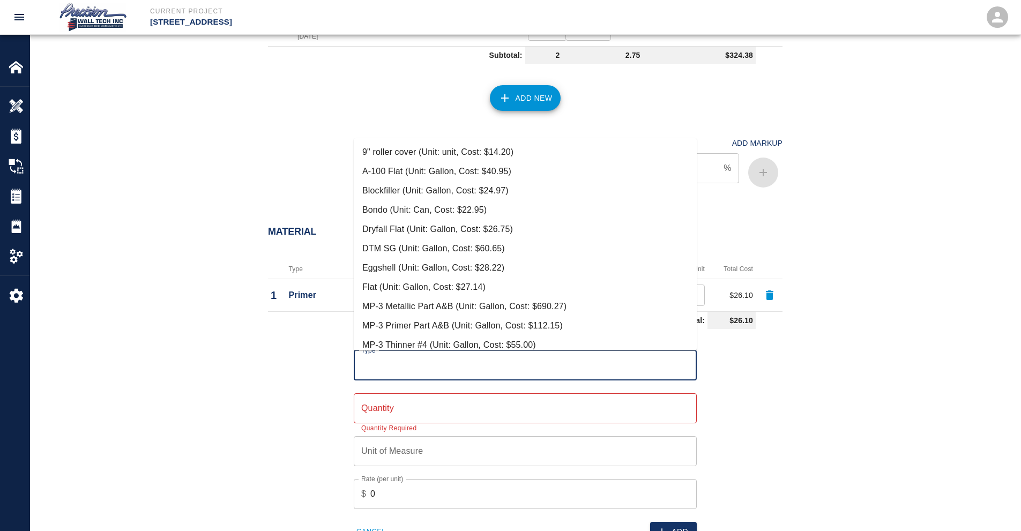
click at [419, 157] on li "9" roller cover (Unit: unit, Cost: $14.20)" at bounding box center [525, 152] width 343 height 19
type input "9" roller cover (Unit: unit, Cost: $14.20)"
type input "unit"
type input "14.2"
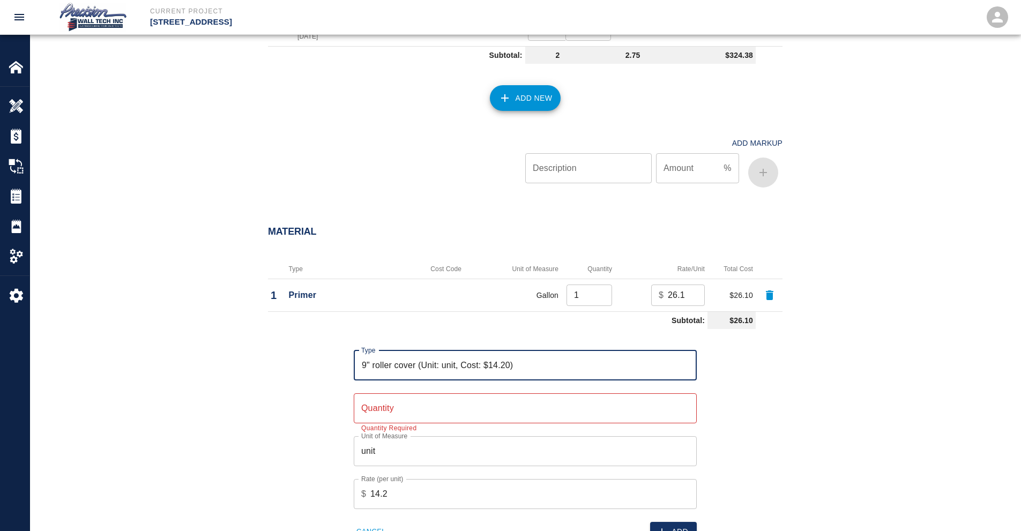
click at [417, 410] on input "Quantity" at bounding box center [525, 409] width 343 height 30
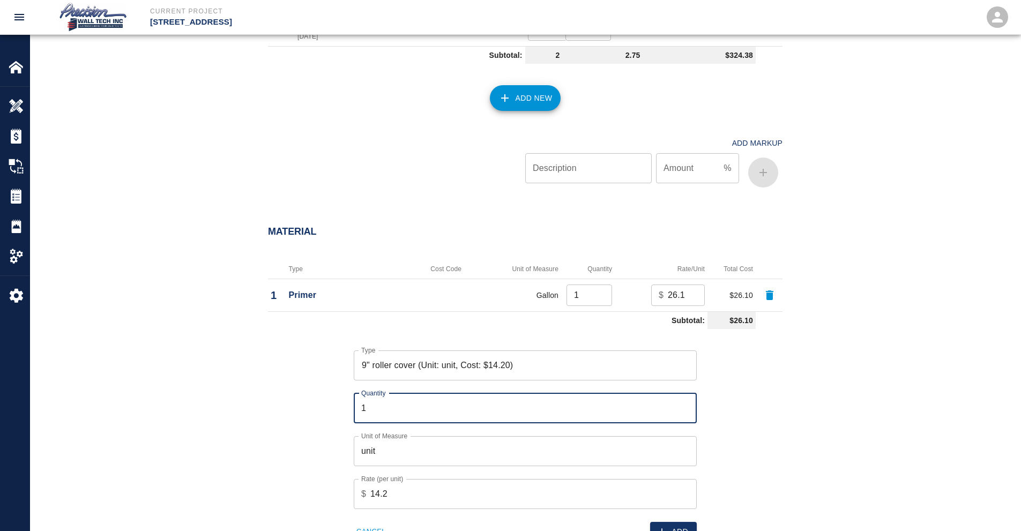
scroll to position [858, 0]
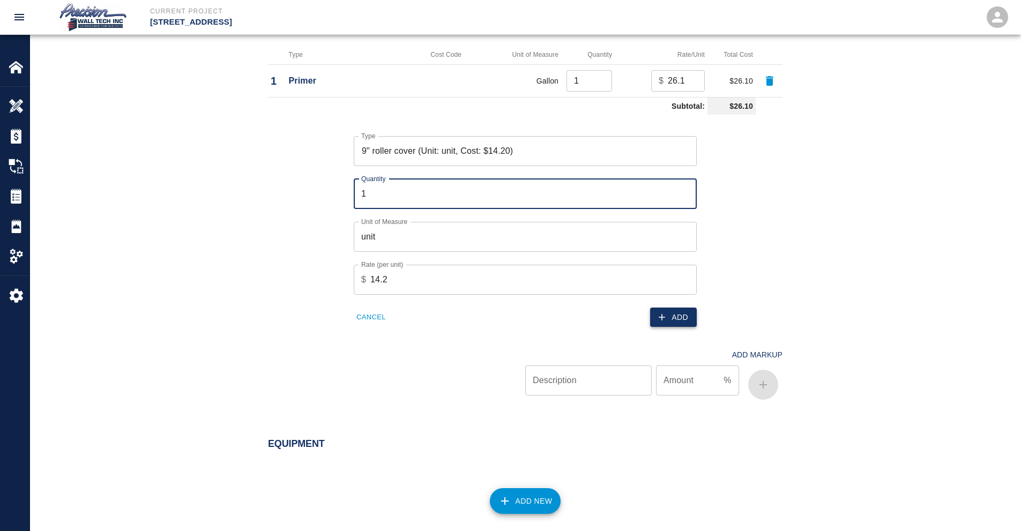
type input "1"
click at [677, 313] on button "Add" at bounding box center [673, 318] width 47 height 20
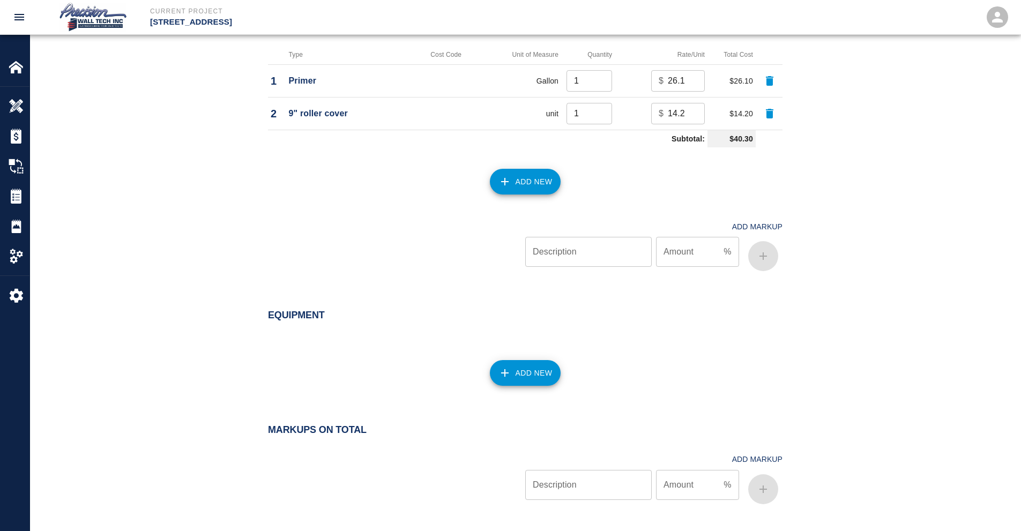
click at [542, 164] on div "Add New" at bounding box center [519, 175] width 528 height 47
click at [520, 192] on button "Add New" at bounding box center [525, 182] width 71 height 26
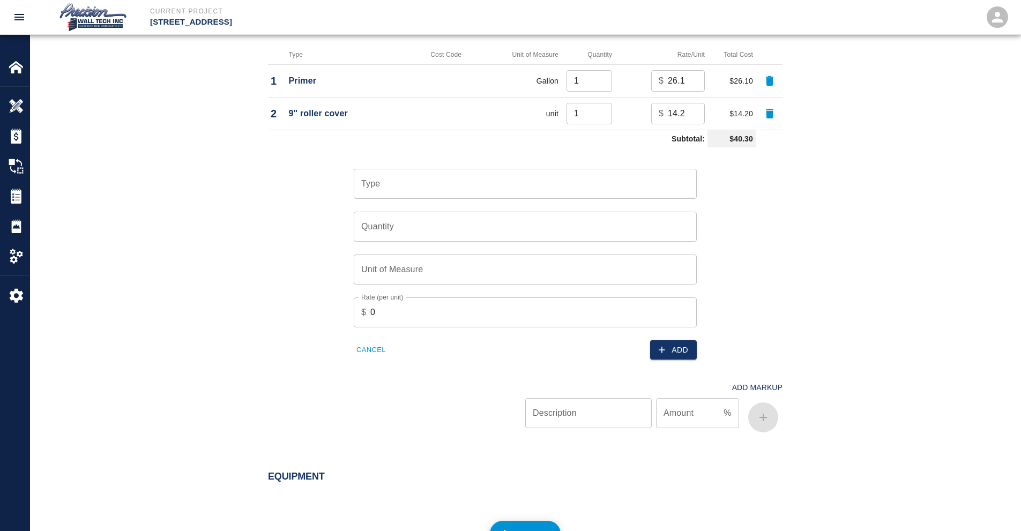
click at [475, 185] on input "Type" at bounding box center [526, 184] width 334 height 20
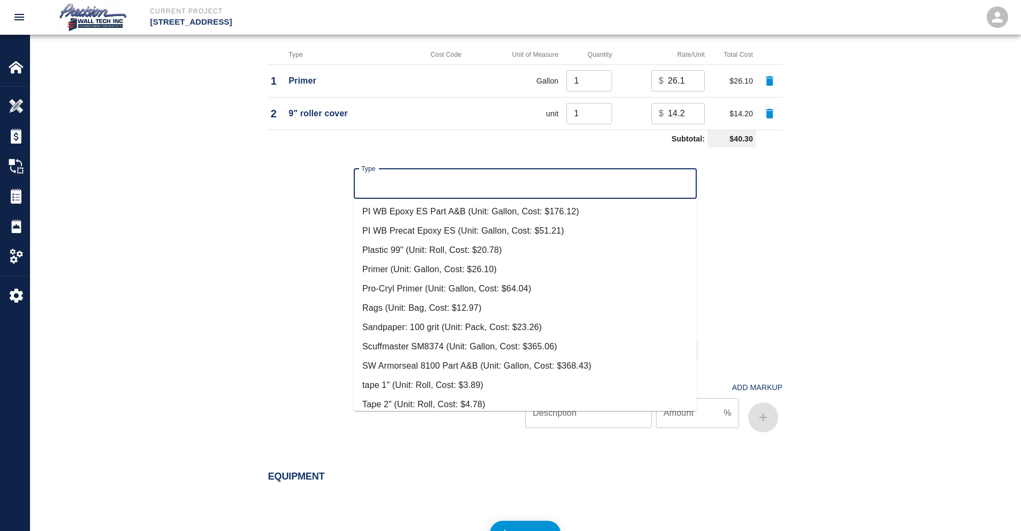
scroll to position [279, 0]
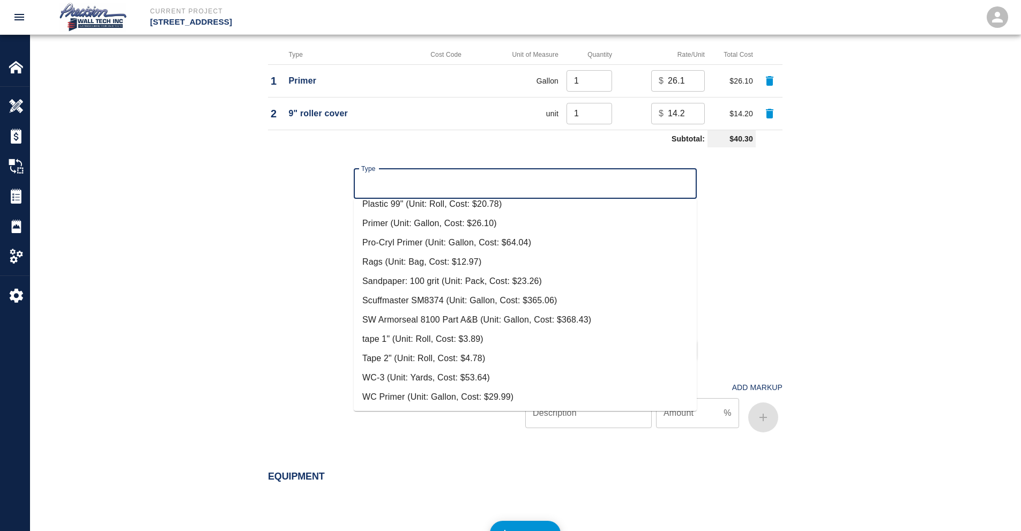
click at [406, 359] on li "Tape 2" (Unit: Roll, Cost: $4.78)" at bounding box center [525, 358] width 343 height 19
type input "Tape 2" (Unit: Roll, Cost: $4.78)"
type input "Roll"
type input "4.78"
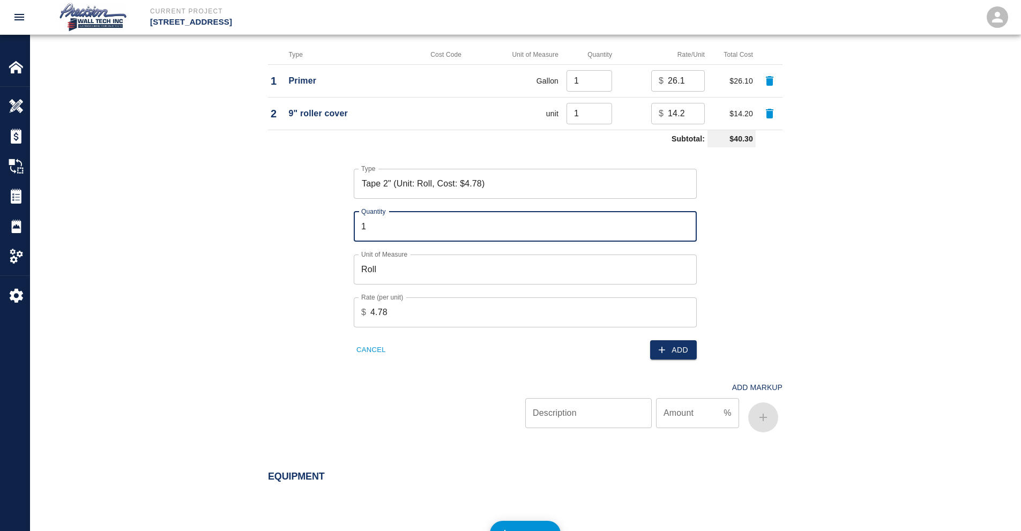
drag, startPoint x: 425, startPoint y: 228, endPoint x: 639, endPoint y: 323, distance: 234.5
click at [429, 233] on input "1" at bounding box center [525, 227] width 343 height 30
type input "1"
click at [670, 339] on div "Add" at bounding box center [608, 344] width 178 height 33
click at [665, 347] on icon "button" at bounding box center [662, 350] width 11 height 11
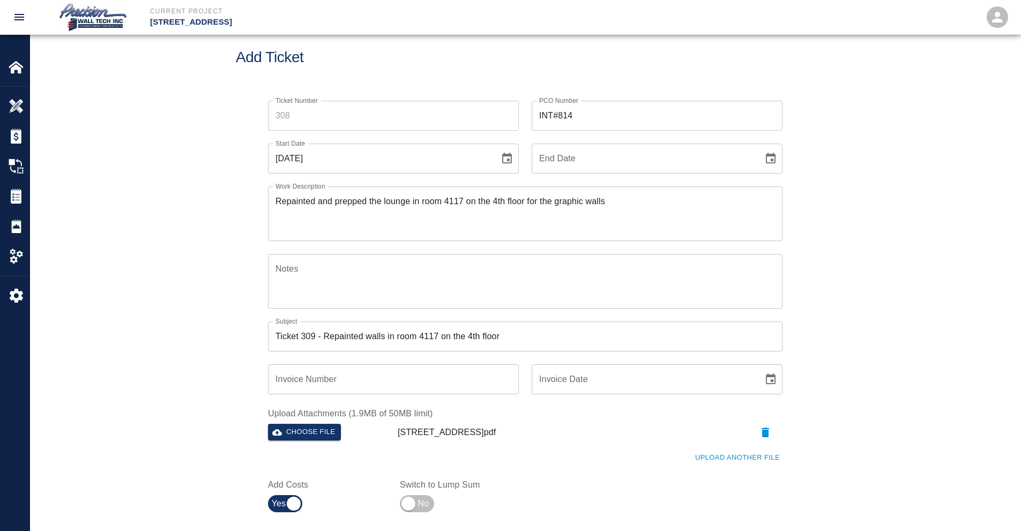
scroll to position [0, 0]
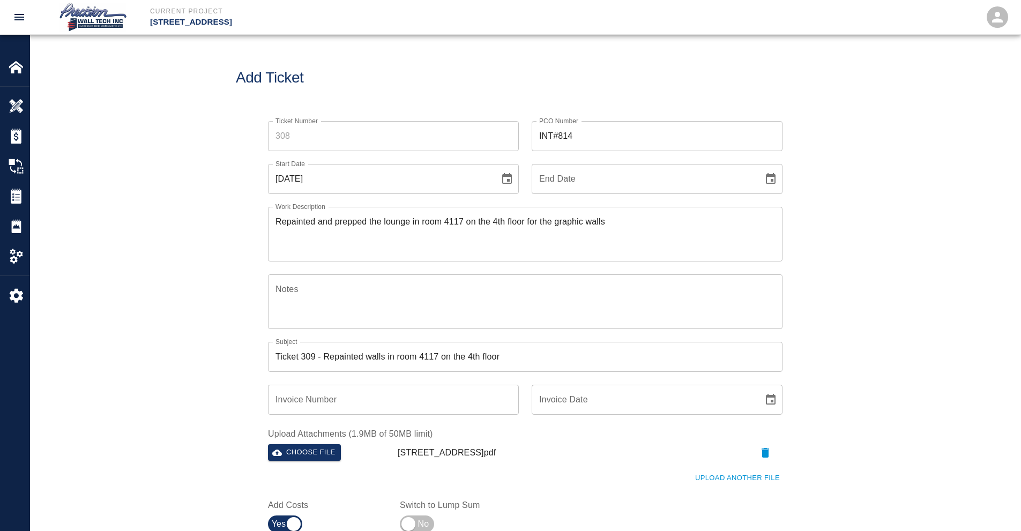
click at [362, 131] on input "Ticket Number" at bounding box center [393, 136] width 251 height 30
type input "309"
click at [770, 178] on icon "Choose date" at bounding box center [771, 179] width 13 height 13
click at [634, 307] on button "24" at bounding box center [643, 316] width 19 height 19
type input "[DATE]"
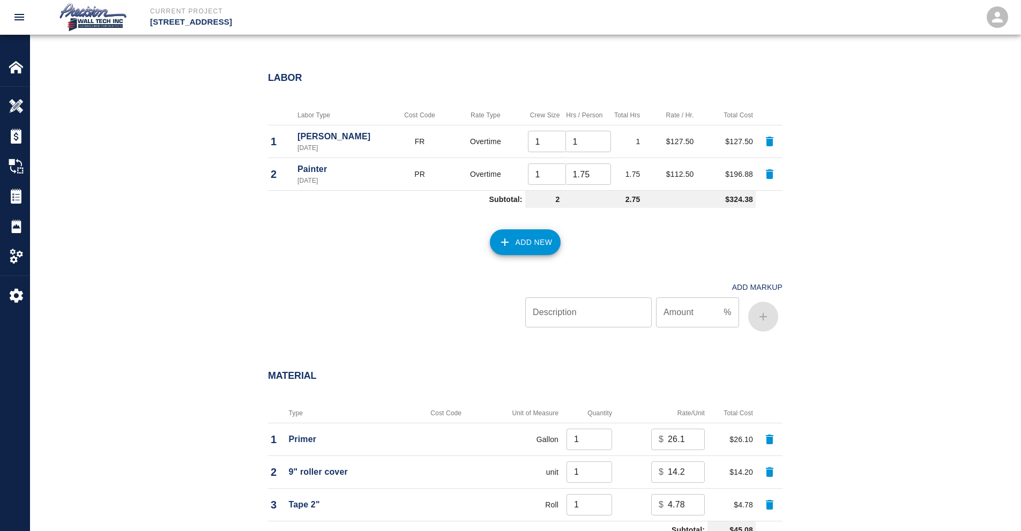
scroll to position [1003, 0]
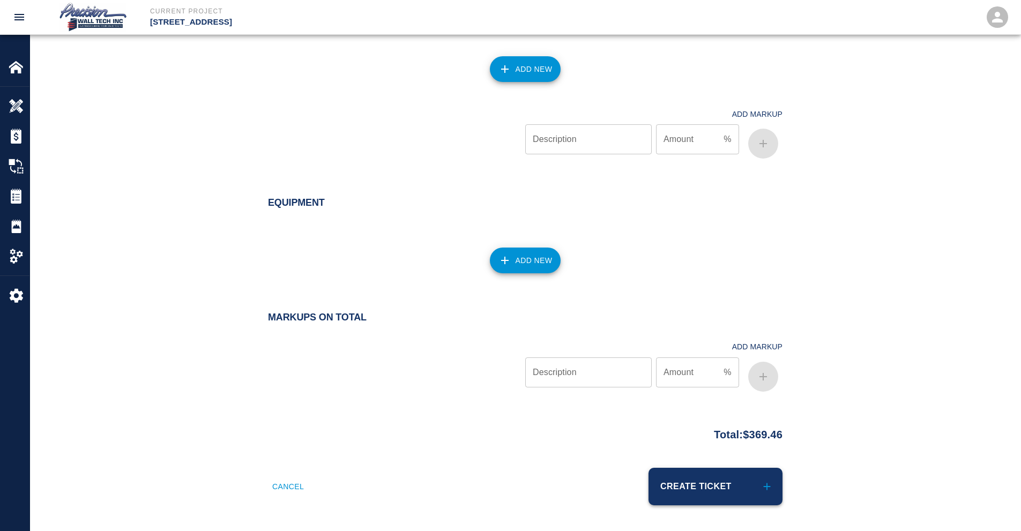
click at [693, 496] on button "Create Ticket" at bounding box center [716, 487] width 134 height 38
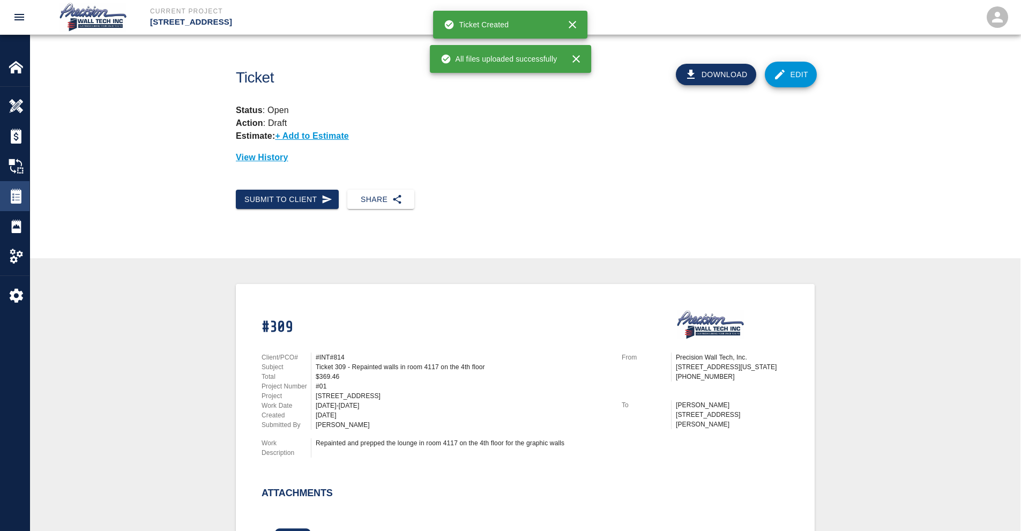
click at [17, 194] on img at bounding box center [16, 196] width 15 height 15
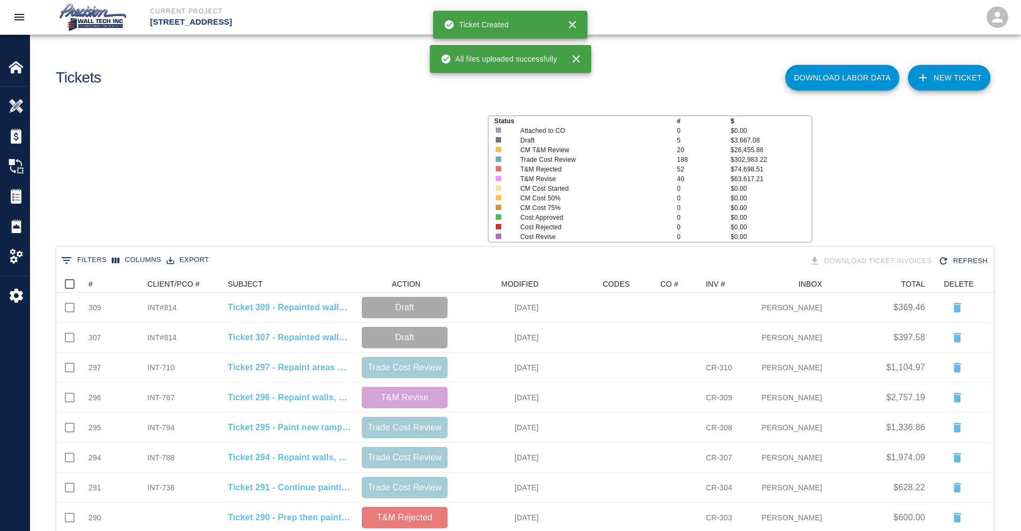
scroll to position [610, 930]
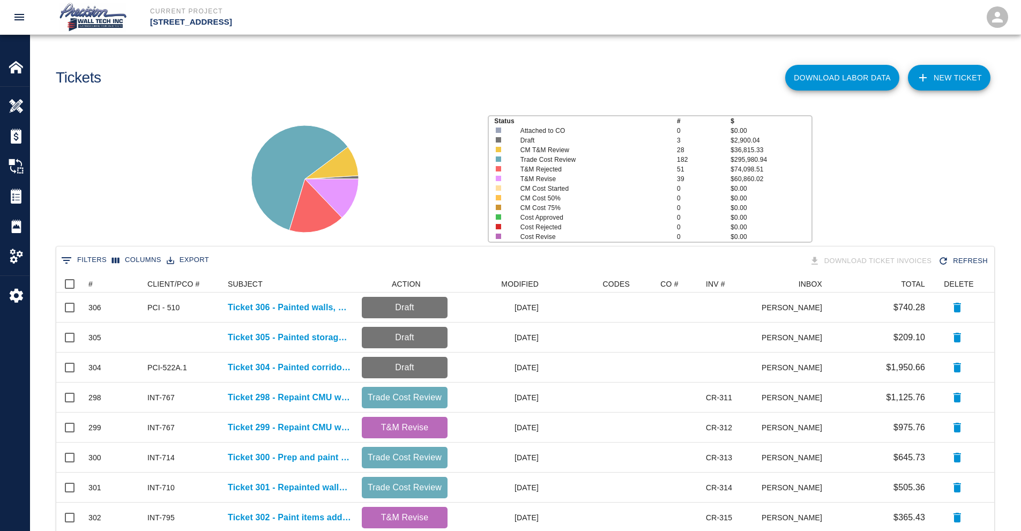
scroll to position [610, 930]
